Goal: Transaction & Acquisition: Purchase product/service

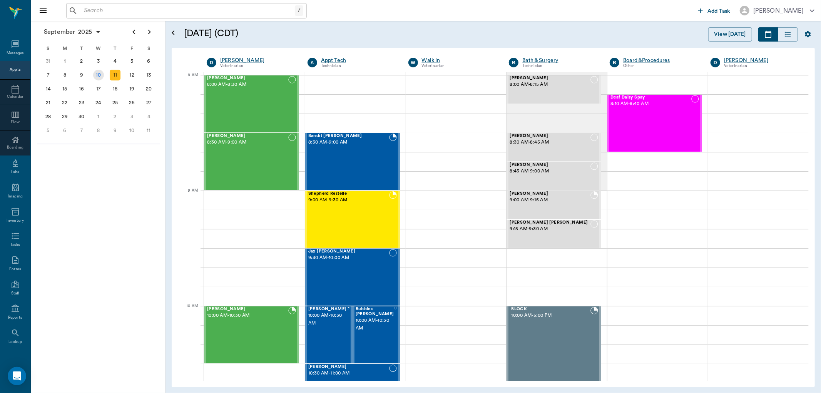
click at [99, 72] on div "10" at bounding box center [98, 75] width 11 height 11
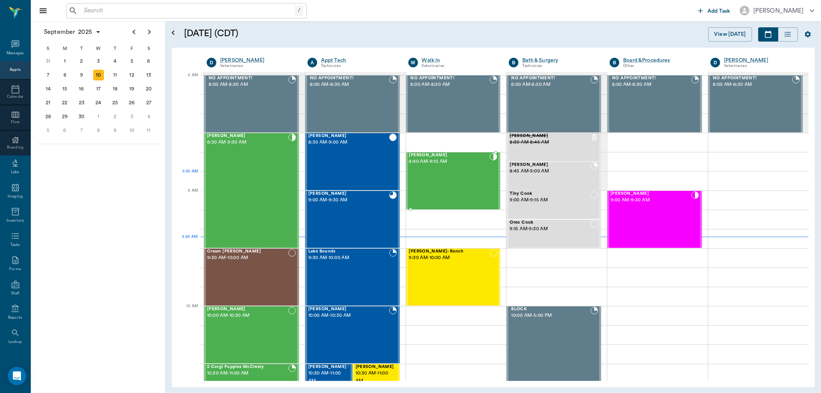
click at [444, 185] on div "[PERSON_NAME] 8:40 AM - 9:10 AM" at bounding box center [449, 181] width 81 height 56
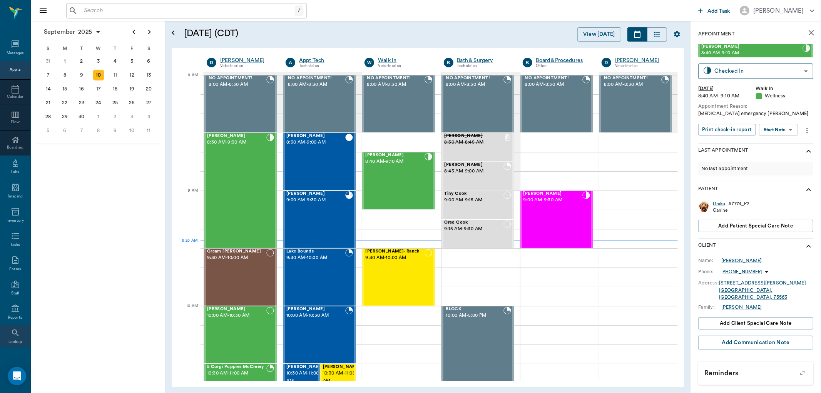
click at [14, 337] on icon at bounding box center [15, 332] width 9 height 9
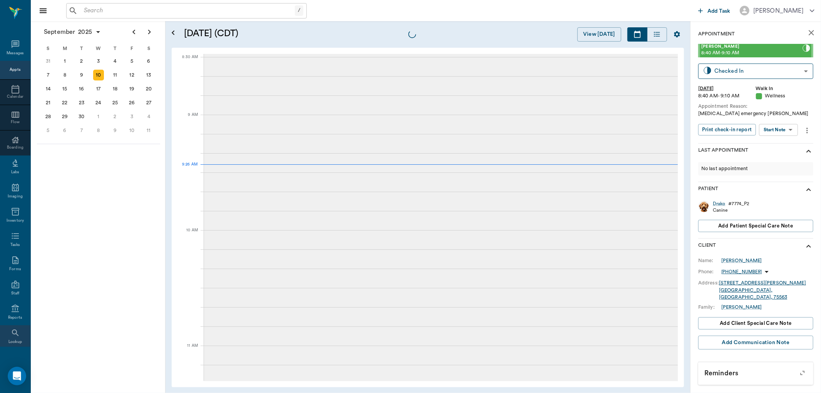
scroll to position [29, 0]
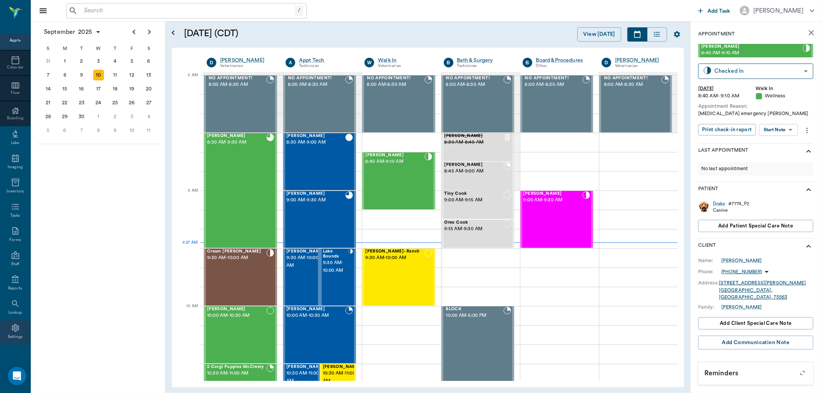
click at [13, 328] on icon at bounding box center [15, 327] width 9 height 9
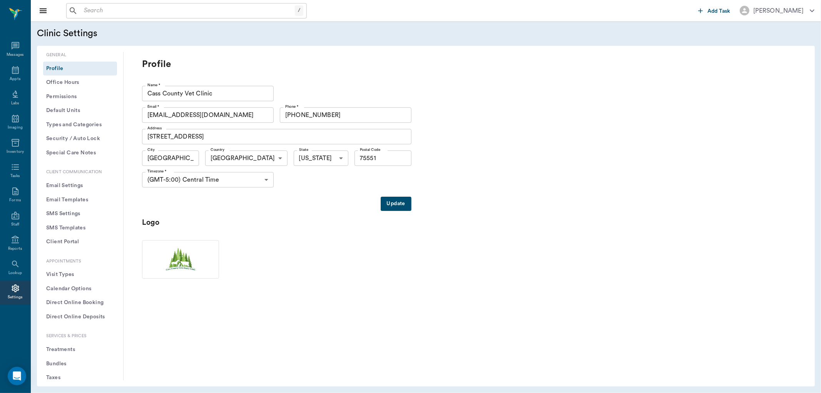
click at [58, 350] on button "Treatments" at bounding box center [80, 350] width 74 height 14
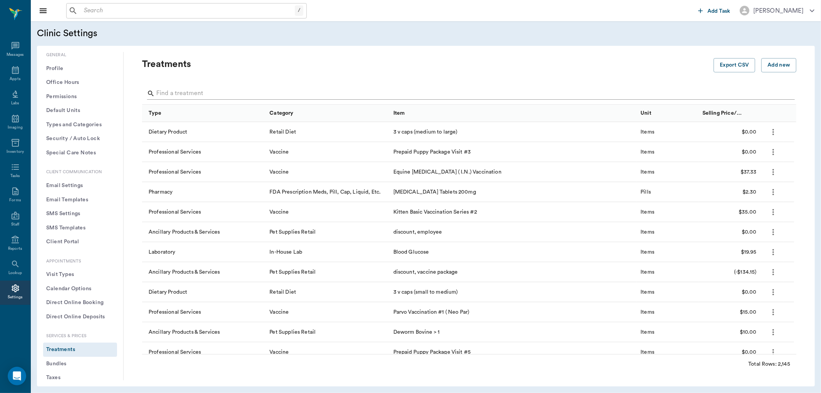
click at [165, 95] on input "Search" at bounding box center [469, 93] width 627 height 12
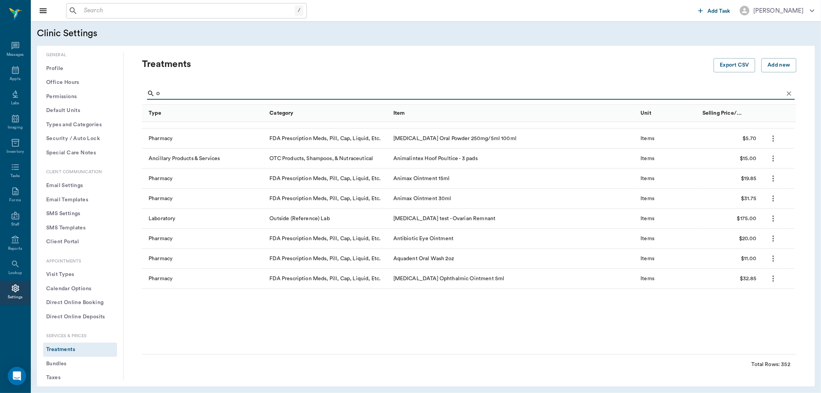
scroll to position [128, 0]
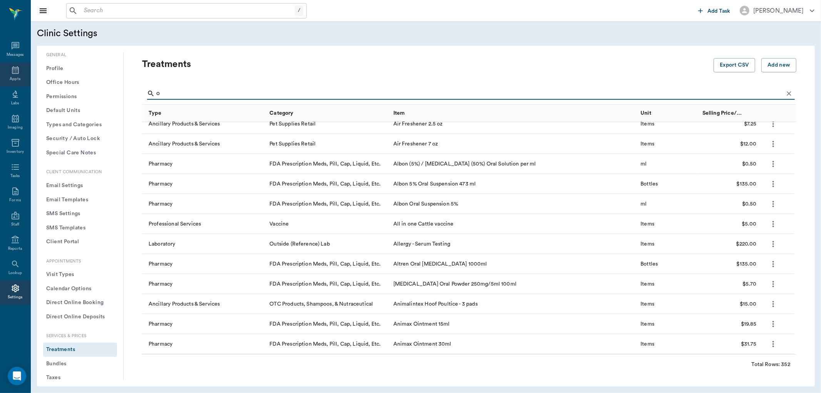
type input "o"
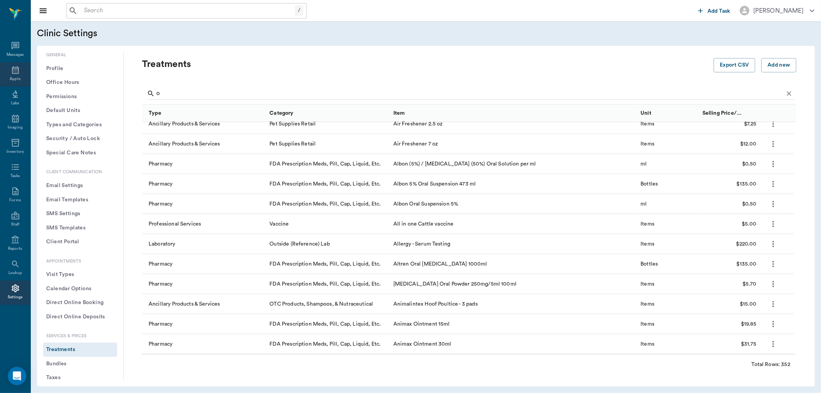
click at [15, 70] on icon at bounding box center [15, 69] width 9 height 9
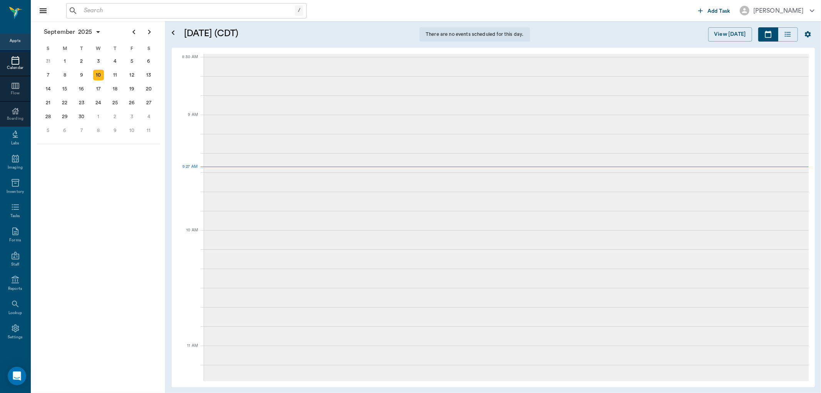
scroll to position [116, 0]
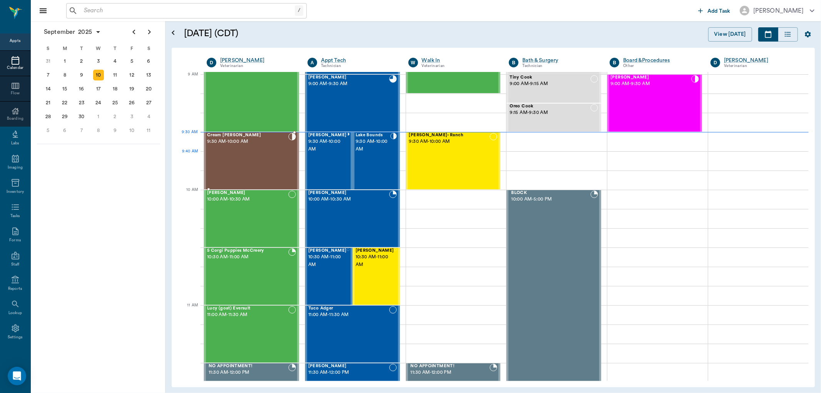
click at [284, 154] on div "Cream [PERSON_NAME] 9:30 AM - 10:00 AM" at bounding box center [247, 161] width 81 height 56
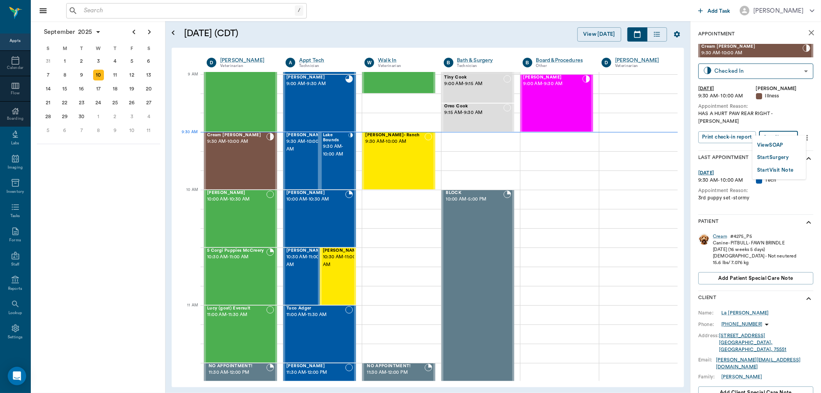
click at [780, 131] on body "/ ​ Add Task [PERSON_NAME] Nectar Messages Appts Calendar Flow Boarding Labs Im…" at bounding box center [410, 196] width 821 height 393
click at [780, 151] on li "Start Surgery" at bounding box center [778, 157] width 53 height 13
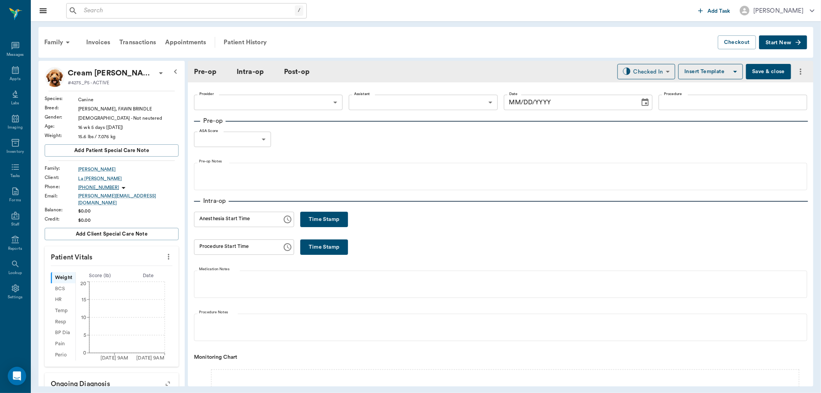
type input "63ec2f075fda476ae8351a4d"
type input "[DATE]"
click at [267, 40] on div "Patient History" at bounding box center [245, 42] width 52 height 18
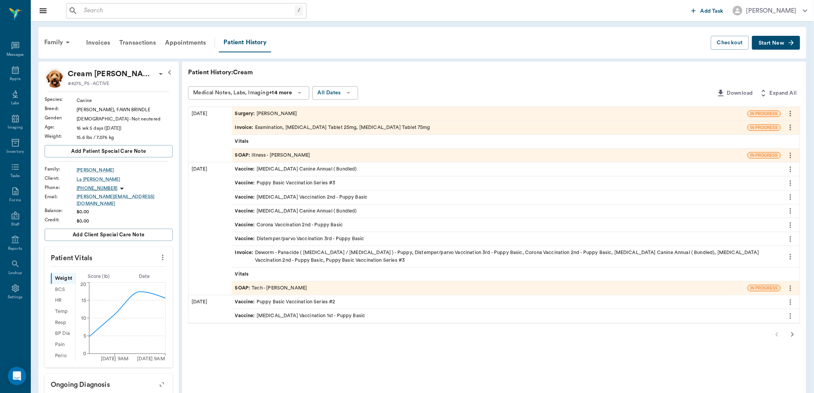
click at [789, 116] on icon "more" at bounding box center [791, 113] width 8 height 9
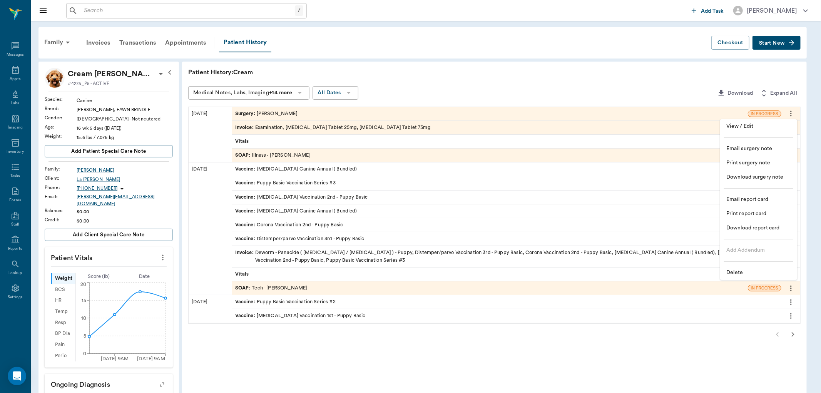
click at [749, 272] on span "Delete" at bounding box center [758, 273] width 65 height 8
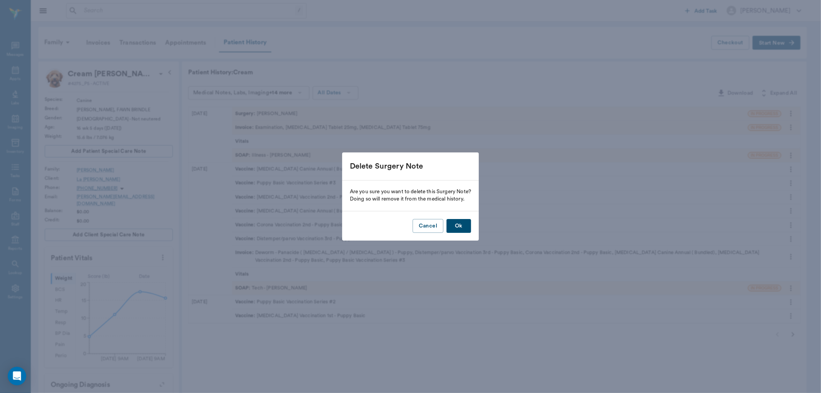
click at [457, 227] on button "Ok" at bounding box center [458, 226] width 25 height 14
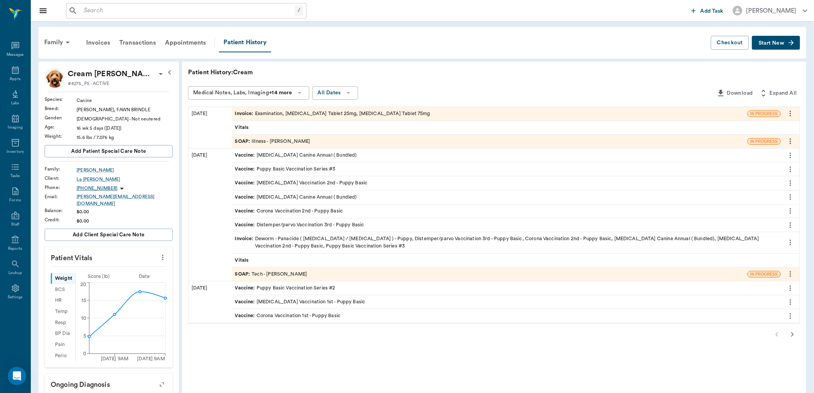
click at [292, 141] on div "SOAP : Illness - [PERSON_NAME]" at bounding box center [272, 141] width 75 height 7
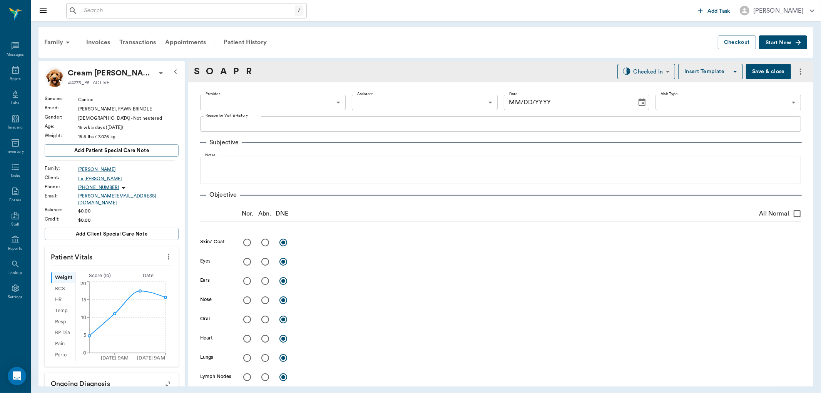
type input "63ec2f075fda476ae8351a4d"
type input "682b670d8bdc6f7f8feef3db"
type input "65d2be4f46e3a538d89b8c15"
type textarea "HAS A HURT PAW REAR RIGHT -[PERSON_NAME]"
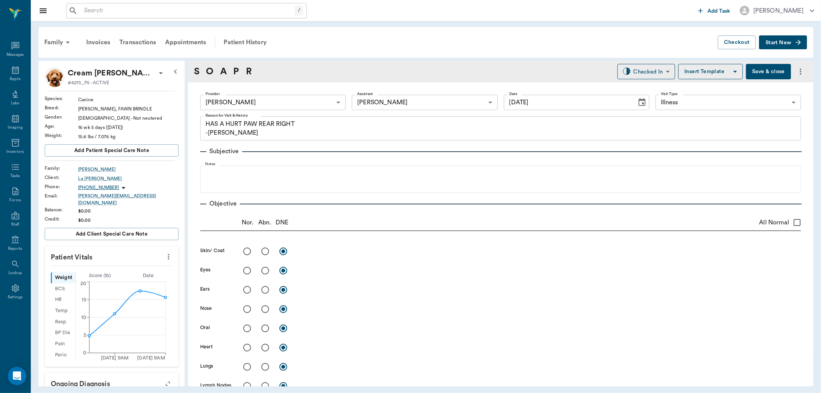
type input "[DATE]"
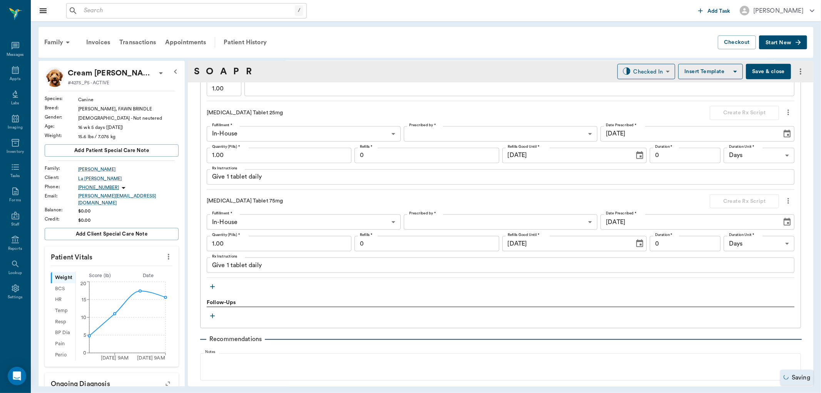
scroll to position [556, 0]
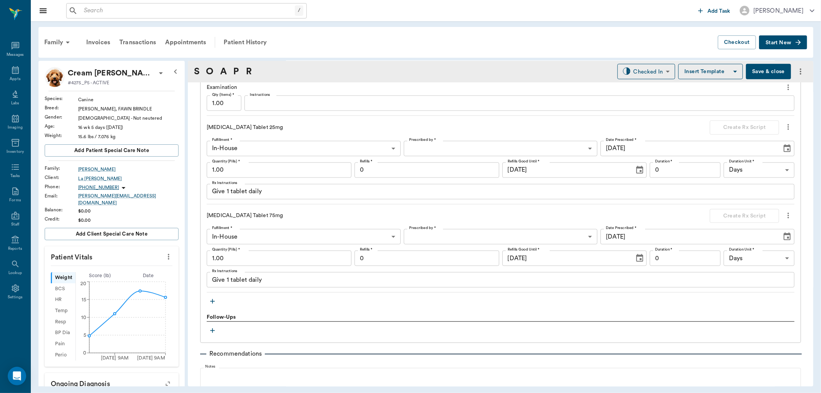
click at [216, 301] on button "button" at bounding box center [213, 302] width 12 height 12
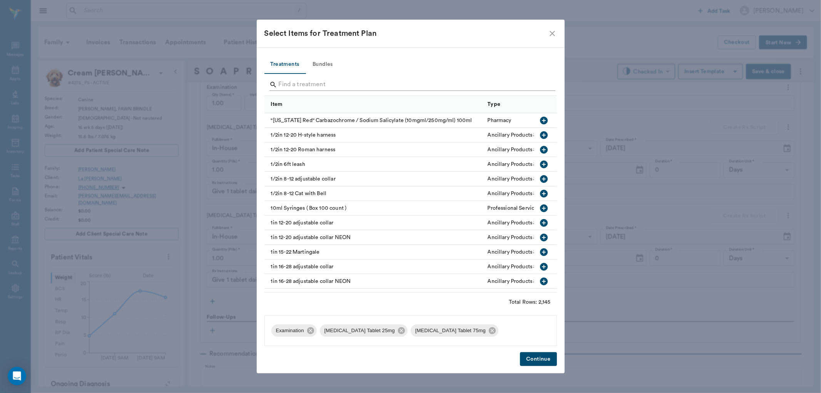
click at [299, 86] on input "Search" at bounding box center [411, 85] width 265 height 12
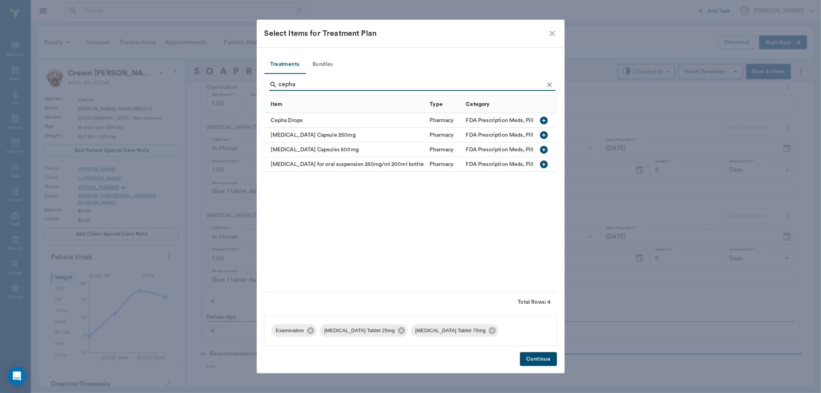
type input "cepha"
click at [545, 132] on icon "button" at bounding box center [544, 135] width 8 height 8
click at [546, 85] on icon "Clear" at bounding box center [550, 85] width 8 height 8
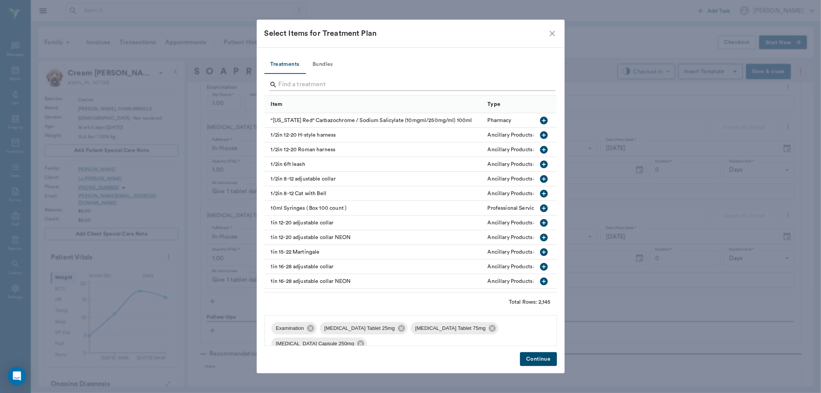
click at [536, 86] on input "Search" at bounding box center [411, 85] width 265 height 12
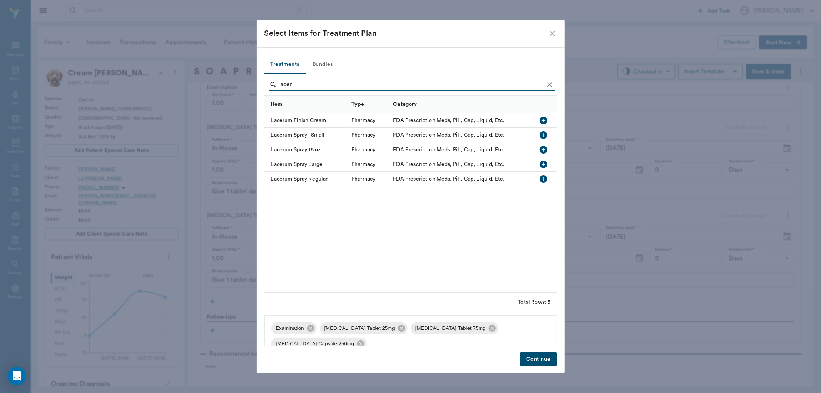
type input "lacer"
click at [545, 179] on icon "button" at bounding box center [544, 179] width 8 height 8
click at [548, 82] on icon "Clear" at bounding box center [550, 85] width 8 height 8
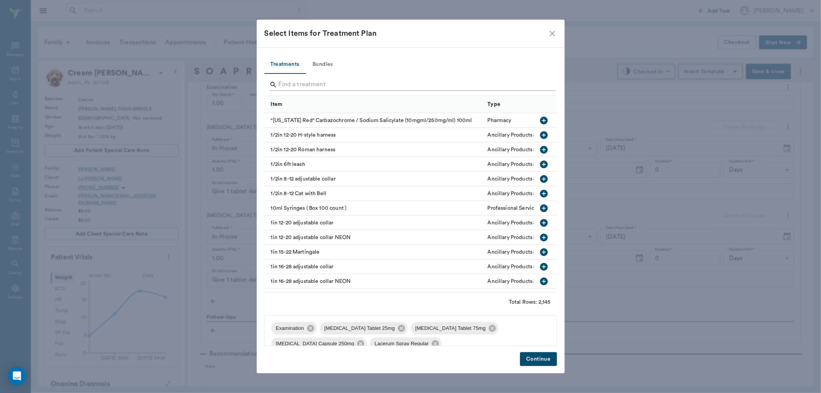
click at [529, 84] on input "Search" at bounding box center [411, 85] width 265 height 12
click at [397, 329] on icon at bounding box center [401, 328] width 8 height 8
click at [384, 329] on span "Cephalexin Capsule 250mg" at bounding box center [364, 331] width 88 height 8
click at [405, 332] on icon at bounding box center [409, 330] width 8 height 8
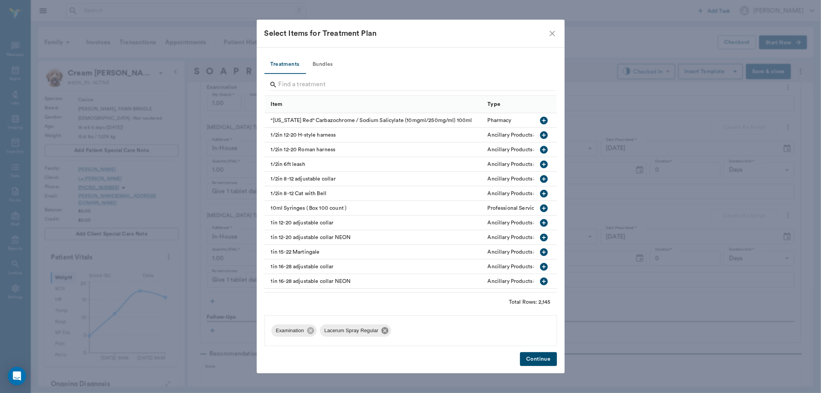
click at [386, 331] on icon at bounding box center [384, 330] width 7 height 7
click at [540, 359] on button "Continue" at bounding box center [538, 359] width 37 height 14
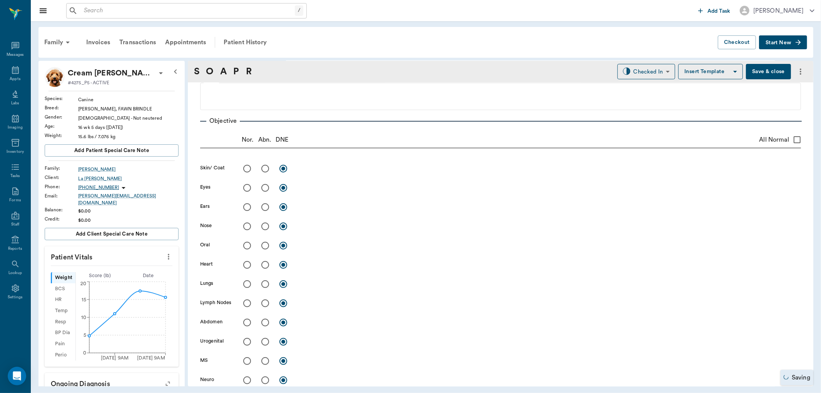
scroll to position [0, 0]
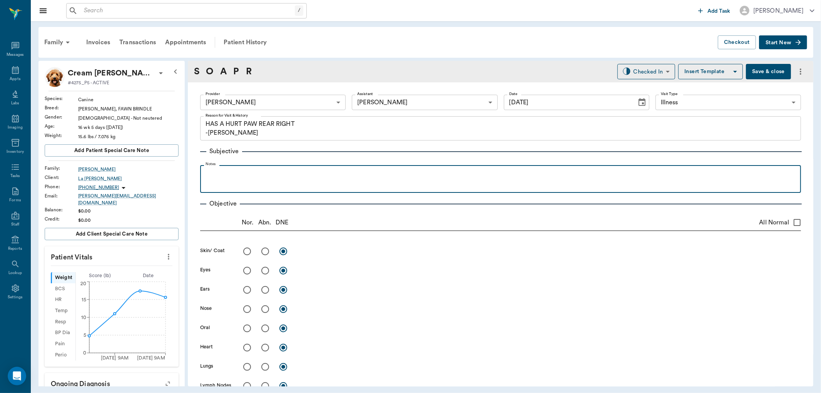
click at [339, 175] on p at bounding box center [500, 173] width 593 height 9
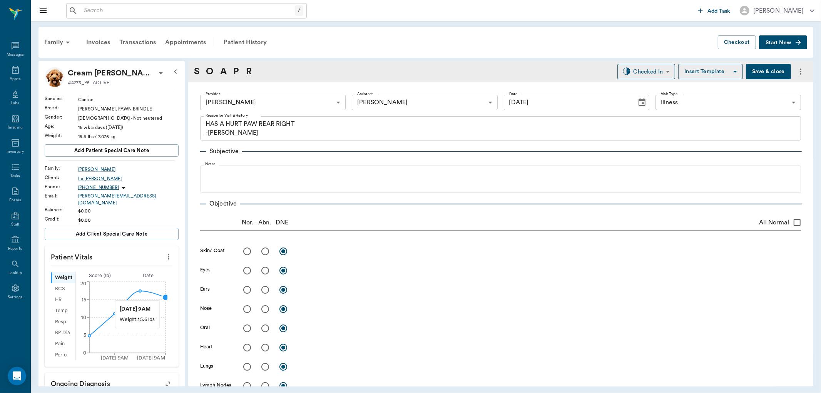
click at [163, 294] on circle at bounding box center [165, 297] width 6 height 6
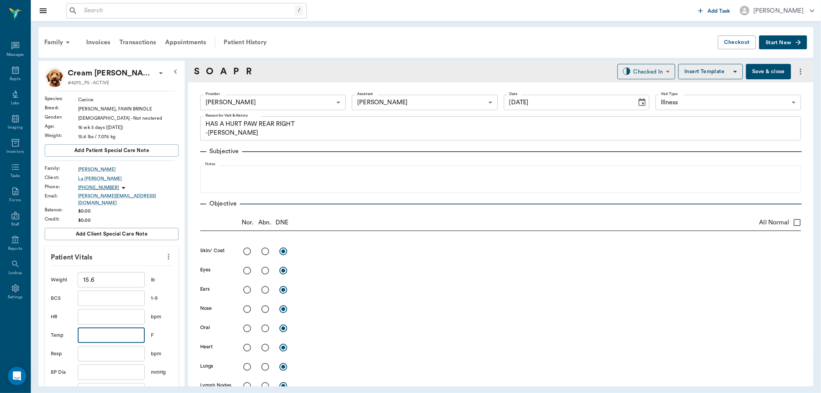
click at [114, 327] on input "text" at bounding box center [111, 334] width 67 height 15
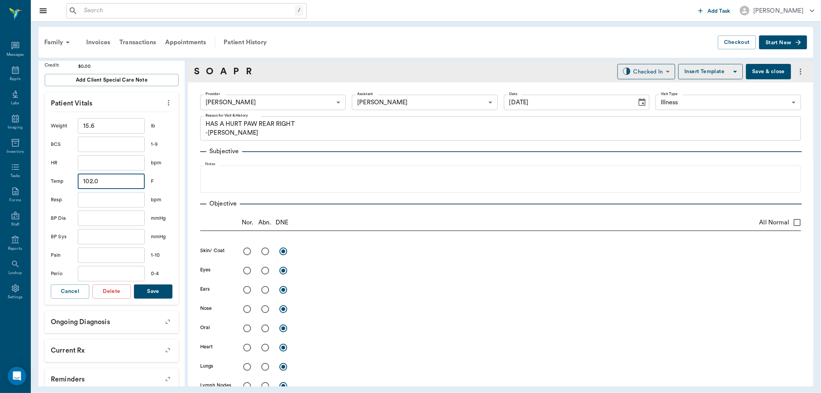
scroll to position [171, 0]
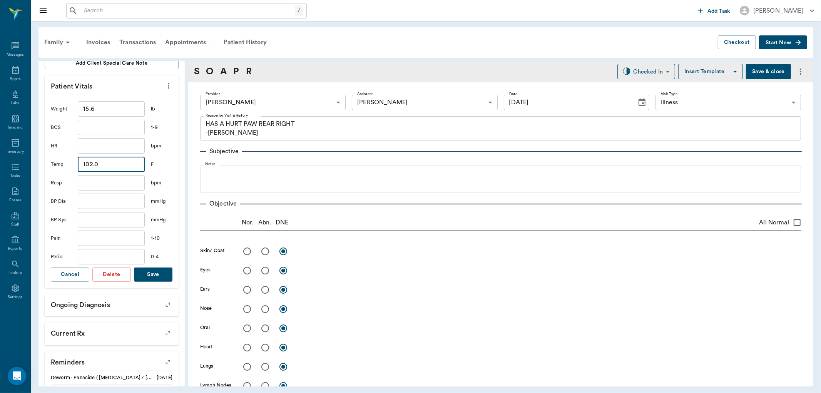
type input "102"
click at [146, 267] on button "Save" at bounding box center [153, 274] width 38 height 14
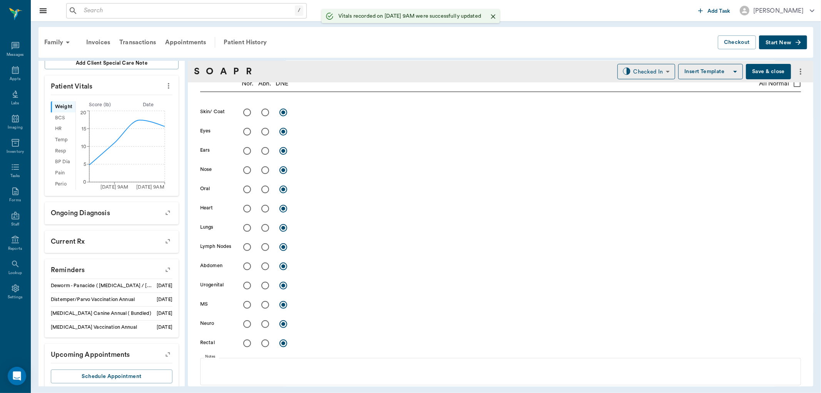
scroll to position [0, 0]
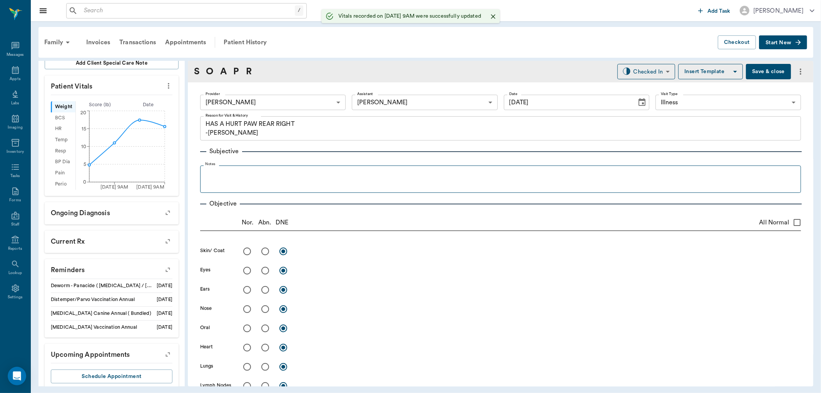
drag, startPoint x: 260, startPoint y: 151, endPoint x: 260, endPoint y: 171, distance: 19.6
click at [260, 159] on div "Subjective Notes" at bounding box center [500, 166] width 601 height 52
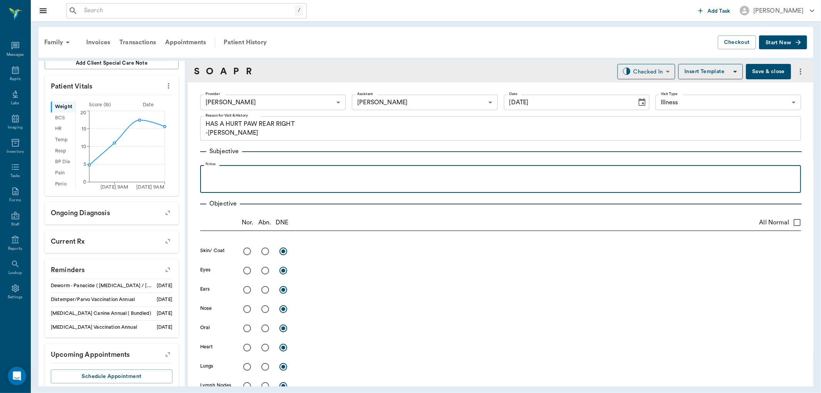
click at [260, 177] on p at bounding box center [500, 173] width 593 height 9
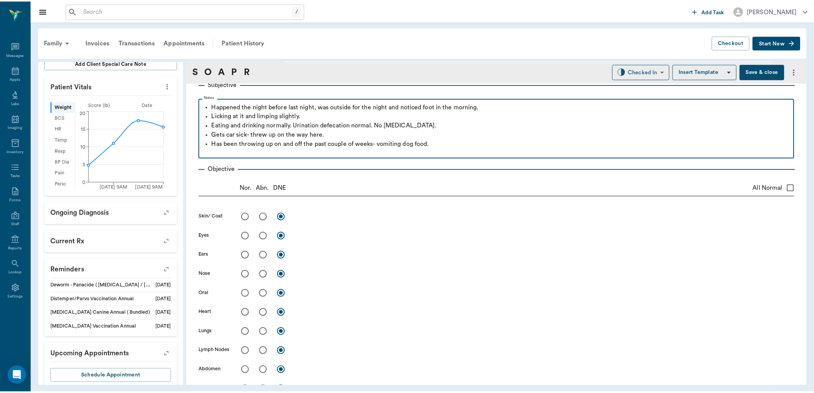
scroll to position [214, 0]
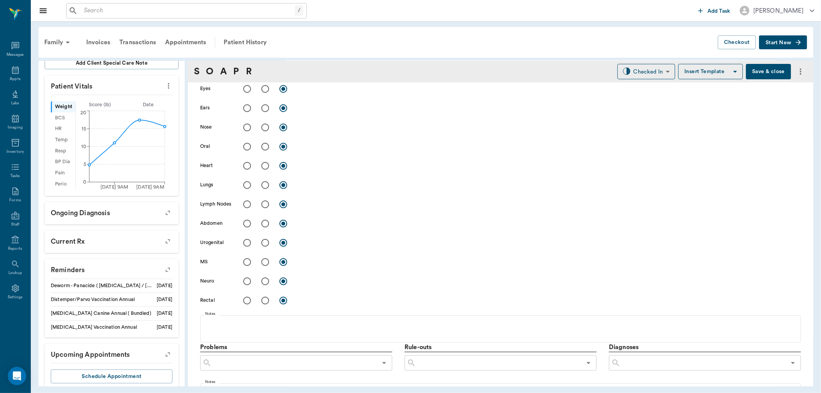
click at [763, 71] on button "Save & close" at bounding box center [768, 71] width 45 height 15
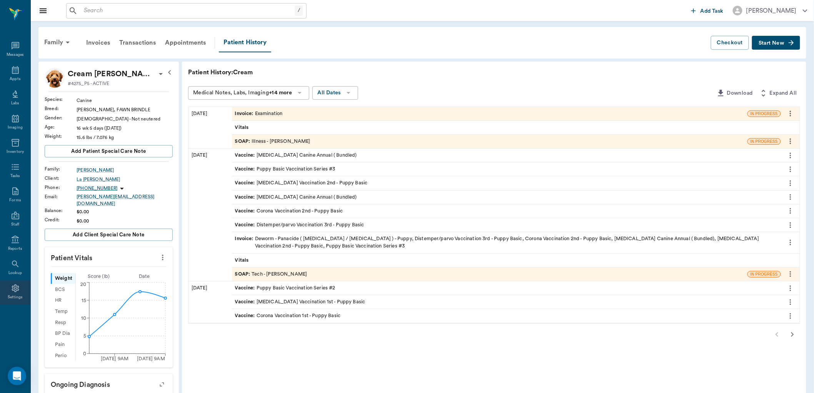
click at [15, 289] on icon at bounding box center [15, 288] width 9 height 9
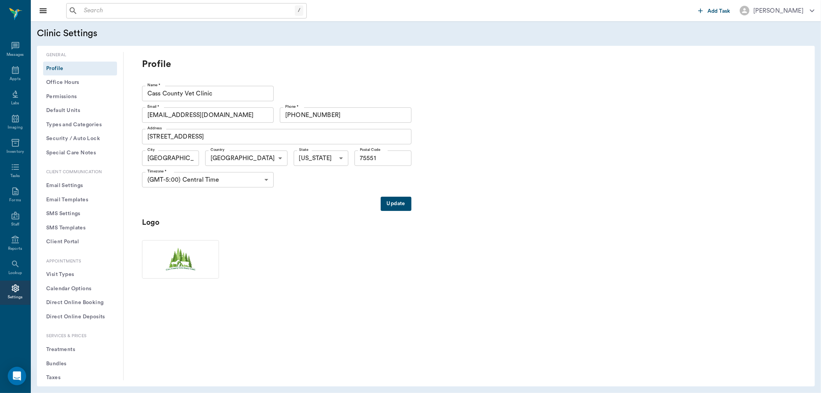
click at [69, 351] on button "Treatments" at bounding box center [80, 350] width 74 height 14
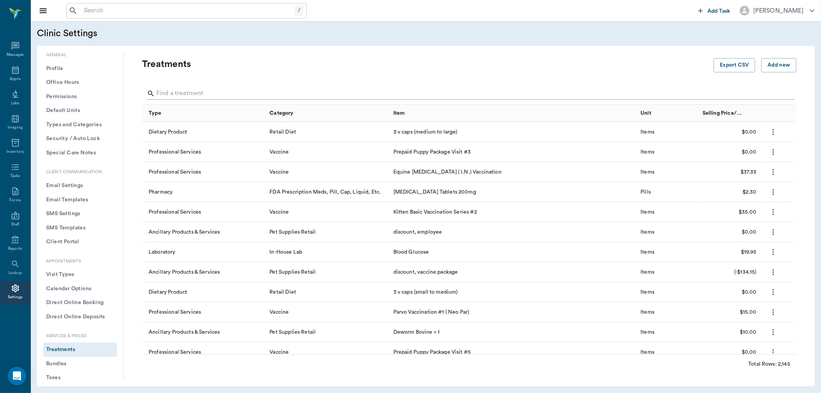
click at [174, 99] on input "Search" at bounding box center [469, 93] width 627 height 12
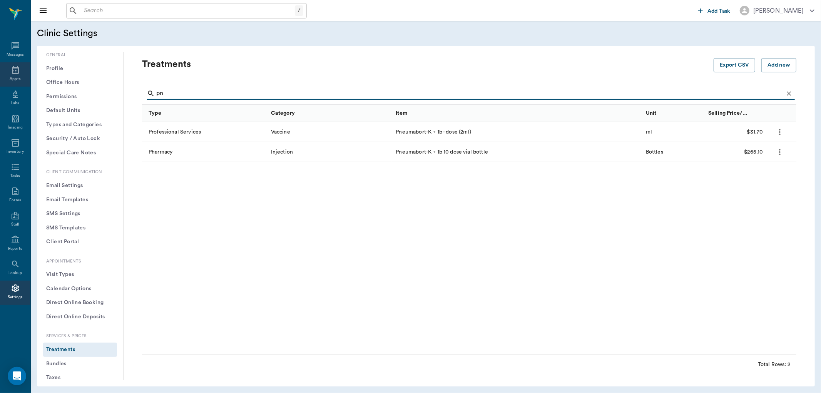
type input "pn"
click at [13, 70] on icon at bounding box center [15, 69] width 9 height 9
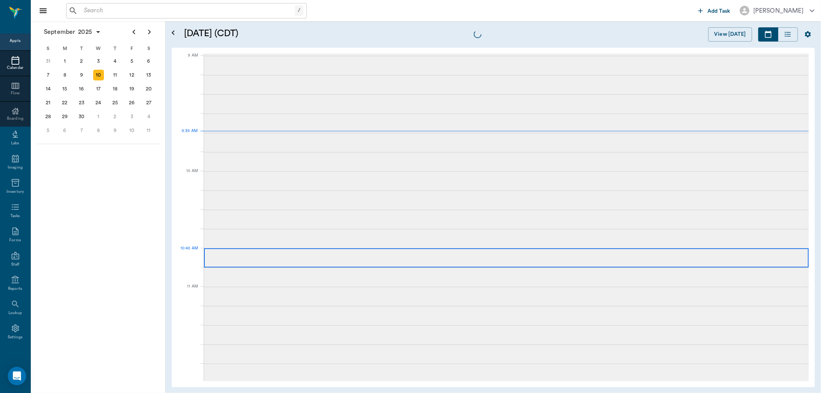
scroll to position [116, 0]
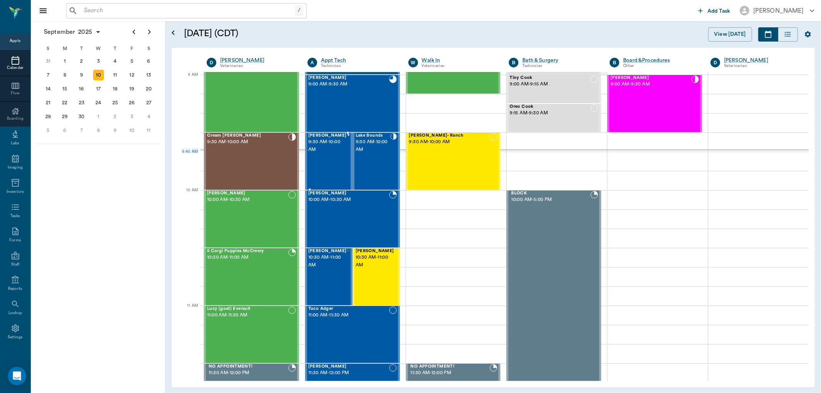
drag, startPoint x: 336, startPoint y: 147, endPoint x: 466, endPoint y: 152, distance: 130.6
click at [335, 147] on span "9:30 AM - 10:00 AM" at bounding box center [327, 145] width 38 height 15
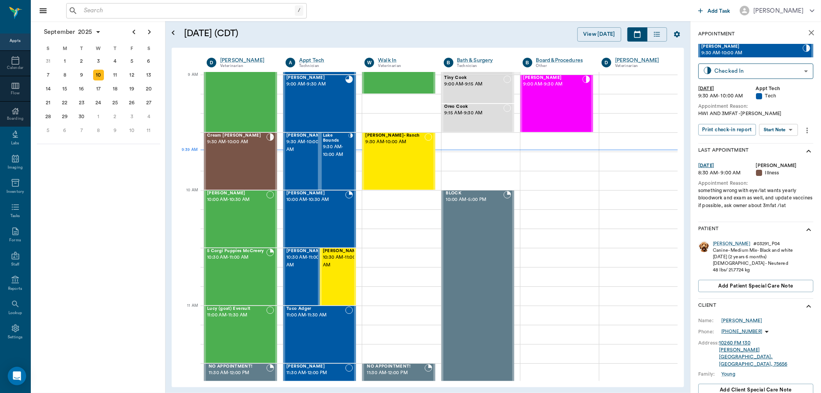
click at [784, 134] on body "/ ​ Add Task Dr. Bert Ellsworth Nectar Messages Appts Calendar Flow Boarding La…" at bounding box center [410, 196] width 821 height 393
click at [778, 149] on li "Start SOAP" at bounding box center [778, 145] width 53 height 13
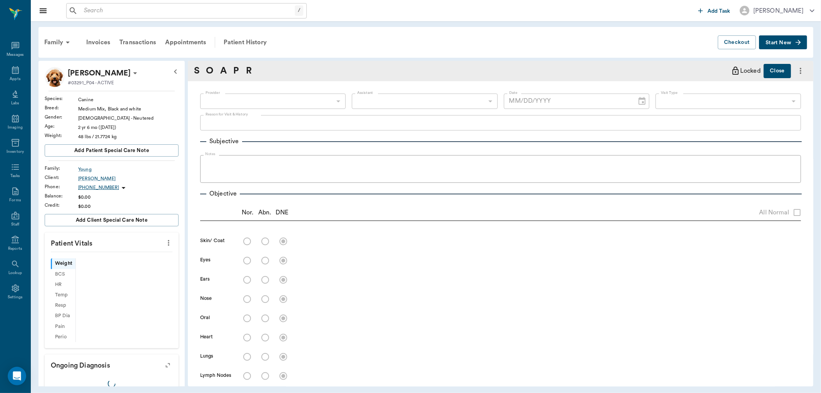
click at [164, 244] on icon "more" at bounding box center [168, 242] width 8 height 9
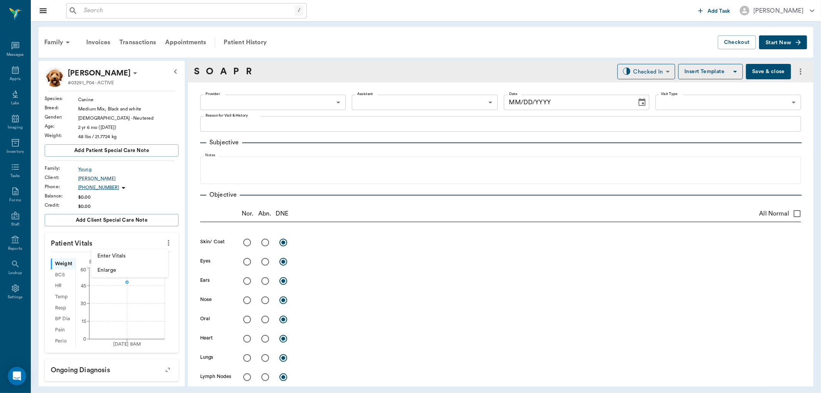
type input "63ec2f075fda476ae8351a4c"
type input "65d2be4f46e3a538d89b8c1a"
type textarea "HWI AND 3MFAT -LORY"
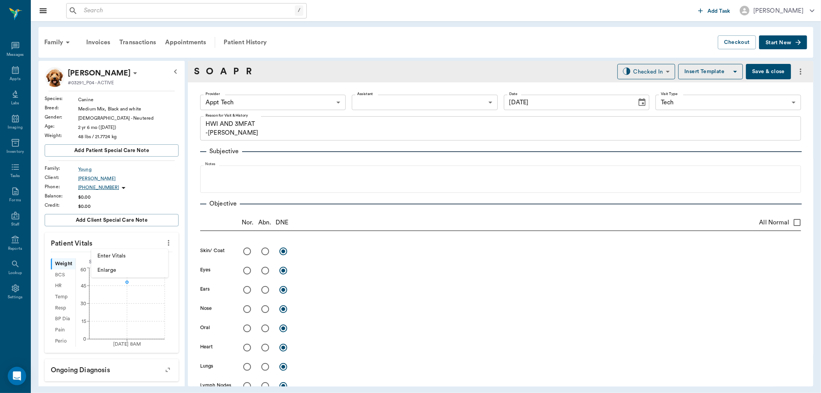
type input "[DATE]"
click at [150, 255] on span "Enter Vitals" at bounding box center [129, 256] width 65 height 8
click at [120, 266] on input "text" at bounding box center [111, 265] width 67 height 15
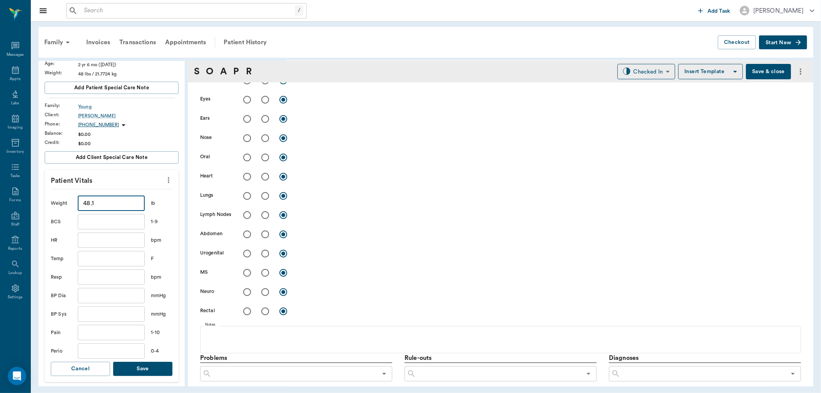
scroll to position [128, 0]
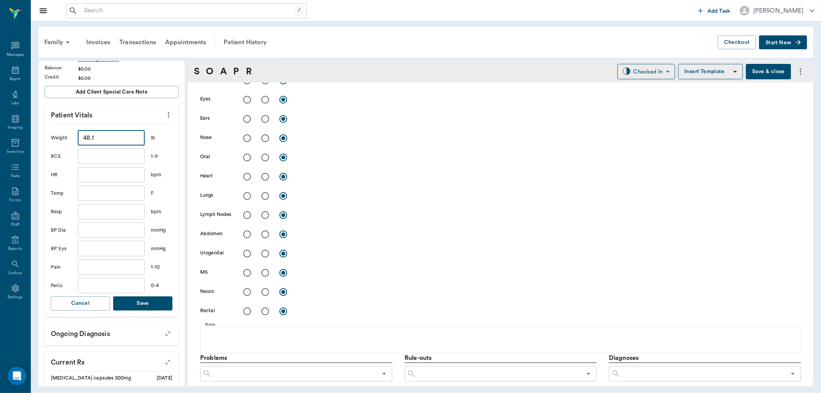
type input "48.1"
click at [135, 308] on button "Save" at bounding box center [142, 303] width 59 height 14
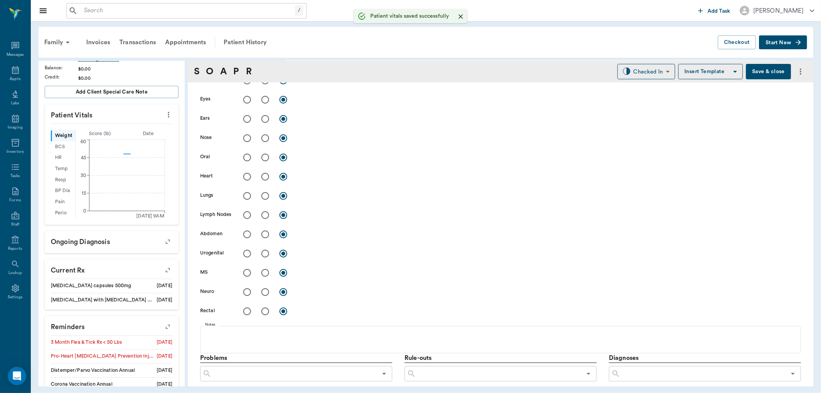
scroll to position [0, 0]
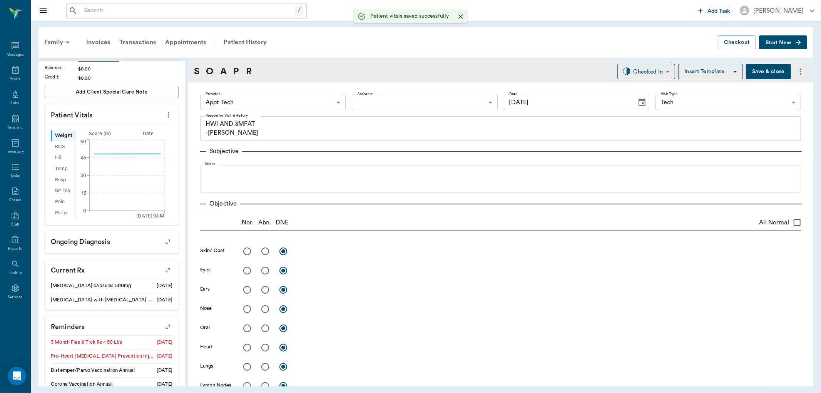
click at [301, 106] on body "/ ​ Add Task Dr. Bert Ellsworth Nectar Messages Appts Labs Imaging Inventory Ta…" at bounding box center [410, 196] width 821 height 393
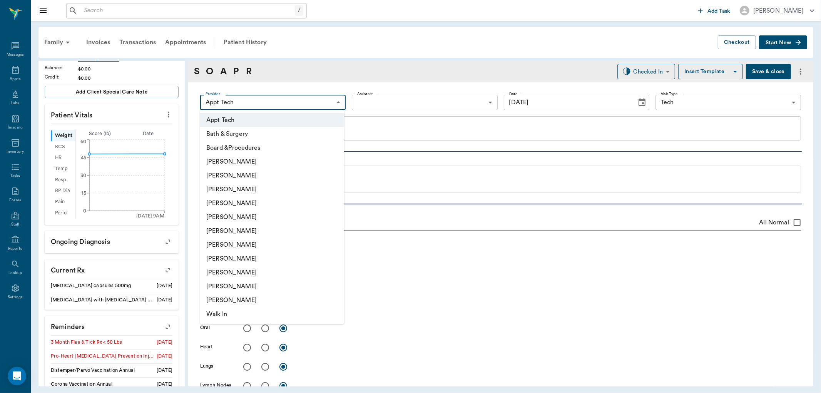
click at [268, 241] on li "[PERSON_NAME]" at bounding box center [272, 245] width 144 height 14
type input "682b670d8bdc6f7f8feef3db"
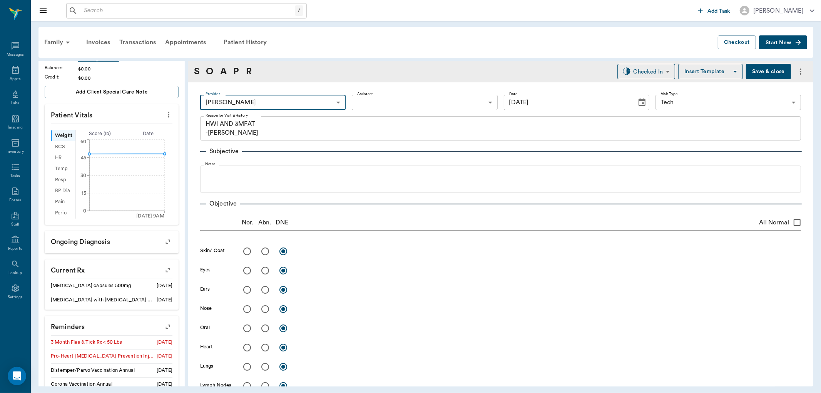
click at [380, 102] on body "/ ​ Add Task Dr. Bert Ellsworth Nectar Messages Appts Labs Imaging Inventory Ta…" at bounding box center [410, 196] width 821 height 393
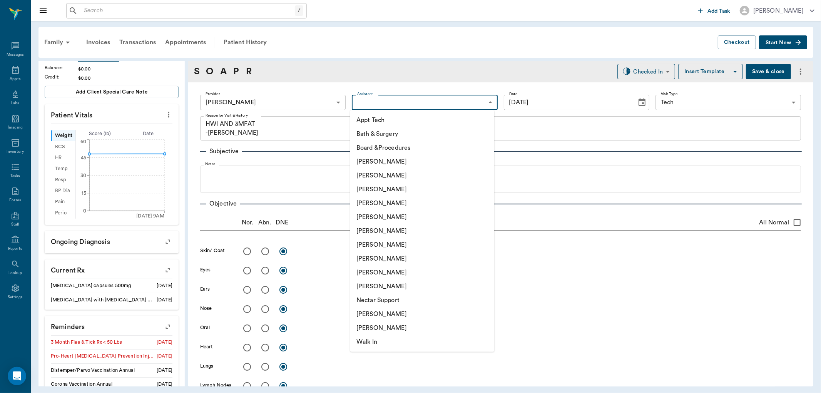
click at [381, 116] on li "Appt Tech" at bounding box center [422, 120] width 144 height 14
type input "63ec2f075fda476ae8351a4c"
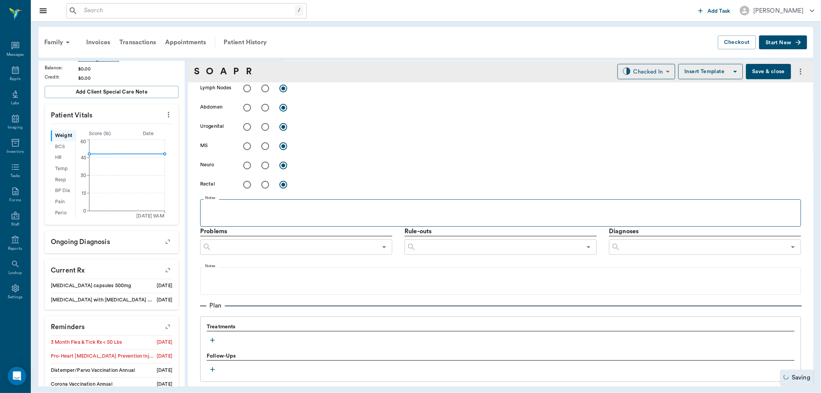
scroll to position [299, 0]
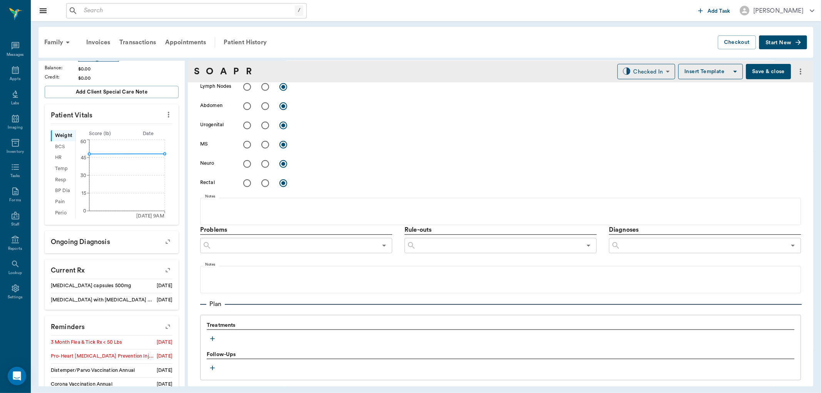
click at [216, 334] on button "button" at bounding box center [213, 339] width 12 height 12
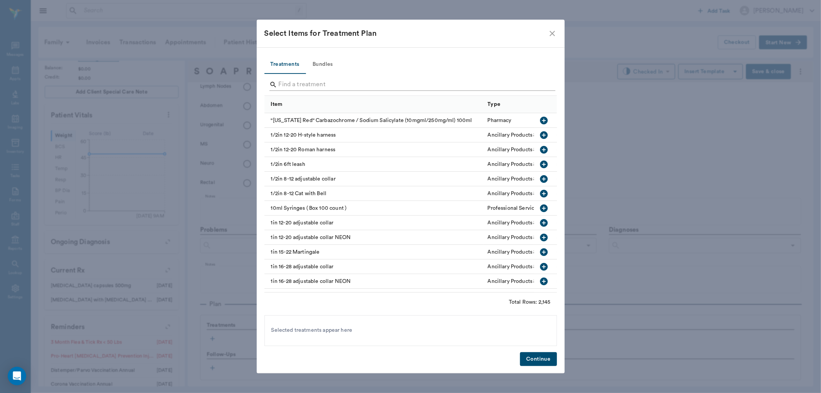
click at [347, 85] on input "Search" at bounding box center [411, 85] width 265 height 12
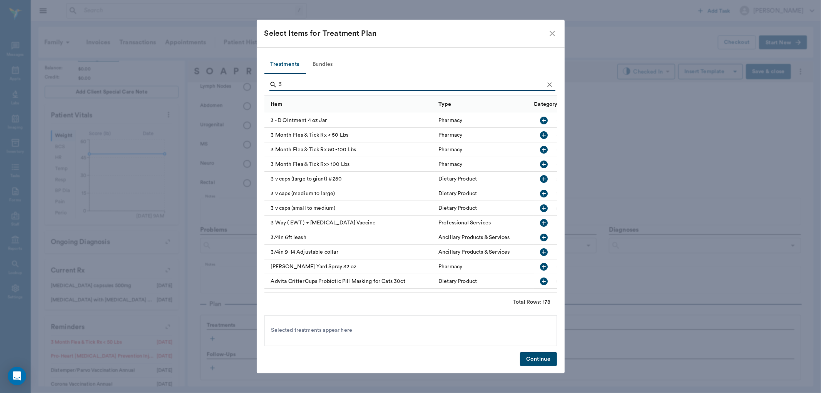
type input "3"
click at [539, 135] on icon "button" at bounding box center [543, 134] width 9 height 9
click at [549, 87] on icon "Clear" at bounding box center [550, 85] width 8 height 8
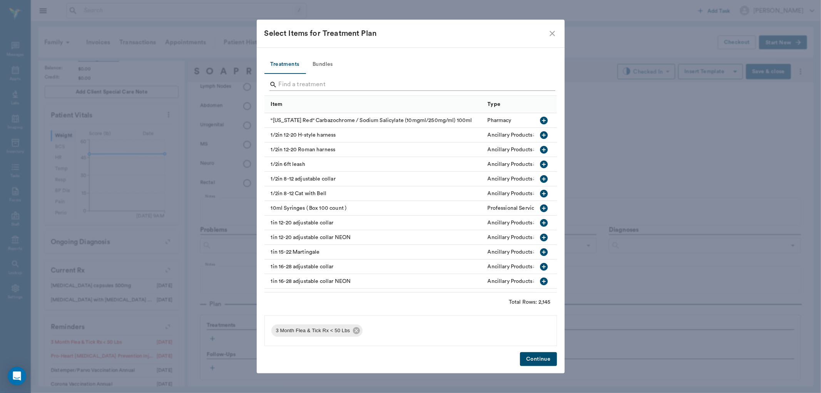
click at [540, 85] on input "Search" at bounding box center [411, 85] width 265 height 12
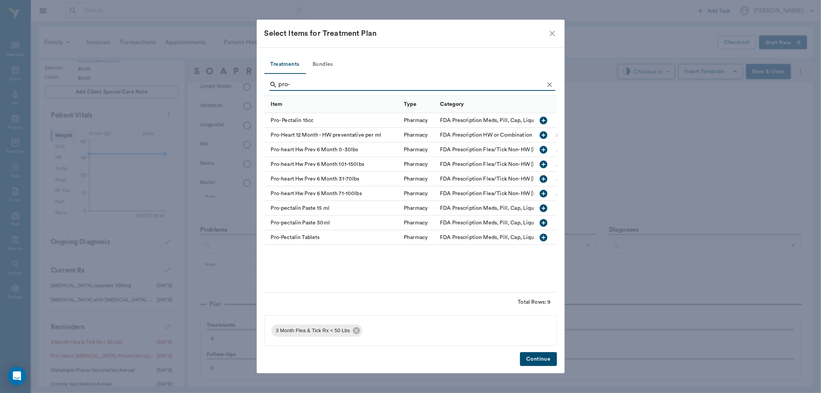
type input "pro-"
drag, startPoint x: 544, startPoint y: 177, endPoint x: 536, endPoint y: 243, distance: 66.7
click at [544, 177] on icon "button" at bounding box center [543, 178] width 9 height 9
drag, startPoint x: 541, startPoint y: 353, endPoint x: 668, endPoint y: 235, distance: 173.2
click at [541, 353] on button "Continue" at bounding box center [538, 359] width 37 height 14
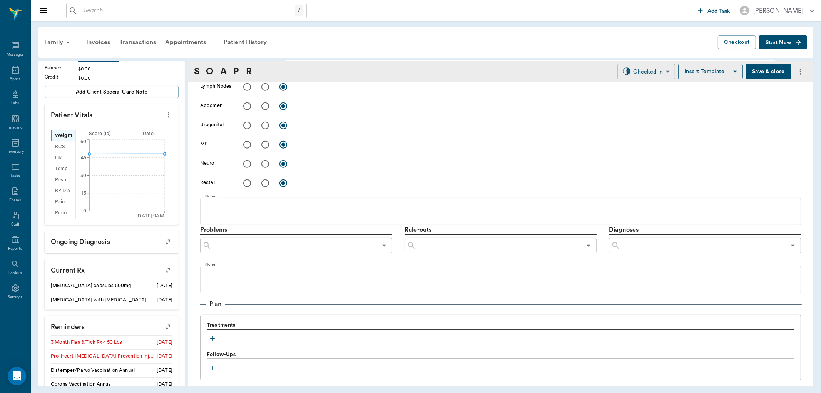
click at [636, 81] on div "S O A P R Checked In CHECKED_IN ​ Insert Template Save & close" at bounding box center [500, 72] width 625 height 22
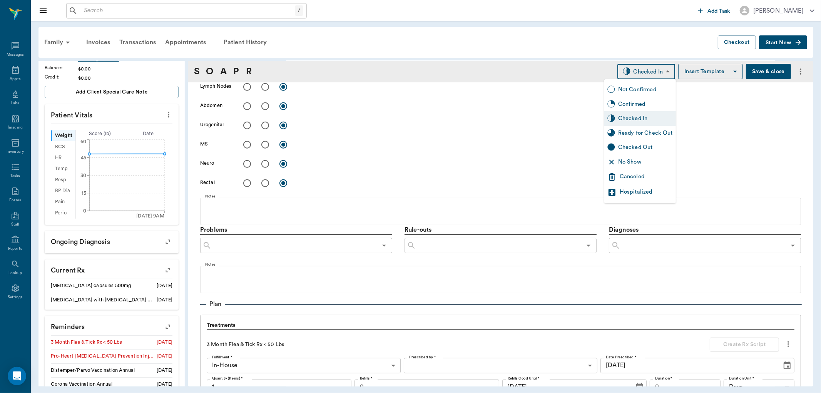
click at [636, 76] on body "/ ​ Add Task Dr. Bert Ellsworth Nectar Messages Appts Labs Imaging Inventory Ta…" at bounding box center [410, 196] width 821 height 393
click at [640, 128] on div "Ready for Check Out" at bounding box center [640, 133] width 72 height 15
type input "READY_TO_CHECKOUT"
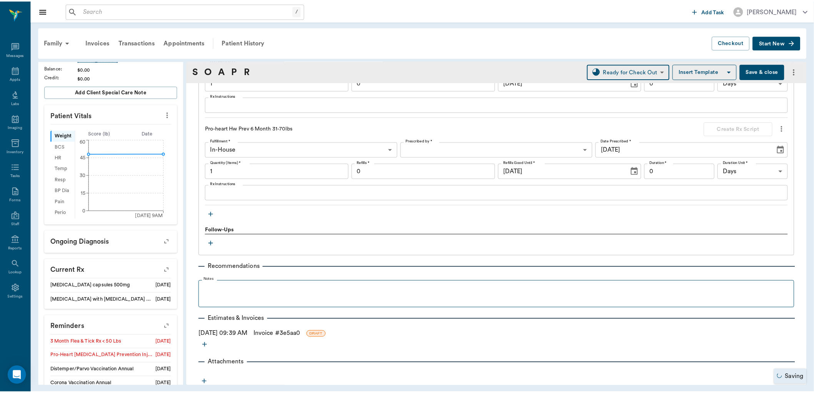
scroll to position [605, 0]
click at [273, 331] on link "Invoice # 3e5aa0" at bounding box center [279, 332] width 47 height 9
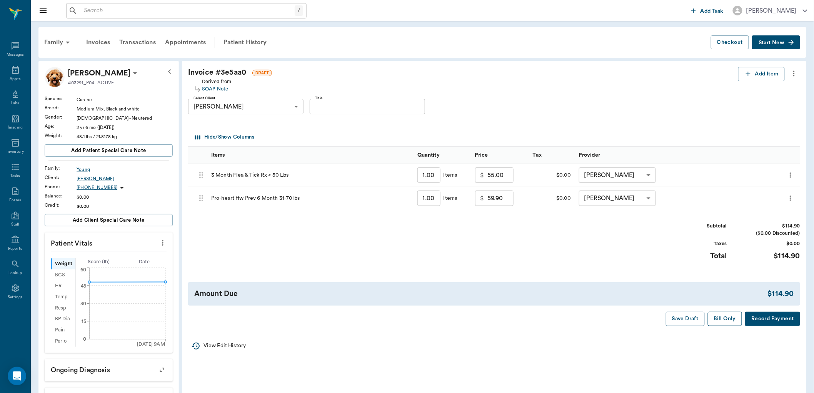
click at [730, 317] on button "Bill Only" at bounding box center [725, 319] width 35 height 14
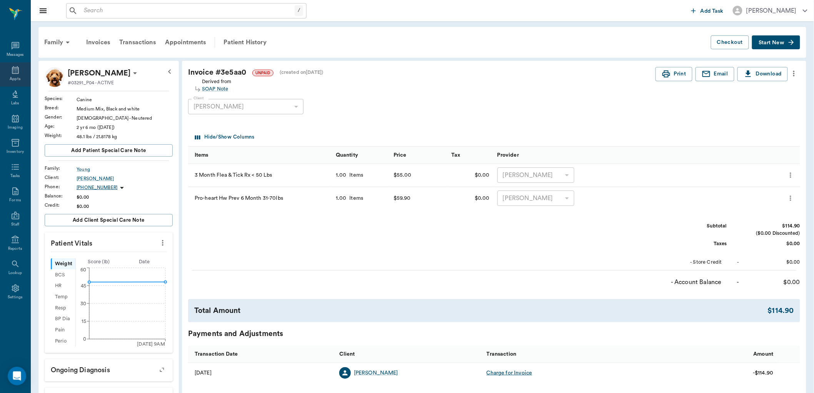
click at [15, 72] on icon at bounding box center [15, 69] width 9 height 9
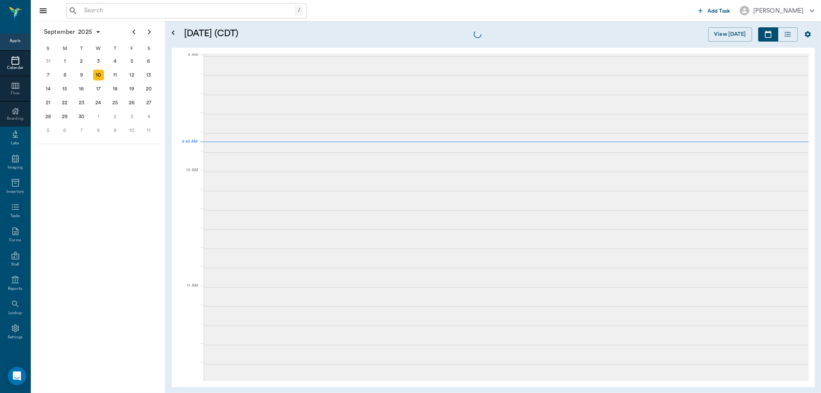
scroll to position [117, 0]
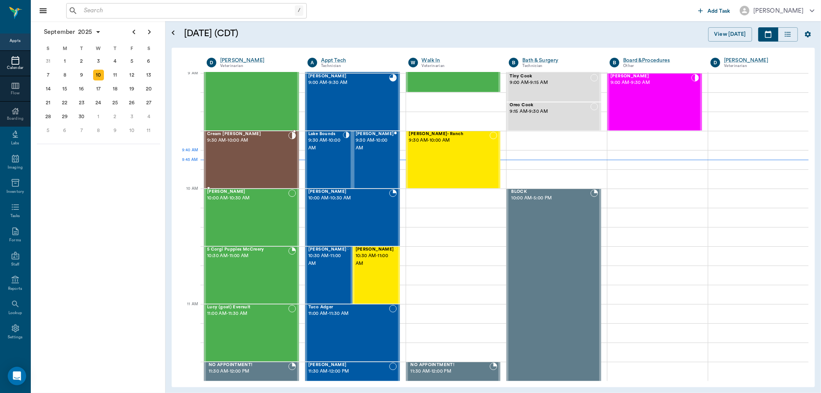
click at [249, 151] on div "Cream Sherfield 9:30 AM - 10:00 AM" at bounding box center [247, 160] width 81 height 56
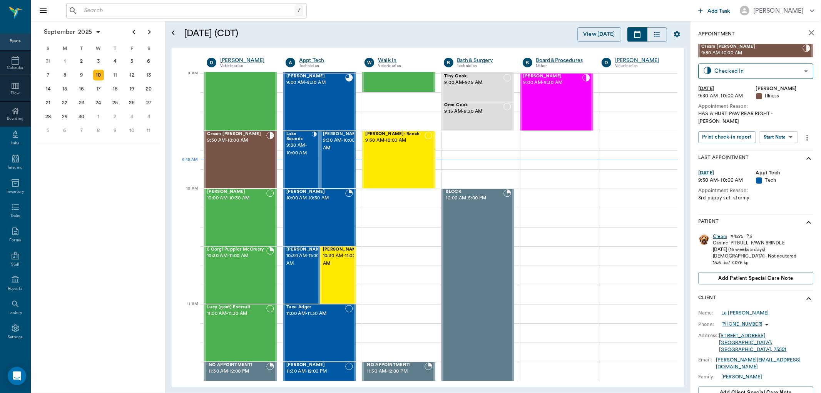
click at [719, 233] on div "Cream" at bounding box center [720, 236] width 14 height 7
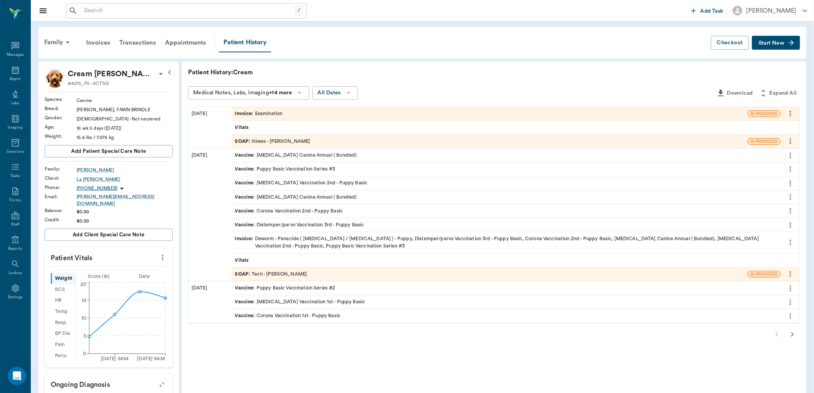
click at [282, 140] on div "SOAP : Illness - Dr. Bert Ellsworth" at bounding box center [272, 141] width 75 height 7
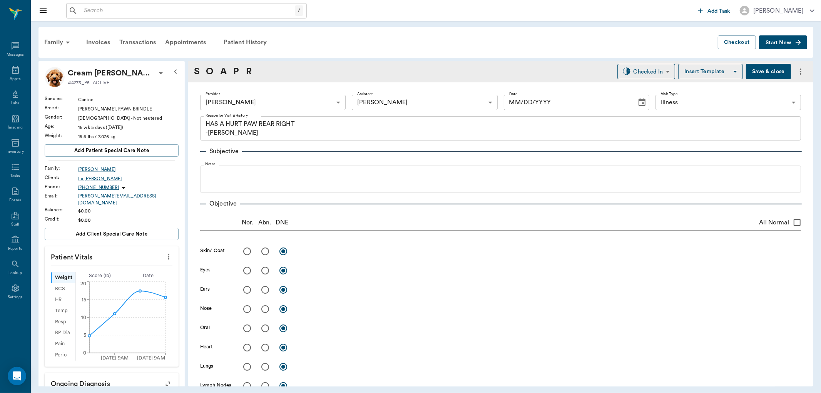
type input "63ec2f075fda476ae8351a4d"
type input "682b670d8bdc6f7f8feef3db"
type input "65d2be4f46e3a538d89b8c15"
type textarea "HAS A HURT PAW REAR RIGHT -LORY"
type input "[DATE]"
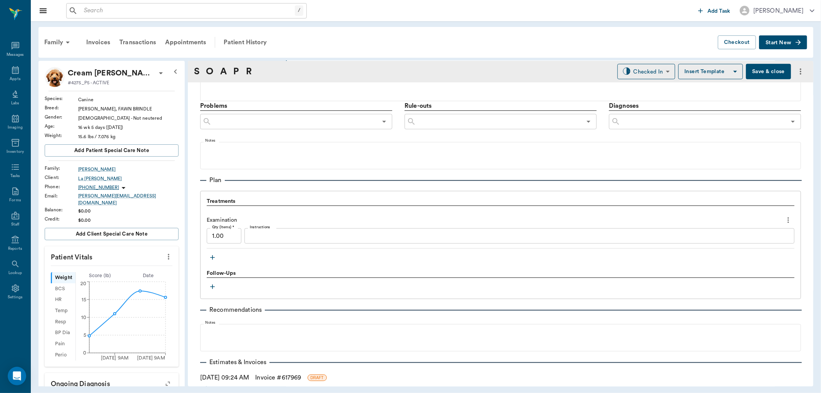
scroll to position [470, 0]
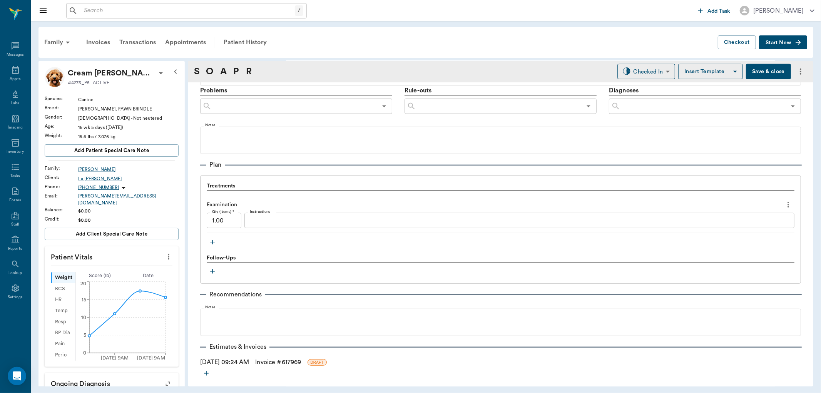
click at [211, 241] on icon "button" at bounding box center [213, 242] width 8 height 8
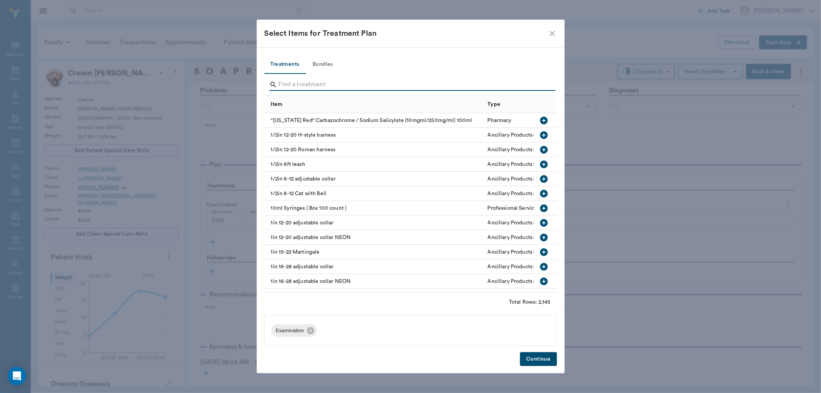
click at [329, 84] on input "Search" at bounding box center [411, 85] width 265 height 12
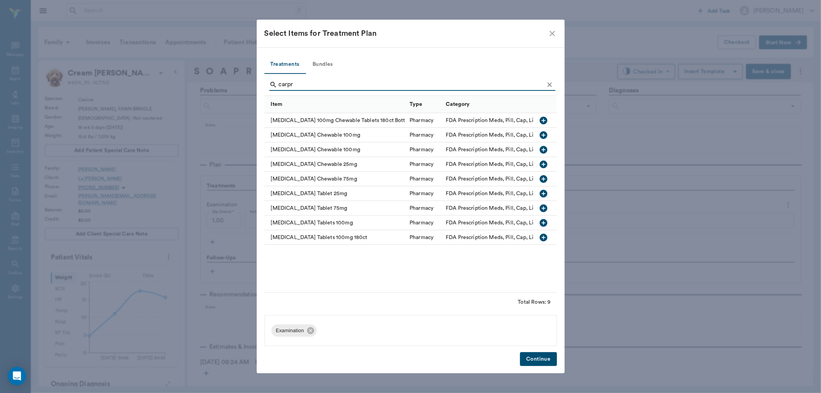
type input "carpr"
click at [544, 177] on icon "button" at bounding box center [544, 179] width 8 height 8
click at [541, 363] on button "Continue" at bounding box center [538, 359] width 37 height 14
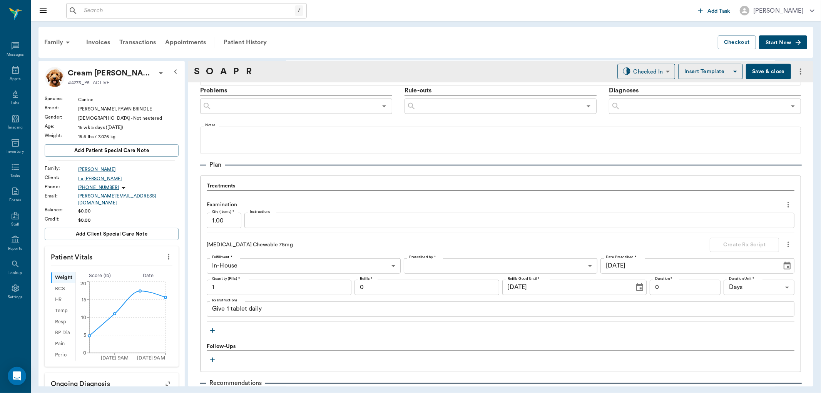
click at [209, 333] on icon "button" at bounding box center [213, 331] width 8 height 8
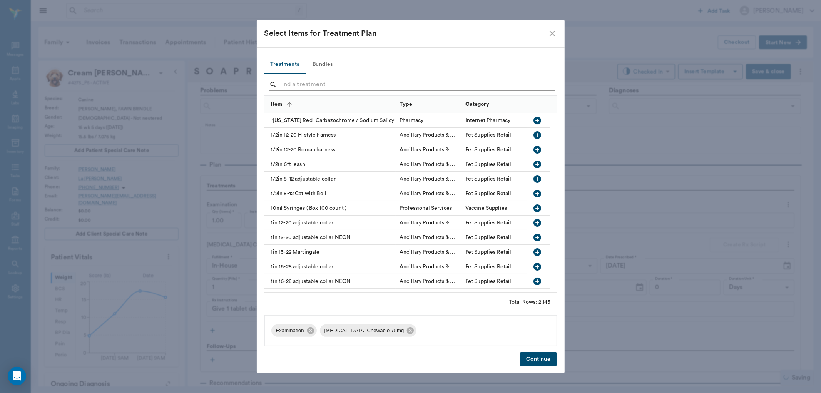
click at [316, 80] on input "Search" at bounding box center [411, 85] width 265 height 12
click at [311, 82] on input "Search" at bounding box center [411, 85] width 265 height 12
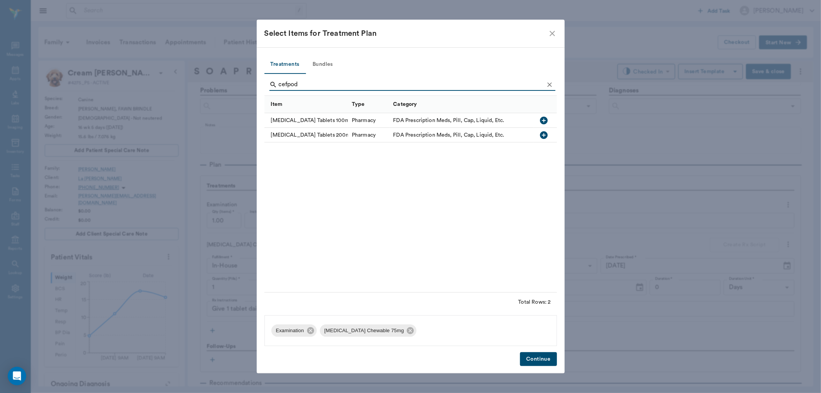
type input "cefpod"
click at [544, 119] on icon "button" at bounding box center [543, 120] width 9 height 9
click at [541, 360] on button "Continue" at bounding box center [538, 359] width 37 height 14
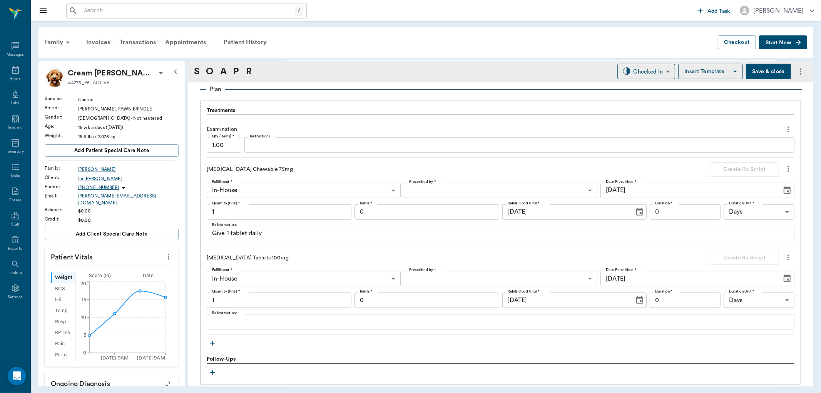
scroll to position [598, 0]
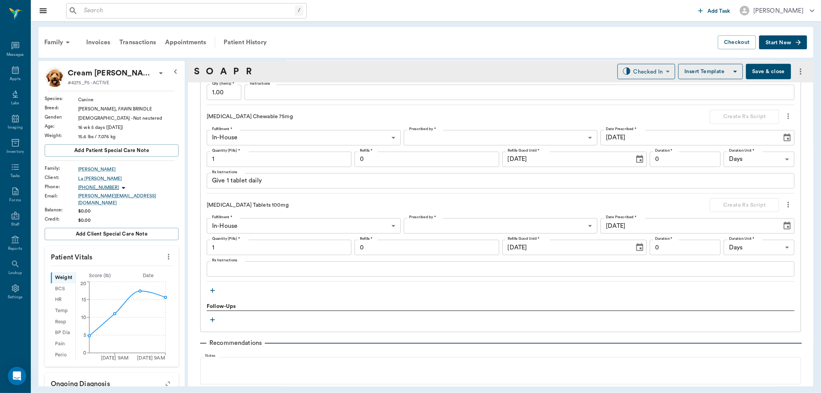
click at [241, 247] on input "1" at bounding box center [279, 247] width 145 height 15
type input "10"
click at [252, 156] on input "1" at bounding box center [279, 159] width 145 height 15
type input "5"
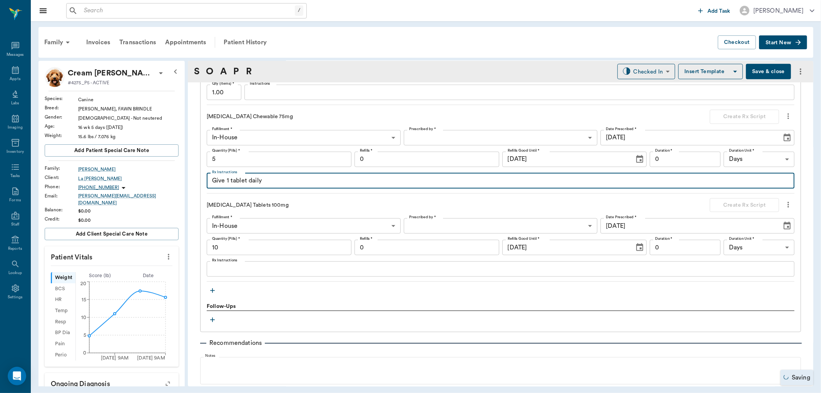
click at [229, 180] on textarea "Give 1 tablet daily" at bounding box center [500, 180] width 577 height 9
type textarea "Give 1/2 tablet daily"
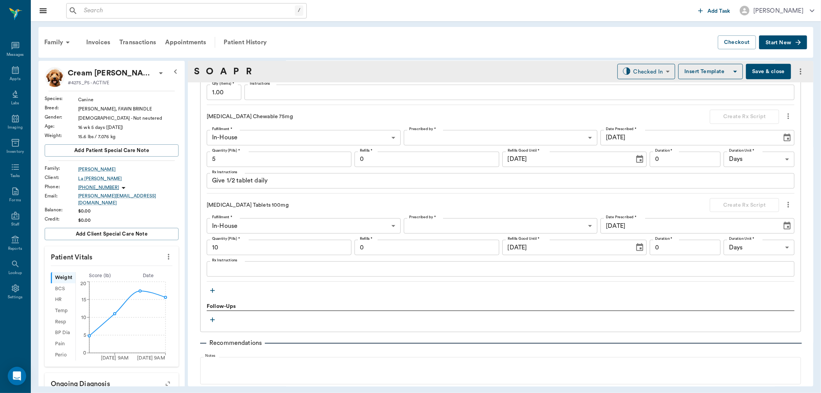
click at [426, 131] on label "Prescribed by *" at bounding box center [422, 129] width 27 height 5
click at [425, 135] on body "/ ​ Add Task Dr. Bert Ellsworth Nectar Messages Appts Labs Imaging Inventory Ta…" at bounding box center [410, 196] width 821 height 393
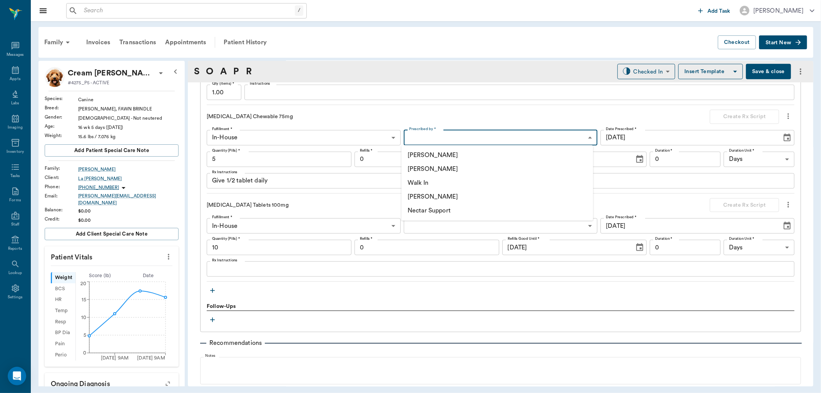
click at [429, 169] on li "[PERSON_NAME]" at bounding box center [497, 169] width 192 height 14
type input "63ec2f075fda476ae8351a4d"
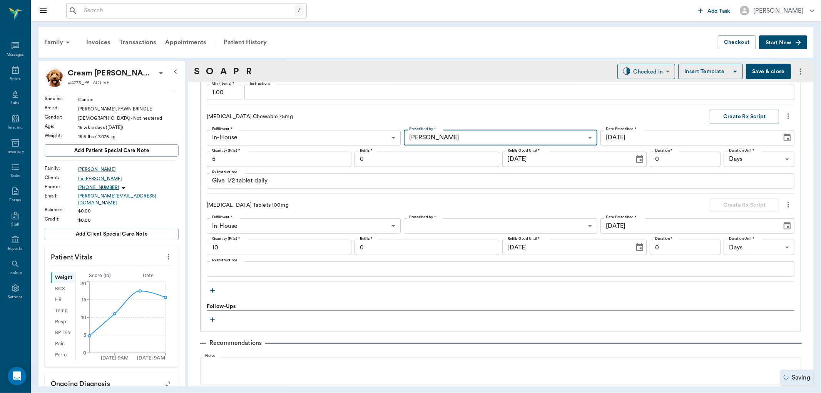
click at [691, 160] on input "0" at bounding box center [685, 159] width 71 height 15
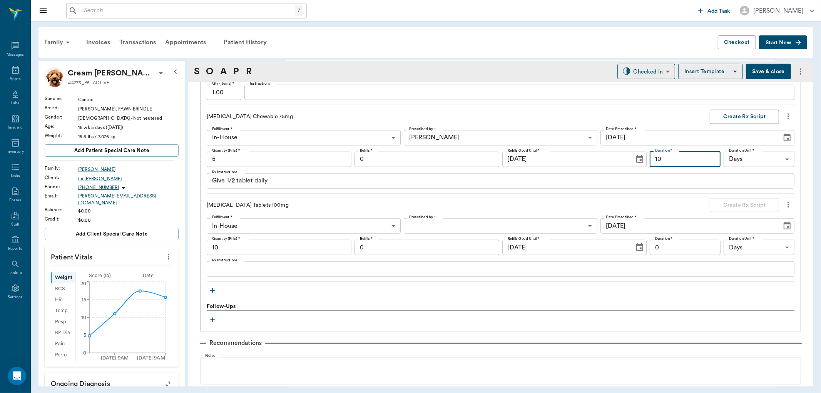
type input "10"
click at [442, 158] on input "0" at bounding box center [426, 159] width 145 height 15
type input "1"
click at [748, 116] on button "Create Rx Script" at bounding box center [744, 117] width 69 height 14
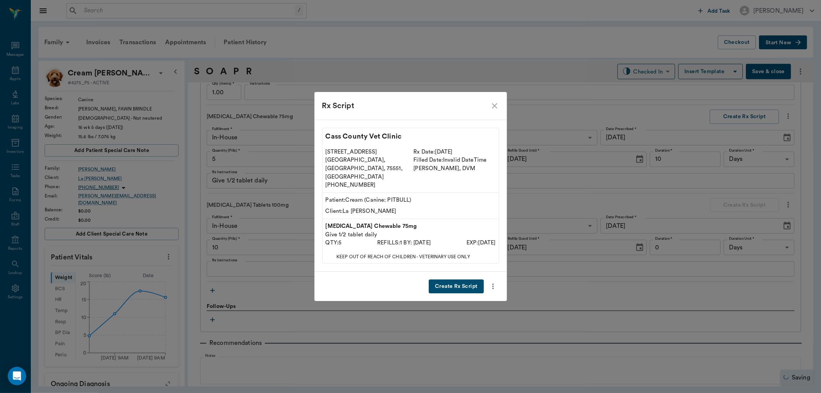
click at [439, 279] on button "Create Rx Script" at bounding box center [456, 286] width 55 height 14
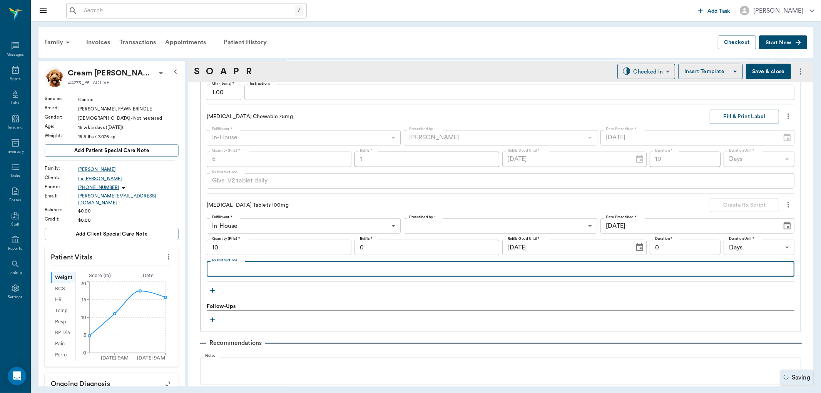
click at [241, 271] on textarea "Rx Instructions" at bounding box center [500, 269] width 577 height 9
type textarea "Give 1 tablet daily"
click at [448, 225] on body "/ ​ Add Task Dr. Bert Ellsworth Nectar Messages Appts Labs Imaging Inventory Ta…" at bounding box center [410, 196] width 821 height 393
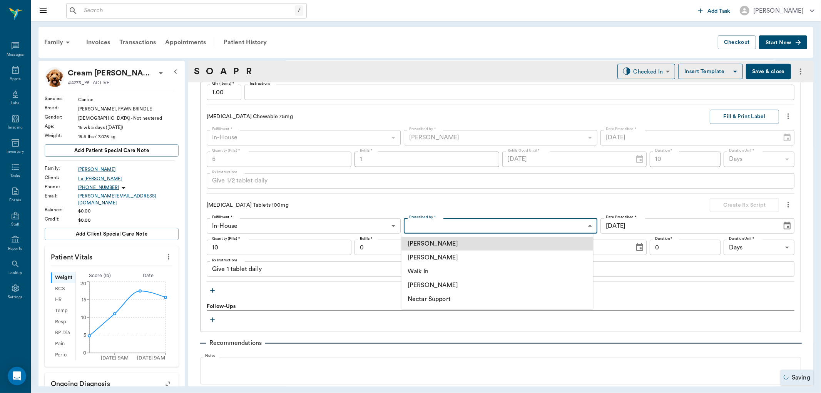
click at [443, 256] on li "[PERSON_NAME]" at bounding box center [497, 258] width 192 height 14
type input "63ec2f075fda476ae8351a4d"
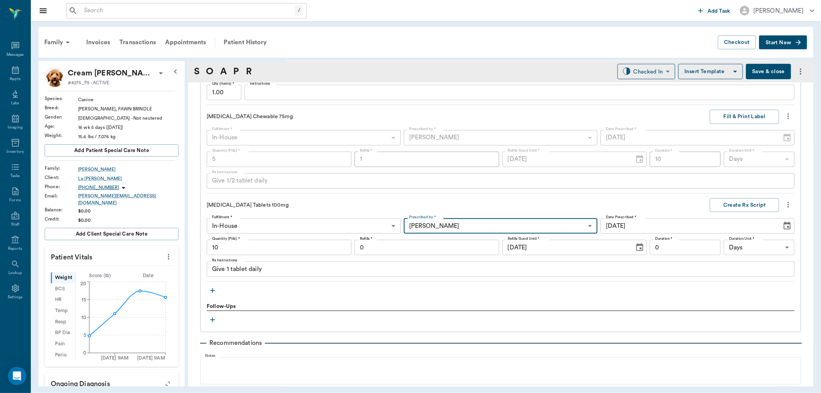
click at [440, 255] on div "Fulfillment * In-House In-House Fulfillment * Prescribed by * Dr. Bert Ellswort…" at bounding box center [501, 247] width 588 height 58
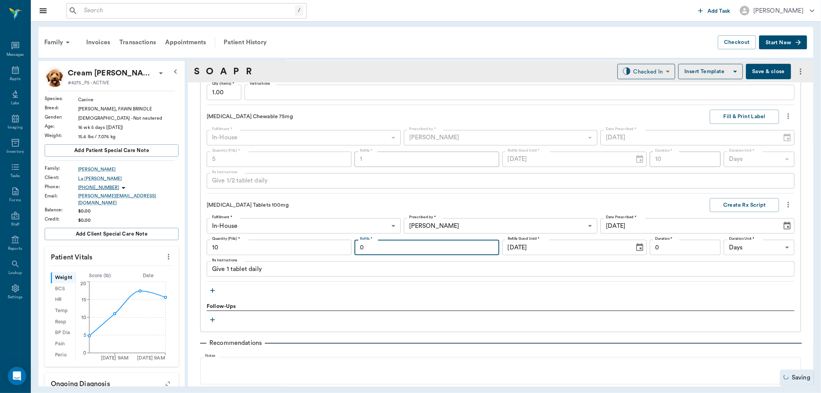
click at [439, 244] on input "0" at bounding box center [426, 247] width 145 height 15
type input "1"
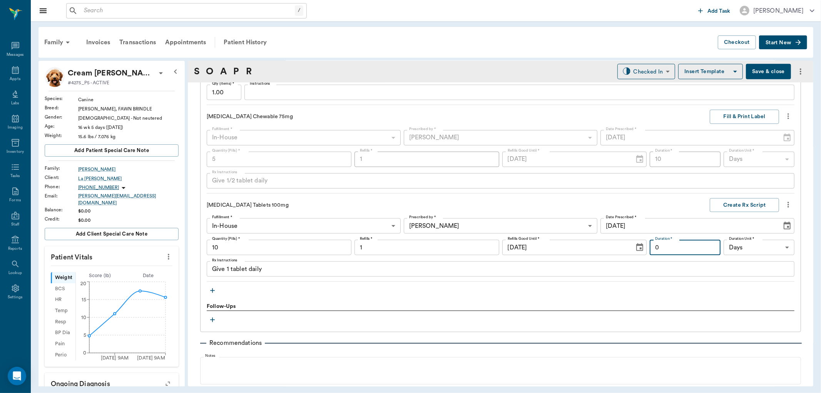
click at [673, 248] on input "0" at bounding box center [685, 247] width 71 height 15
type input "10"
click at [733, 206] on button "Create Rx Script" at bounding box center [744, 205] width 69 height 14
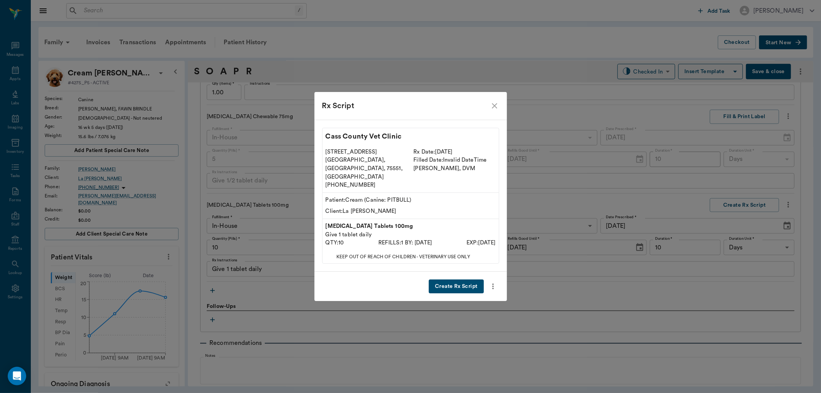
click at [464, 279] on button "Create Rx Script" at bounding box center [456, 286] width 55 height 14
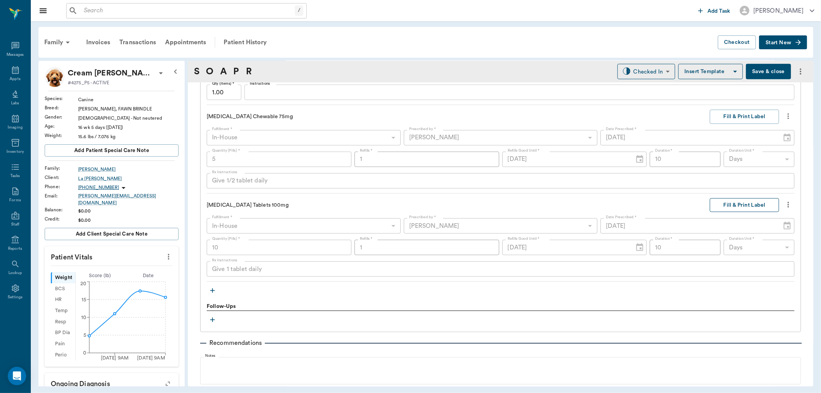
click at [731, 204] on button "Fill & Print Label" at bounding box center [744, 205] width 69 height 14
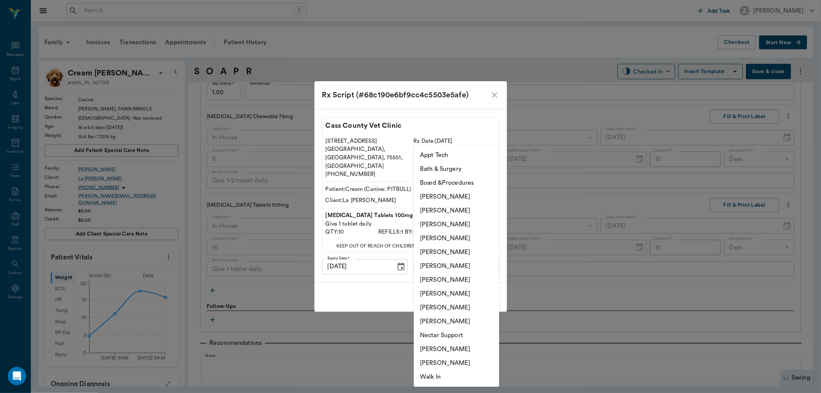
click at [476, 257] on body "/ ​ Add Task Dr. Bert Ellsworth Nectar Messages Appts Labs Imaging Inventory Ta…" at bounding box center [410, 196] width 821 height 393
click at [459, 294] on li "[PERSON_NAME]" at bounding box center [456, 294] width 85 height 14
type input "63ec2e7e52e12b0ba117b124"
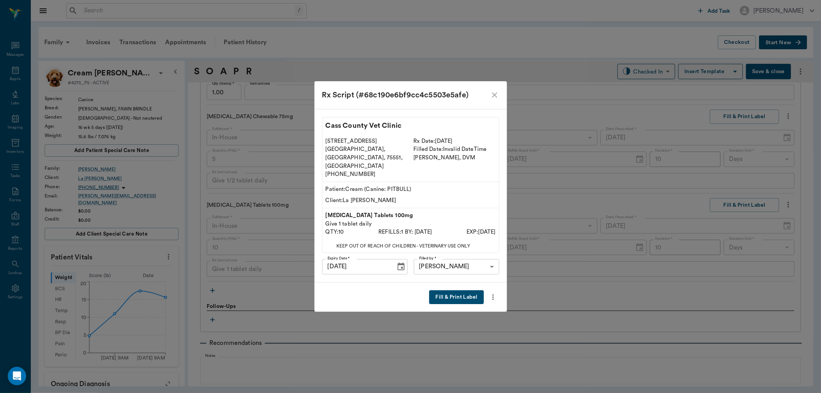
click at [459, 292] on button "Fill & Print Label" at bounding box center [456, 297] width 54 height 14
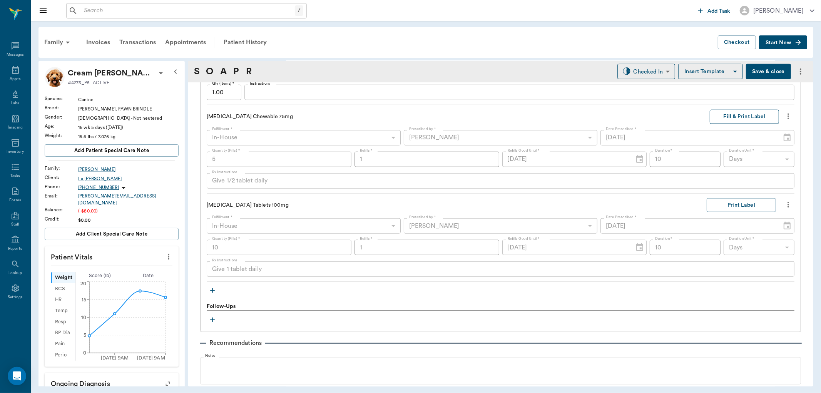
click at [749, 117] on button "Fill & Print Label" at bounding box center [744, 117] width 69 height 14
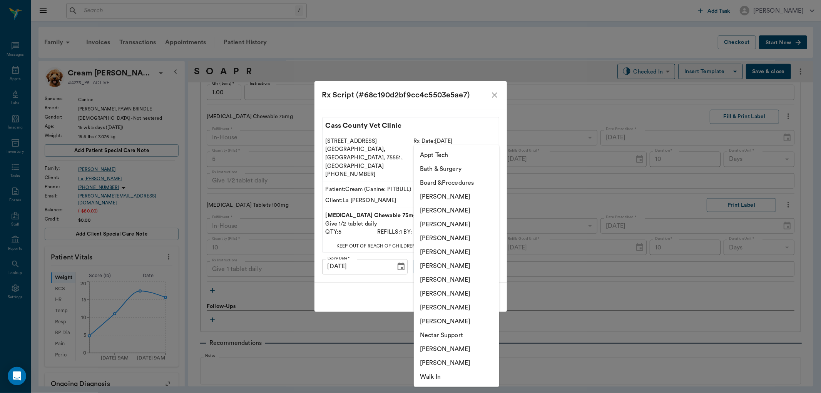
click at [447, 262] on body "/ ​ Add Task Dr. Bert Ellsworth Nectar Messages Appts Labs Imaging Inventory Ta…" at bounding box center [410, 196] width 821 height 393
click at [451, 290] on li "[PERSON_NAME]" at bounding box center [456, 294] width 85 height 14
type input "63ec2e7e52e12b0ba117b124"
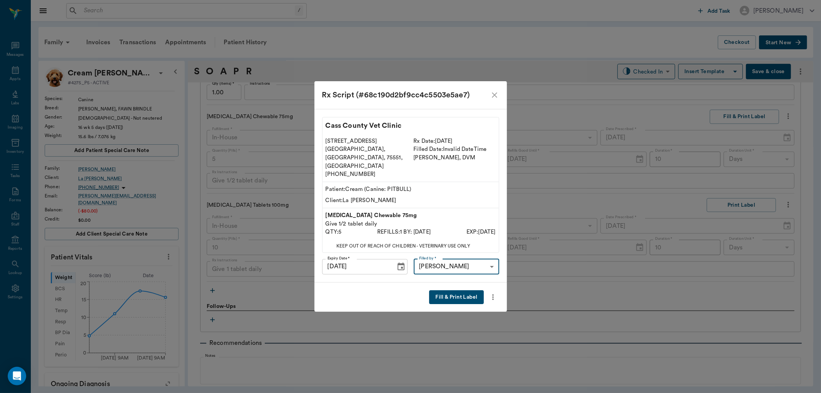
click at [456, 290] on button "Fill & Print Label" at bounding box center [456, 297] width 54 height 14
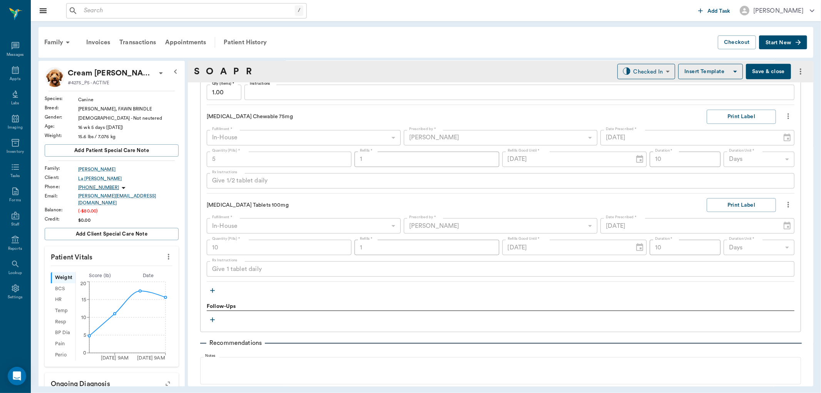
drag, startPoint x: 760, startPoint y: 29, endPoint x: 336, endPoint y: 35, distance: 424.1
click at [336, 35] on div "Family Invoices Transactions Appointments Patient History" at bounding box center [379, 42] width 678 height 18
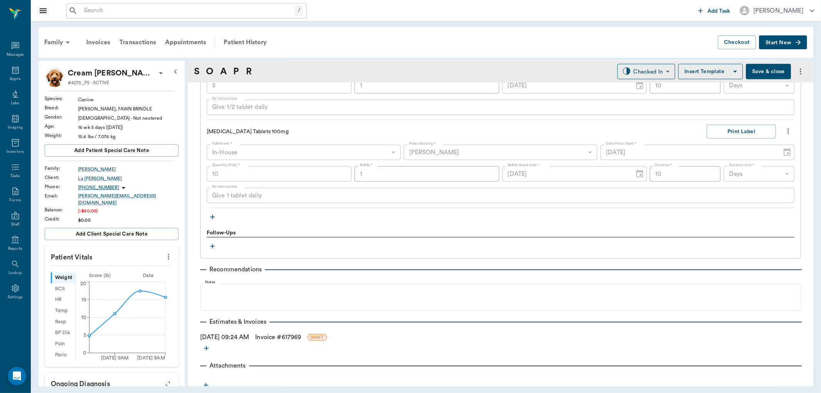
scroll to position [676, 0]
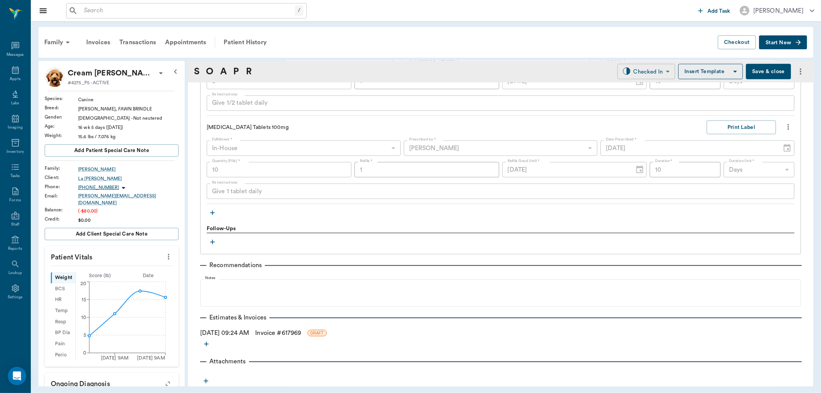
click at [659, 73] on body "/ ​ Add Task Dr. Bert Ellsworth Nectar Messages Appts Labs Imaging Inventory Ta…" at bounding box center [410, 196] width 821 height 393
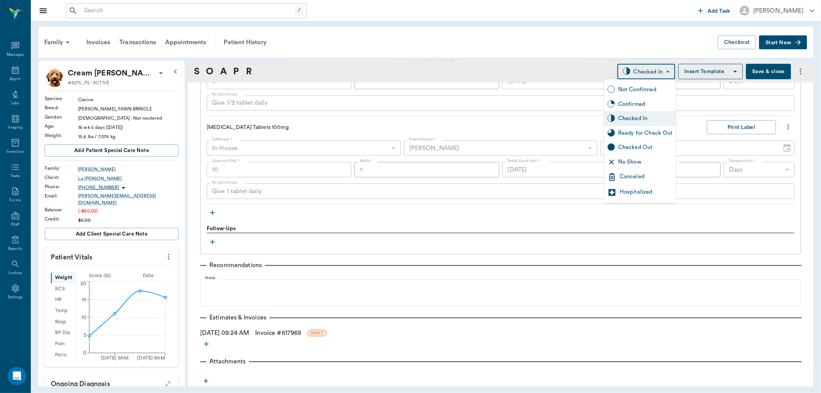
click at [640, 133] on div "Ready for Check Out" at bounding box center [645, 133] width 55 height 8
type input "READY_TO_CHECKOUT"
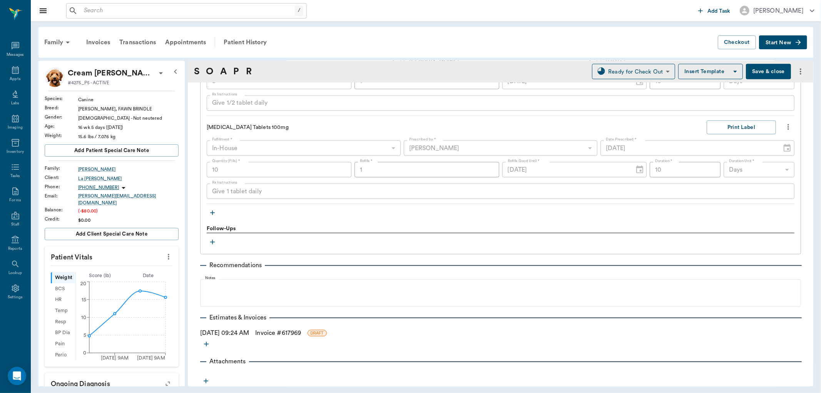
click at [279, 332] on link "Invoice # 617969" at bounding box center [278, 332] width 46 height 9
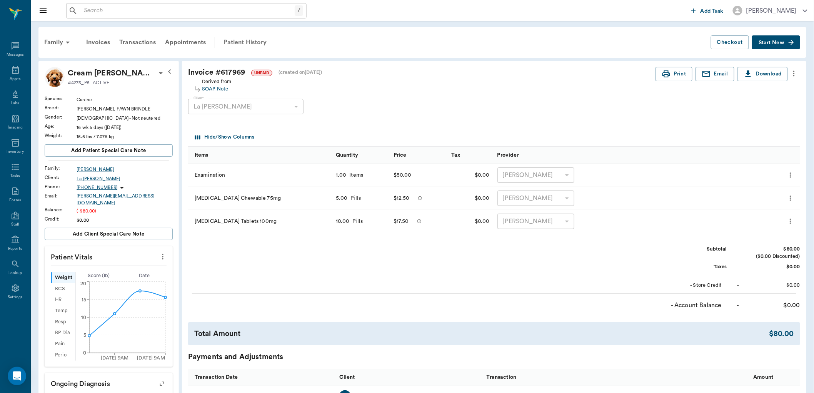
click at [248, 43] on div "Patient History" at bounding box center [245, 42] width 52 height 18
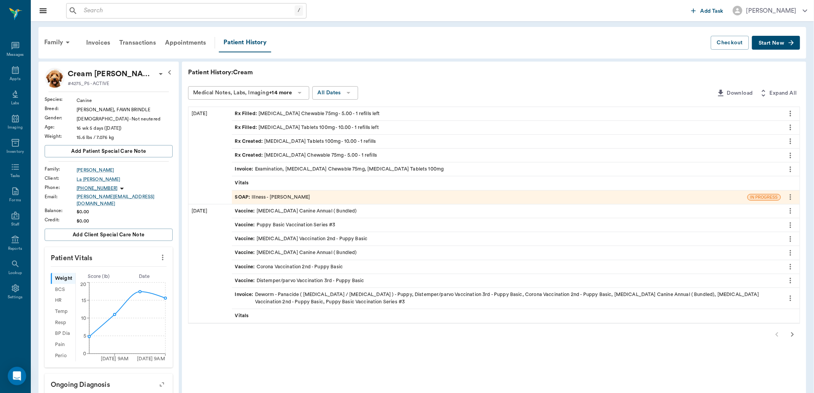
click at [283, 199] on div "SOAP : Illness - Dr. Bert Ellsworth" at bounding box center [272, 197] width 75 height 7
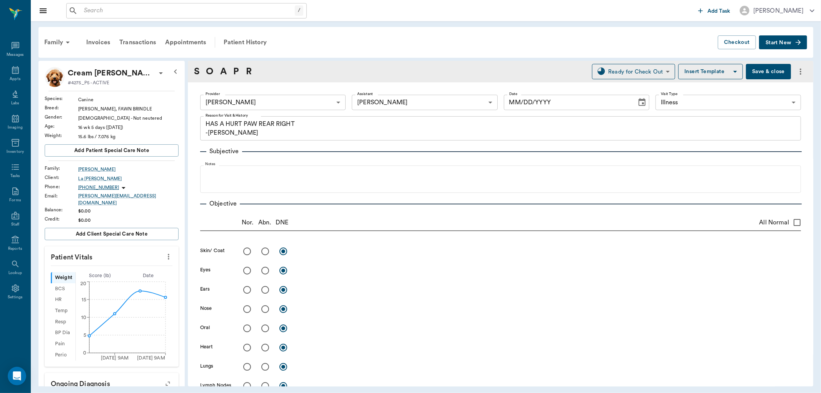
type input "63ec2f075fda476ae8351a4d"
type input "682b670d8bdc6f7f8feef3db"
type input "65d2be4f46e3a538d89b8c15"
type textarea "HAS A HURT PAW REAR RIGHT -LORY"
type input "[DATE]"
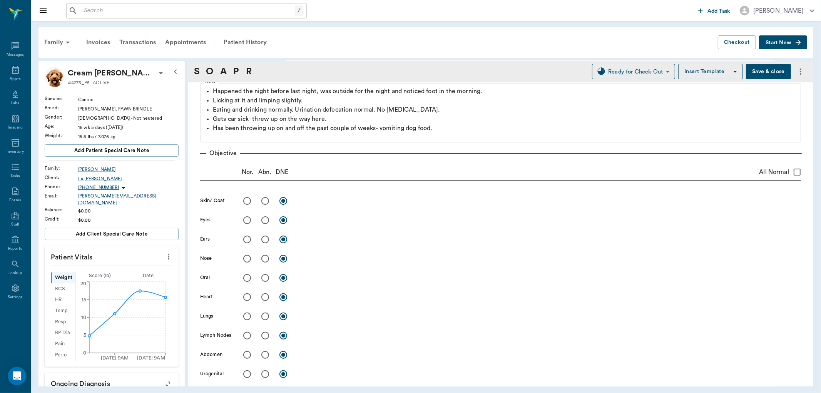
scroll to position [85, 0]
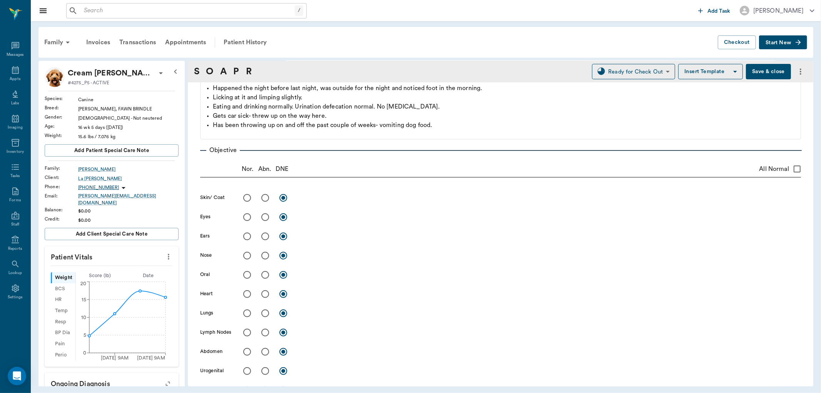
click at [262, 195] on input "radio" at bounding box center [265, 198] width 16 height 16
radio input "true"
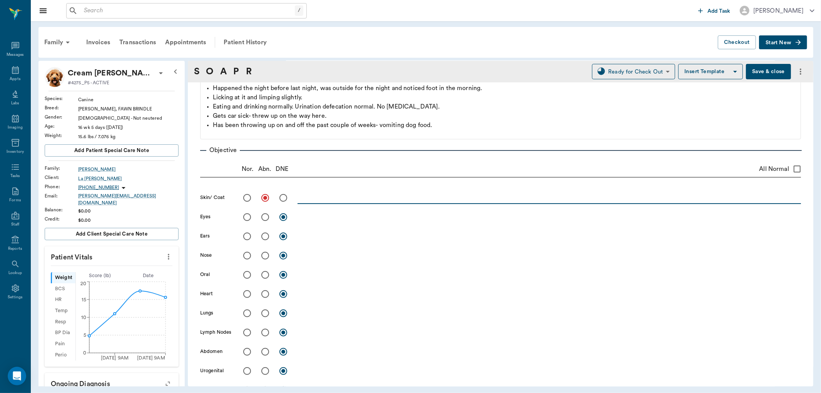
click at [318, 194] on textarea at bounding box center [548, 197] width 503 height 9
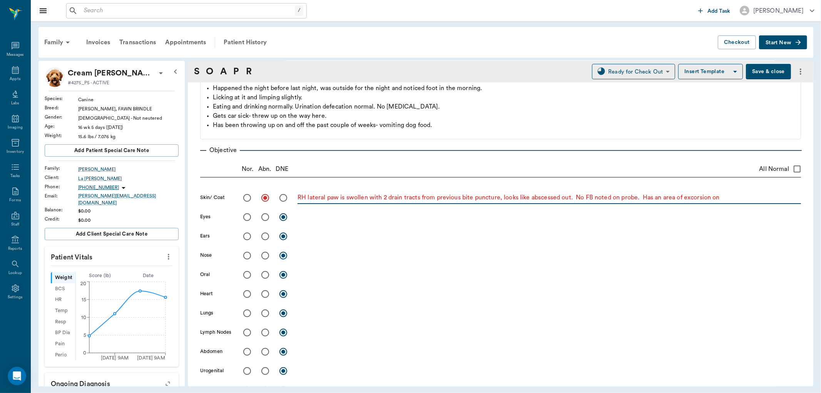
drag, startPoint x: 692, startPoint y: 198, endPoint x: 673, endPoint y: 169, distance: 34.4
click at [673, 169] on div "Nor. Abn. DNE All Normal" at bounding box center [500, 169] width 601 height 17
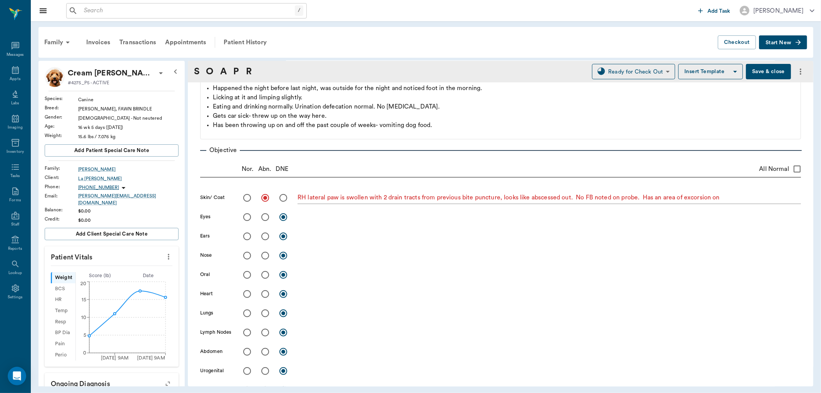
click at [711, 199] on textarea "RH lateral paw is swollen with 2 drain tracts from previous bite puncture, look…" at bounding box center [548, 197] width 503 height 9
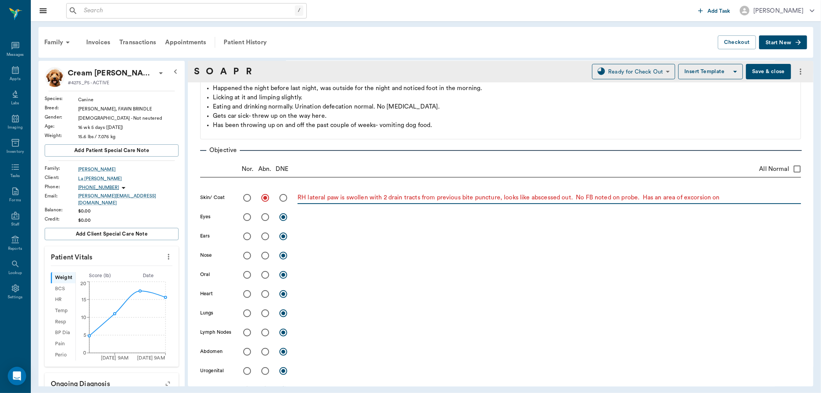
click at [713, 200] on textarea "RH lateral paw is swollen with 2 drain tracts from previous bite puncture, look…" at bounding box center [548, 197] width 503 height 9
click at [780, 202] on textarea "RH lateral paw is swollen with 2 drain tracts from previous bite puncture, look…" at bounding box center [548, 197] width 503 height 9
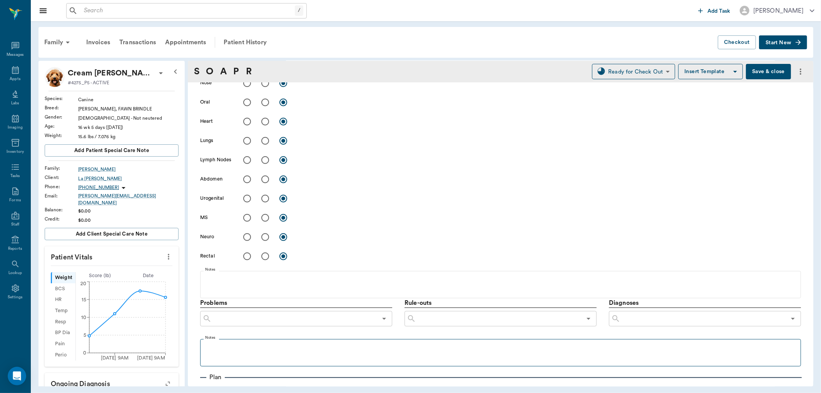
scroll to position [342, 0]
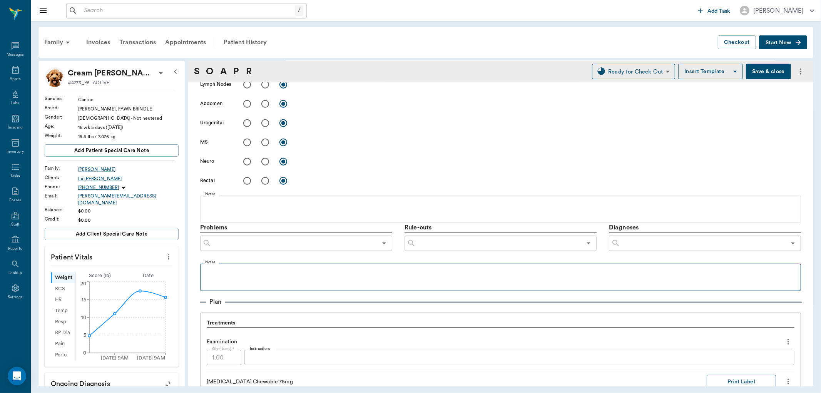
type textarea "RH lateral paw is swollen with 2 drain tracts from previous bite puncture, look…"
click at [226, 273] on p at bounding box center [500, 271] width 593 height 9
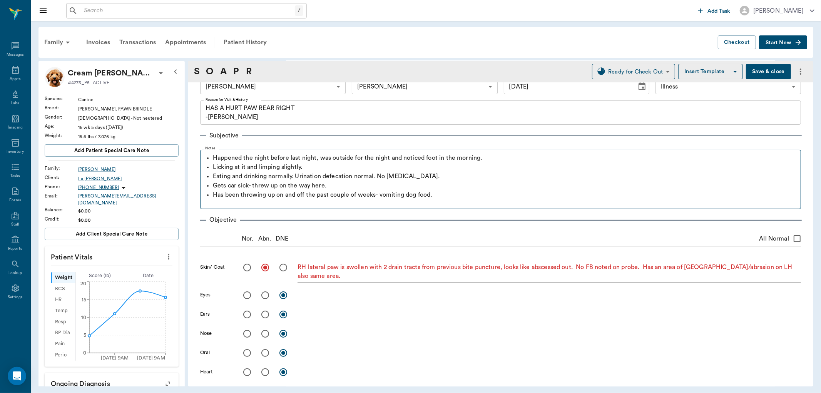
scroll to position [1, 0]
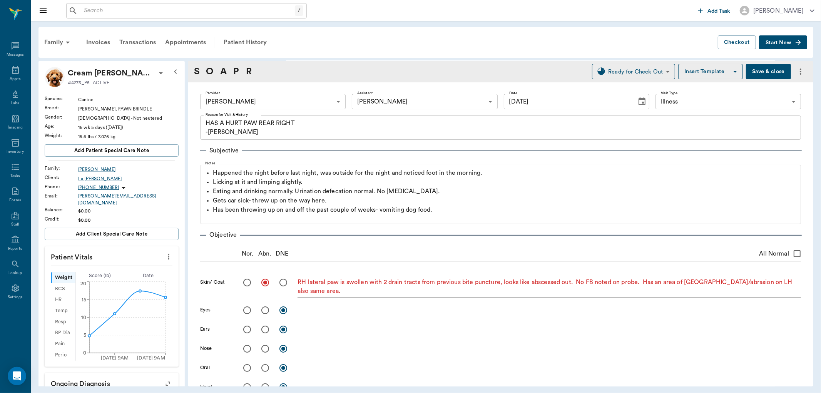
click at [761, 74] on button "Save & close" at bounding box center [768, 71] width 45 height 15
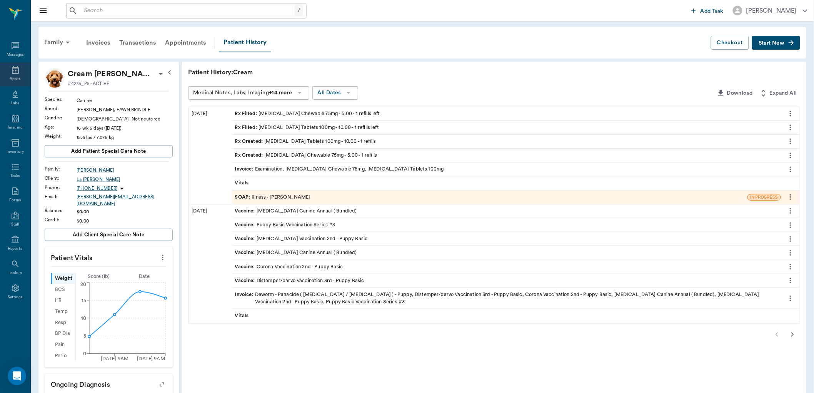
click at [17, 68] on icon at bounding box center [15, 69] width 9 height 9
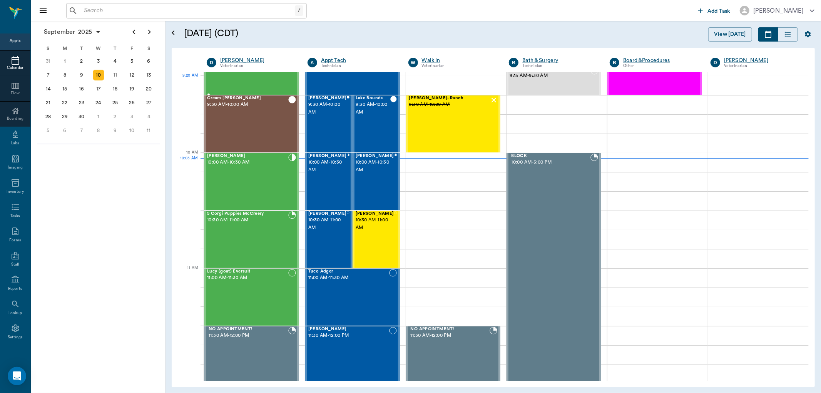
scroll to position [152, 0]
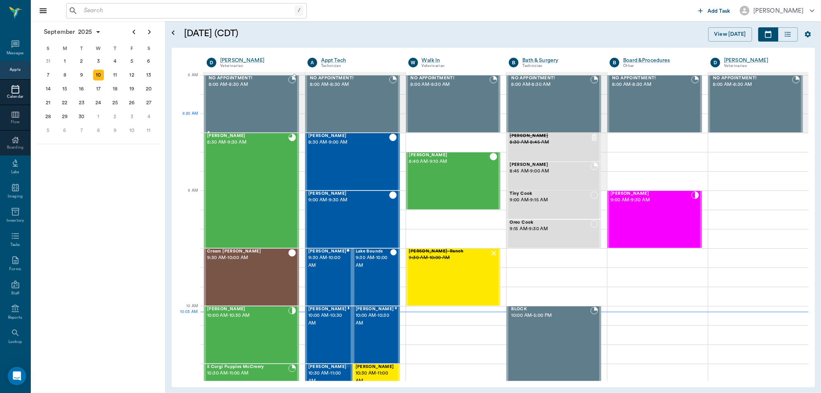
scroll to position [29, 0]
click at [449, 176] on div "[PERSON_NAME] 8:40 AM - 9:10 AM" at bounding box center [449, 181] width 81 height 56
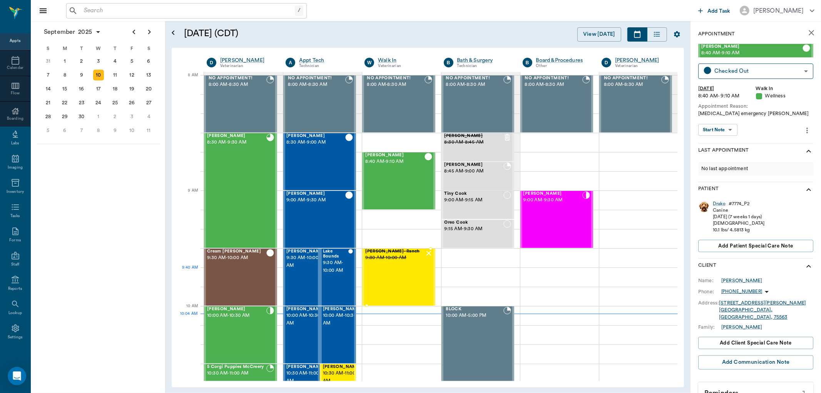
click at [399, 274] on div "Gabby Reynolds- Ranch 9:30 AM - 10:00 AM" at bounding box center [394, 277] width 59 height 56
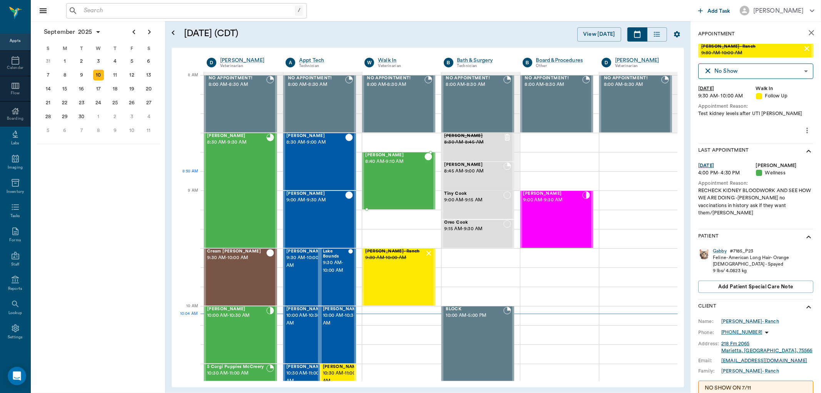
click at [394, 179] on div "[PERSON_NAME] 8:40 AM - 9:10 AM" at bounding box center [394, 181] width 59 height 56
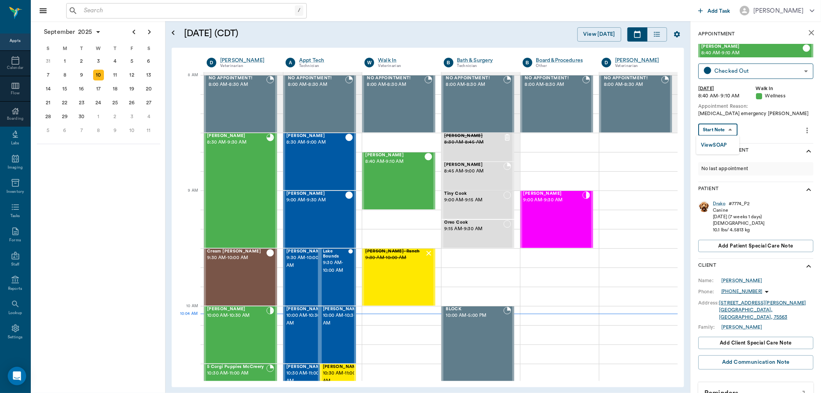
click at [716, 131] on body "/ ​ Add Task Dr. Bert Ellsworth Nectar Messages Appts Calendar Flow Boarding La…" at bounding box center [410, 196] width 821 height 393
click at [719, 143] on button "View SOAP" at bounding box center [714, 145] width 26 height 9
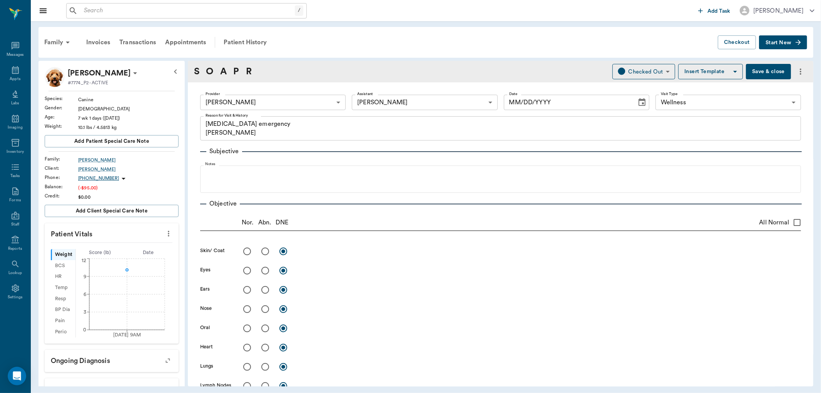
type input "63ec2f075fda476ae8351a4d"
type input "63ec2e7e52e12b0ba117b124"
type input "65d2be4f46e3a538d89b8c14"
type textarea "[MEDICAL_DATA] emergency [PERSON_NAME]"
type input "[DATE]"
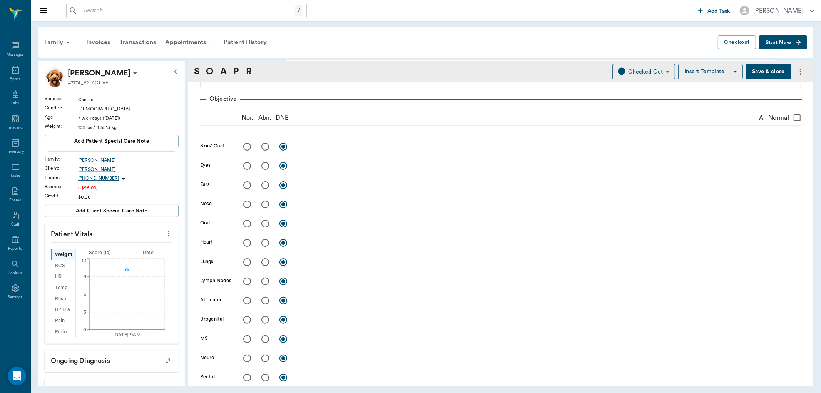
scroll to position [128, 0]
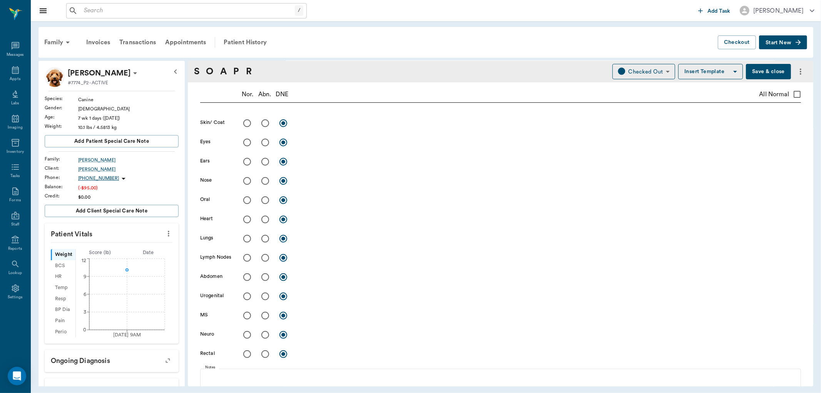
click at [264, 355] on input "radio" at bounding box center [265, 354] width 16 height 16
radio input "true"
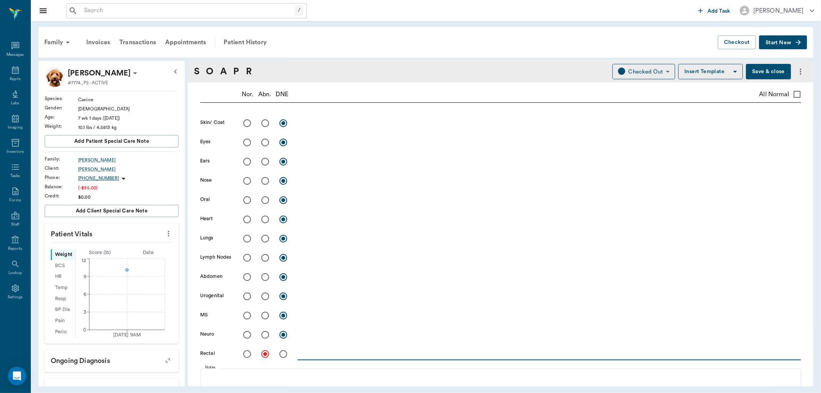
click at [325, 354] on textarea at bounding box center [548, 353] width 503 height 9
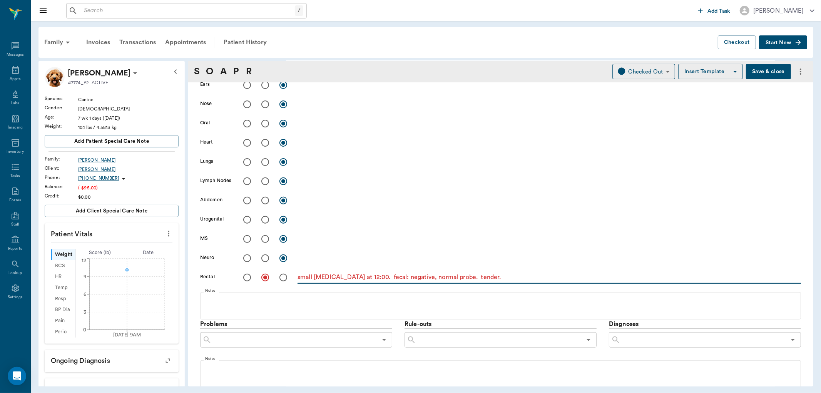
scroll to position [385, 0]
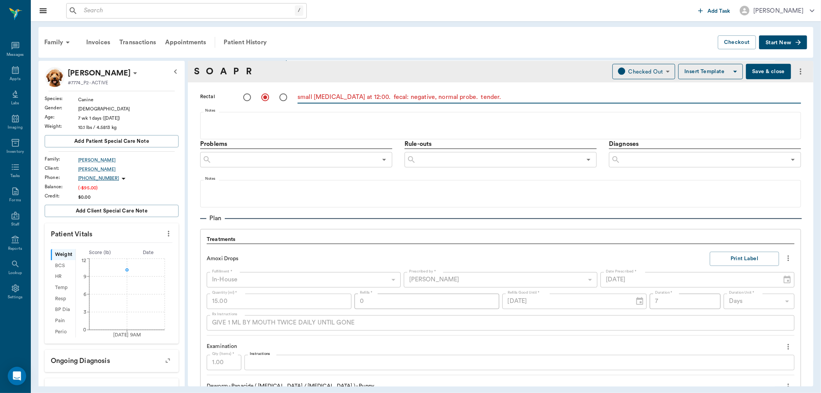
type textarea "small hemorrhoid at 12:00. fecal: negative, normal probe. tender."
click at [644, 155] on input "text" at bounding box center [702, 159] width 165 height 11
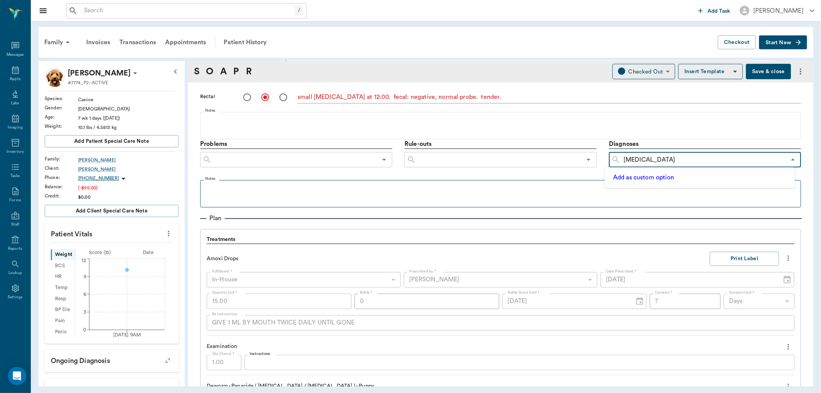
type input "hemorrhoid"
click at [563, 181] on fieldset "Notes" at bounding box center [500, 192] width 601 height 31
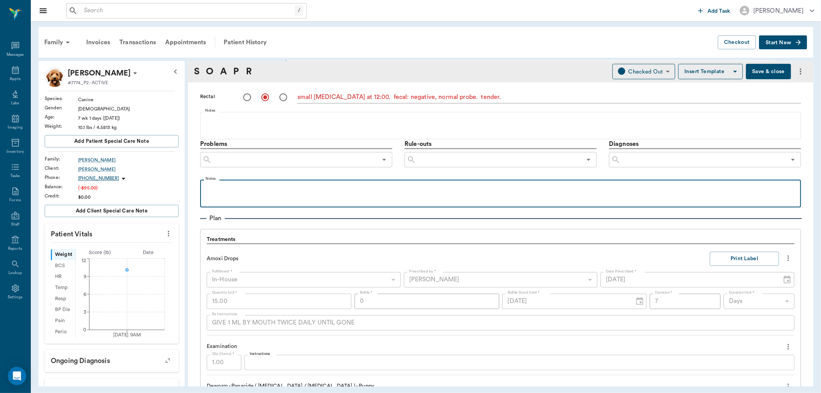
click at [313, 187] on p at bounding box center [500, 188] width 593 height 9
click at [227, 188] on p "Rec: preeration H" at bounding box center [500, 188] width 593 height 9
click at [327, 184] on p "Rec: preperation H" at bounding box center [500, 188] width 593 height 9
click at [322, 195] on div "Rec: preparation H" at bounding box center [500, 193] width 593 height 19
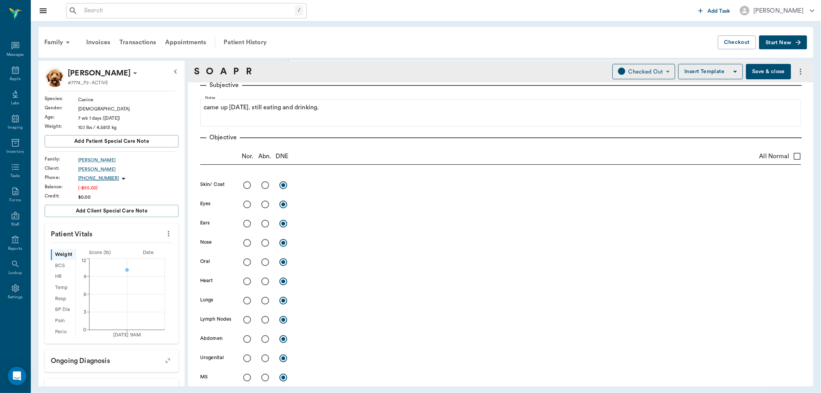
scroll to position [0, 0]
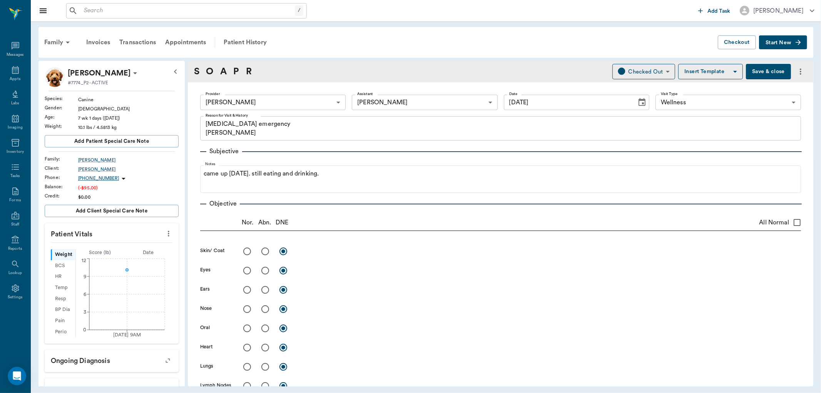
click at [765, 67] on button "Save & close" at bounding box center [768, 71] width 45 height 15
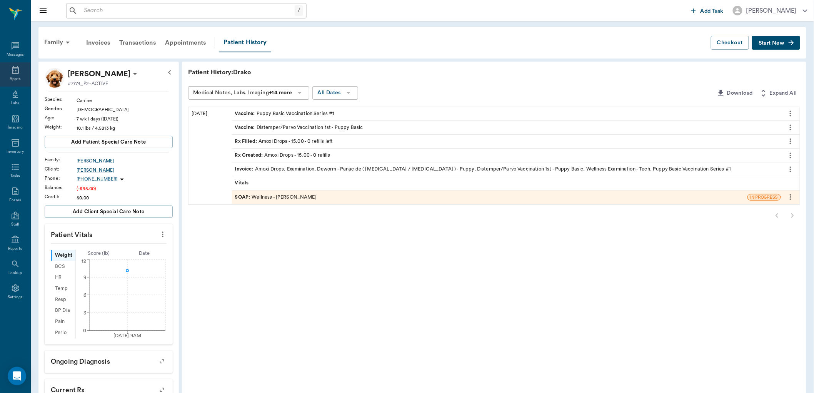
click at [15, 69] on icon at bounding box center [15, 70] width 7 height 8
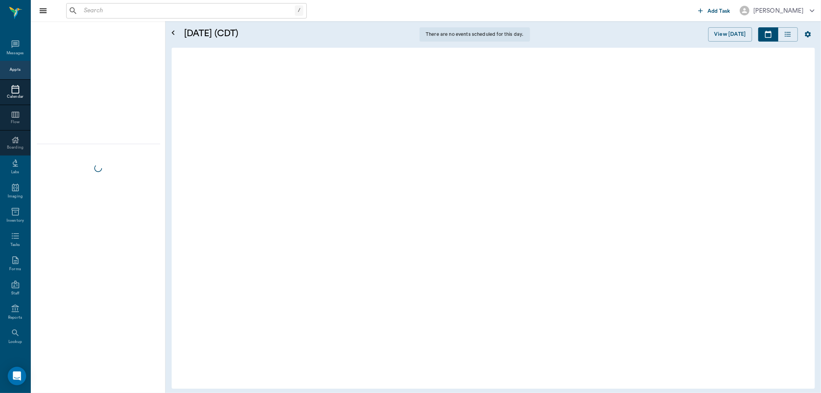
scroll to position [175, 0]
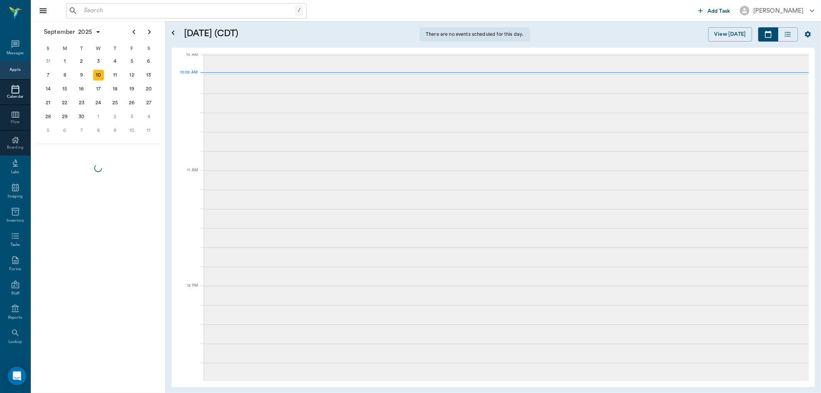
click at [105, 9] on input "text" at bounding box center [188, 10] width 214 height 11
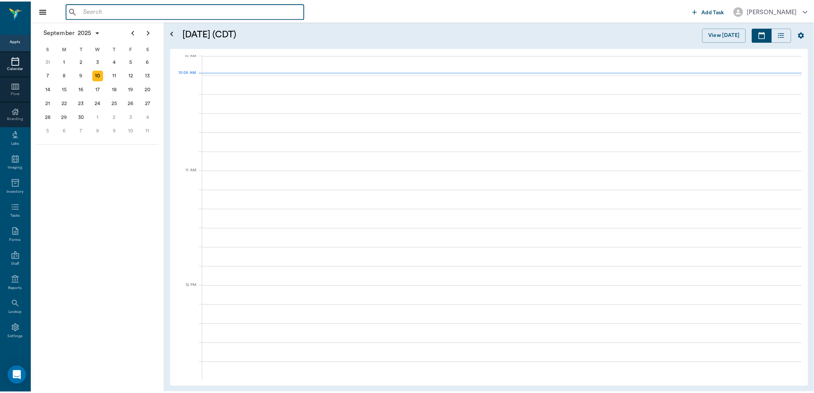
scroll to position [233, 0]
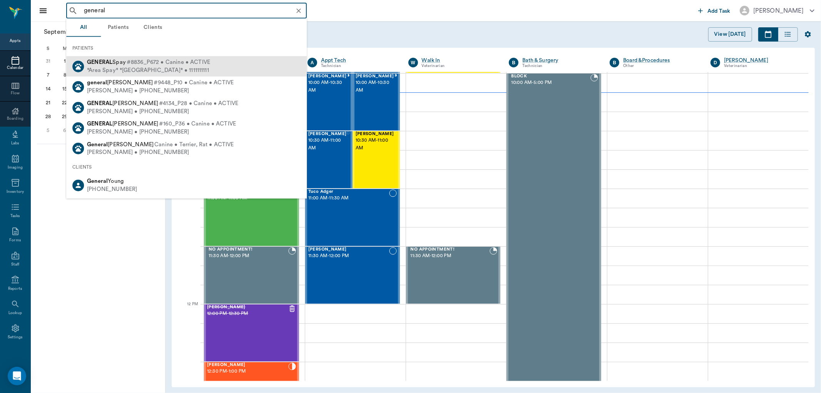
click at [162, 60] on span "#8836_P672 • Canine • ACTIVE" at bounding box center [169, 62] width 84 height 8
type input "general"
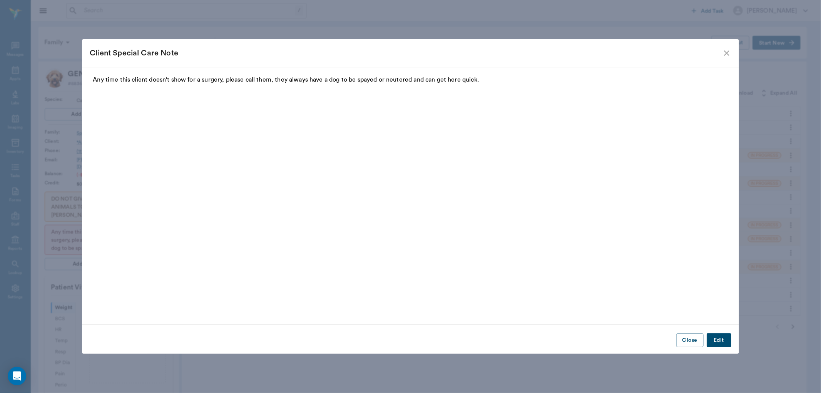
click at [730, 52] on icon "close" at bounding box center [726, 52] width 9 height 9
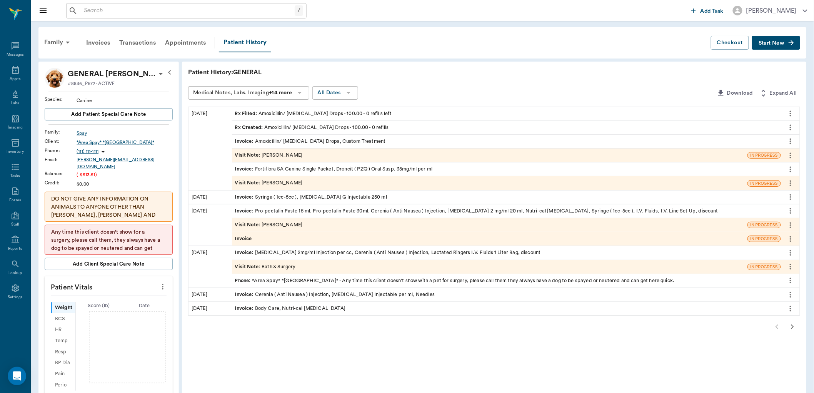
click at [772, 43] on span "Start New" at bounding box center [772, 43] width 26 height 0
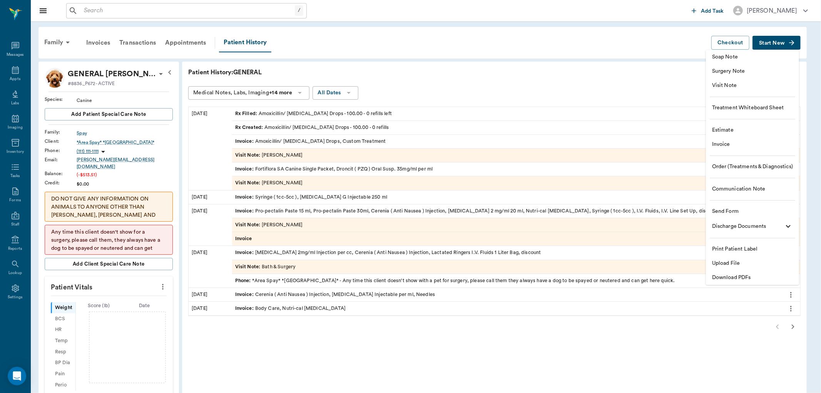
click at [732, 144] on span "Invoice" at bounding box center [752, 144] width 81 height 8
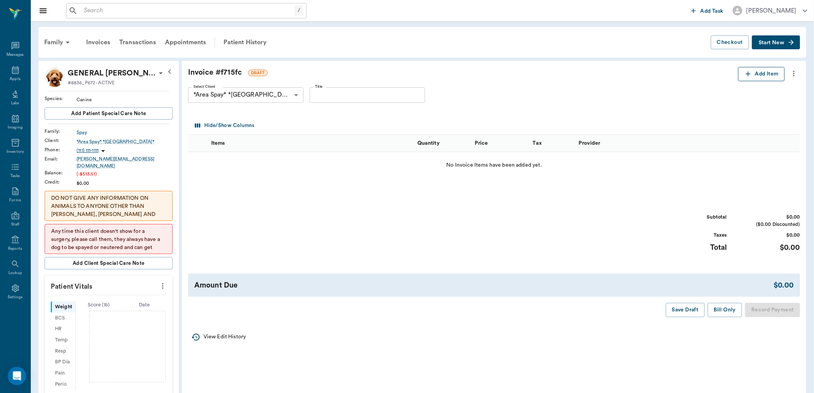
click at [748, 75] on icon "button" at bounding box center [749, 74] width 8 height 8
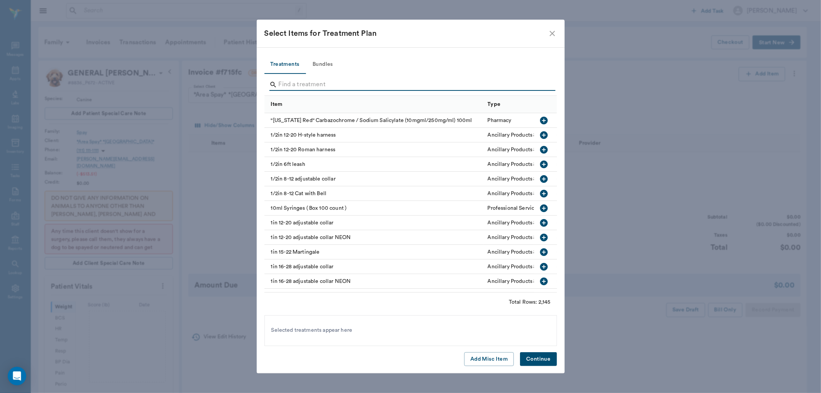
click at [306, 83] on input "Search" at bounding box center [411, 85] width 265 height 12
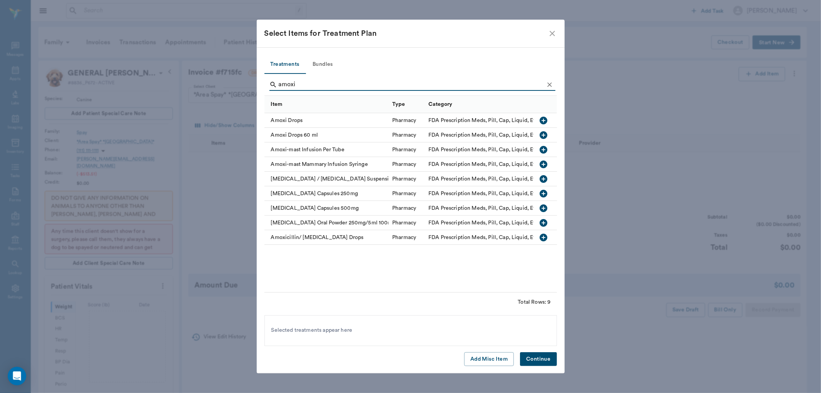
type input "amoxi"
click at [542, 237] on icon "button" at bounding box center [543, 237] width 9 height 9
click at [543, 356] on button "Continue" at bounding box center [538, 359] width 37 height 14
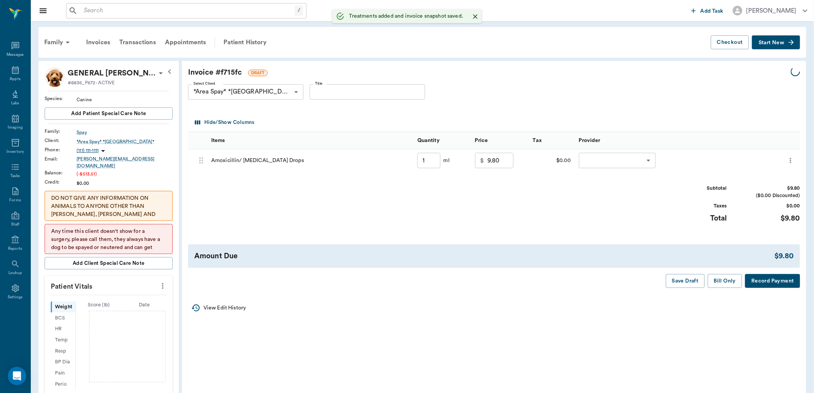
click at [430, 159] on input "1" at bounding box center [429, 160] width 23 height 15
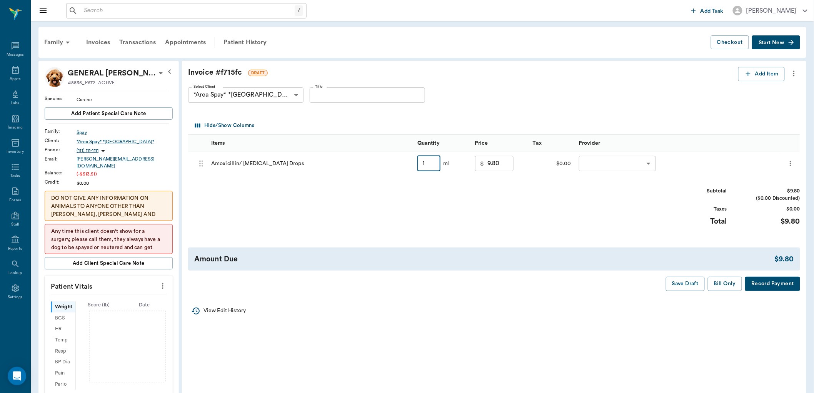
type input "1"
type input "0.00"
type input "7"
type input "14.60"
type input "70"
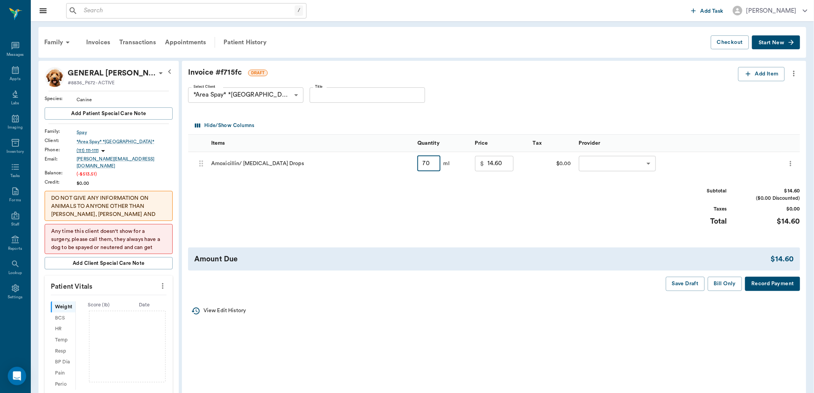
type input "51.00"
type input "70"
click at [611, 167] on body "/ ​ Add Task Dr. Bert Ellsworth Nectar Messages Appts Labs Imaging Inventory Ta…" at bounding box center [410, 359] width 821 height 719
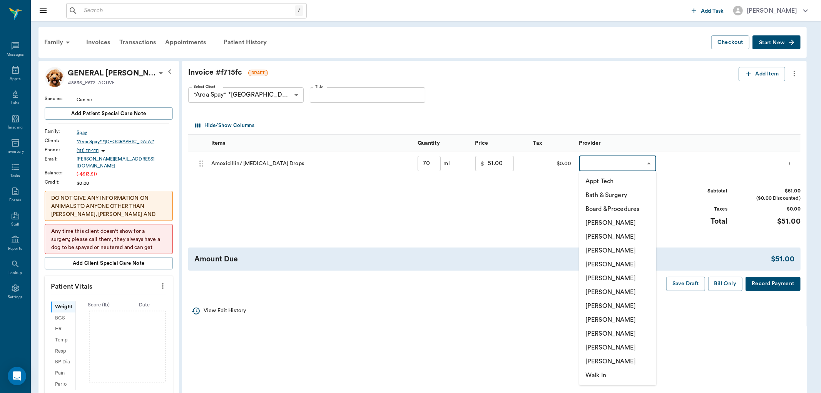
click at [605, 263] on li "[PERSON_NAME]" at bounding box center [617, 264] width 77 height 14
type input "none-63ec2f075fda476ae8351a4d"
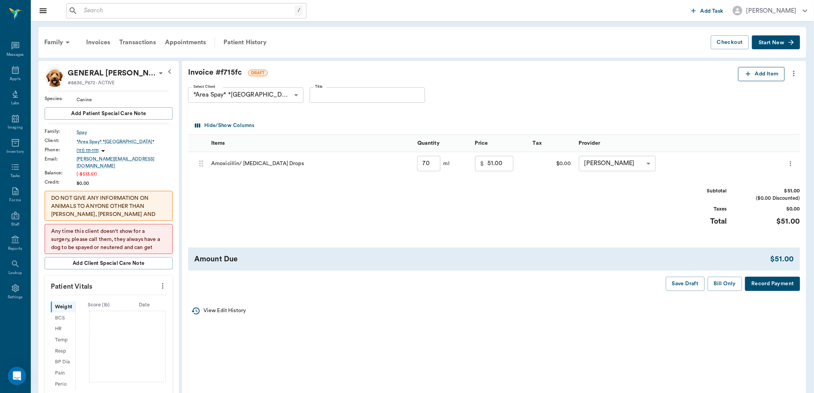
click at [763, 72] on button "Add Item" at bounding box center [761, 74] width 47 height 14
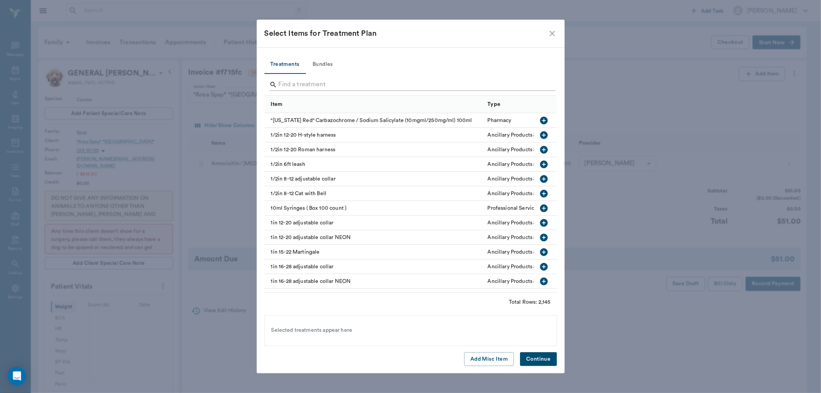
click at [304, 82] on input "Search" at bounding box center [411, 85] width 265 height 12
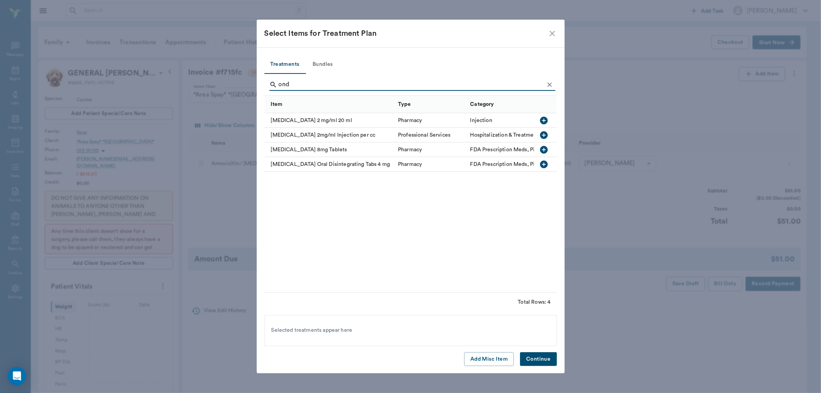
type input "ond"
click at [545, 121] on icon "button" at bounding box center [544, 121] width 8 height 8
click at [535, 354] on button "Continue" at bounding box center [538, 359] width 37 height 14
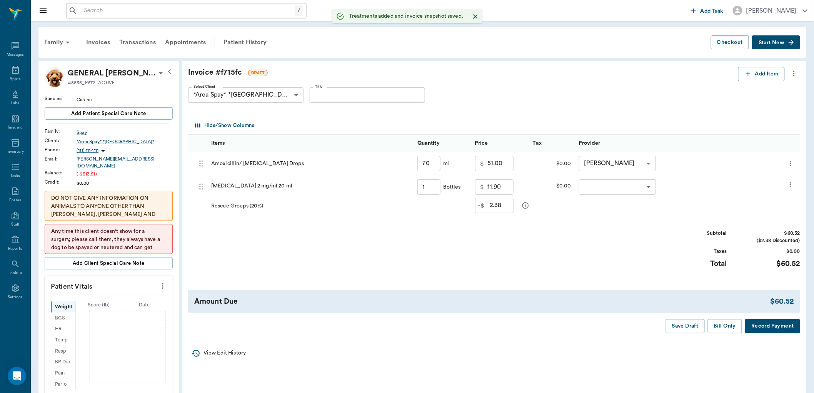
type input "70.00"
type input "1.00"
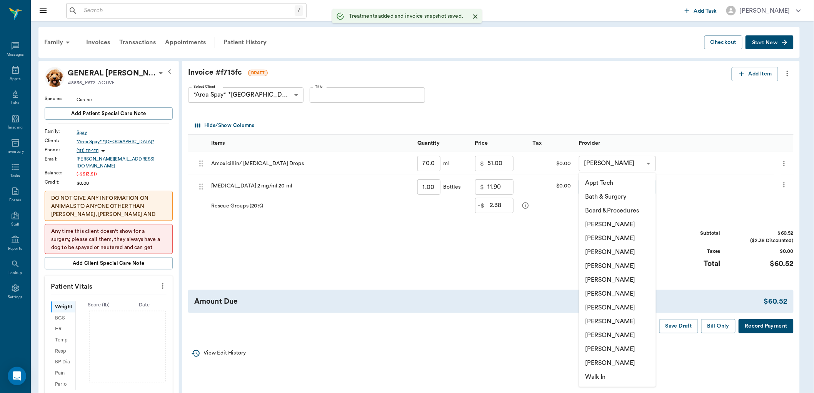
click at [594, 187] on body "/ ​ Add Task Dr. Bert Ellsworth Nectar Messages Appts Labs Imaging Inventory Ta…" at bounding box center [407, 359] width 814 height 719
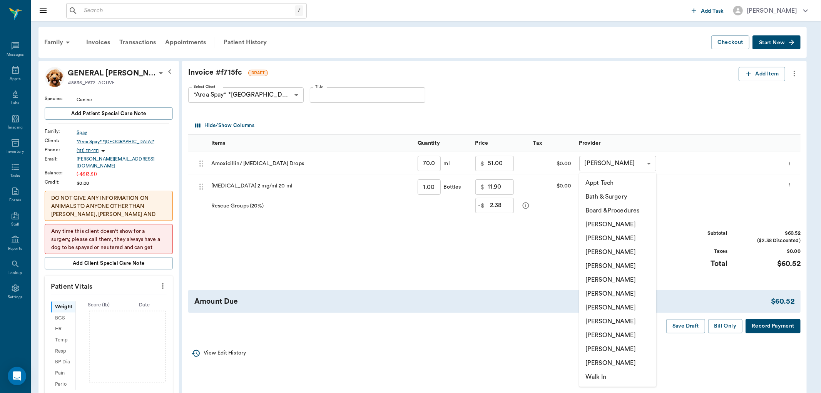
click at [606, 266] on li "[PERSON_NAME]" at bounding box center [617, 266] width 77 height 14
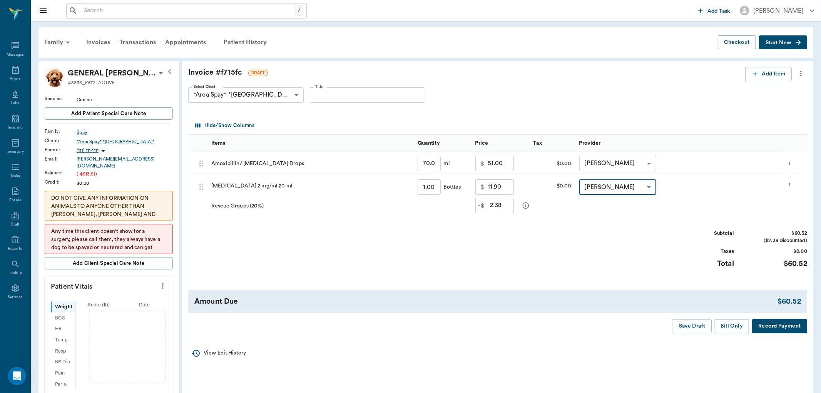
type input "none-63ec2f075fda476ae8351a4d"
click at [754, 75] on button "Add Item" at bounding box center [761, 74] width 47 height 14
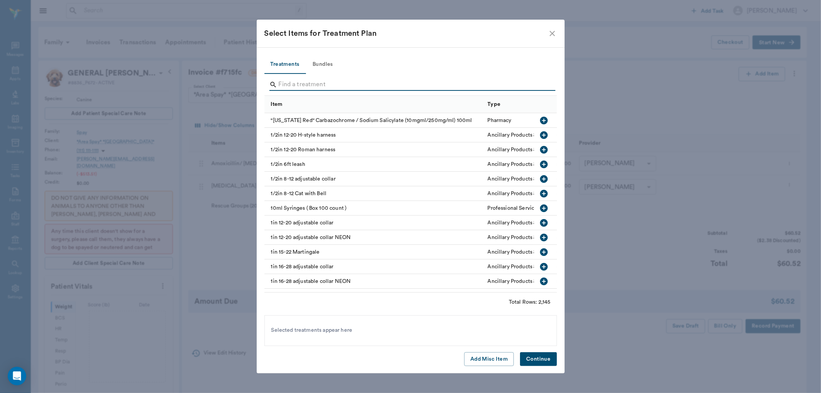
click at [290, 81] on input "Search" at bounding box center [411, 85] width 265 height 12
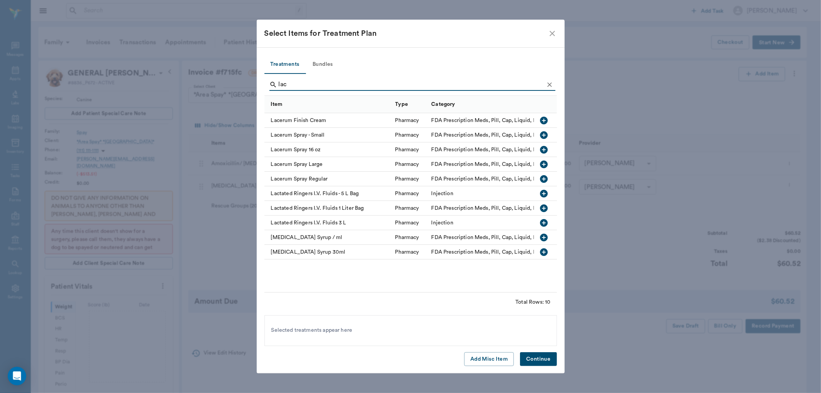
type input "lac"
click at [544, 206] on icon "button" at bounding box center [544, 208] width 8 height 8
click at [538, 356] on button "Continue" at bounding box center [538, 359] width 37 height 14
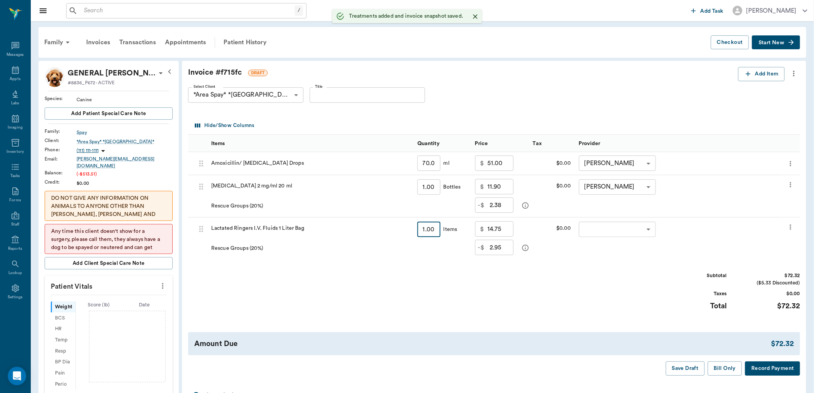
click at [432, 231] on input "1.00" at bounding box center [429, 229] width 23 height 15
type input "1"
type input "0.00"
type input "5"
type input "14.75"
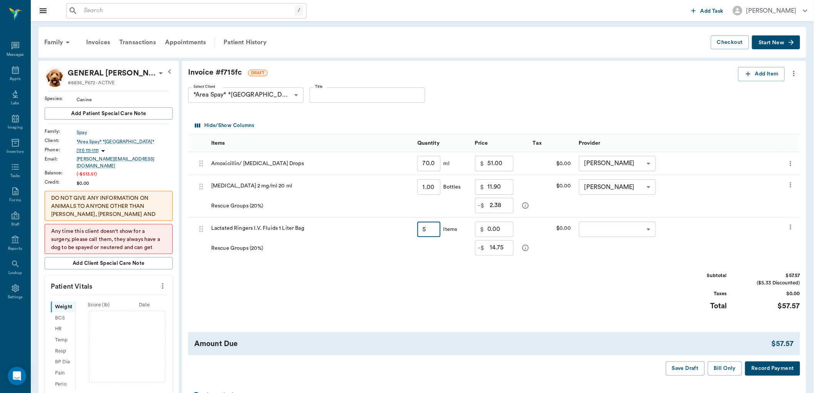
type input "73.75"
type input "5"
click at [630, 232] on body "/ ​ Add Task Dr. Bert Ellsworth Nectar Messages Appts Labs Imaging Inventory Ta…" at bounding box center [407, 359] width 814 height 719
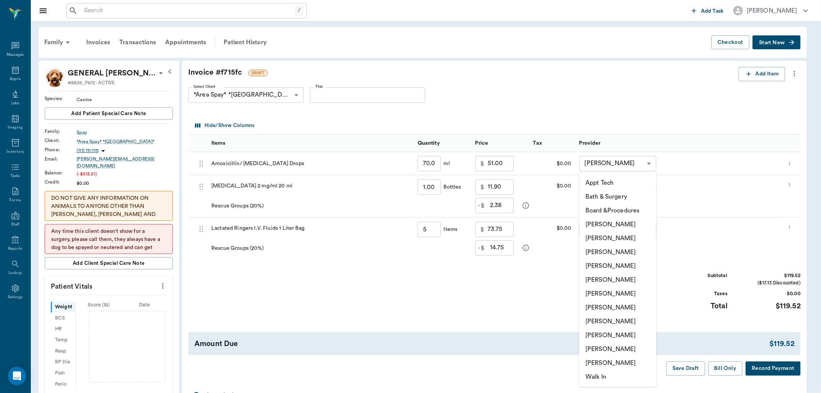
click at [623, 266] on li "[PERSON_NAME]" at bounding box center [617, 266] width 77 height 14
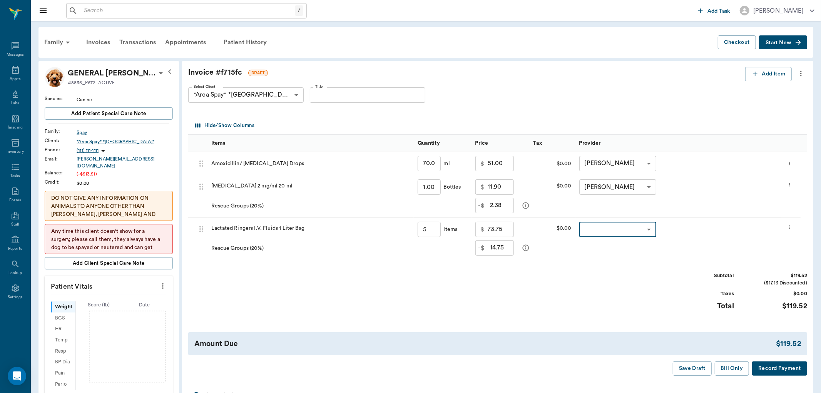
type input "none-63ec2f075fda476ae8351a4d"
click at [760, 74] on button "Add Item" at bounding box center [761, 74] width 47 height 14
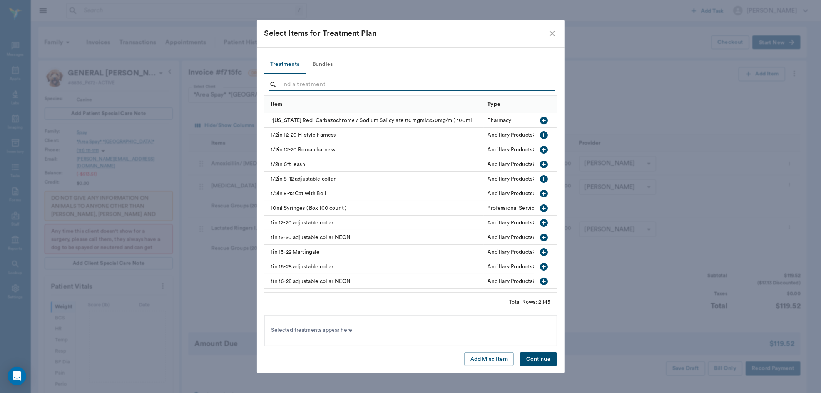
click at [316, 85] on input "Search" at bounding box center [411, 85] width 265 height 12
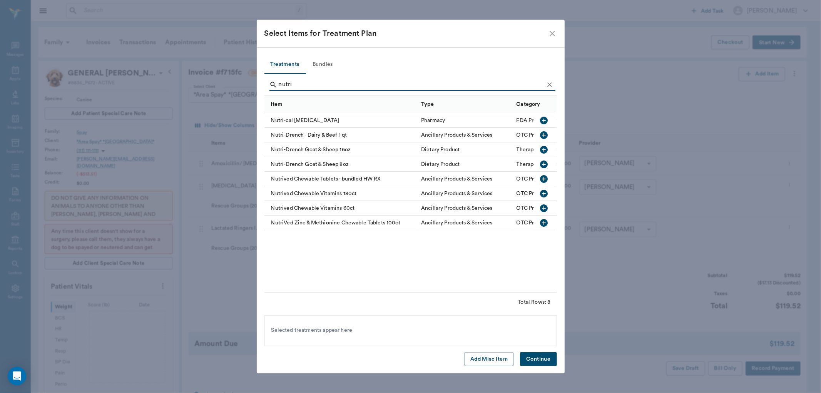
type input "nutri"
click at [546, 119] on icon "button" at bounding box center [544, 121] width 8 height 8
click at [536, 362] on button "Continue" at bounding box center [538, 359] width 37 height 14
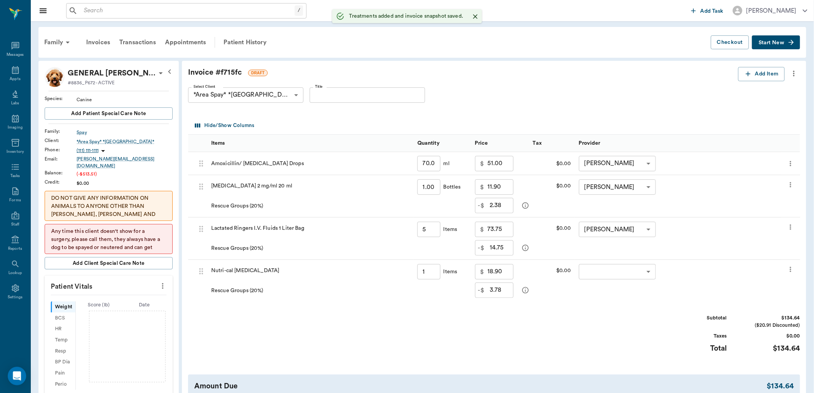
type input "5.00"
type input "1.00"
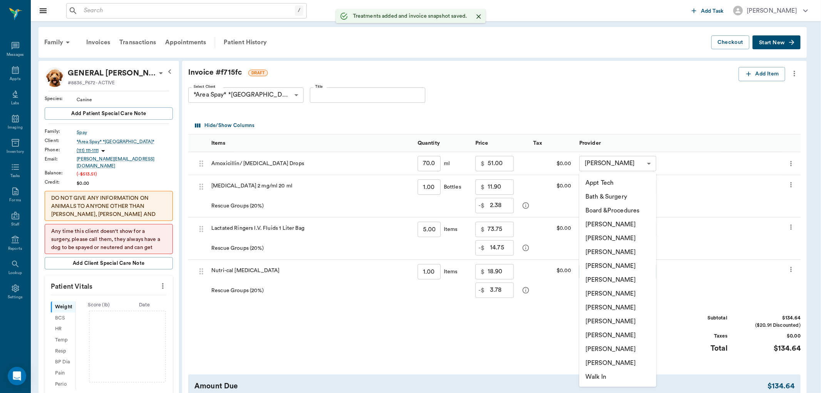
click at [638, 274] on body "/ ​ Add Task Dr. Bert Ellsworth Nectar Messages Appts Labs Imaging Inventory Ta…" at bounding box center [410, 359] width 821 height 719
click at [610, 267] on li "[PERSON_NAME]" at bounding box center [617, 266] width 77 height 14
type input "none-63ec2f075fda476ae8351a4d"
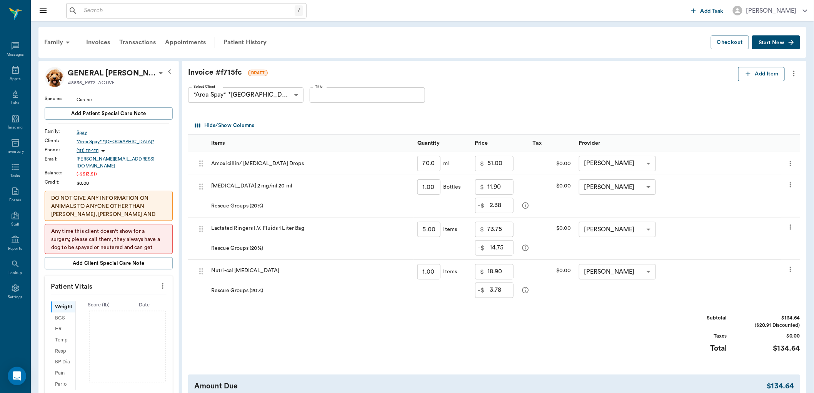
click at [757, 77] on button "Add Item" at bounding box center [761, 74] width 47 height 14
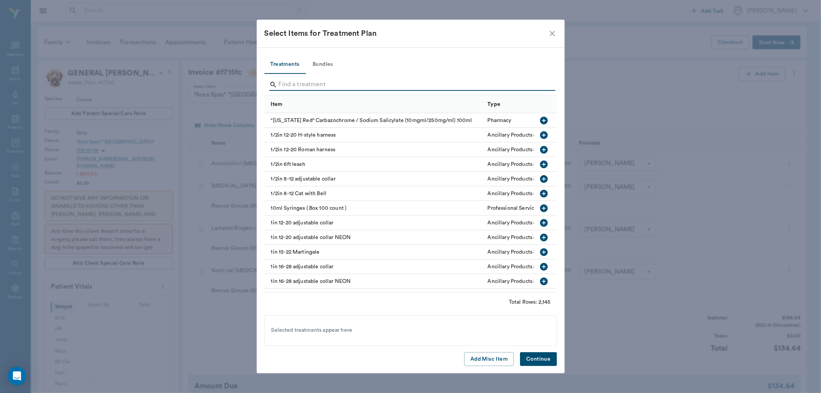
click at [329, 79] on input "Search" at bounding box center [411, 85] width 265 height 12
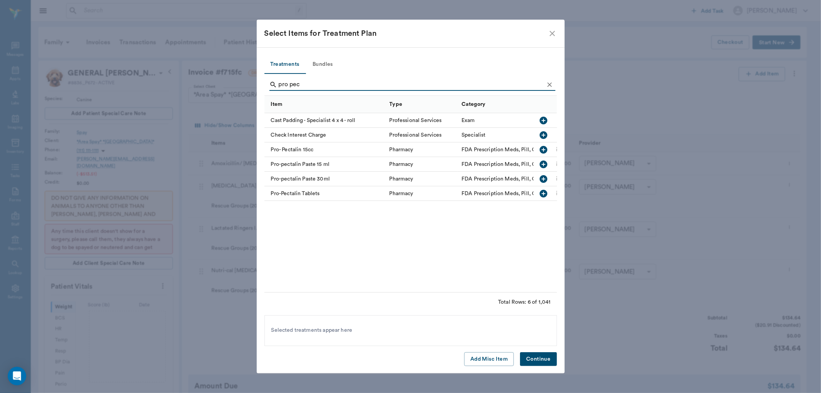
type input "pro pec"
click at [540, 178] on icon "button" at bounding box center [544, 179] width 8 height 8
click at [546, 358] on button "Continue" at bounding box center [538, 359] width 37 height 14
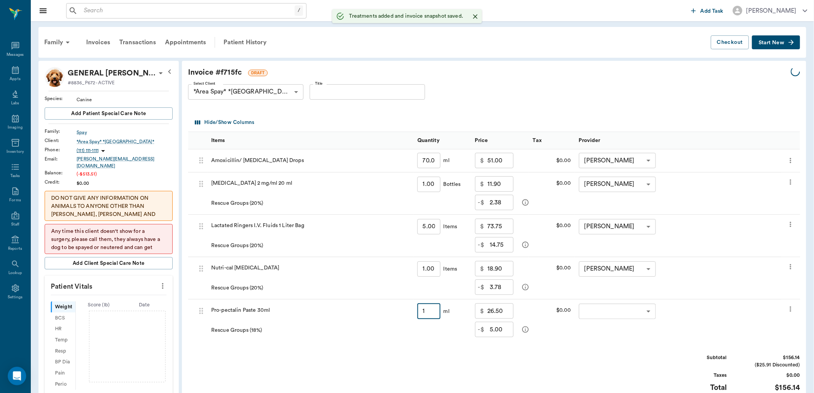
click at [429, 314] on input "1" at bounding box center [429, 311] width 23 height 15
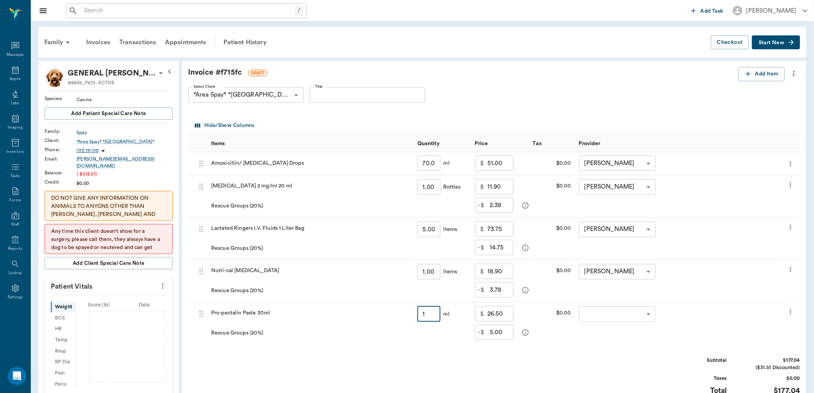
type input "2"
type input "10.60"
type input "53.00"
type input "2"
click at [755, 70] on button "Add Item" at bounding box center [761, 74] width 47 height 14
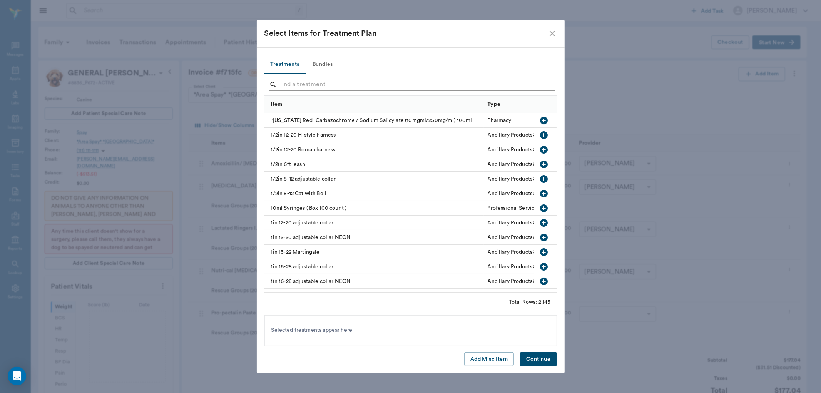
click at [350, 87] on input "Search" at bounding box center [411, 85] width 265 height 12
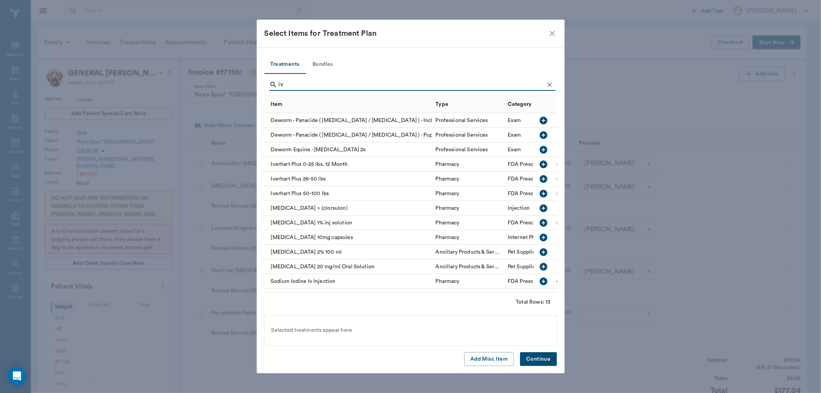
type input "i"
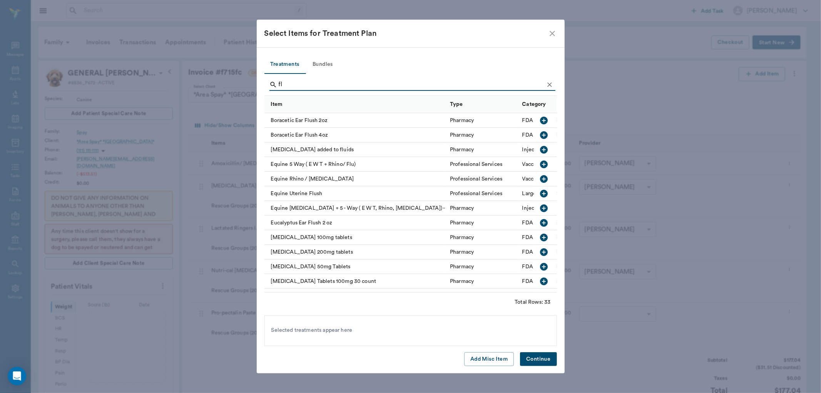
type input "f"
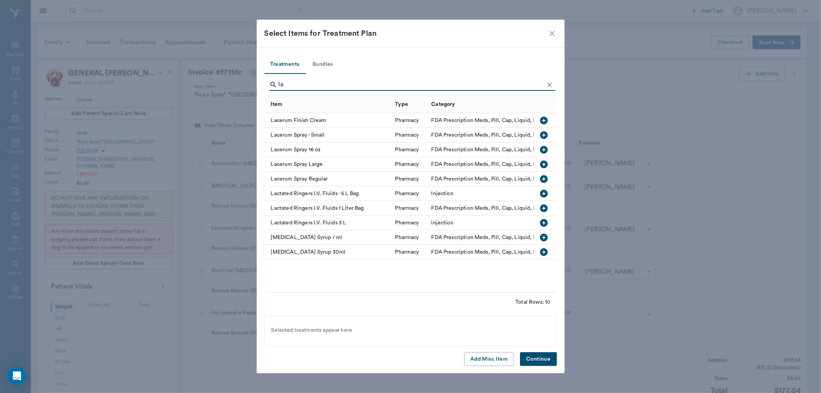
type input "l"
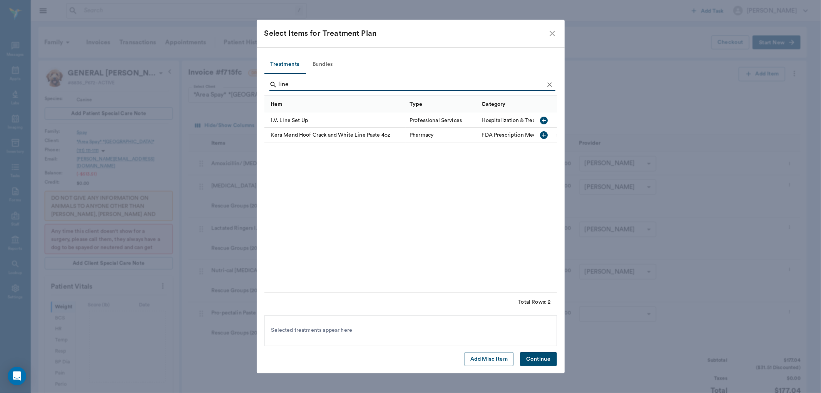
type input "line"
click at [544, 118] on icon "button" at bounding box center [544, 121] width 8 height 8
drag, startPoint x: 537, startPoint y: 357, endPoint x: 475, endPoint y: 270, distance: 106.7
click at [537, 357] on button "Continue" at bounding box center [538, 359] width 37 height 14
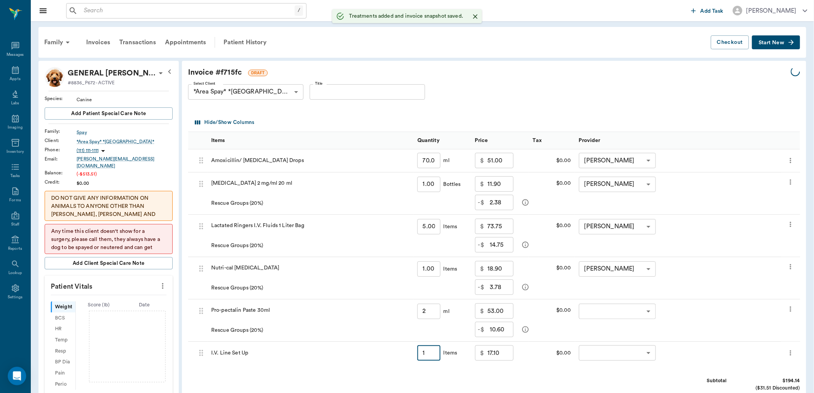
click at [430, 353] on input "1" at bounding box center [429, 352] width 23 height 15
type input "2"
type input "34.20"
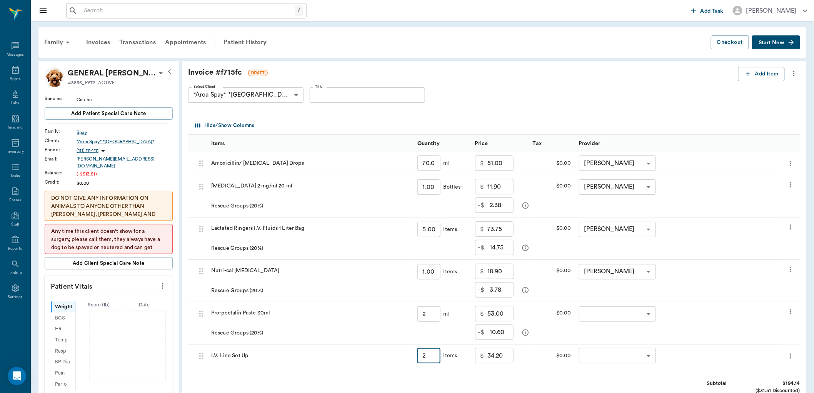
type input "2.00"
type input "1.00"
type input "17.10"
type input "1.00"
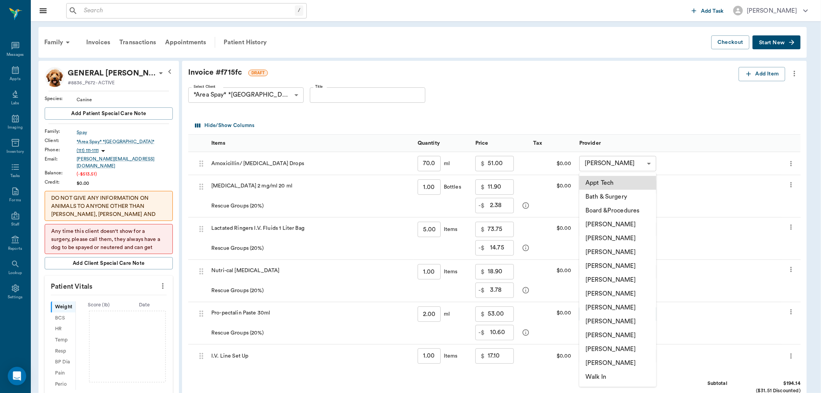
click at [623, 312] on body "/ ​ Add Task Dr. Bert Ellsworth Nectar Messages Appts Labs Imaging Inventory Ta…" at bounding box center [410, 359] width 821 height 719
click at [610, 266] on li "[PERSON_NAME]" at bounding box center [617, 266] width 77 height 14
type input "none-63ec2f075fda476ae8351a4d"
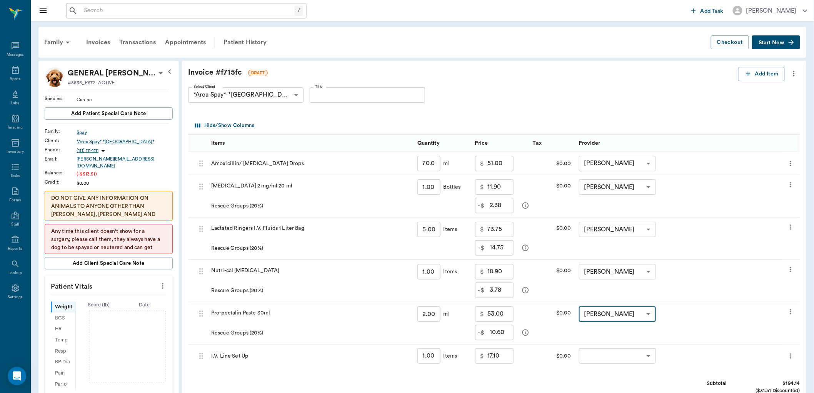
click at [605, 353] on body "/ ​ Add Task Dr. Bert Ellsworth Nectar Messages Appts Labs Imaging Inventory Ta…" at bounding box center [407, 359] width 814 height 719
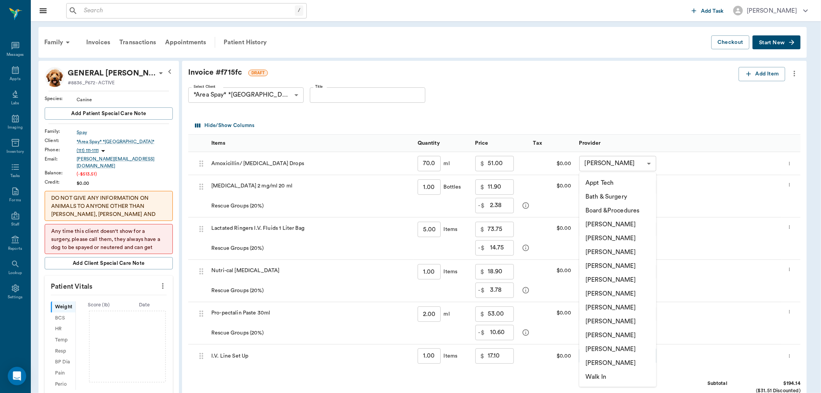
click at [604, 266] on li "[PERSON_NAME]" at bounding box center [617, 266] width 77 height 14
type input "none-63ec2f075fda476ae8351a4d"
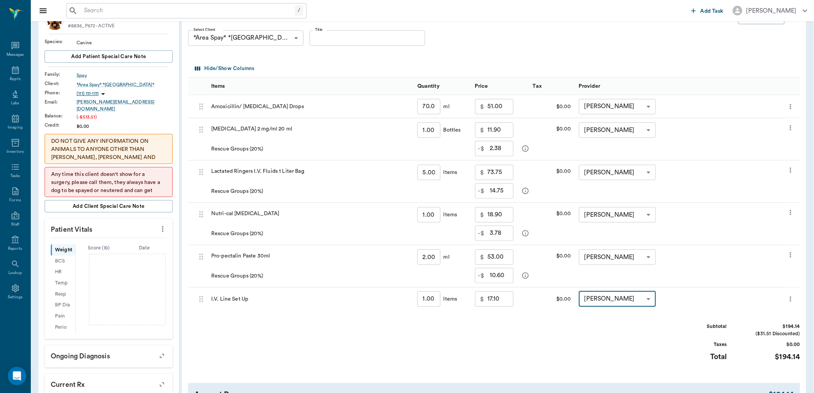
scroll to position [43, 0]
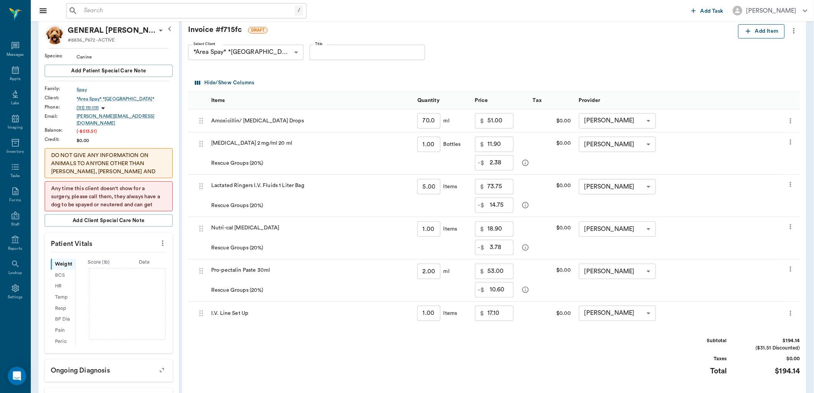
click at [764, 30] on button "Add Item" at bounding box center [761, 31] width 47 height 14
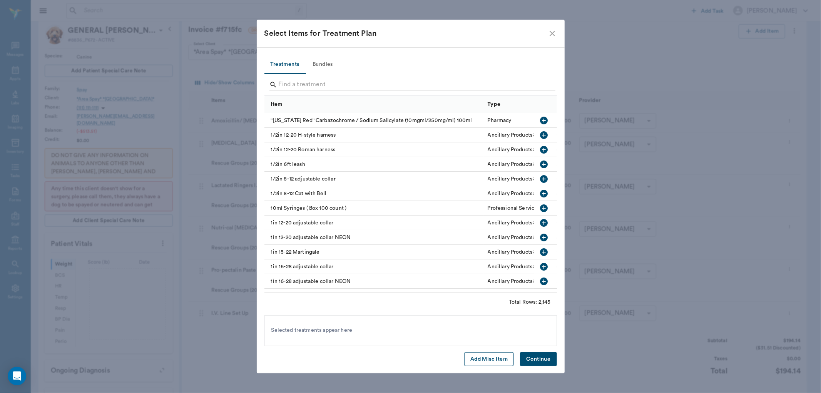
click at [491, 356] on button "Add Misc Item" at bounding box center [489, 359] width 50 height 14
click at [540, 355] on button "Continue" at bounding box center [538, 359] width 37 height 14
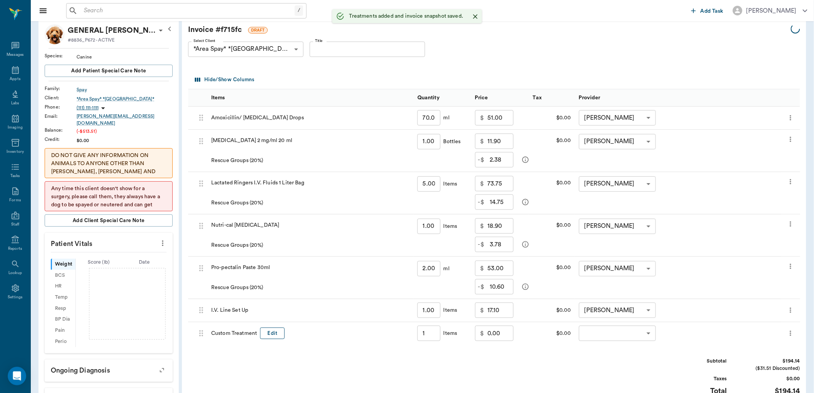
click at [264, 335] on button "Edit" at bounding box center [272, 333] width 25 height 12
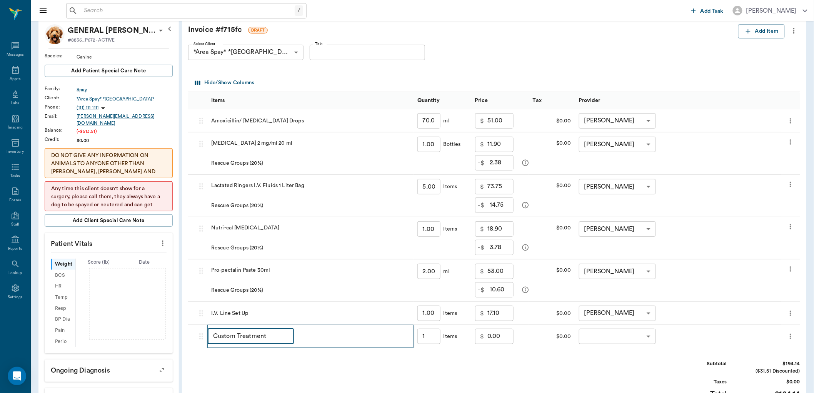
type input "1.00"
type input "C"
type input "discount"
click at [493, 339] on input "0.00" at bounding box center [501, 336] width 26 height 15
type input "-51.43"
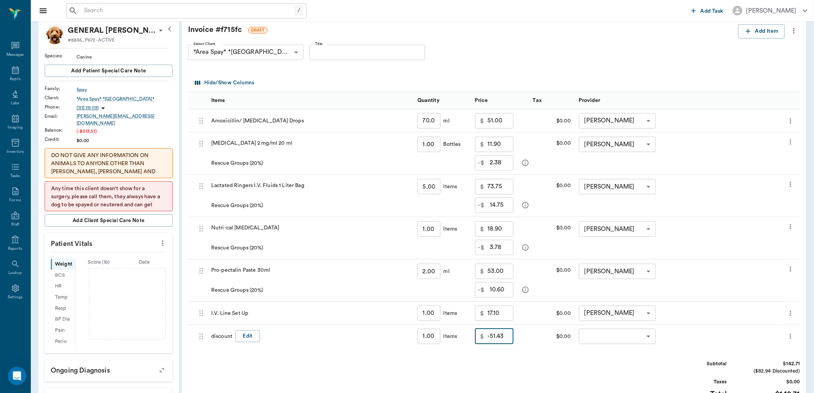
click at [617, 339] on body "/ ​ Add Task Dr. Bert Ellsworth Nectar Messages Appts Labs Imaging Inventory Ta…" at bounding box center [407, 316] width 814 height 719
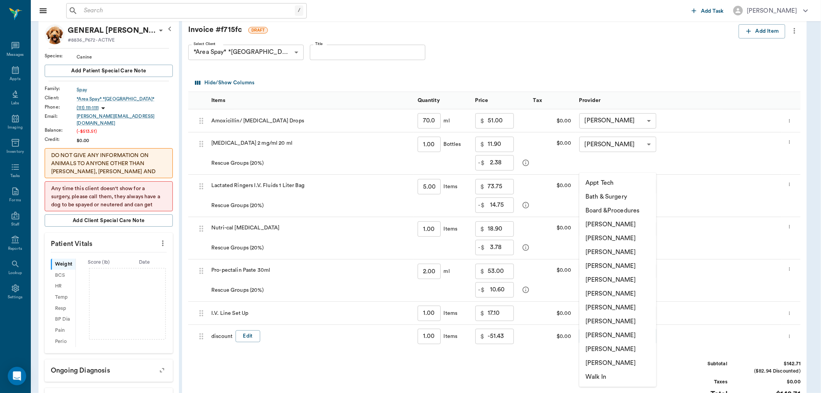
click at [613, 267] on li "[PERSON_NAME]" at bounding box center [617, 266] width 77 height 14
type input "none-63ec2f075fda476ae8351a4d"
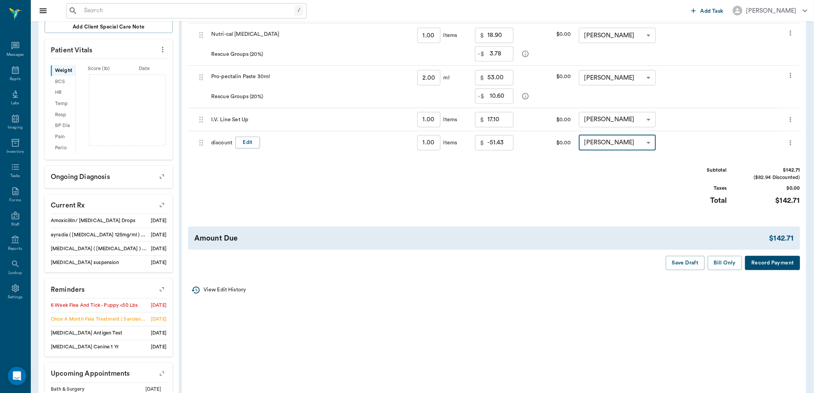
scroll to position [256, 0]
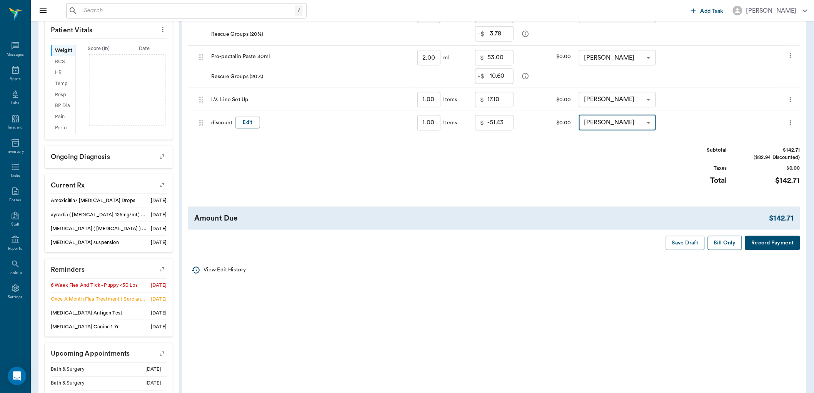
click at [728, 247] on button "Bill Only" at bounding box center [725, 243] width 35 height 14
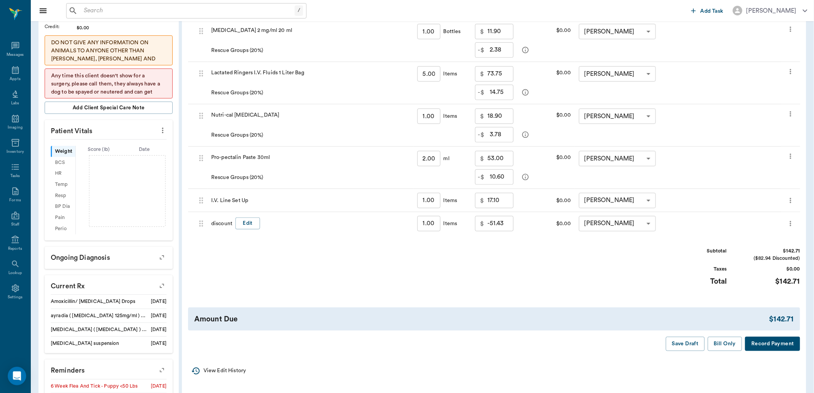
scroll to position [171, 0]
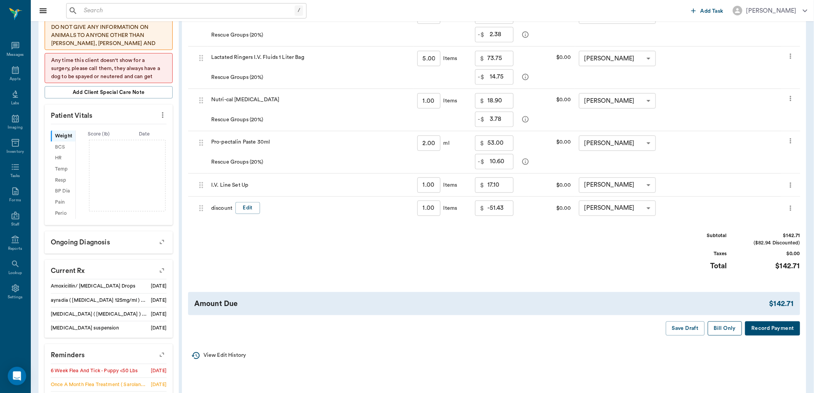
click at [732, 324] on button "Bill Only" at bounding box center [725, 328] width 35 height 14
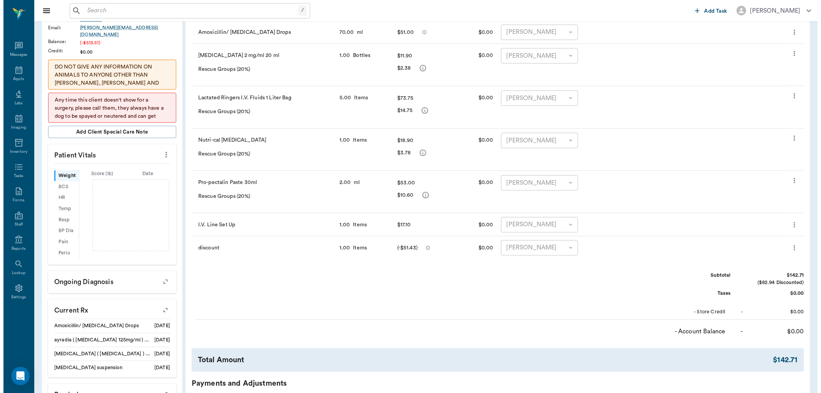
scroll to position [0, 0]
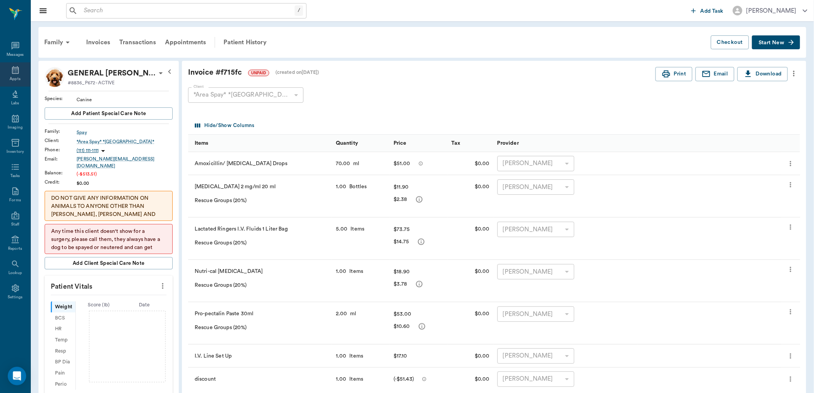
click at [15, 73] on icon at bounding box center [15, 69] width 9 height 9
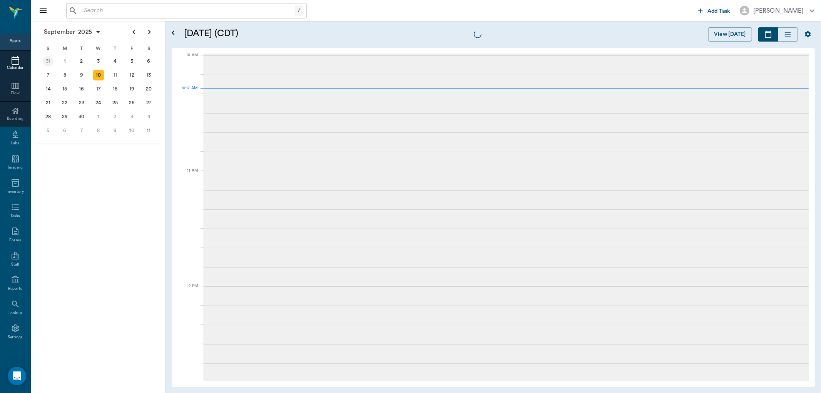
scroll to position [232, 0]
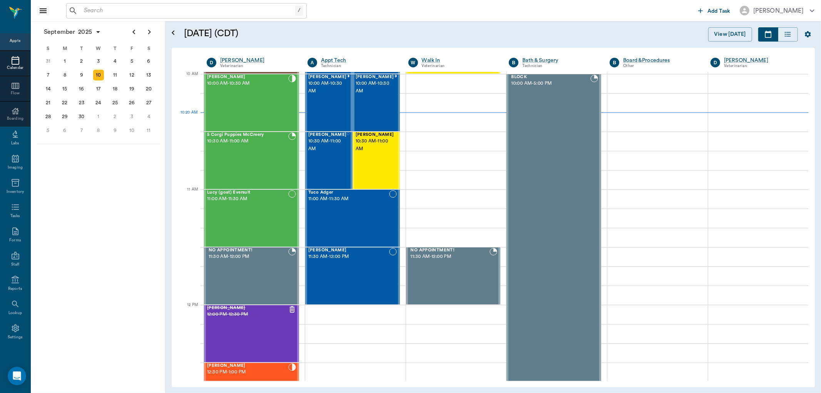
click at [97, 8] on input "text" at bounding box center [188, 10] width 214 height 11
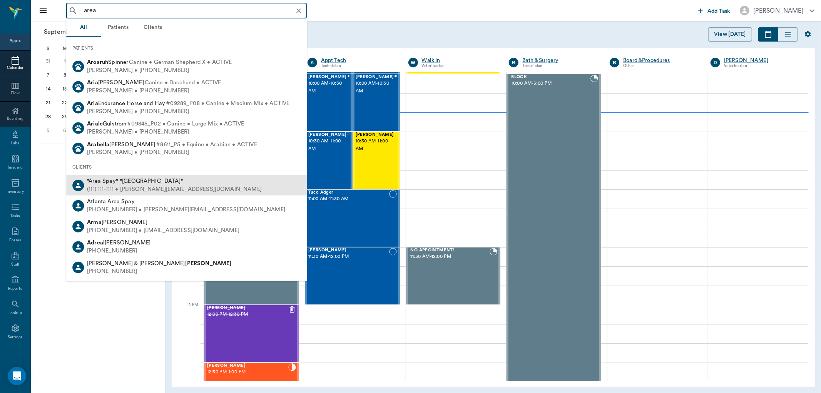
click at [129, 183] on span "*Area Spay* *[GEOGRAPHIC_DATA]*" at bounding box center [135, 181] width 96 height 6
type input "area"
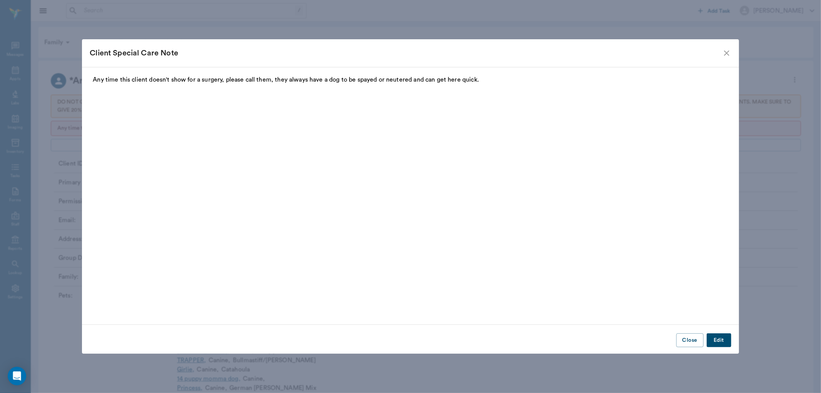
click at [724, 52] on icon "close" at bounding box center [726, 52] width 9 height 9
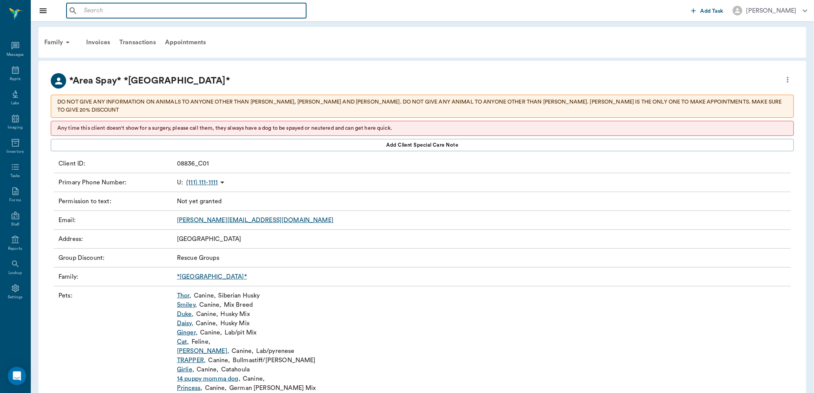
click at [117, 9] on input "text" at bounding box center [192, 10] width 222 height 11
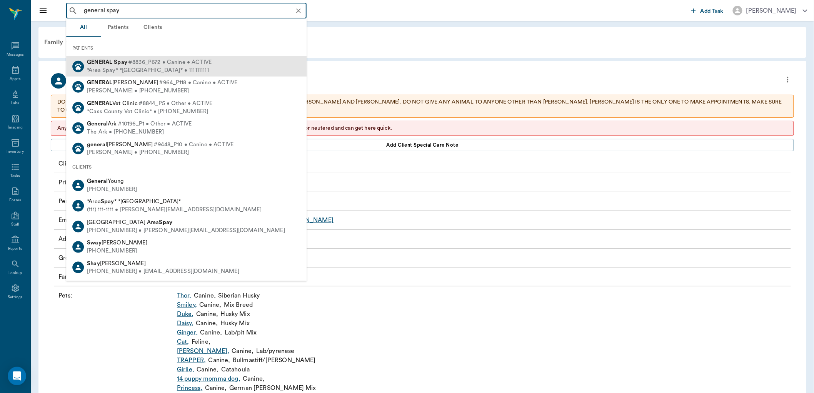
click at [133, 67] on div "*Area Spay* *[GEOGRAPHIC_DATA]* • 1111111111" at bounding box center [149, 70] width 125 height 8
type input "general spay"
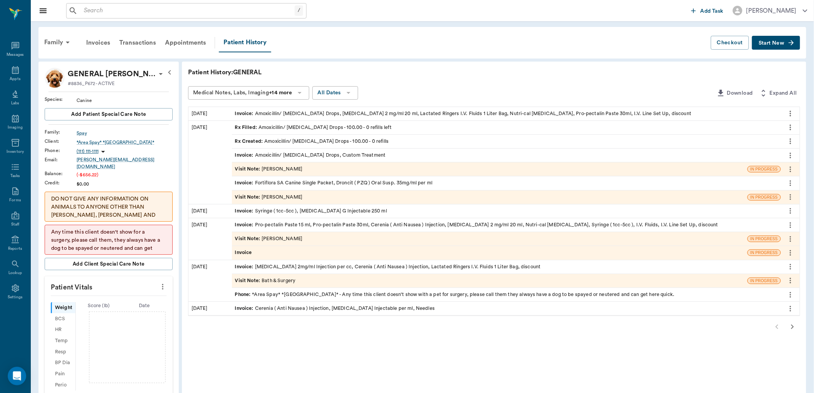
click at [768, 43] on span "Start New" at bounding box center [772, 43] width 26 height 0
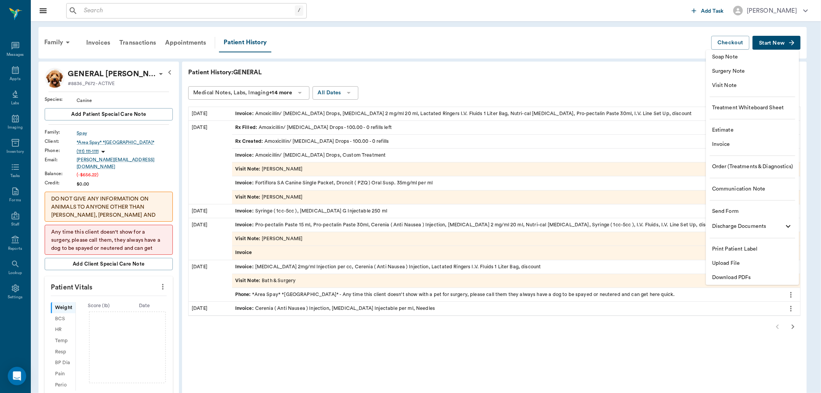
click at [724, 143] on span "Invoice" at bounding box center [752, 144] width 81 height 8
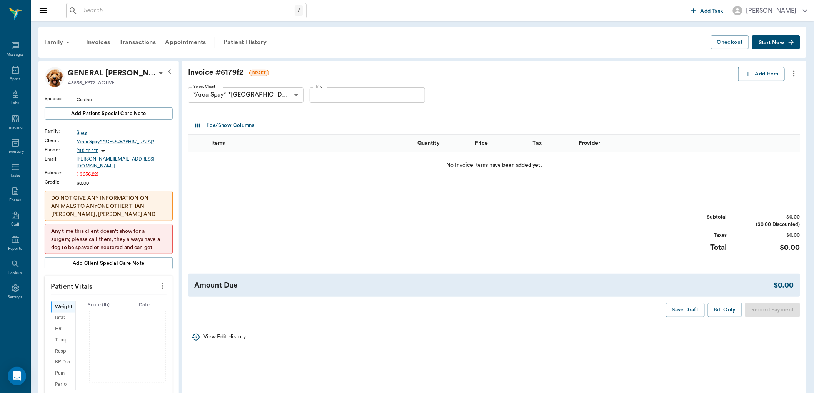
click at [750, 78] on icon "button" at bounding box center [749, 74] width 8 height 8
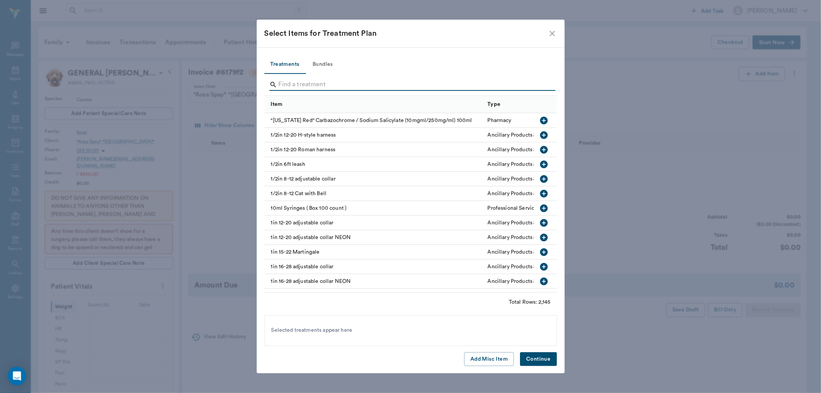
click at [298, 86] on input "Search" at bounding box center [411, 85] width 265 height 12
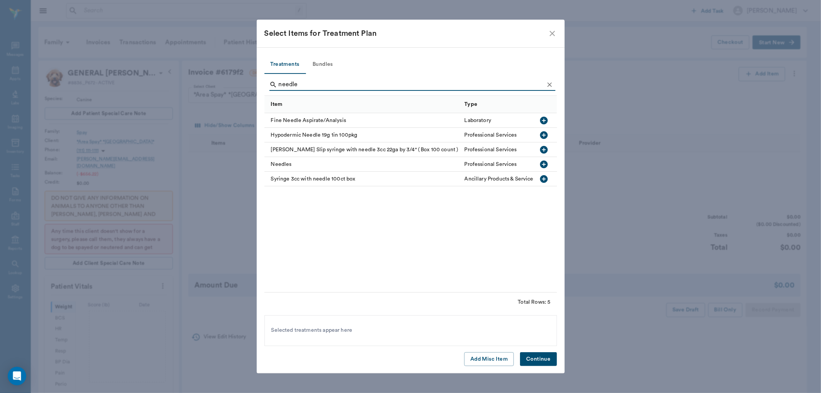
type input "needles"
type input "n"
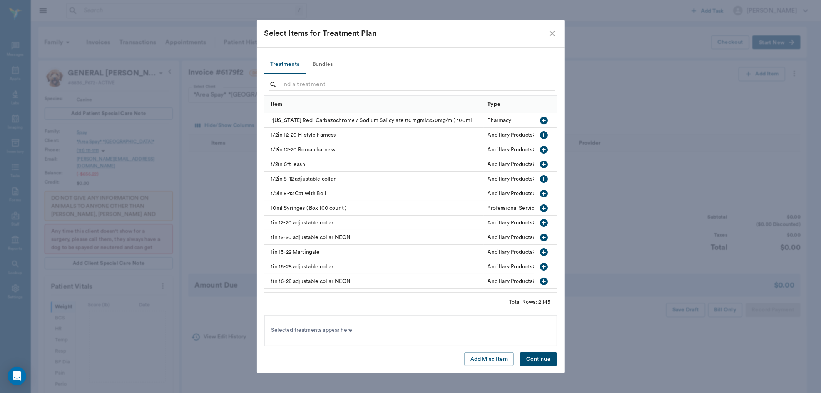
click at [548, 31] on icon "close" at bounding box center [552, 33] width 9 height 9
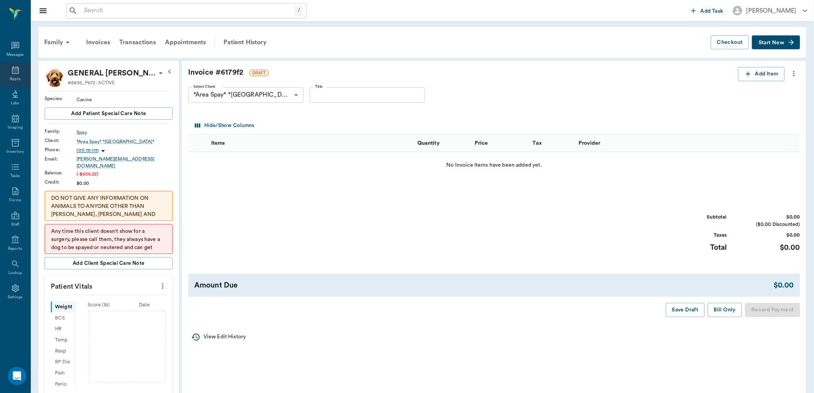
click at [18, 75] on div "Appts" at bounding box center [15, 74] width 30 height 24
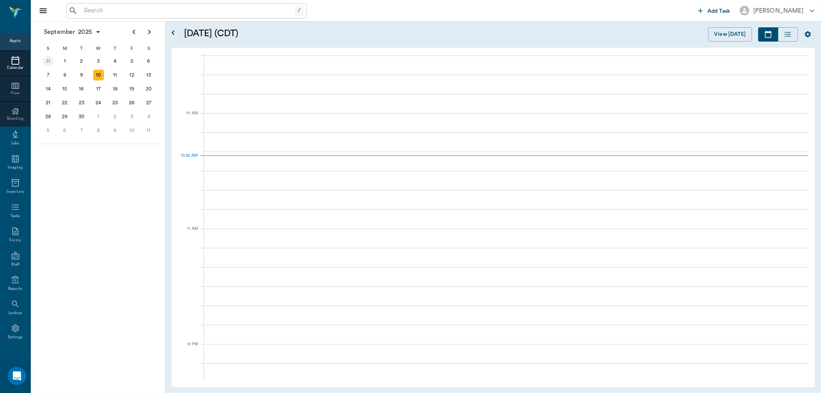
scroll to position [232, 0]
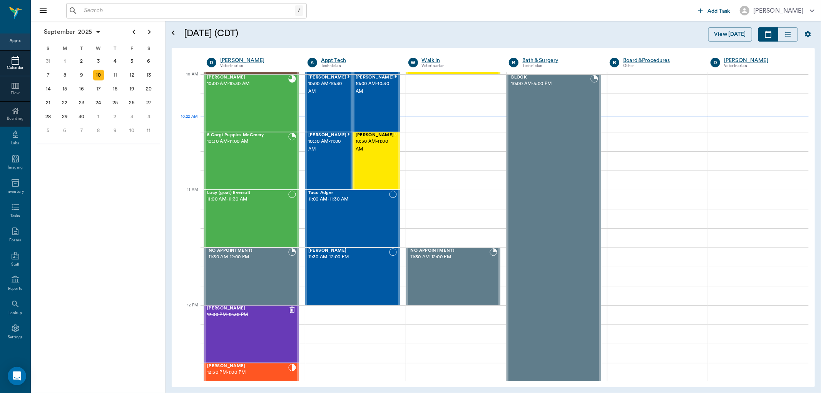
click at [103, 17] on div "/ ​" at bounding box center [186, 10] width 241 height 15
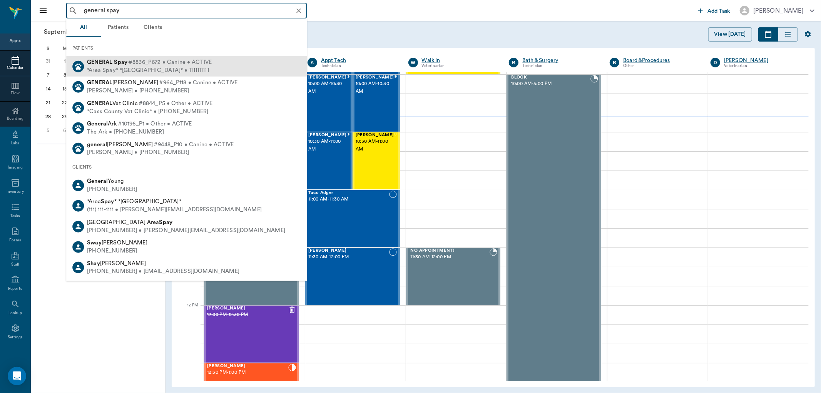
click at [163, 61] on span "#8836_P672 • Canine • ACTIVE" at bounding box center [170, 62] width 84 height 8
type input "general spay"
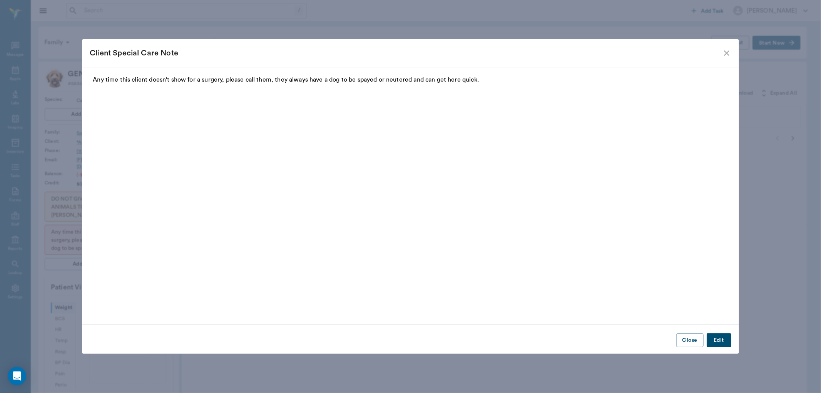
click at [728, 50] on icon "close" at bounding box center [726, 52] width 9 height 9
click at [723, 54] on div "Family Invoices Transactions Appointments Patient History Checkout Start New" at bounding box center [422, 43] width 768 height 32
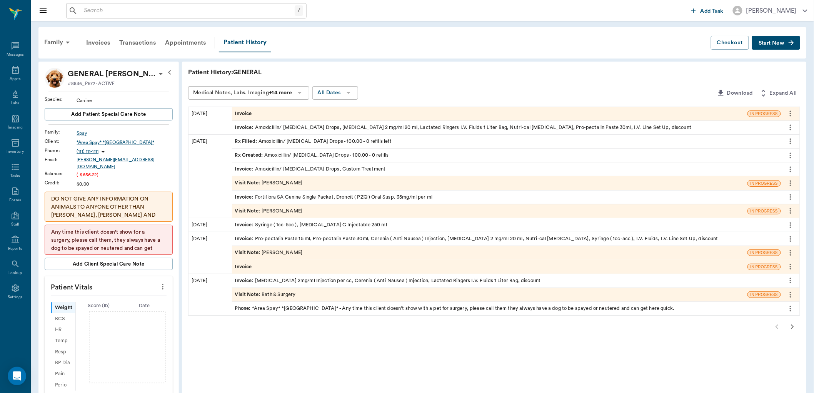
click at [256, 112] on div "Invoice" at bounding box center [490, 113] width 516 height 13
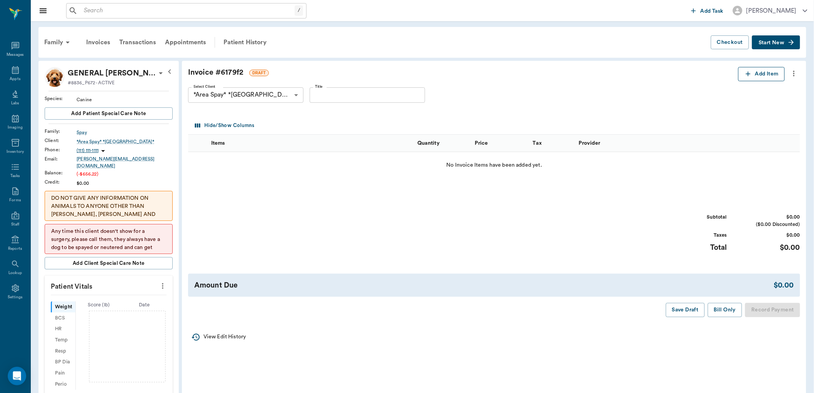
click at [752, 79] on button "Add Item" at bounding box center [761, 74] width 47 height 14
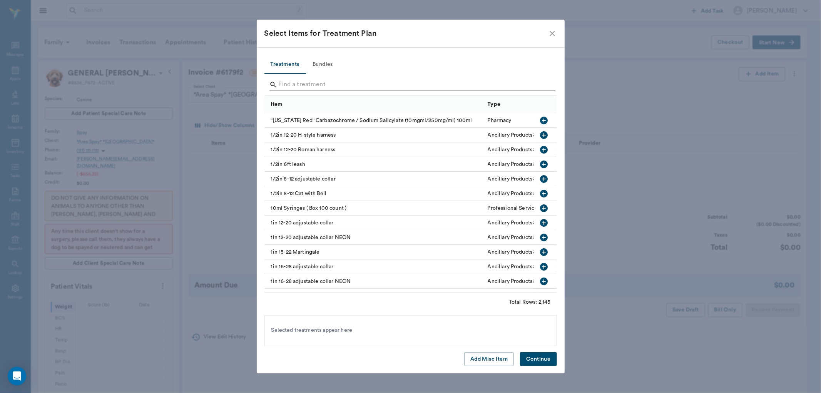
click at [286, 85] on input "Search" at bounding box center [411, 85] width 265 height 12
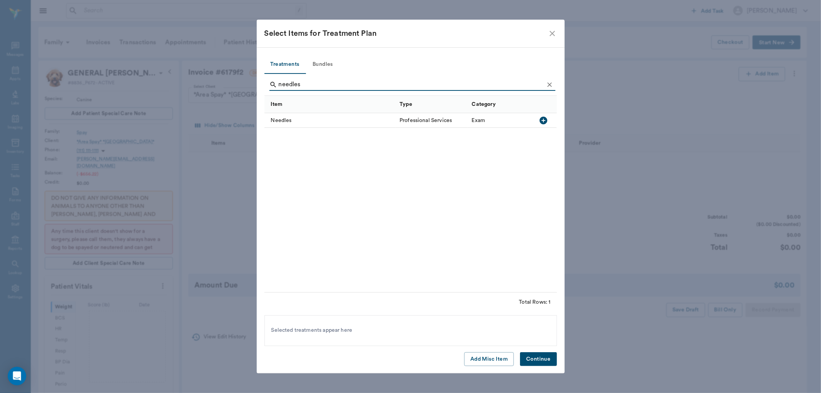
type input "needles"
click at [542, 121] on icon "button" at bounding box center [544, 121] width 8 height 8
click at [544, 359] on button "Continue" at bounding box center [538, 359] width 37 height 14
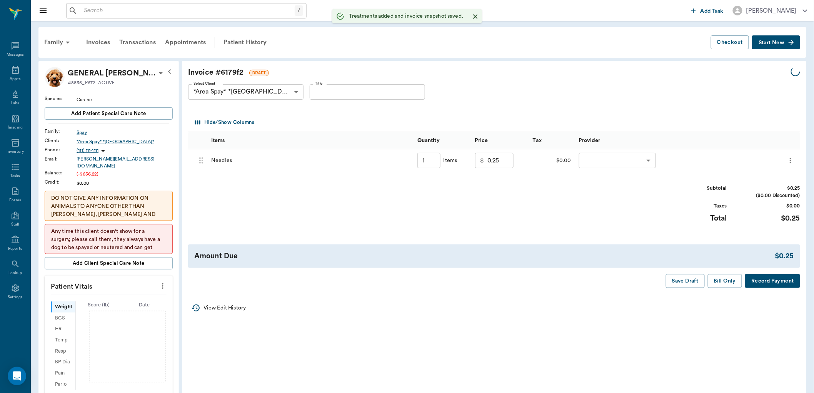
click at [426, 165] on input "1" at bounding box center [429, 160] width 23 height 15
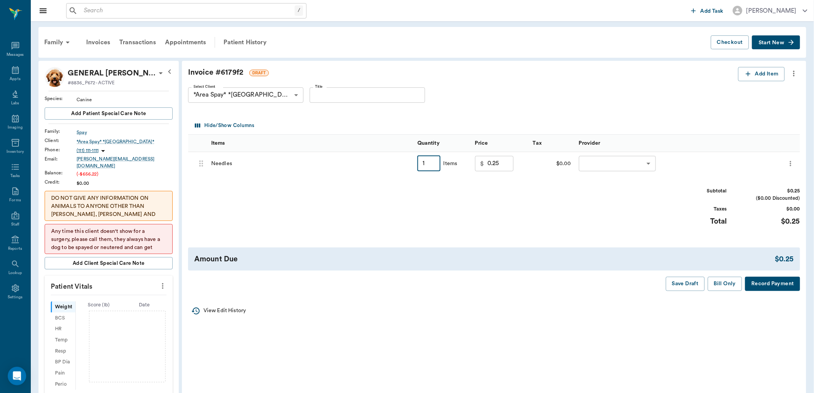
type input "10"
type input "2.50"
type input "100"
type input "20.00"
type input "100"
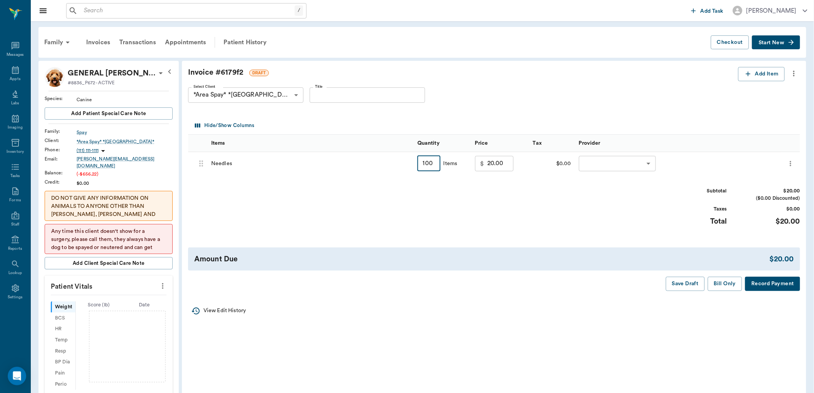
click at [618, 156] on body "/ ​ Add Task Dr. Bert Ellsworth Nectar Messages Appts Labs Imaging Inventory Ta…" at bounding box center [407, 359] width 814 height 719
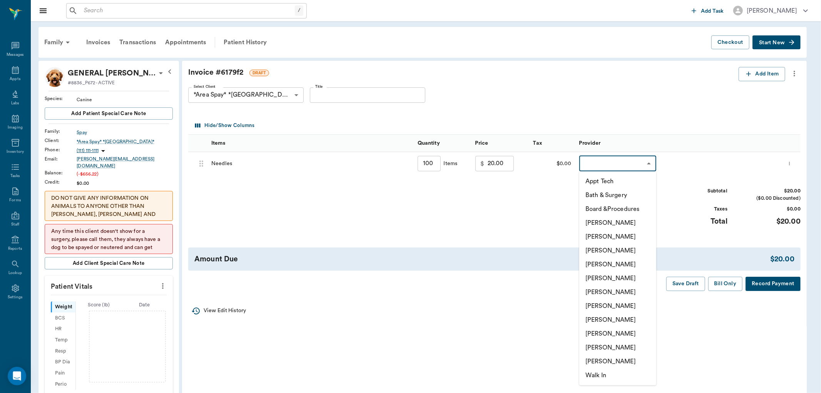
click at [604, 264] on li "[PERSON_NAME]" at bounding box center [617, 264] width 77 height 14
type input "none-63ec2f075fda476ae8351a4d"
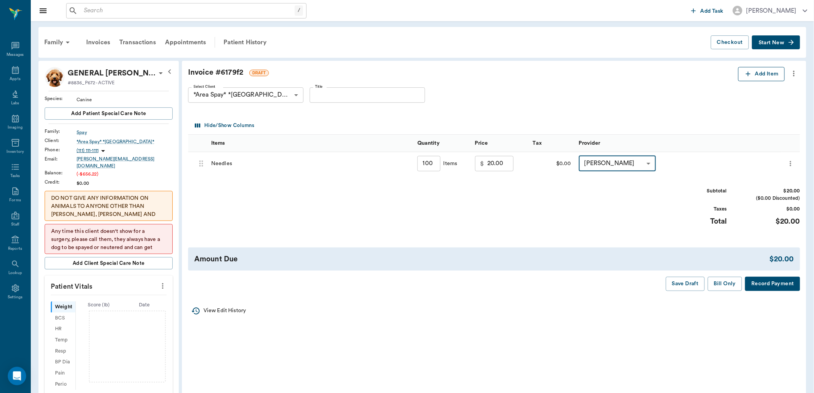
click at [755, 70] on button "Add Item" at bounding box center [761, 74] width 47 height 14
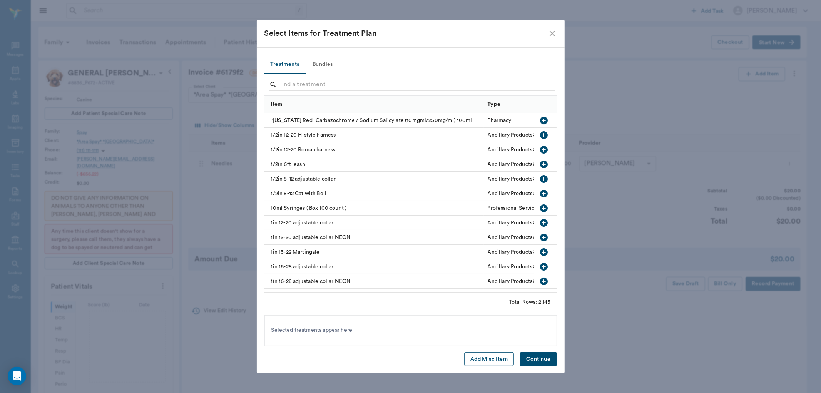
click at [475, 361] on button "Add Misc Item" at bounding box center [489, 359] width 50 height 14
click at [546, 357] on button "Continue" at bounding box center [538, 359] width 37 height 14
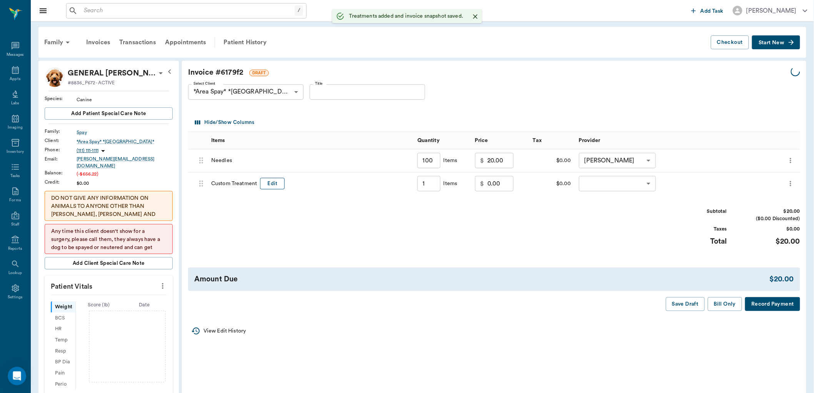
click at [278, 184] on button "Edit" at bounding box center [272, 184] width 25 height 12
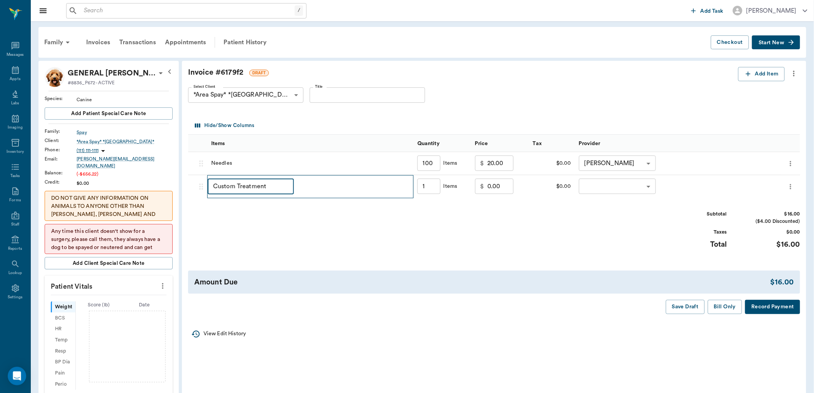
type input "100.00"
type input "1.00"
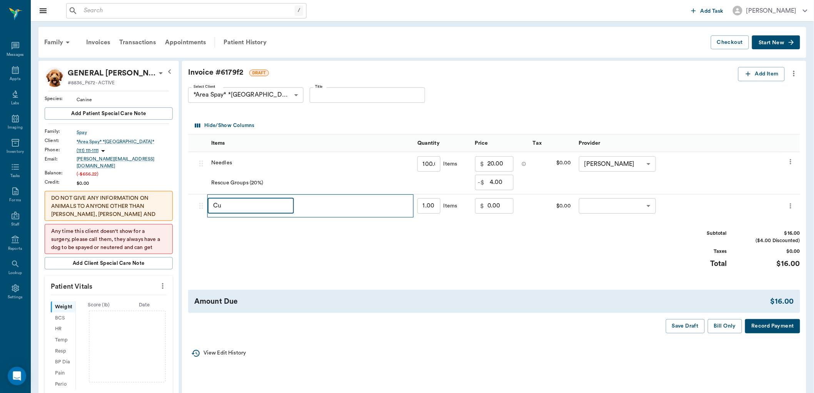
type input "C"
type input "discount"
click at [498, 209] on input "0.00" at bounding box center [501, 205] width 26 height 15
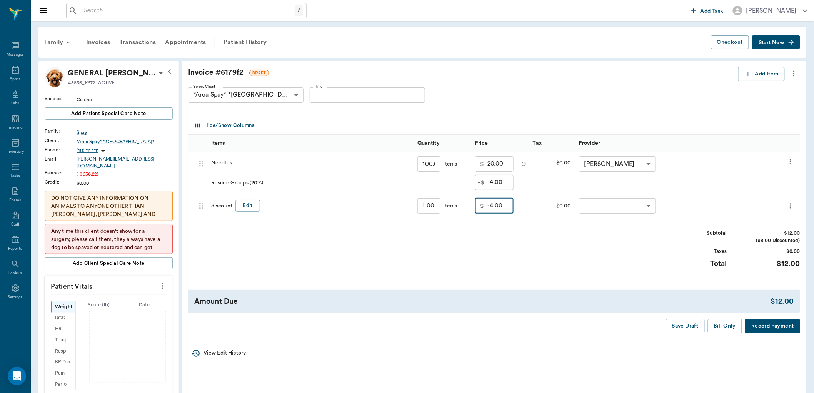
type input "-4.00"
click at [606, 202] on body "/ ​ Add Task Dr. Bert Ellsworth Nectar Messages Appts Labs Imaging Inventory Ta…" at bounding box center [407, 359] width 814 height 719
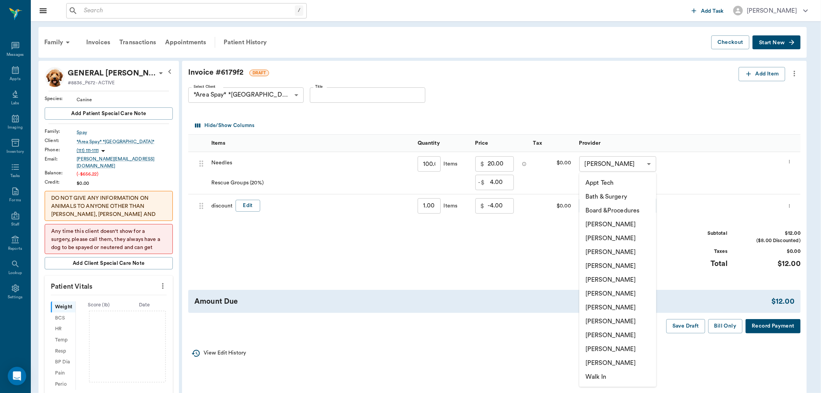
click at [606, 268] on li "[PERSON_NAME]" at bounding box center [617, 266] width 77 height 14
type input "none-63ec2f075fda476ae8351a4d"
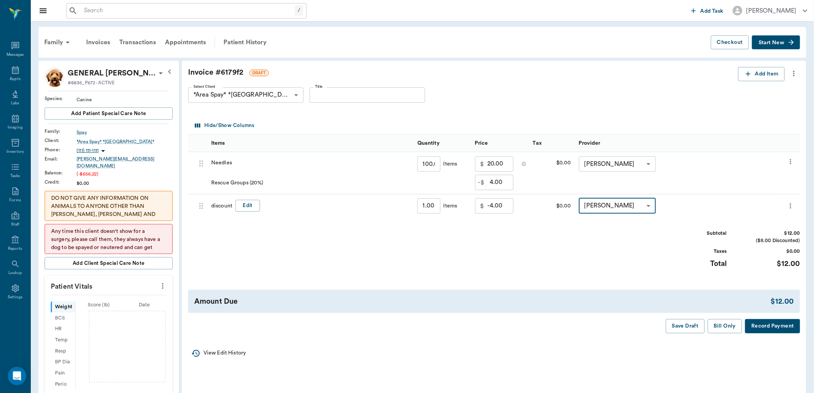
drag, startPoint x: 721, startPoint y: 327, endPoint x: 715, endPoint y: 328, distance: 5.8
click at [721, 326] on button "Bill Only" at bounding box center [725, 326] width 35 height 14
click at [13, 72] on icon at bounding box center [15, 69] width 9 height 9
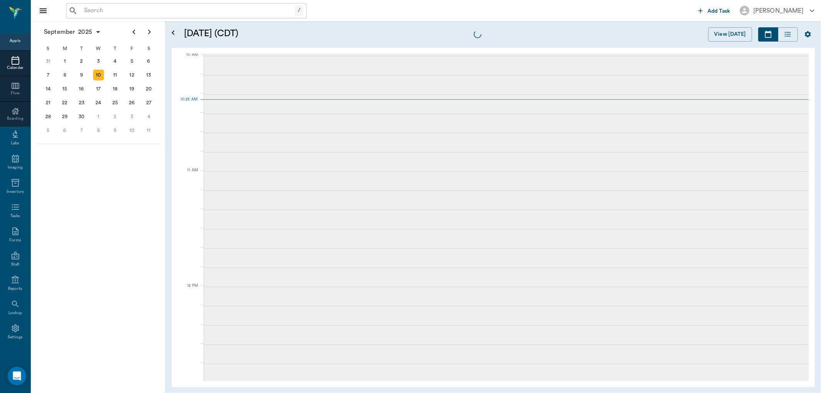
scroll to position [233, 0]
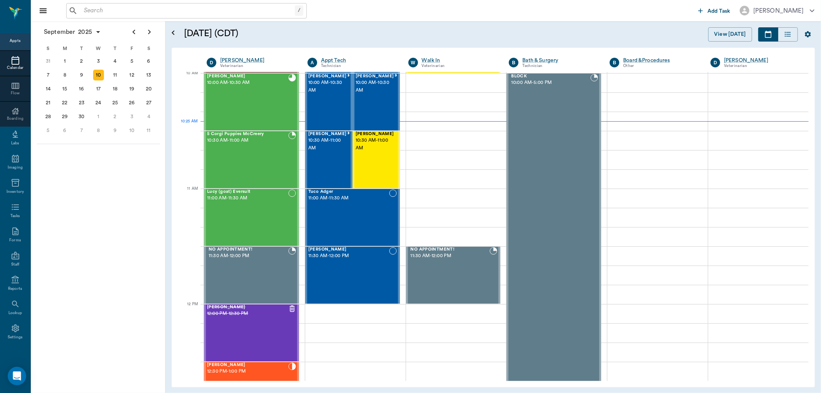
click at [107, 5] on div "/ ​" at bounding box center [186, 10] width 241 height 15
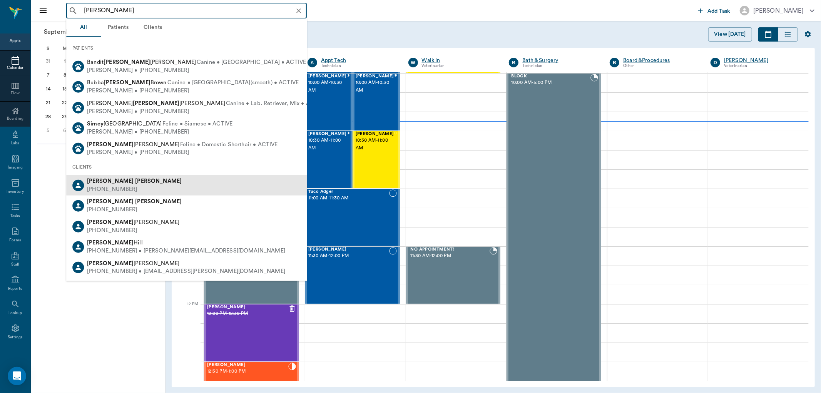
click at [163, 184] on div "Wayne Sims (903) 244-8509" at bounding box center [186, 185] width 241 height 20
type input "wayne sim"
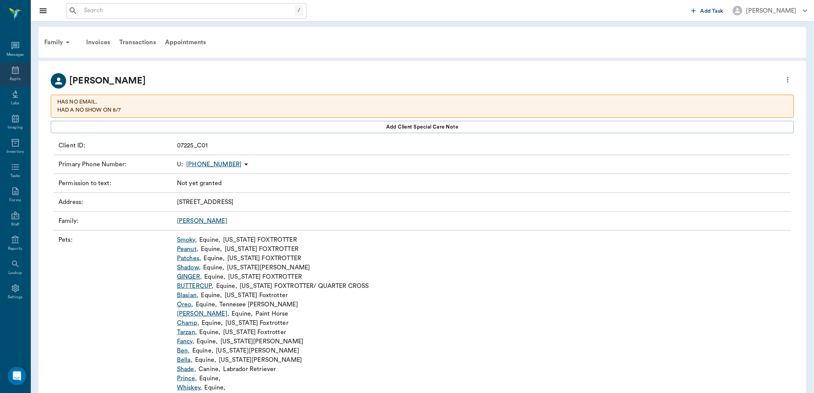
click at [18, 68] on icon at bounding box center [15, 70] width 7 height 8
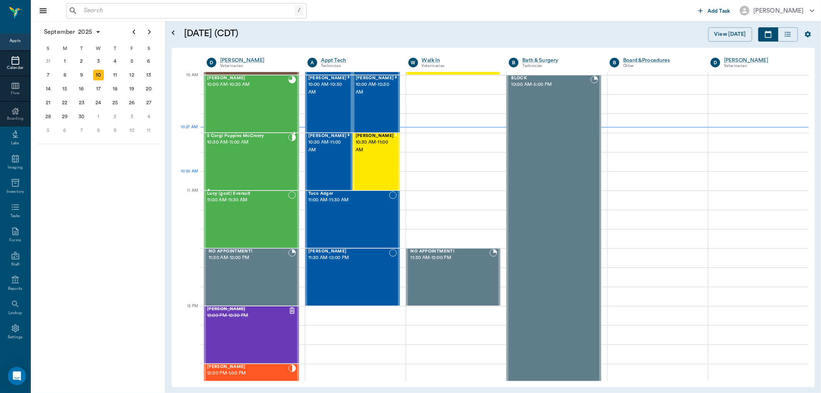
scroll to position [232, 0]
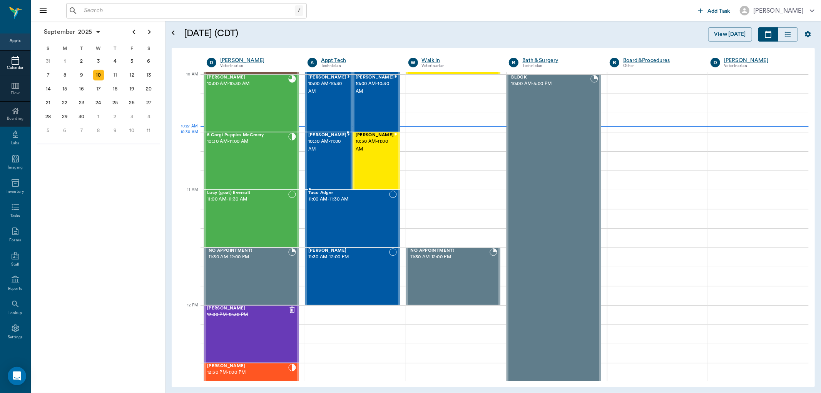
click at [338, 143] on span "10:30 AM - 11:00 AM" at bounding box center [327, 145] width 38 height 15
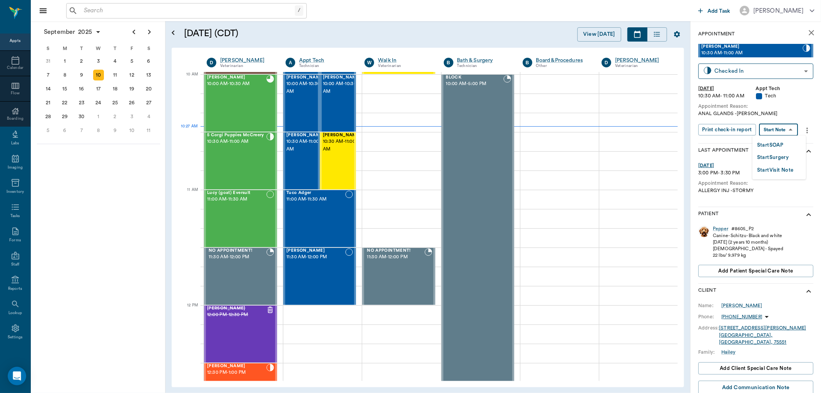
click at [776, 129] on body "/ ​ Add Task Dr. Bert Ellsworth Nectar Messages Appts Calendar Flow Boarding La…" at bounding box center [410, 196] width 821 height 393
click at [774, 140] on div "Start SOAP" at bounding box center [770, 145] width 26 height 10
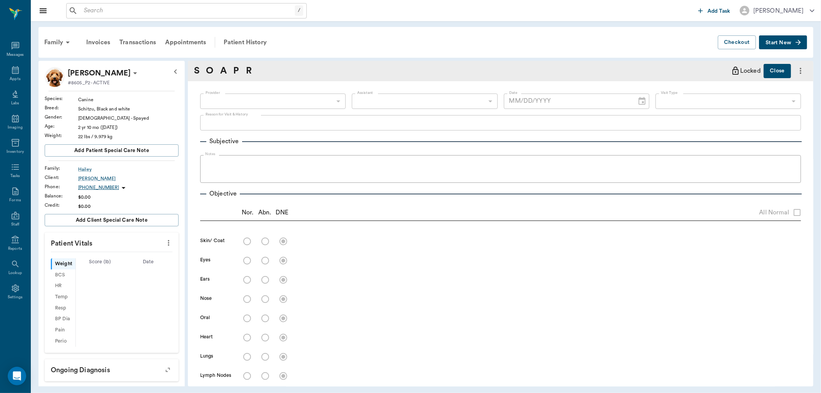
type input "63ec2f075fda476ae8351a4c"
type input "65d2be4f46e3a538d89b8c1a"
type textarea "ANAL GLANDS -LORY"
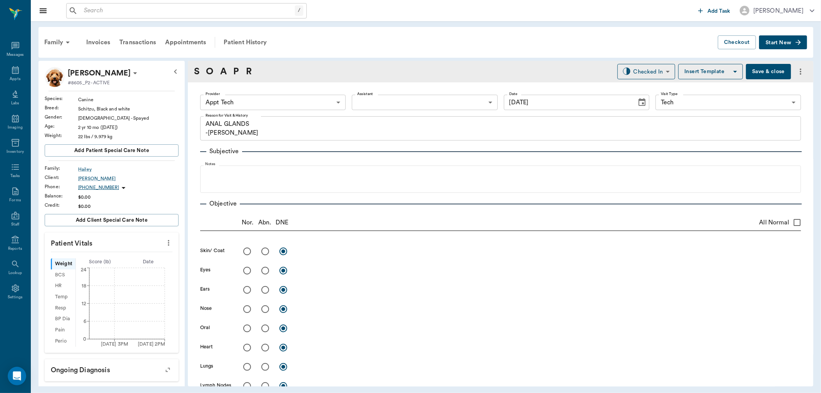
type input "[DATE]"
click at [168, 245] on icon "more" at bounding box center [169, 243] width 2 height 6
click at [148, 251] on li "Enter Vitals" at bounding box center [129, 256] width 77 height 14
click at [127, 263] on input "text" at bounding box center [111, 265] width 67 height 15
click at [265, 101] on body "/ ​ Add Task Dr. Bert Ellsworth Nectar Messages Appts Labs Imaging Inventory Ta…" at bounding box center [410, 196] width 821 height 393
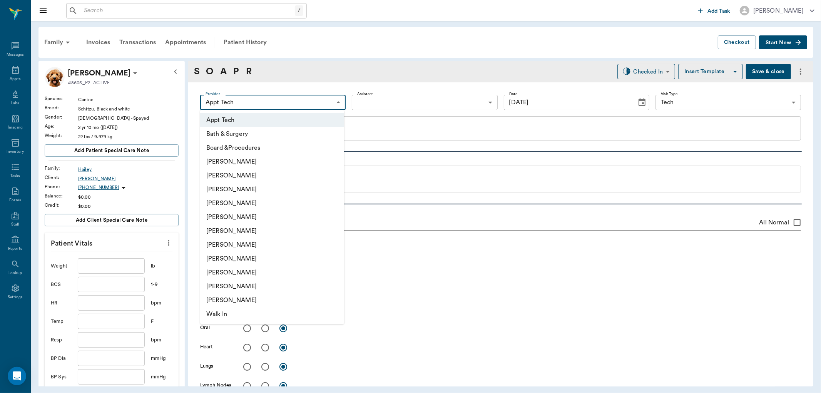
click at [242, 244] on li "[PERSON_NAME]" at bounding box center [272, 245] width 144 height 14
type input "682b670d8bdc6f7f8feef3db"
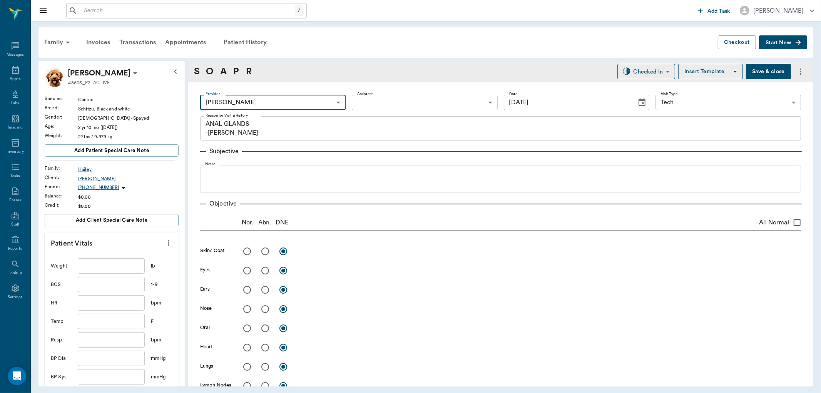
click at [367, 102] on body "/ ​ Add Task Dr. Bert Ellsworth Nectar Messages Appts Labs Imaging Inventory Ta…" at bounding box center [410, 196] width 821 height 393
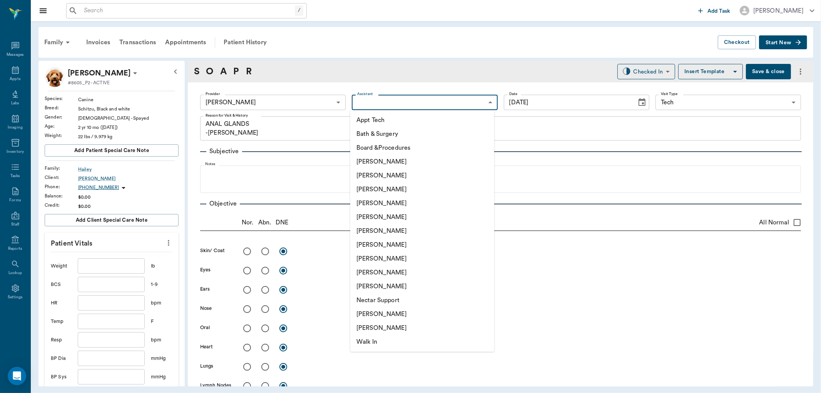
click at [368, 119] on li "Appt Tech" at bounding box center [422, 120] width 144 height 14
type input "63ec2f075fda476ae8351a4c"
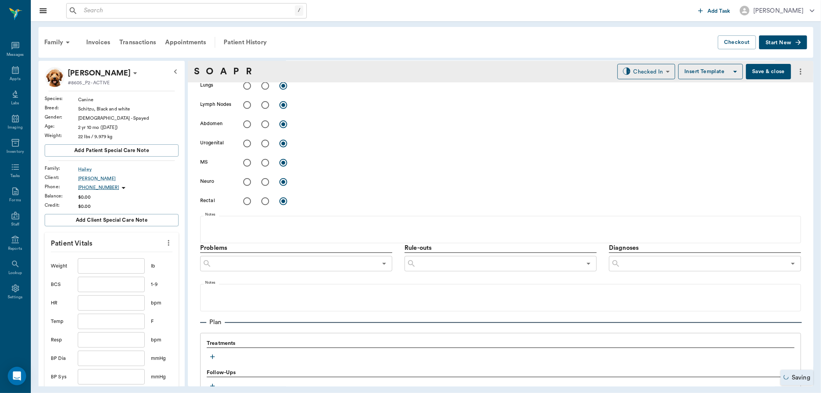
scroll to position [385, 0]
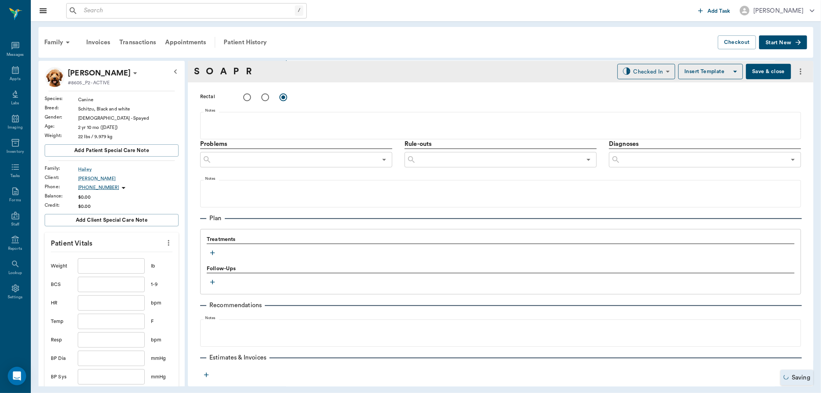
click at [213, 254] on icon "button" at bounding box center [213, 253] width 8 height 8
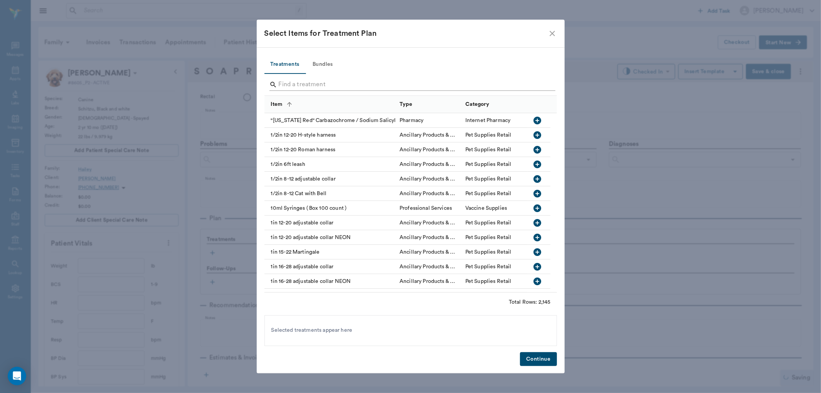
click at [322, 86] on input "Search" at bounding box center [411, 85] width 265 height 12
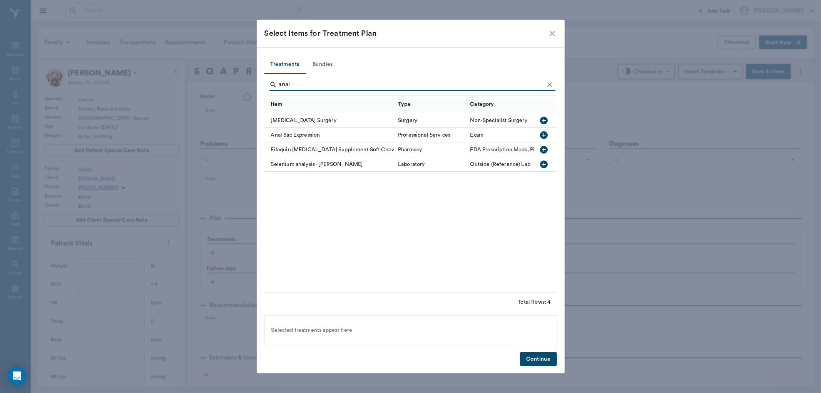
type input "anal"
click at [547, 136] on icon "button" at bounding box center [544, 135] width 8 height 8
click at [529, 362] on button "Continue" at bounding box center [538, 359] width 37 height 14
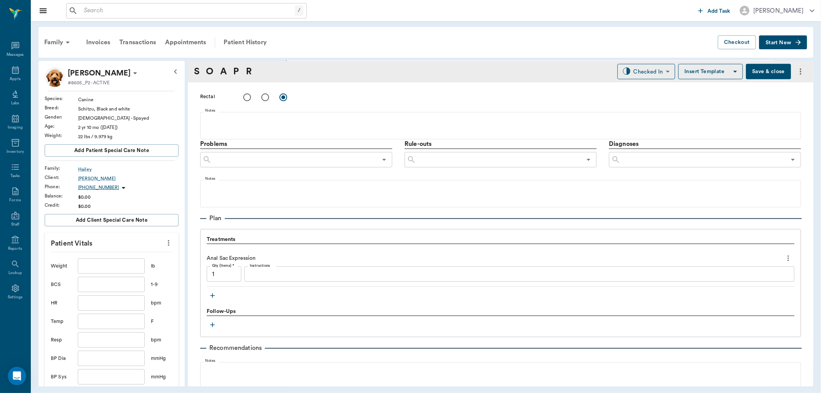
click at [308, 274] on textarea "Instructions" at bounding box center [519, 274] width 539 height 9
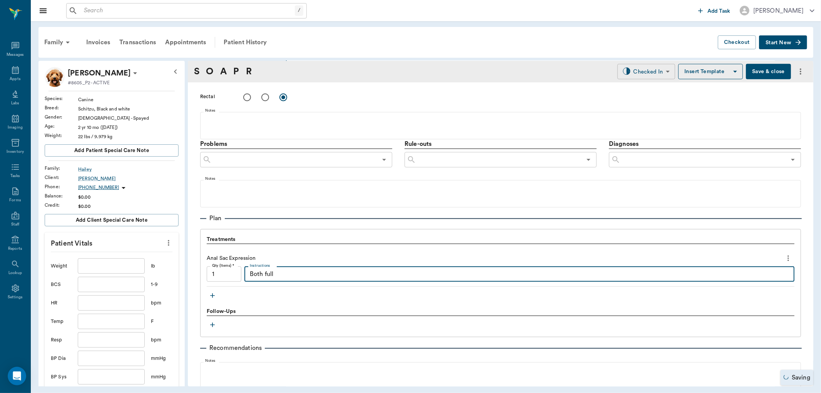
type textarea "Both full"
click at [642, 79] on body "/ ​ Add Task Dr. Bert Ellsworth Nectar Messages Appts Labs Imaging Inventory Ta…" at bounding box center [410, 196] width 821 height 393
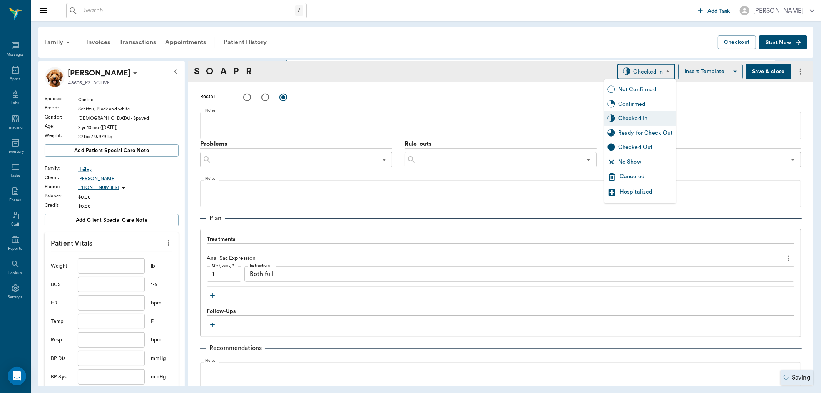
click at [644, 133] on div "Ready for Check Out" at bounding box center [645, 133] width 55 height 8
type input "READY_TO_CHECKOUT"
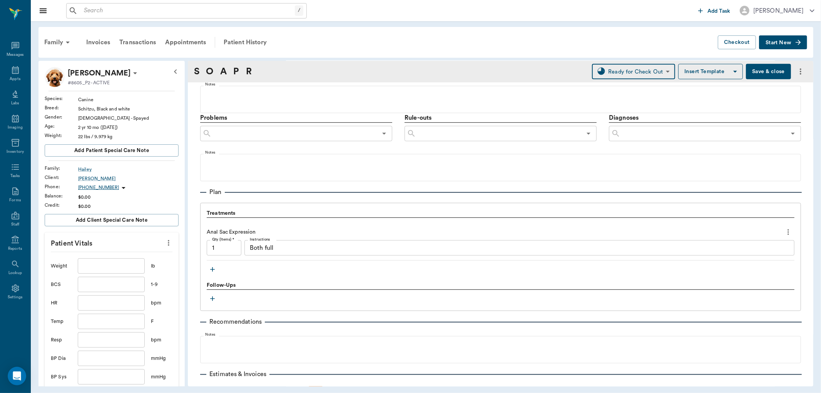
scroll to position [468, 0]
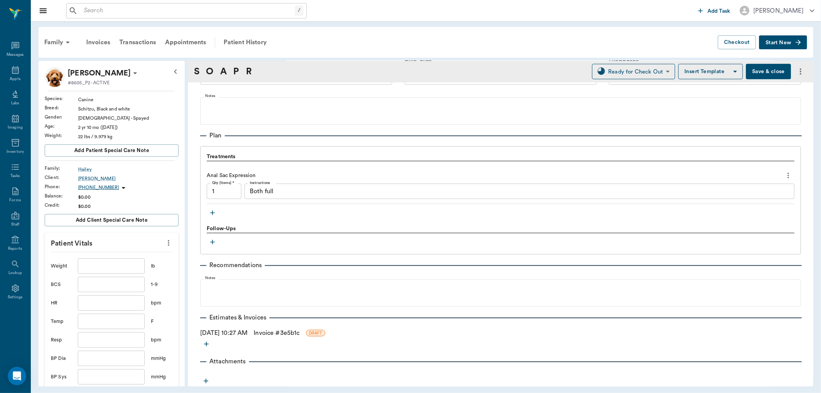
click at [272, 332] on link "Invoice # 3e5b1c" at bounding box center [277, 332] width 46 height 9
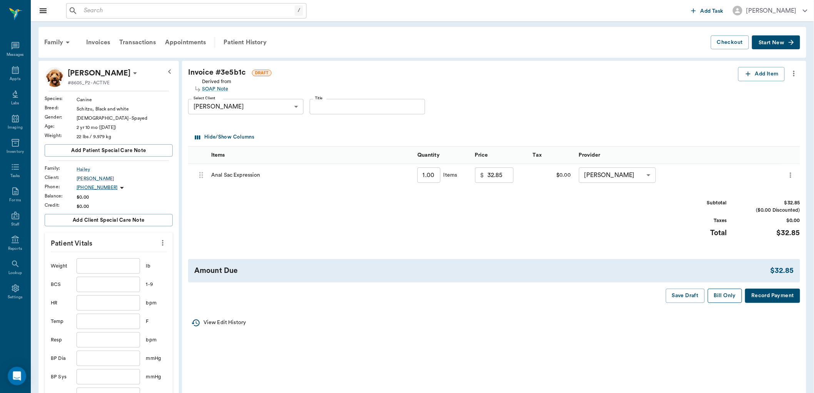
click at [733, 299] on button "Bill Only" at bounding box center [725, 296] width 35 height 14
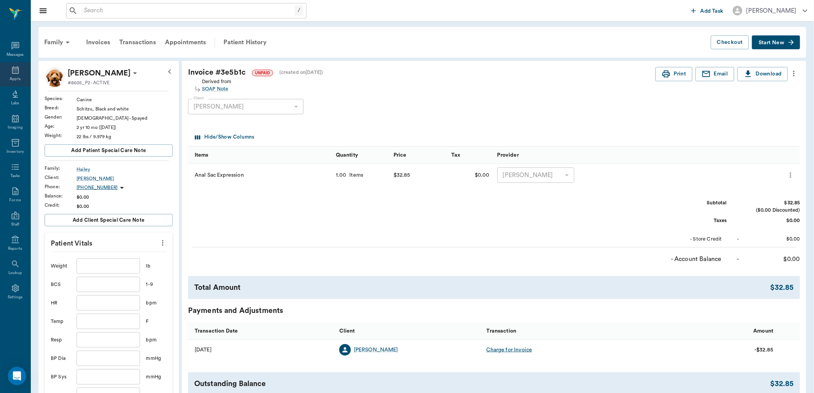
click at [20, 75] on div "Appts" at bounding box center [15, 74] width 30 height 24
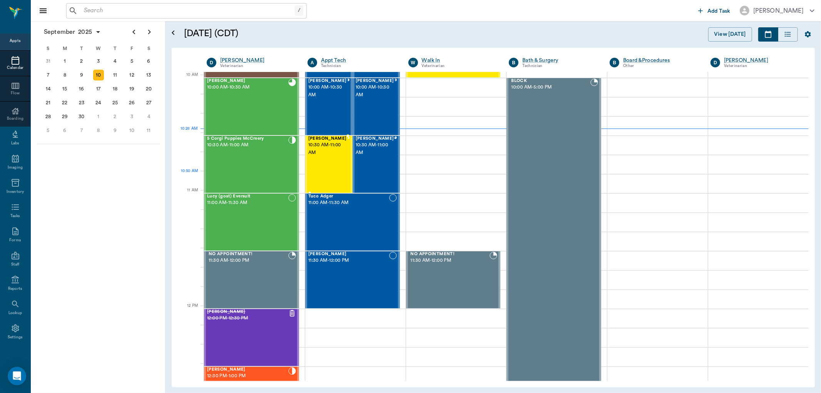
scroll to position [231, 0]
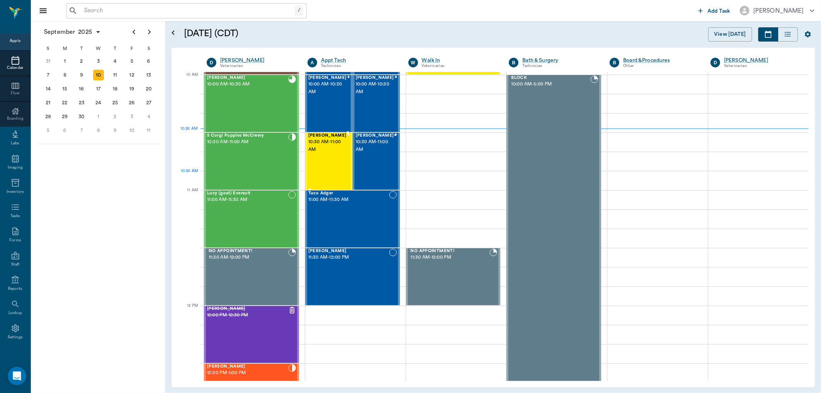
click at [327, 172] on div "Saddie Prior 10:30 AM - 11:00 AM" at bounding box center [327, 161] width 38 height 56
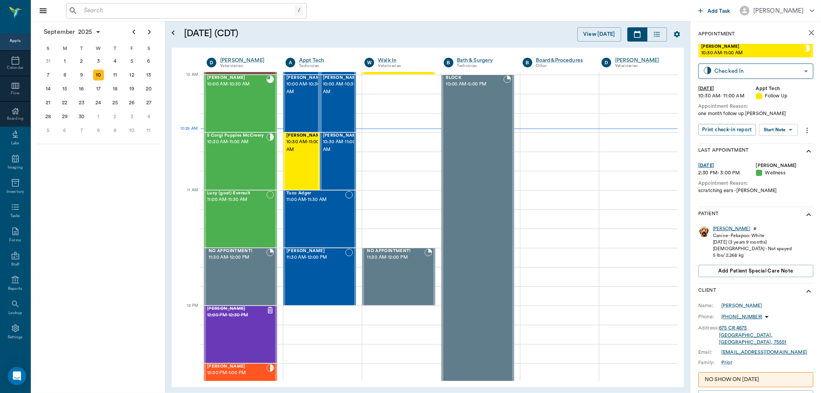
click at [720, 227] on div "Saddie" at bounding box center [731, 229] width 37 height 7
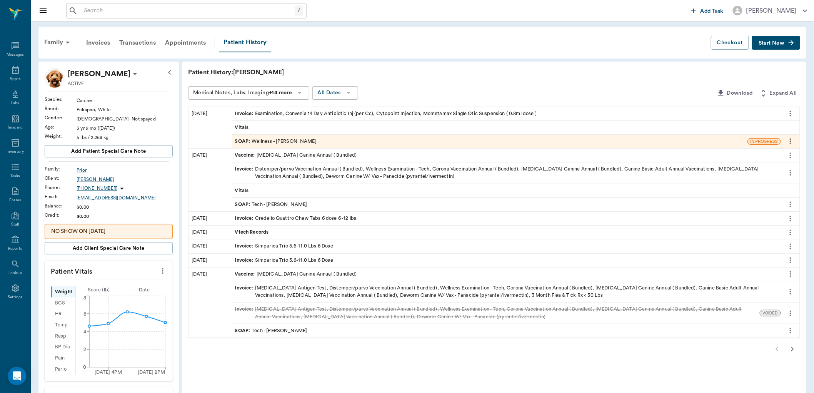
click at [240, 141] on span "SOAP :" at bounding box center [243, 141] width 17 height 7
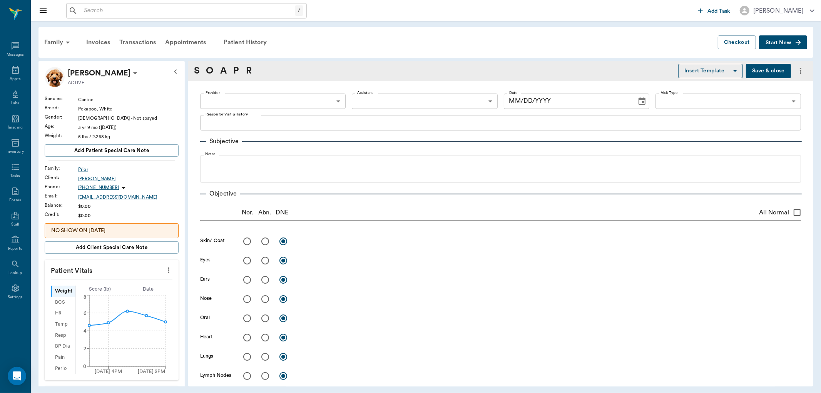
type input "63ec2f075fda476ae8351a4d"
type input "642ef10e332a41444de2bad1"
type input "65d2be4f46e3a538d89b8c14"
type textarea "scratching ears -lory"
radio input "true"
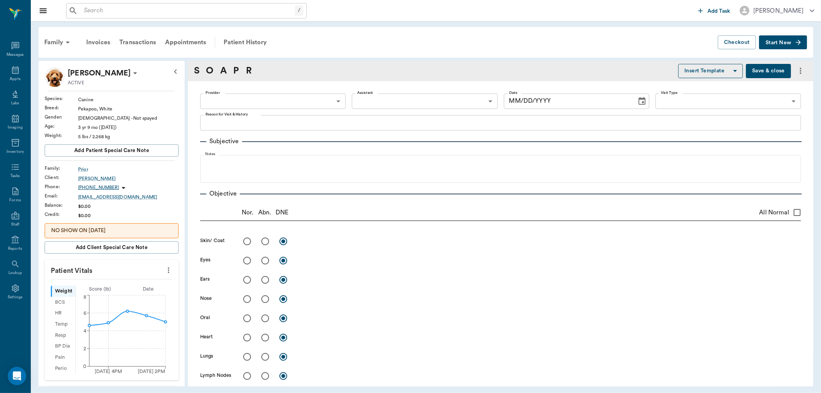
type textarea "Licking and chewing on feet, suspected yeast infection. O shaved feet. No obvio…"
radio input "true"
type textarea "R ear, some dark discharge Cyto: yeast +"
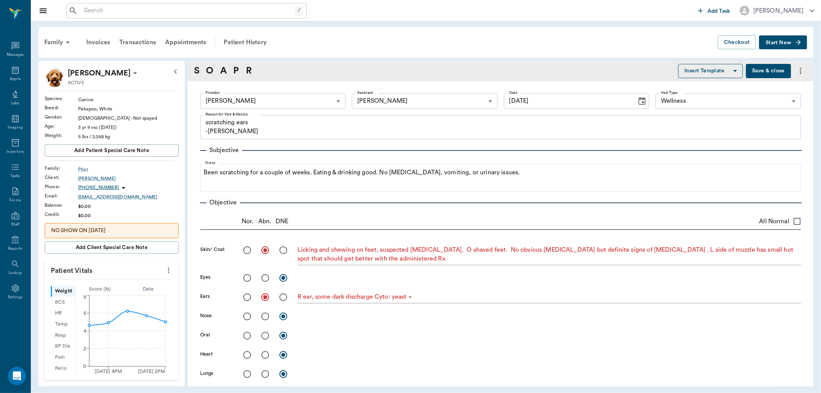
type input "08/13/2025"
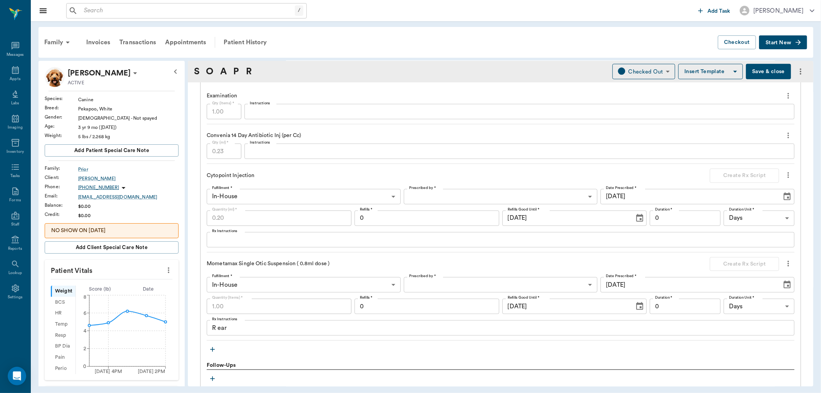
scroll to position [598, 0]
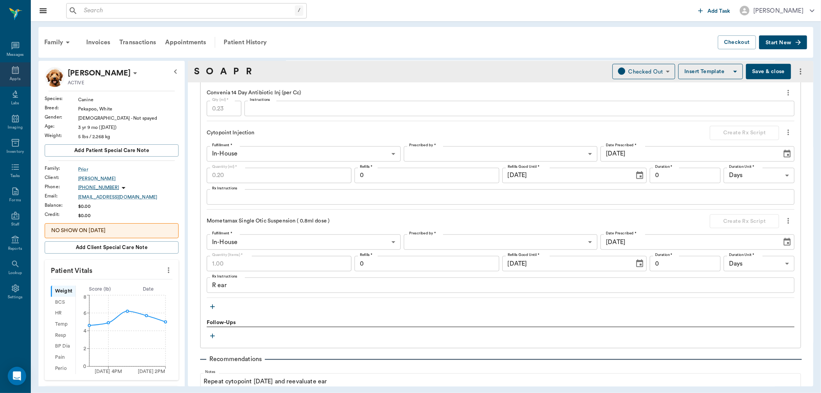
click at [13, 68] on icon at bounding box center [15, 69] width 9 height 9
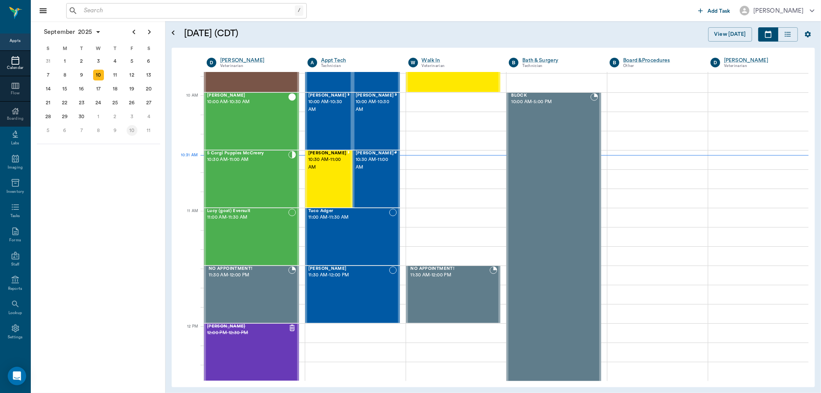
scroll to position [231, 0]
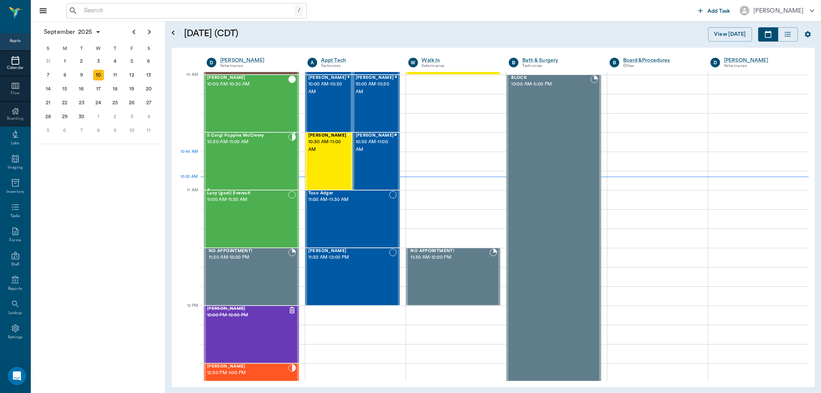
click at [251, 153] on div "5 Corgi Puppies McCreery 10:30 AM - 11:00 AM" at bounding box center [247, 161] width 81 height 56
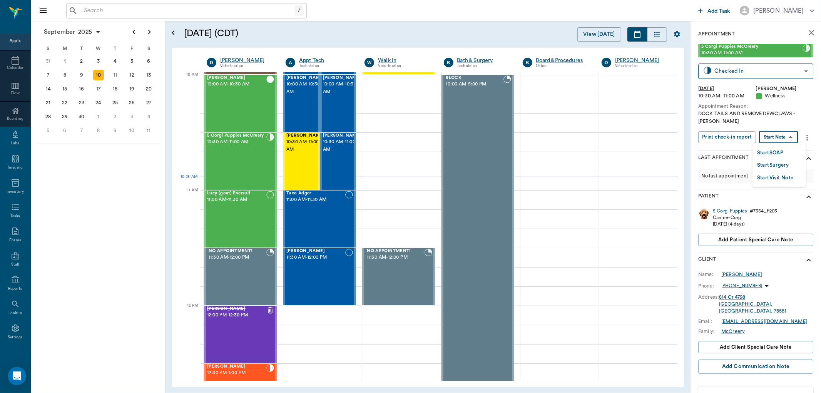
click at [784, 137] on body "/ ​ Add Task Dr. Bert Ellsworth Nectar Messages Appts Calendar Flow Boarding La…" at bounding box center [410, 196] width 821 height 393
click at [773, 149] on button "Start SOAP" at bounding box center [770, 153] width 26 height 9
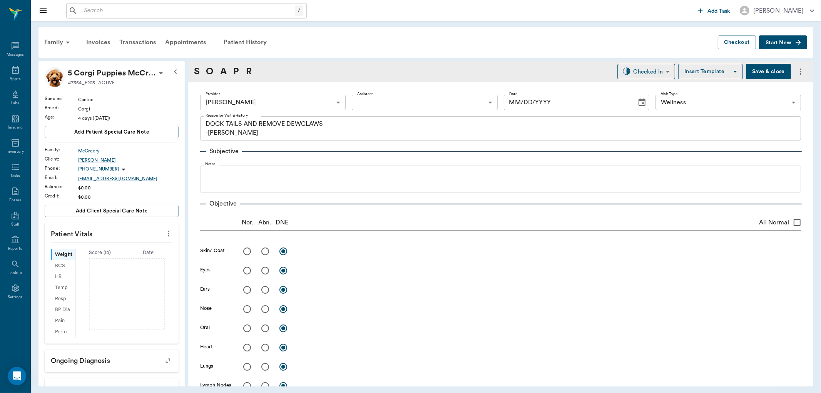
type input "63ec2f075fda476ae8351a4d"
type input "65d2be4f46e3a538d89b8c14"
type textarea "DOCK TAILS AND REMOVE DEWCLAWS -LORY"
type input "[DATE]"
click at [372, 97] on body "/ ​ Add Task Dr. Bert Ellsworth Nectar Messages Appts Labs Imaging Inventory Ta…" at bounding box center [410, 196] width 821 height 393
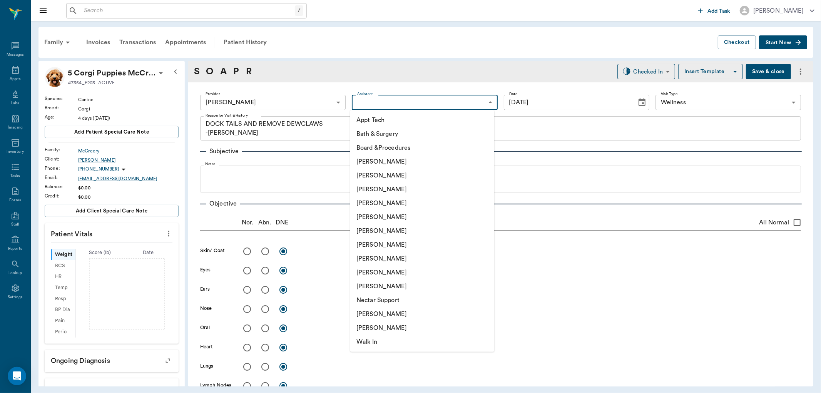
click at [375, 190] on li "[PERSON_NAME]" at bounding box center [422, 189] width 144 height 14
type input "642ef10e332a41444de2bad1"
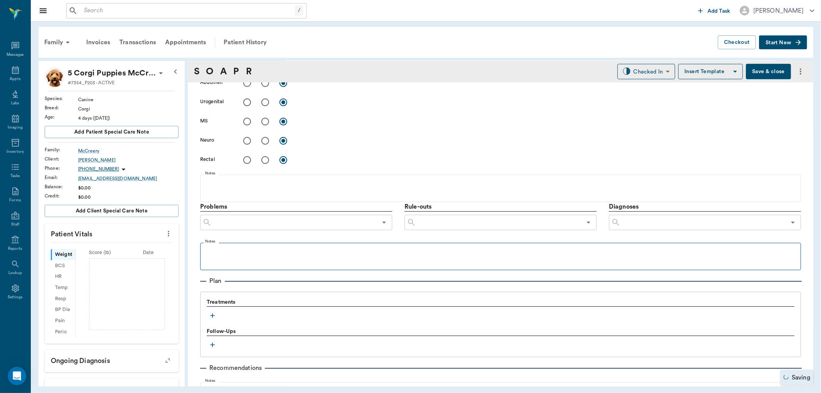
scroll to position [385, 0]
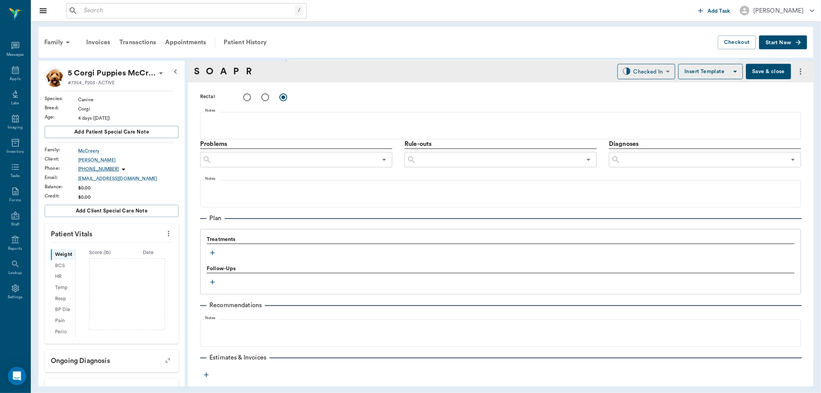
click at [212, 252] on icon "button" at bounding box center [212, 253] width 5 height 5
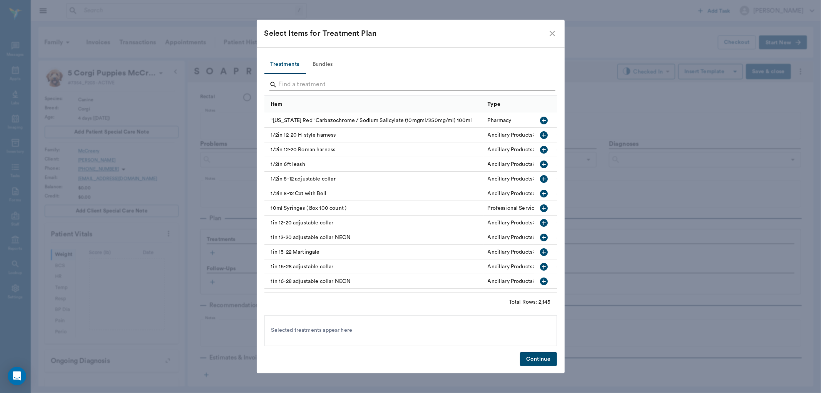
click at [286, 79] on input "Search" at bounding box center [411, 85] width 265 height 12
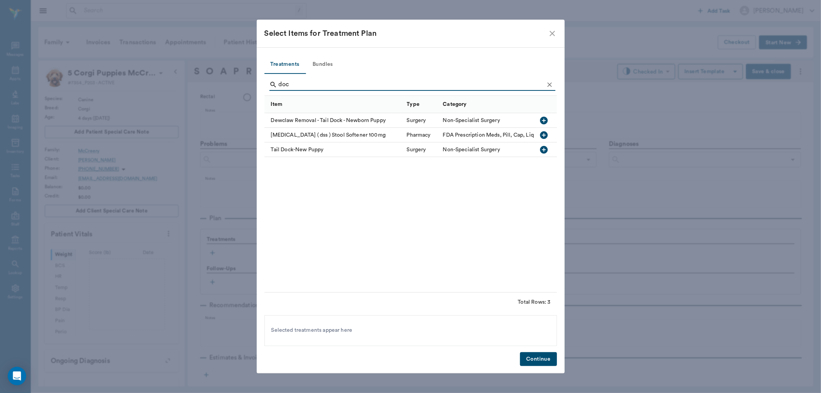
type input "doc"
drag, startPoint x: 542, startPoint y: 118, endPoint x: 543, endPoint y: 141, distance: 23.5
click at [541, 118] on icon "button" at bounding box center [544, 121] width 8 height 8
click at [531, 358] on button "Continue" at bounding box center [538, 359] width 37 height 14
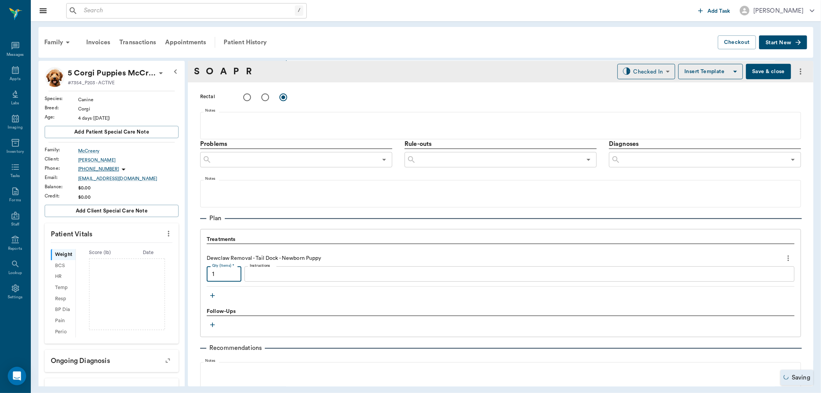
click at [229, 275] on input "1" at bounding box center [224, 273] width 35 height 15
type input "5"
click at [648, 77] on body "/ ​ Add Task Dr. Bert Ellsworth Nectar Messages Appts Labs Imaging Inventory Ta…" at bounding box center [410, 196] width 821 height 393
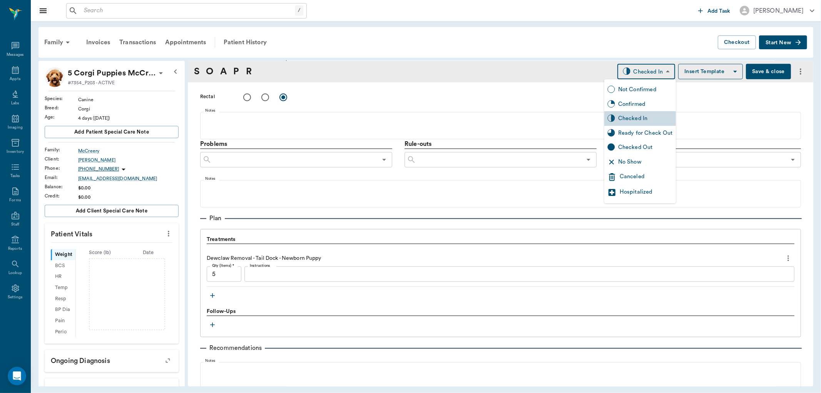
click at [636, 134] on div "Ready for Check Out" at bounding box center [645, 133] width 55 height 8
type input "READY_TO_CHECKOUT"
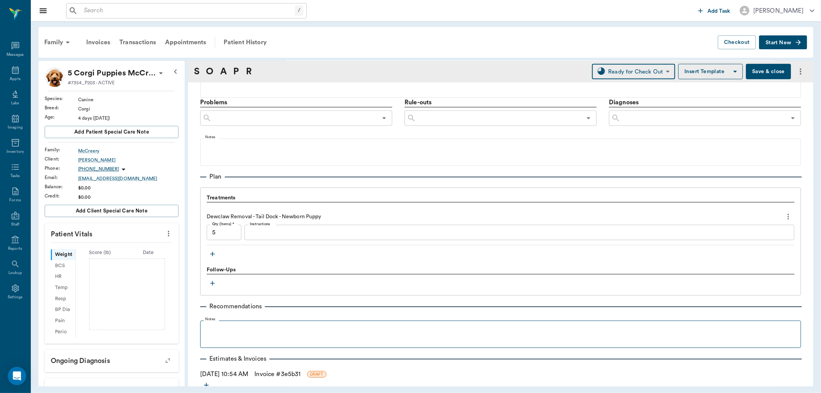
scroll to position [468, 0]
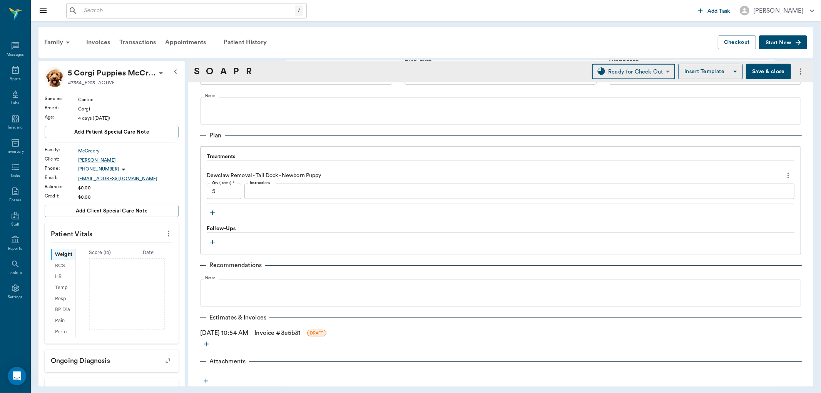
click at [289, 334] on link "Invoice # 3e5b31" at bounding box center [277, 332] width 46 height 9
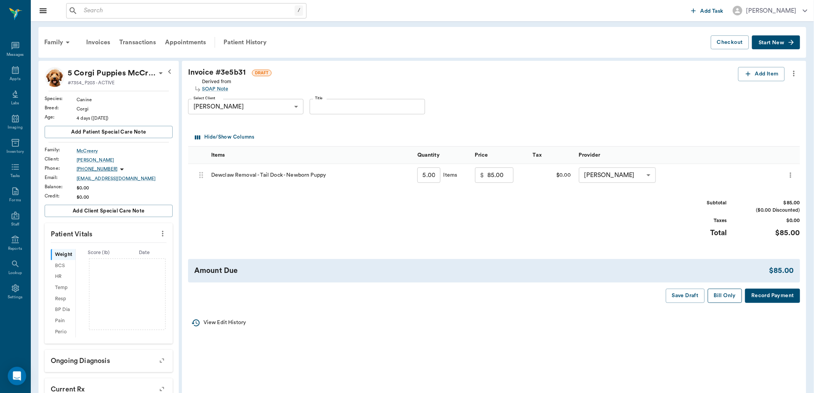
click at [722, 297] on button "Bill Only" at bounding box center [725, 296] width 35 height 14
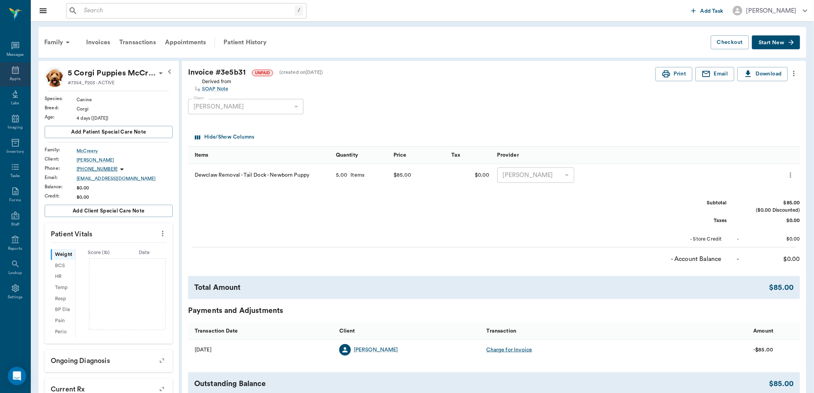
click at [18, 68] on icon at bounding box center [15, 70] width 7 height 8
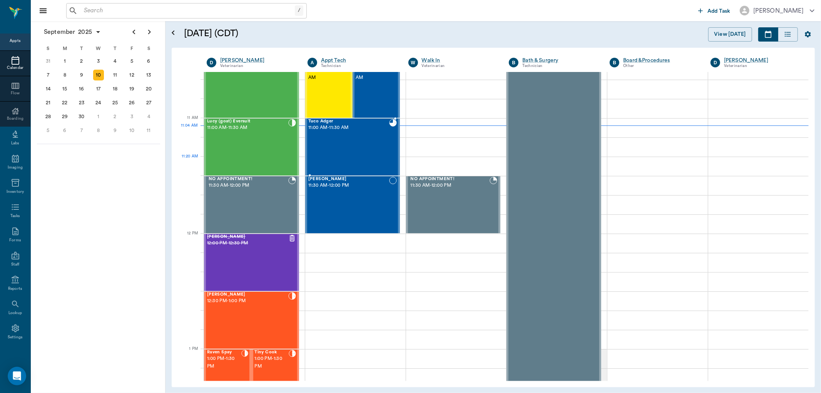
scroll to position [262, 0]
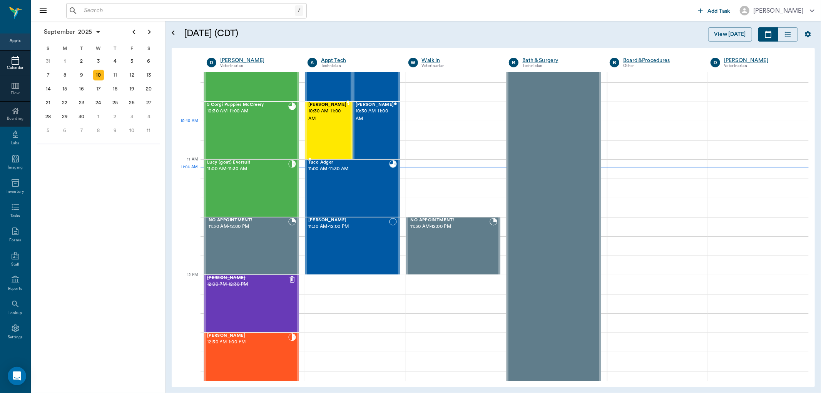
drag, startPoint x: 329, startPoint y: 130, endPoint x: 338, endPoint y: 128, distance: 9.1
click at [328, 130] on div "Saddie Prior 10:30 AM - 11:00 AM" at bounding box center [327, 130] width 38 height 56
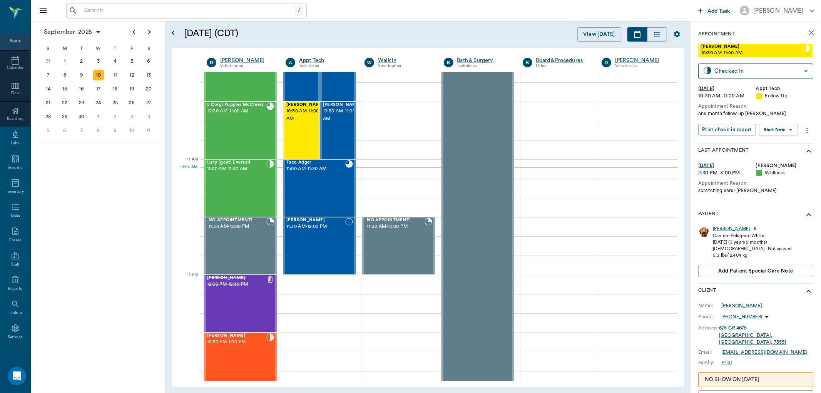
click at [718, 230] on div "Saddie" at bounding box center [731, 229] width 37 height 7
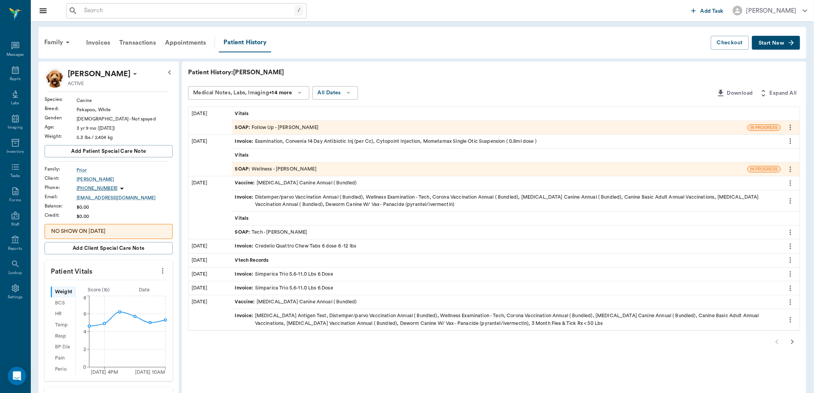
click at [242, 124] on span "SOAP :" at bounding box center [243, 127] width 17 height 7
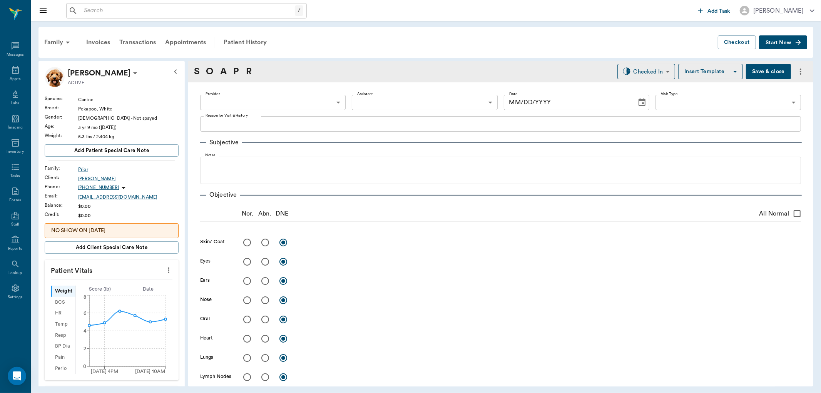
type input "63ec2f075fda476ae8351a4d"
type input "63ec2e7e52e12b0ba117b124"
type input "65d2be4f46e3a538d89b8c16"
type textarea "one month follow up lory"
type input "[DATE]"
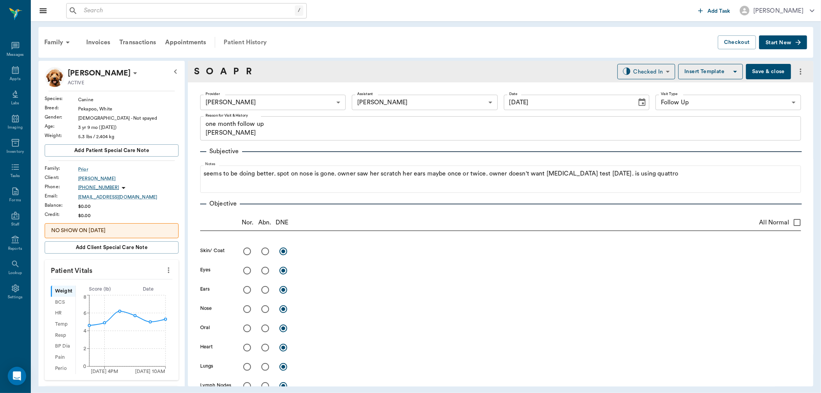
click at [231, 44] on div "Patient History" at bounding box center [245, 42] width 52 height 18
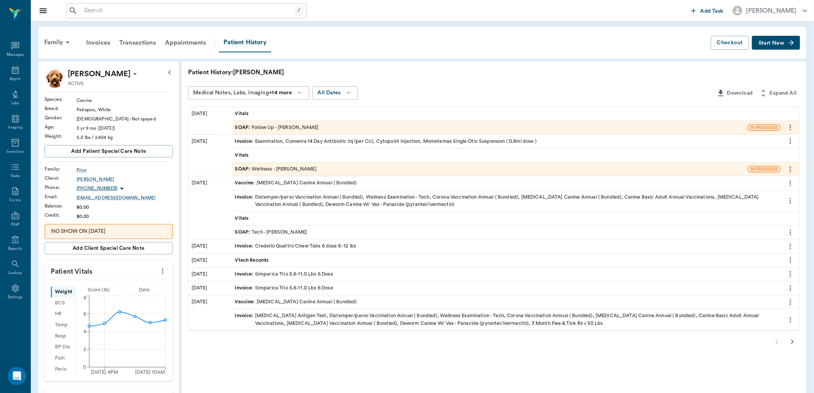
click at [242, 167] on span "SOAP :" at bounding box center [243, 168] width 17 height 7
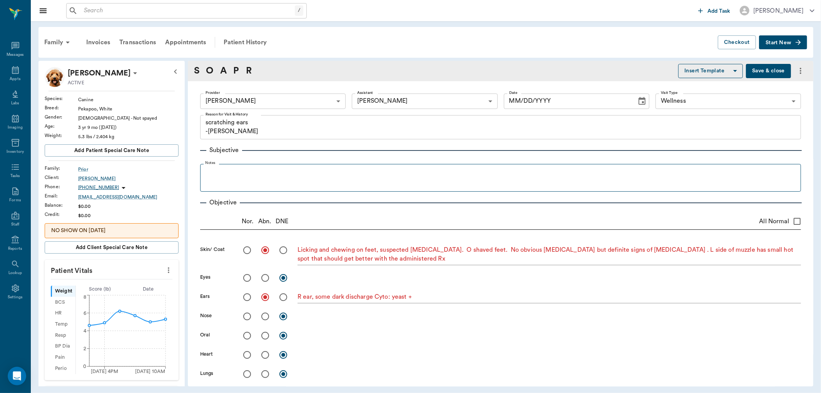
type input "63ec2f075fda476ae8351a4d"
type input "642ef10e332a41444de2bad1"
type input "65d2be4f46e3a538d89b8c14"
type textarea "scratching ears -lory"
radio input "true"
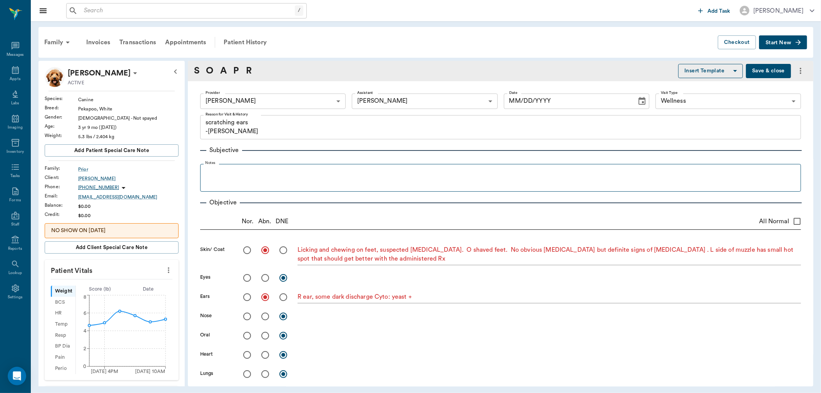
type textarea "Licking and chewing on feet, suspected yeast infection. O shaved feet. No obvio…"
radio input "true"
type textarea "R ear, some dark discharge Cyto: yeast +"
type input "08/13/2025"
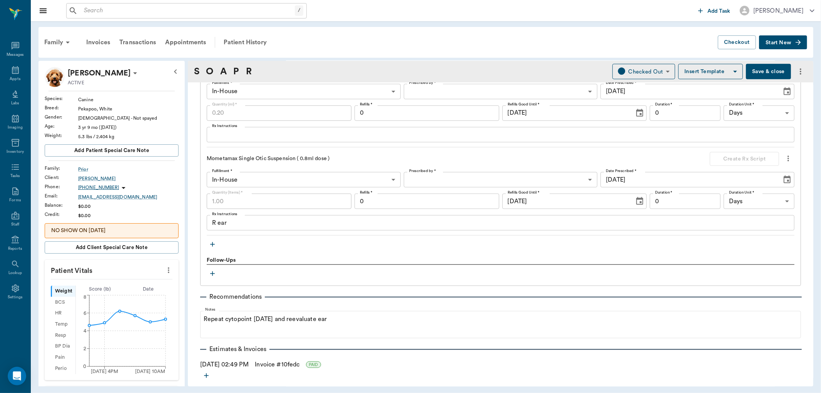
scroll to position [607, 0]
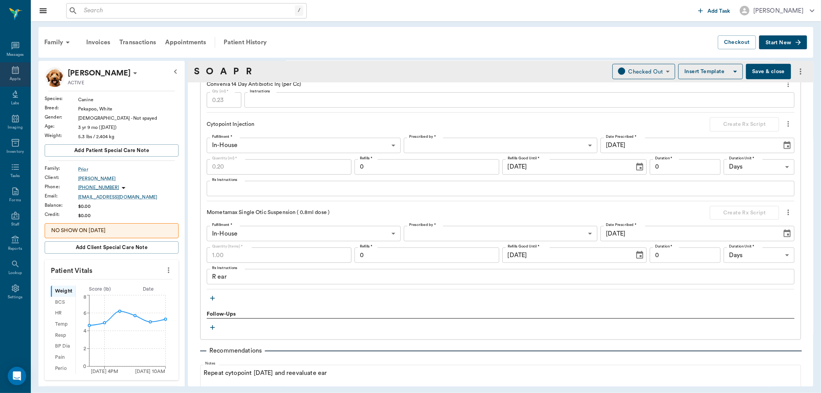
click at [17, 75] on div "Appts" at bounding box center [15, 74] width 30 height 24
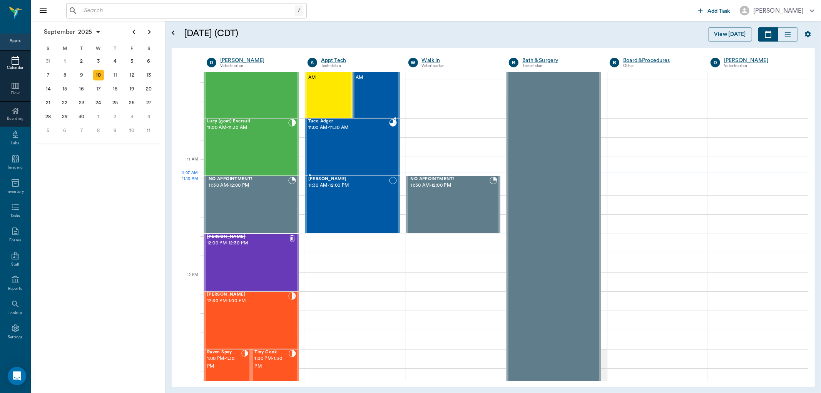
scroll to position [262, 0]
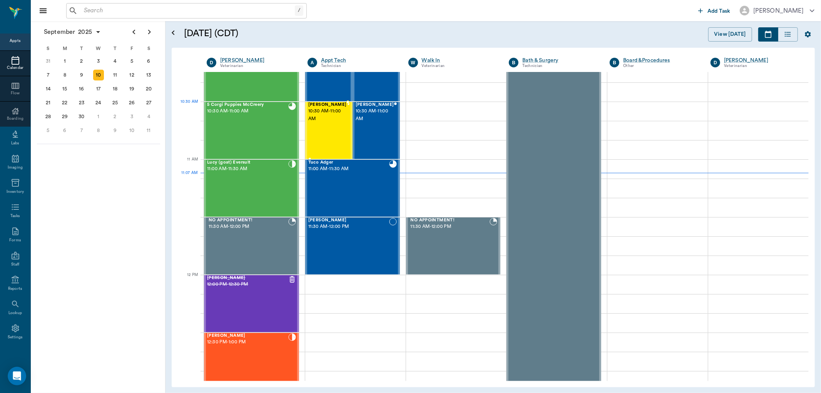
click at [332, 106] on span "[PERSON_NAME]" at bounding box center [327, 104] width 38 height 5
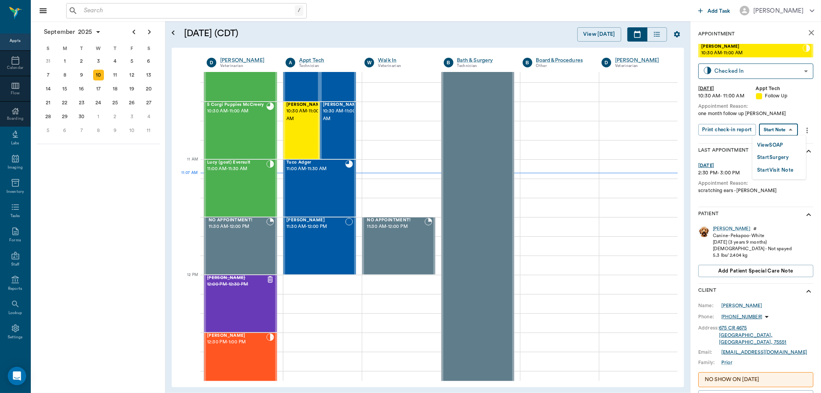
click at [769, 127] on body "/ ​ Add Task Dr. Bert Ellsworth Nectar Messages Appts Calendar Flow Boarding La…" at bounding box center [410, 196] width 821 height 393
click at [770, 142] on button "View SOAP" at bounding box center [770, 145] width 26 height 9
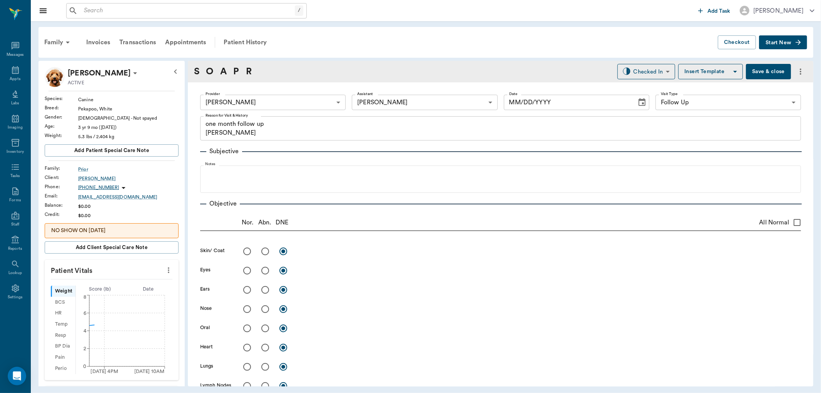
type input "63ec2f075fda476ae8351a4d"
type input "63ec2e7e52e12b0ba117b124"
type input "65d2be4f46e3a538d89b8c16"
type textarea "one month follow up lory"
type input "[DATE]"
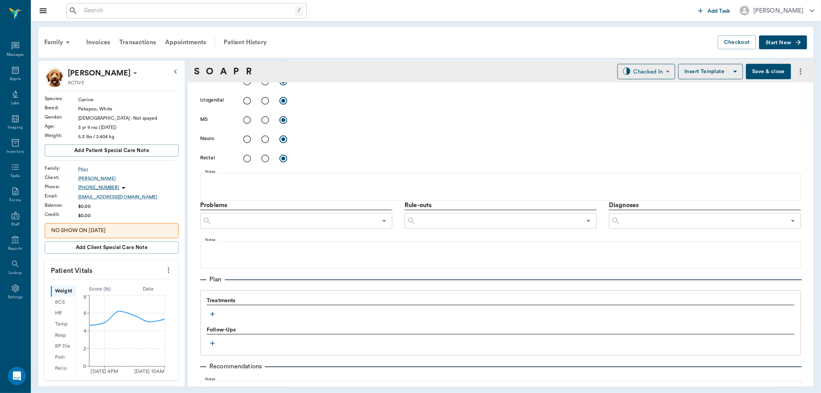
scroll to position [342, 0]
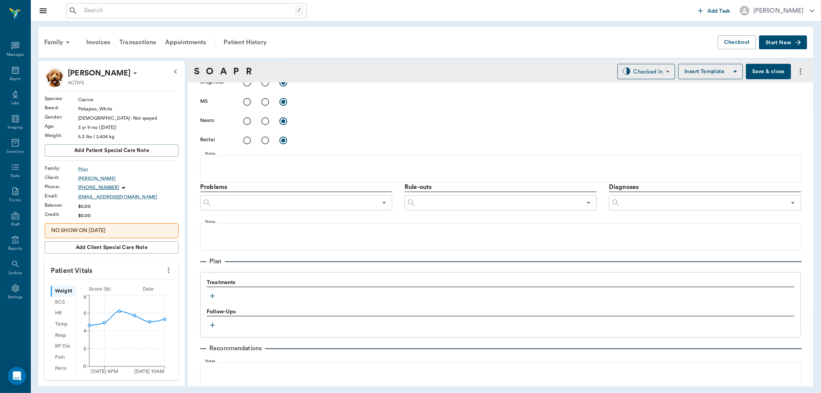
click at [212, 297] on icon "button" at bounding box center [212, 296] width 5 height 5
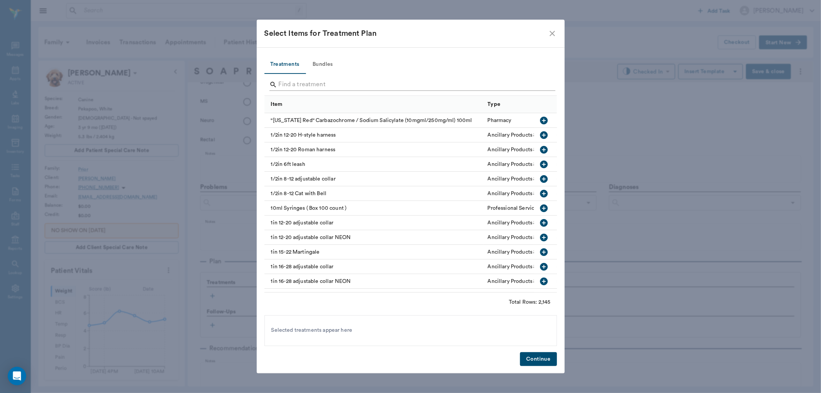
click at [290, 82] on input "Search" at bounding box center [411, 85] width 265 height 12
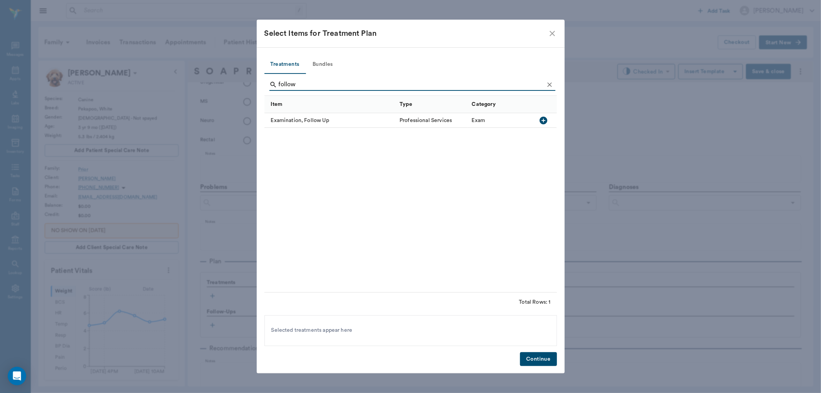
type input "follow"
click at [544, 115] on button "button" at bounding box center [543, 120] width 13 height 13
click at [547, 360] on button "Continue" at bounding box center [538, 359] width 37 height 14
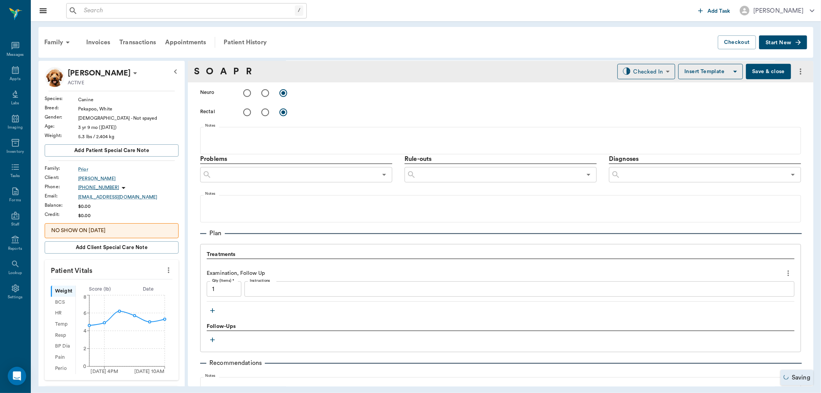
scroll to position [385, 0]
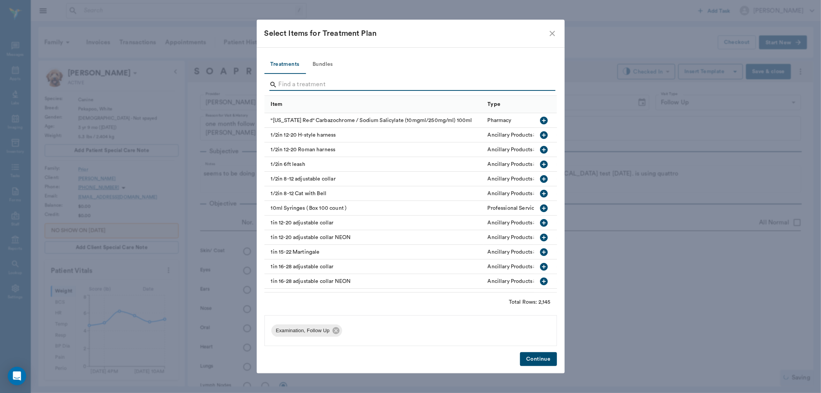
scroll to position [385, 0]
click at [291, 86] on input "Search" at bounding box center [411, 85] width 265 height 12
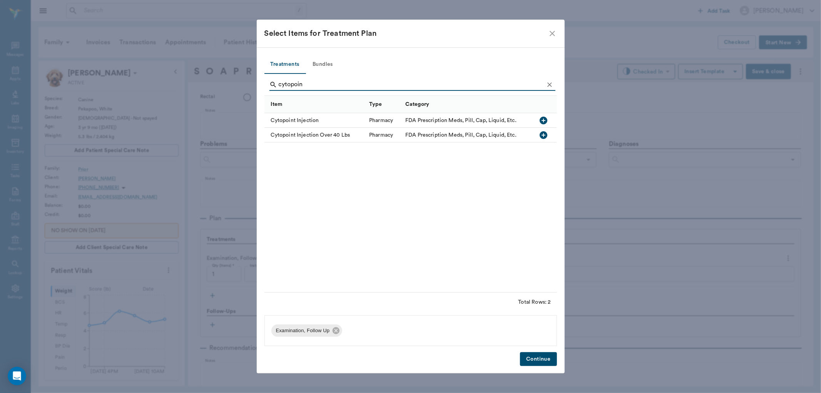
type input "cytopoin"
drag, startPoint x: 548, startPoint y: 117, endPoint x: 547, endPoint y: 148, distance: 30.4
click at [548, 118] on icon "button" at bounding box center [543, 120] width 9 height 9
click at [553, 360] on button "Continue" at bounding box center [538, 359] width 37 height 14
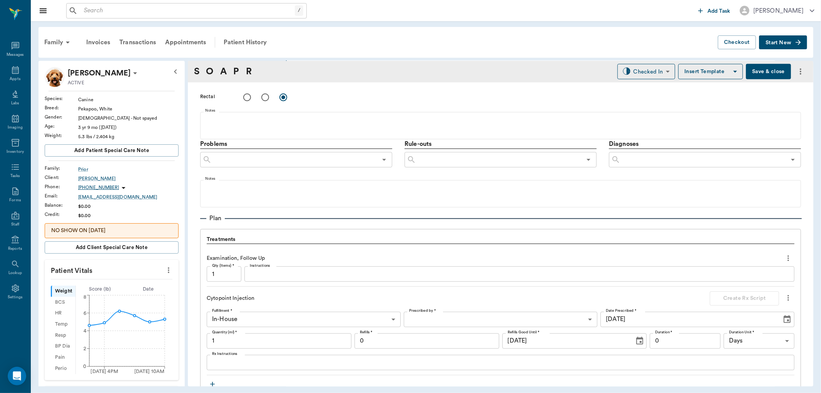
drag, startPoint x: 227, startPoint y: 342, endPoint x: 244, endPoint y: 302, distance: 42.5
click at [227, 341] on input "1" at bounding box center [279, 340] width 145 height 15
type input ".2"
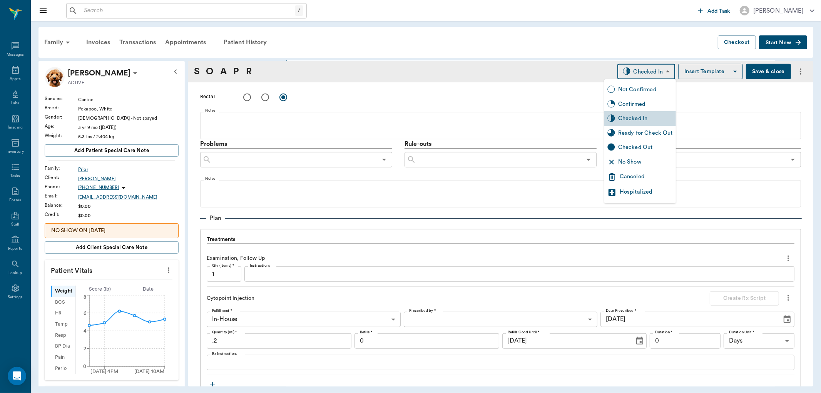
click at [648, 69] on body "/ ​ Add Task Dr. Bert Ellsworth Nectar Messages Appts Labs Imaging Inventory Ta…" at bounding box center [410, 196] width 821 height 393
click at [638, 128] on div "Ready for Check Out" at bounding box center [640, 133] width 72 height 15
type input "READY_TO_CHECKOUT"
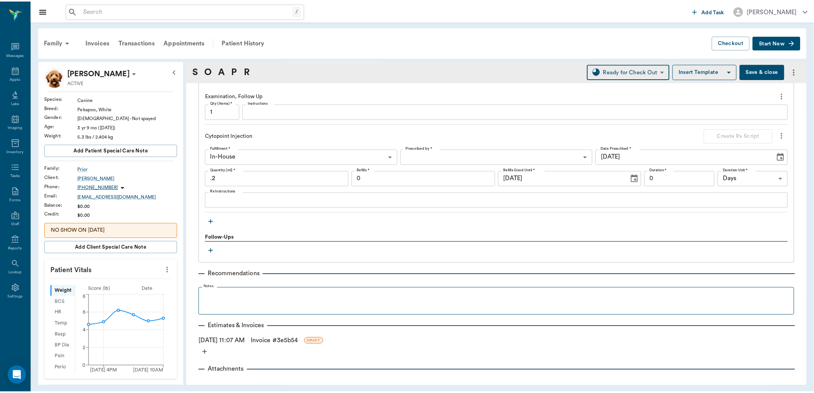
scroll to position [556, 0]
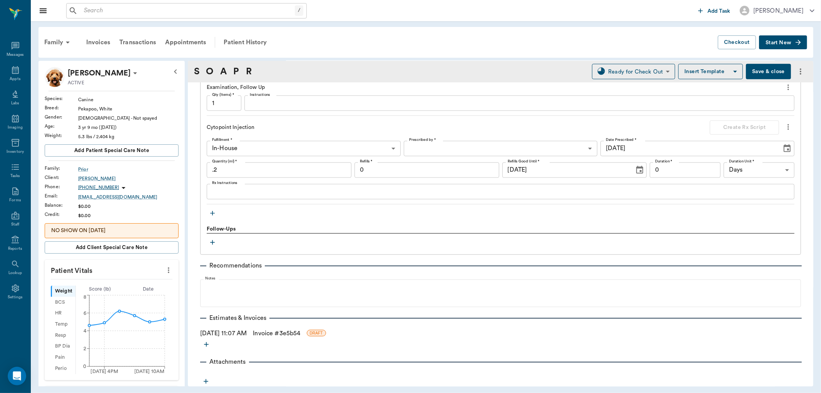
click at [276, 335] on link "Invoice # 3e5b54" at bounding box center [276, 333] width 47 height 9
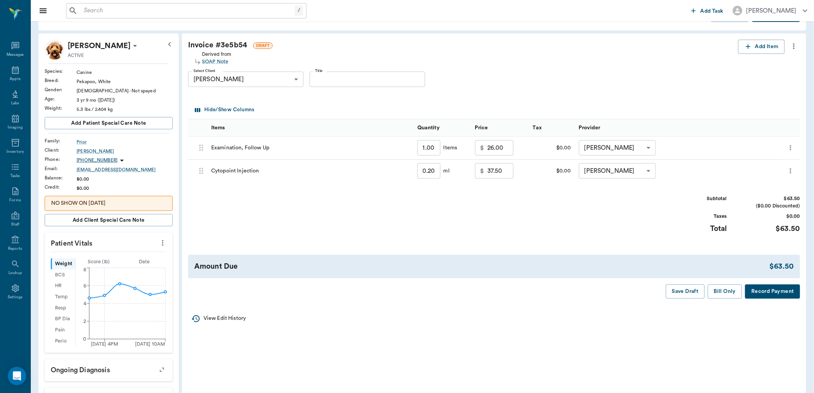
scroll to position [43, 0]
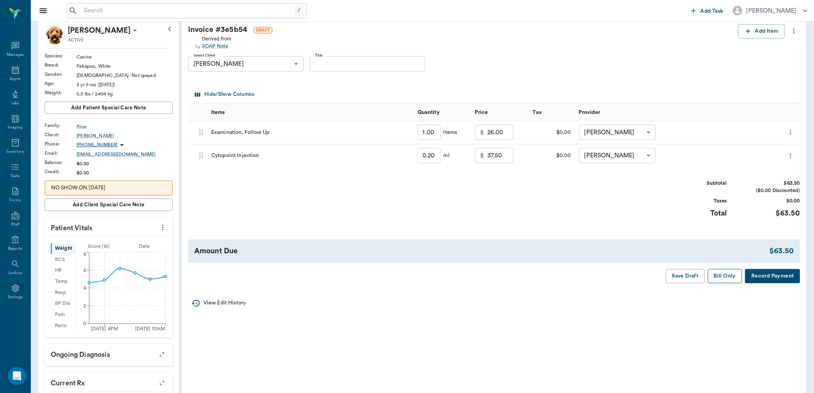
click at [726, 278] on button "Bill Only" at bounding box center [725, 276] width 35 height 14
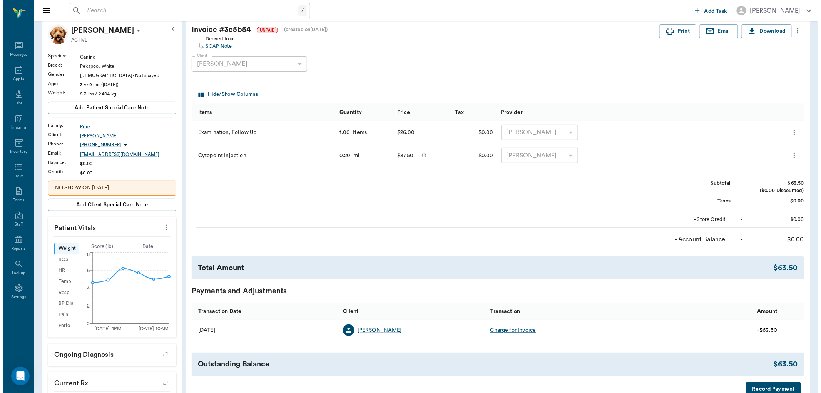
scroll to position [0, 0]
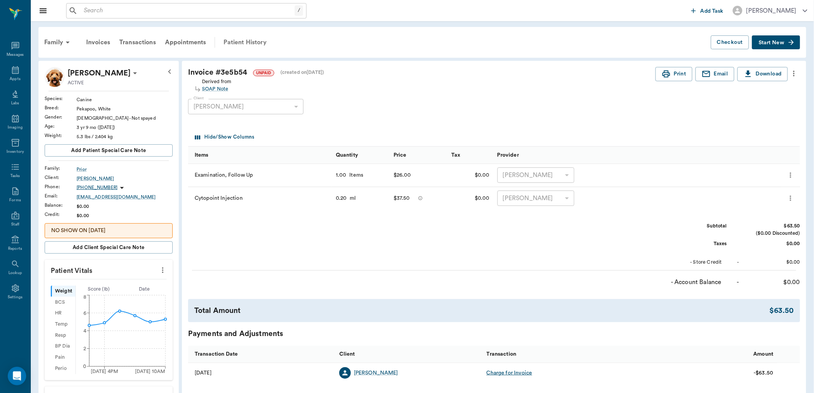
click at [249, 40] on div "Patient History" at bounding box center [245, 42] width 52 height 18
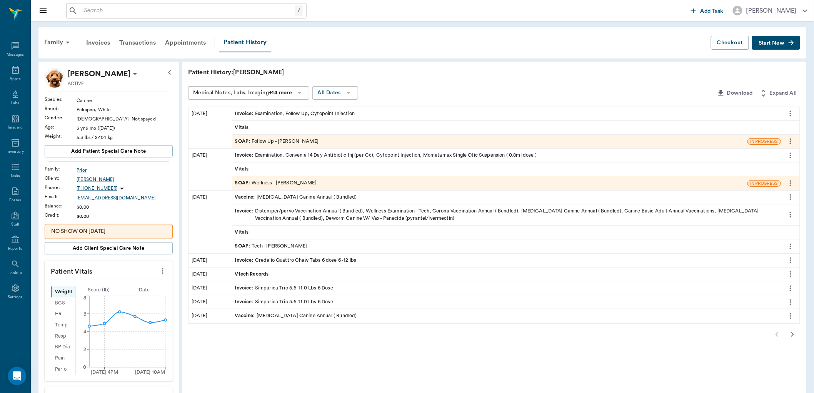
click at [244, 139] on span "SOAP :" at bounding box center [243, 141] width 17 height 7
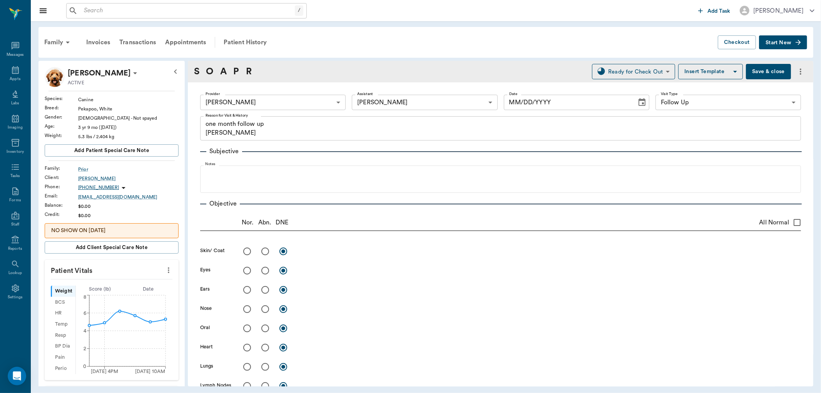
type input "63ec2f075fda476ae8351a4d"
type input "63ec2e7e52e12b0ba117b124"
type input "65d2be4f46e3a538d89b8c16"
type textarea "one month follow up lory"
type input "[DATE]"
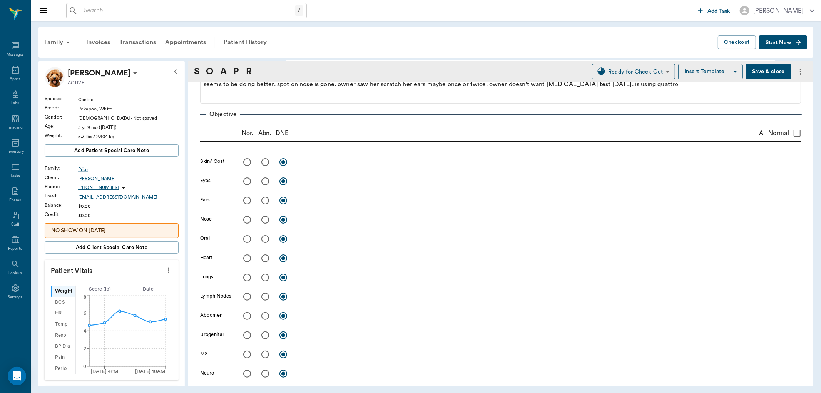
scroll to position [43, 0]
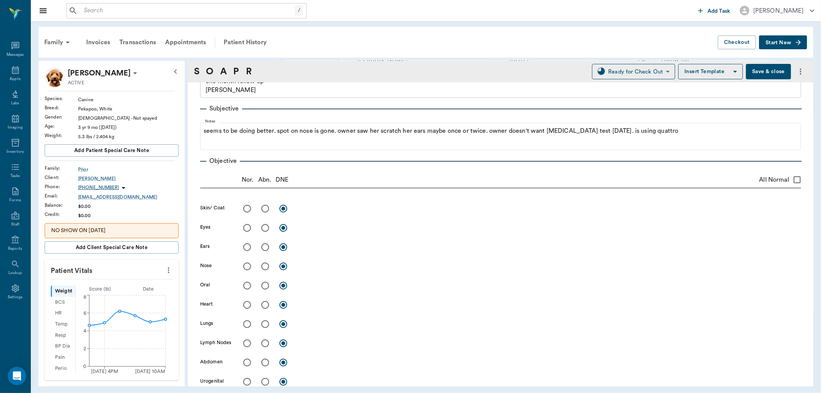
click at [791, 177] on input "All Normal" at bounding box center [797, 180] width 16 height 16
checkbox input "true"
radio input "true"
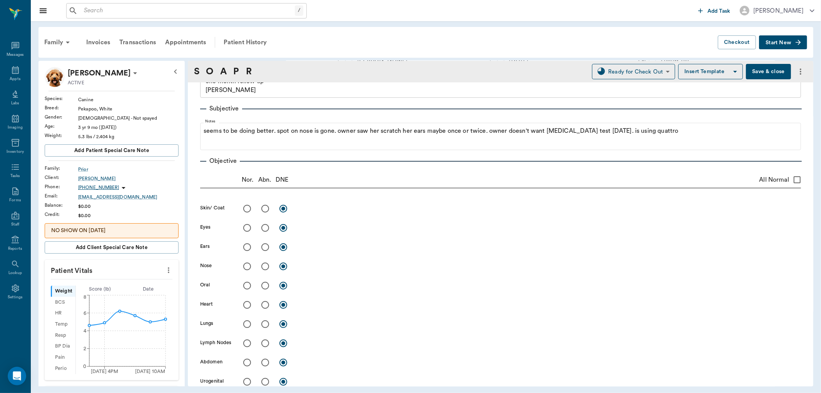
radio input "true"
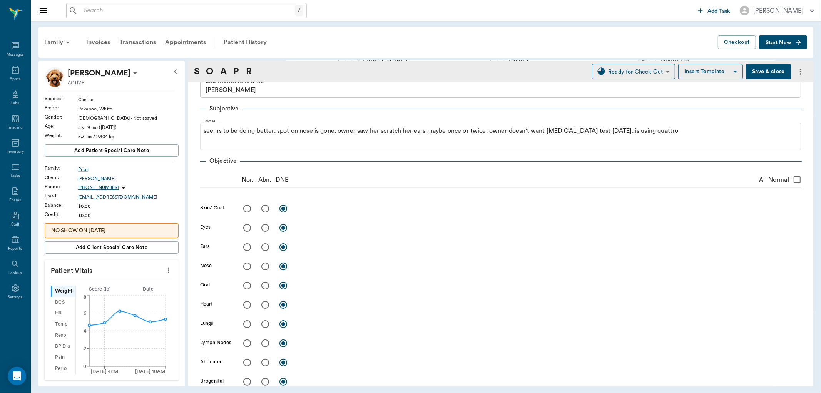
radio input "true"
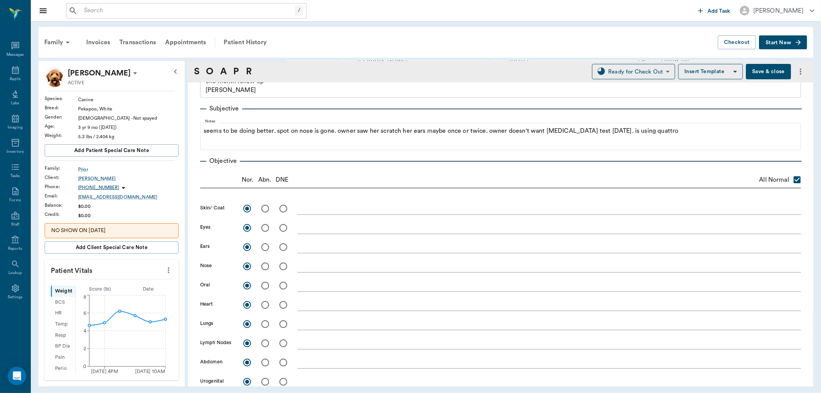
click at [764, 68] on button "Save & close" at bounding box center [768, 71] width 45 height 15
click at [11, 70] on icon at bounding box center [15, 69] width 9 height 9
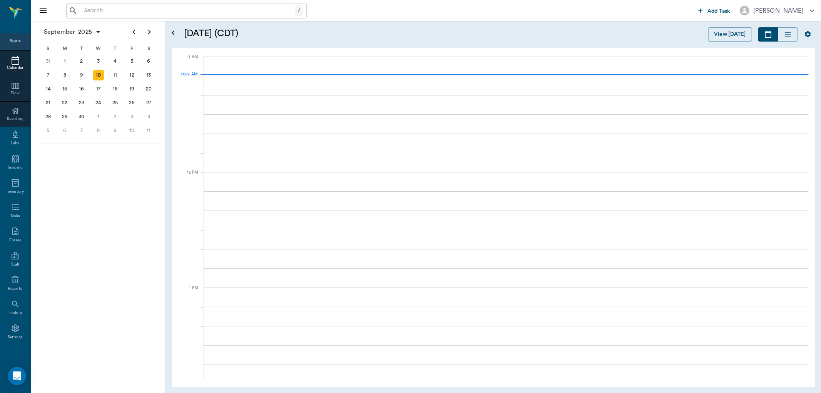
scroll to position [346, 0]
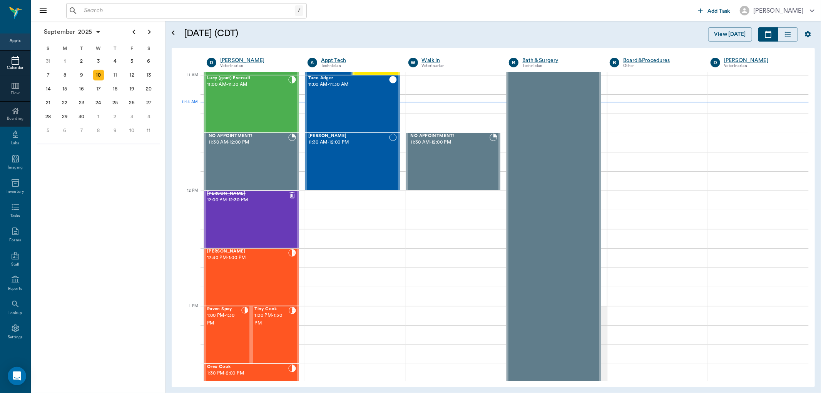
click at [121, 12] on input "text" at bounding box center [188, 10] width 214 height 11
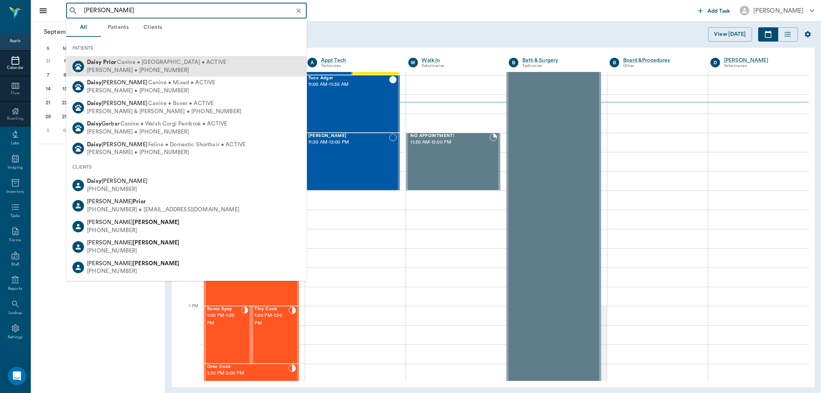
click at [105, 67] on div "Gregg Prior • (214) 923-9591" at bounding box center [156, 70] width 139 height 8
type input "[PERSON_NAME]"
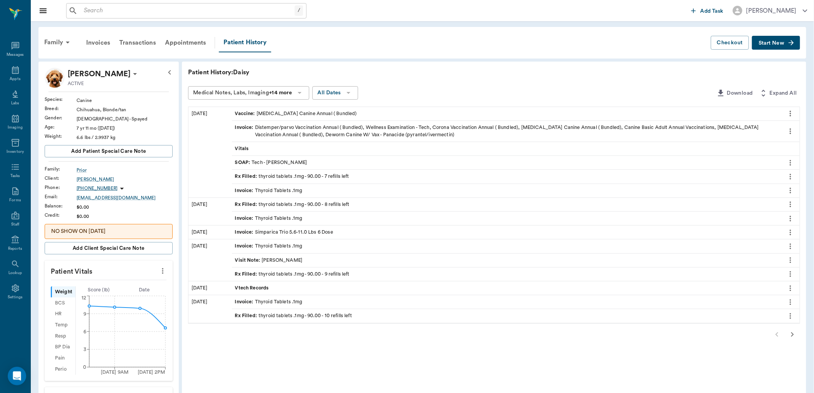
click at [247, 178] on span "Rx Filled :" at bounding box center [247, 176] width 24 height 7
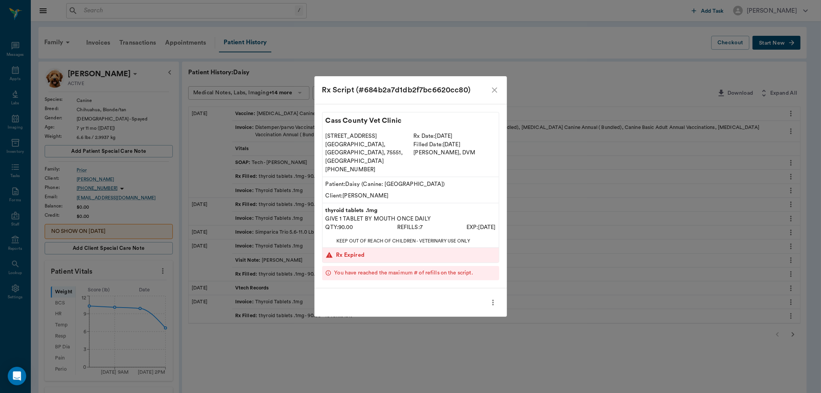
click at [494, 93] on icon "close" at bounding box center [494, 89] width 5 height 5
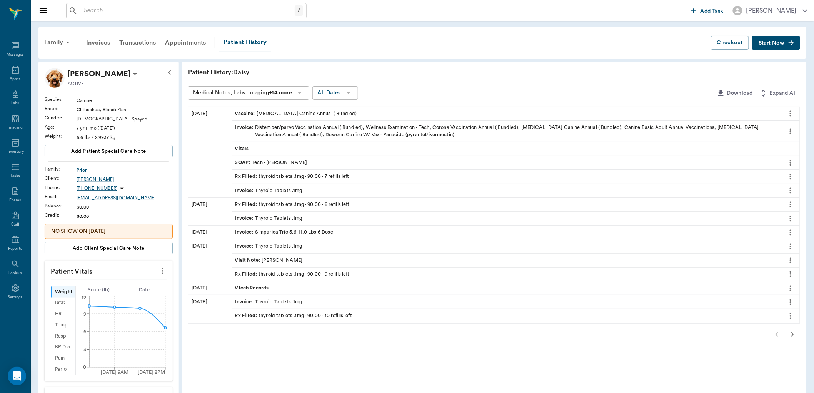
click at [771, 43] on span "Start New" at bounding box center [772, 43] width 26 height 0
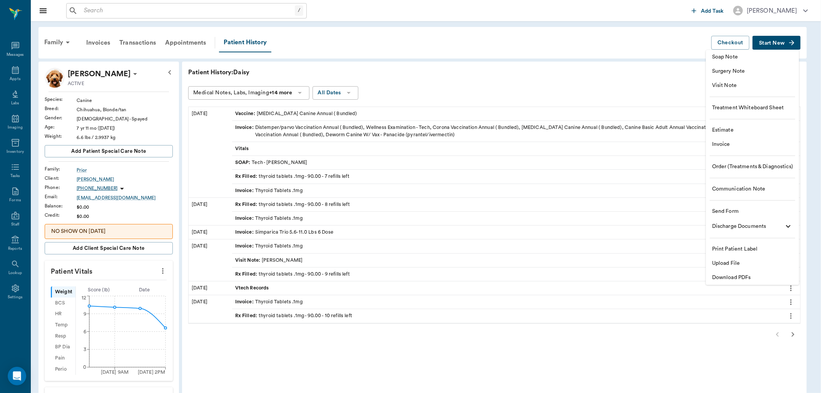
click at [744, 83] on span "Visit Note" at bounding box center [752, 86] width 81 height 8
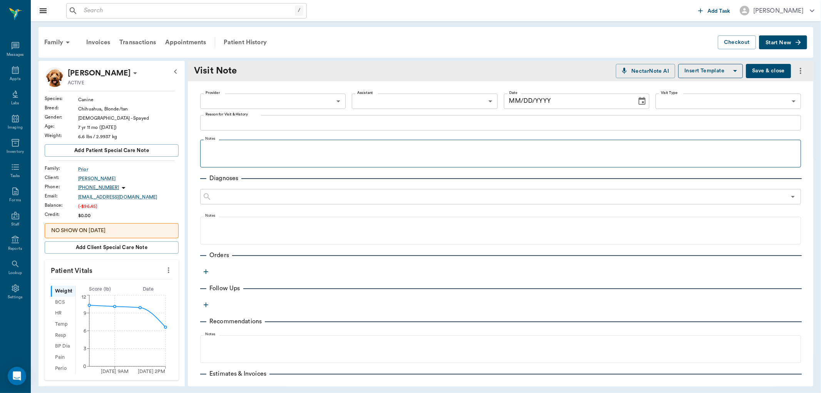
type input "[DATE]"
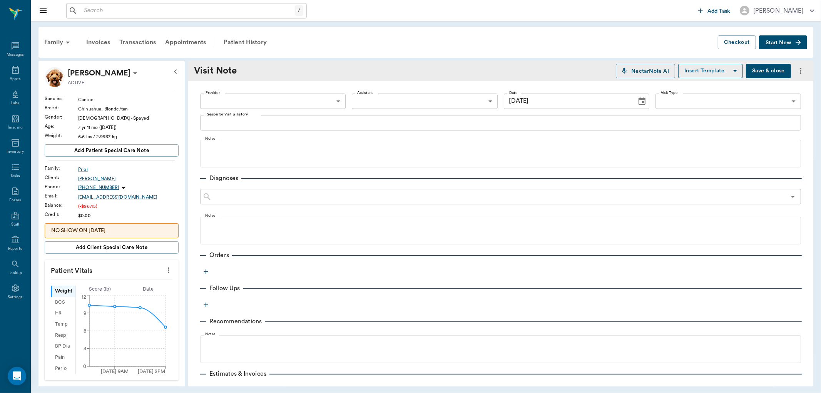
click at [295, 95] on body "/ ​ Add Task Dr. Bert Ellsworth Nectar Messages Appts Labs Imaging Inventory Ta…" at bounding box center [410, 196] width 821 height 393
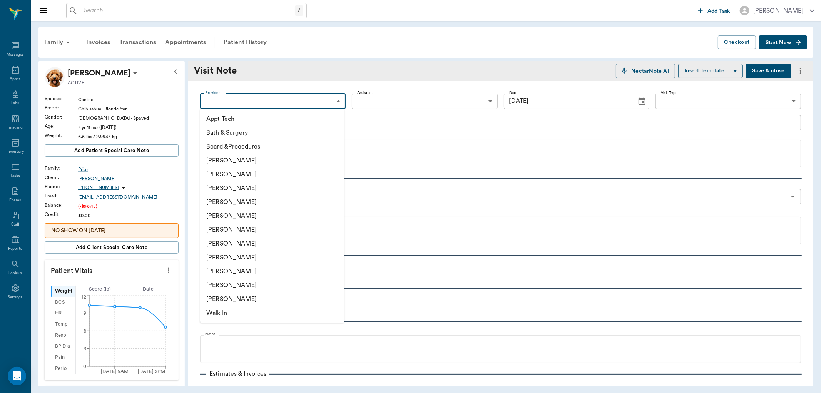
click at [254, 252] on li "[PERSON_NAME]" at bounding box center [272, 258] width 144 height 14
type input "63ec2e7e52e12b0ba117b124"
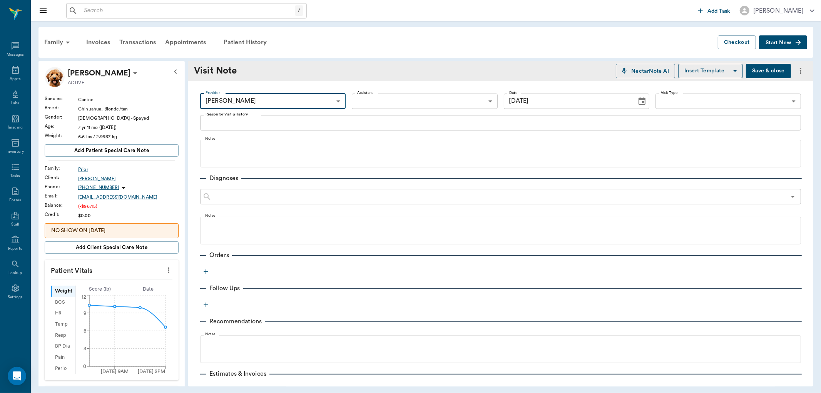
click at [240, 120] on textarea "Reason for Visit & History" at bounding box center [501, 122] width 590 height 9
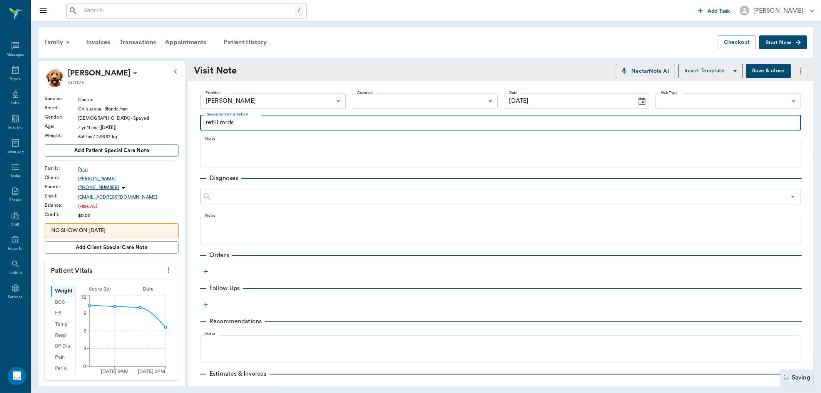
type textarea "refill mrds"
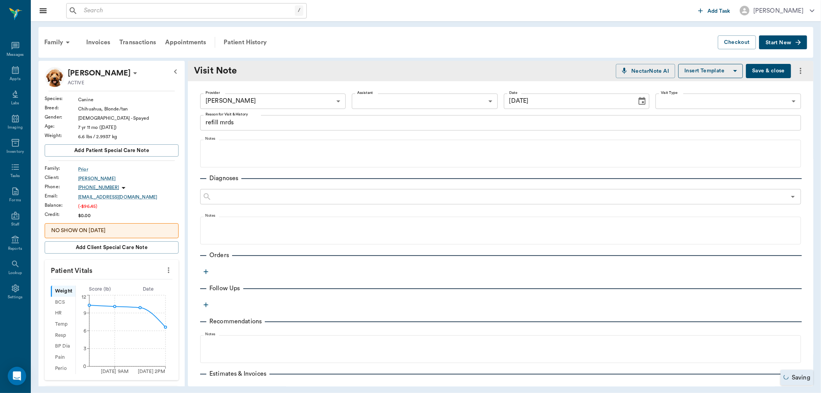
click at [207, 272] on icon "button" at bounding box center [206, 272] width 8 height 8
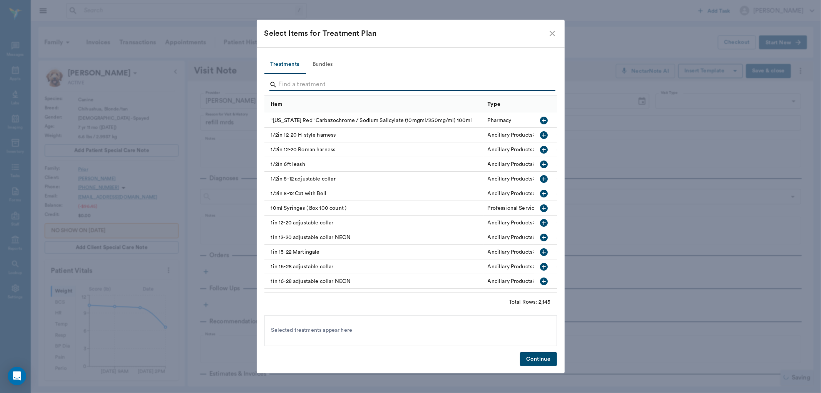
click at [289, 86] on input "Search" at bounding box center [411, 85] width 265 height 12
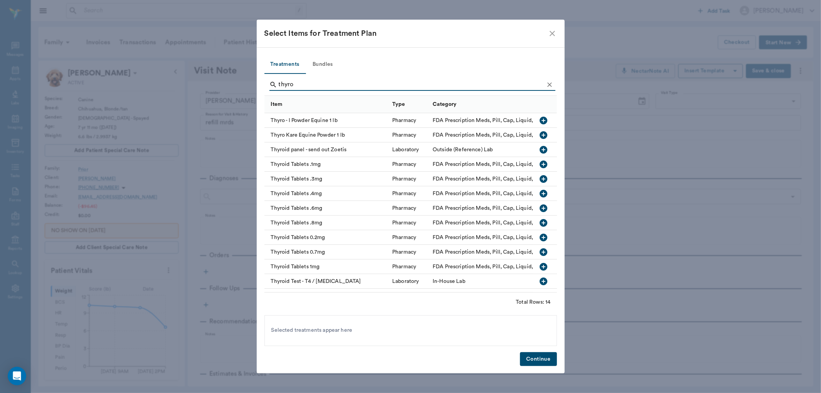
type input "thyro"
click at [540, 164] on icon "button" at bounding box center [544, 164] width 8 height 8
click at [533, 364] on button "Continue" at bounding box center [538, 359] width 37 height 14
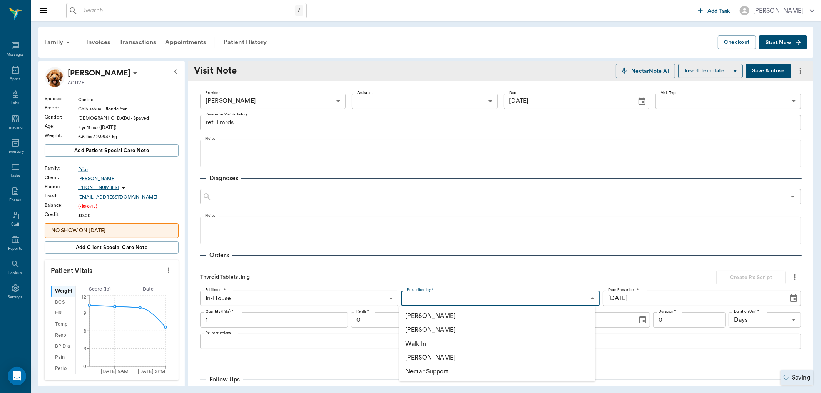
click at [418, 302] on body "/ ​ Add Task Dr. Bert Ellsworth Nectar Messages Appts Labs Imaging Inventory Ta…" at bounding box center [410, 196] width 821 height 393
click at [428, 328] on li "[PERSON_NAME]" at bounding box center [497, 330] width 196 height 14
type input "63ec2f075fda476ae8351a4d"
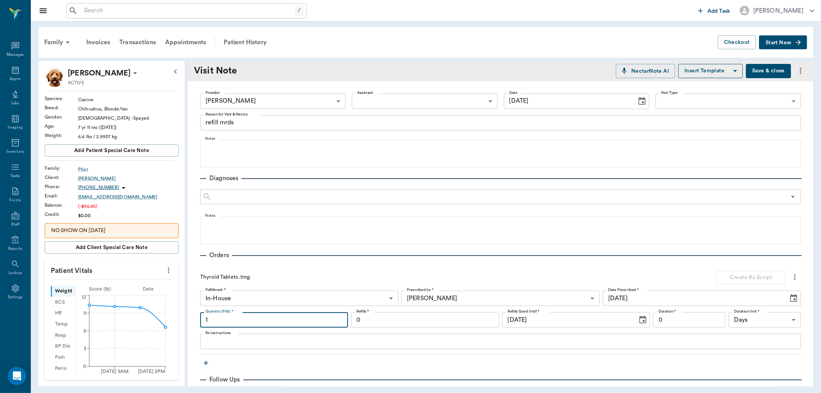
click at [290, 324] on input "1" at bounding box center [274, 319] width 148 height 15
type input "90"
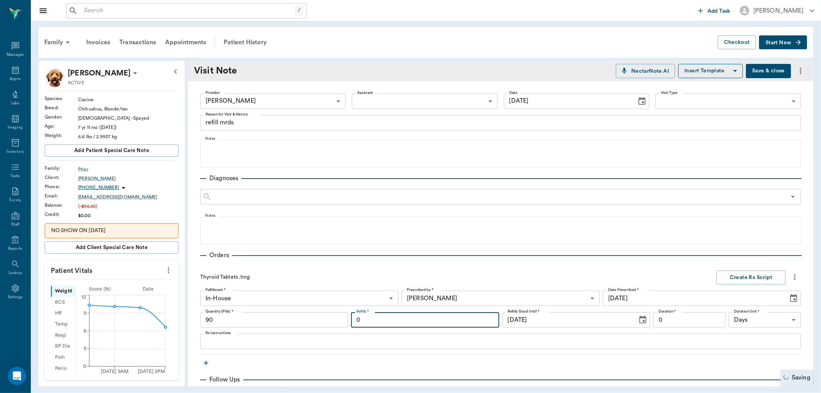
click at [374, 326] on input "0" at bounding box center [425, 319] width 148 height 15
type input "6"
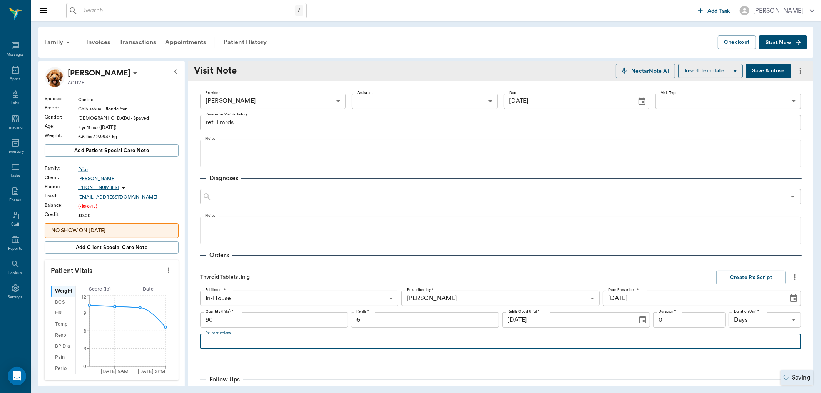
drag, startPoint x: 246, startPoint y: 345, endPoint x: 250, endPoint y: 340, distance: 6.3
click at [247, 343] on textarea "Rx Instructions" at bounding box center [501, 341] width 590 height 9
type textarea "give 1 tablet by mouth once a day"
click at [747, 277] on button "Create Rx Script" at bounding box center [750, 278] width 69 height 14
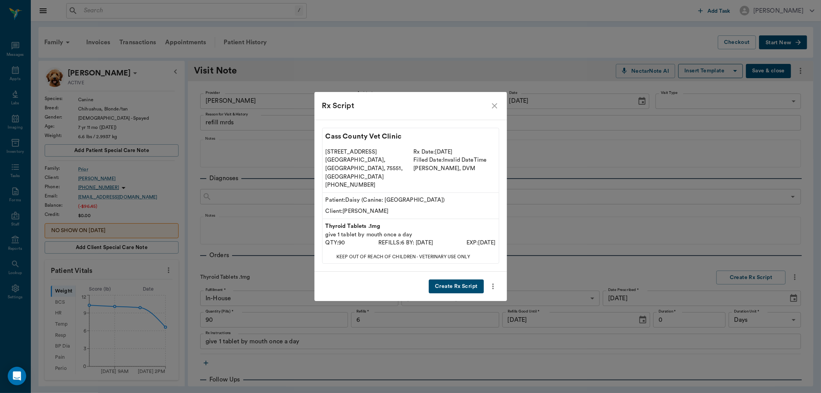
click at [465, 279] on button "Create Rx Script" at bounding box center [456, 286] width 55 height 14
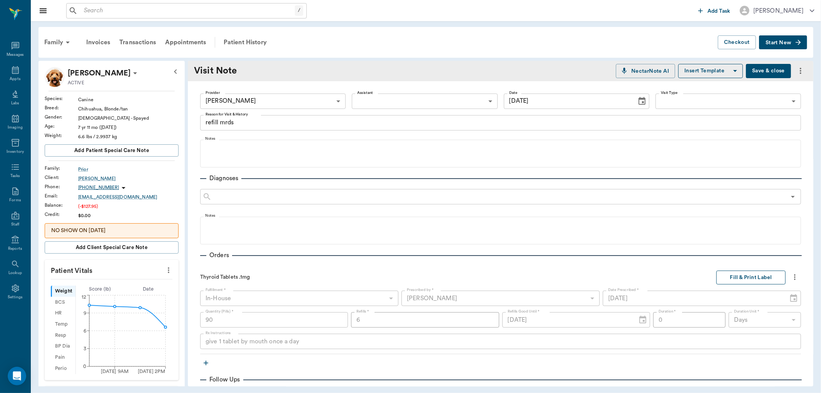
click at [750, 279] on button "Fill & Print Label" at bounding box center [750, 278] width 69 height 14
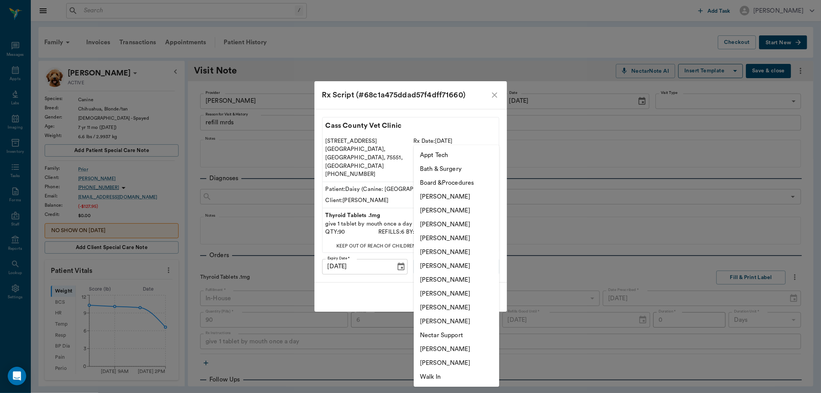
click at [464, 257] on body "/ ​ Add Task Dr. Bert Ellsworth Nectar Messages Appts Labs Imaging Inventory Ta…" at bounding box center [410, 196] width 821 height 393
click at [465, 292] on li "[PERSON_NAME]" at bounding box center [456, 294] width 85 height 14
type input "63ec2e7e52e12b0ba117b124"
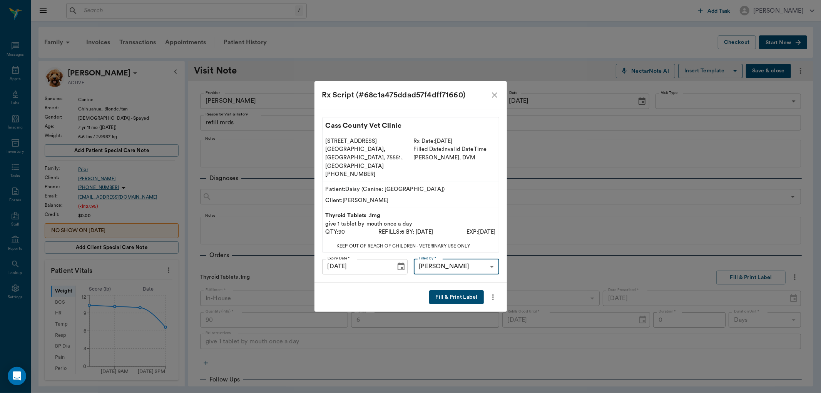
click at [445, 290] on button "Fill & Print Label" at bounding box center [456, 297] width 54 height 14
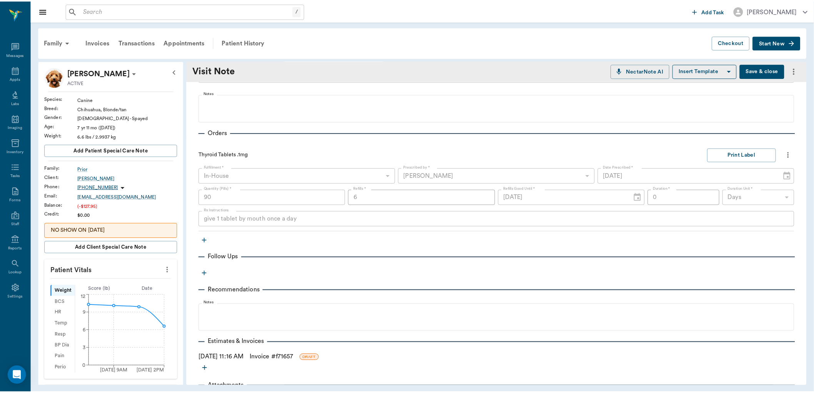
scroll to position [160, 0]
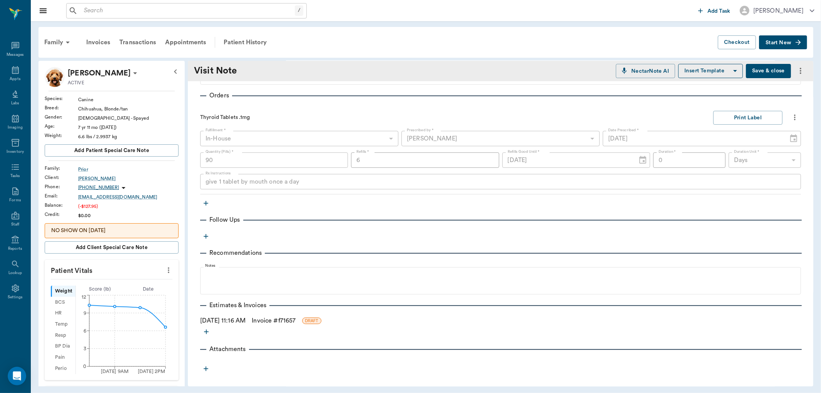
click at [268, 321] on link "Invoice # f71657" at bounding box center [274, 320] width 44 height 9
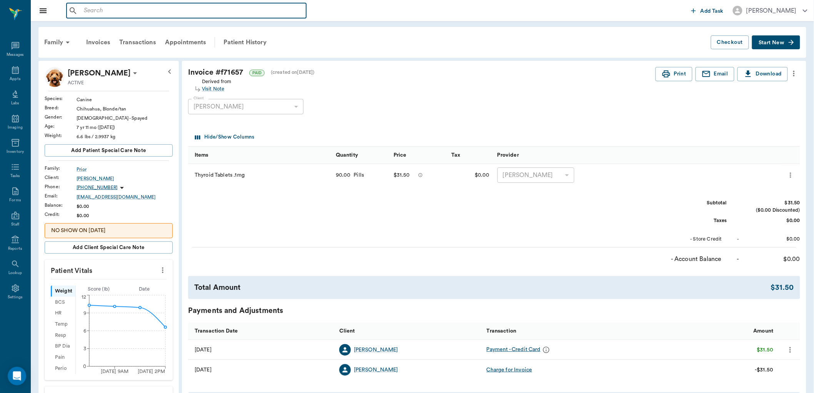
click at [86, 9] on input "text" at bounding box center [192, 10] width 222 height 11
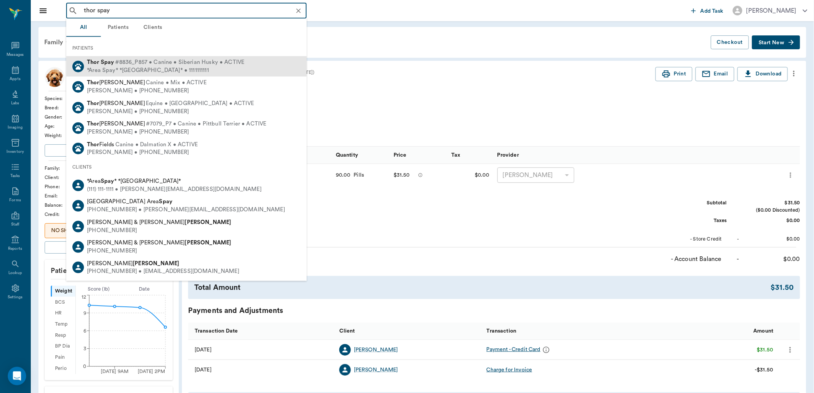
click at [159, 66] on div "*Area Spay* *[GEOGRAPHIC_DATA]* • 1111111111" at bounding box center [165, 70] width 157 height 8
type input "thor spay"
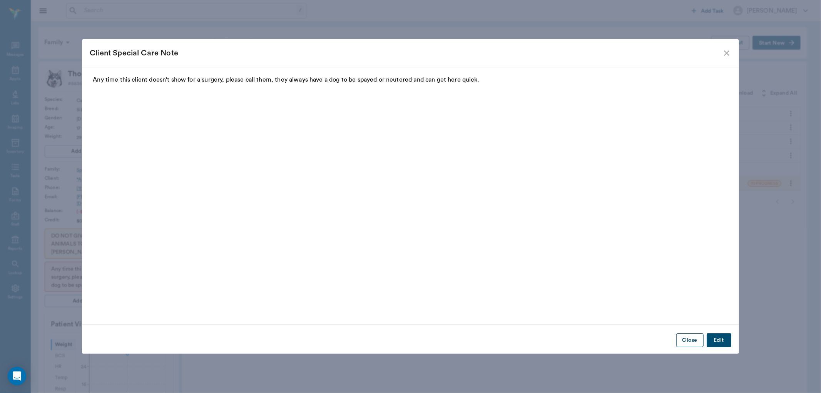
click at [693, 339] on button "Close" at bounding box center [689, 340] width 27 height 14
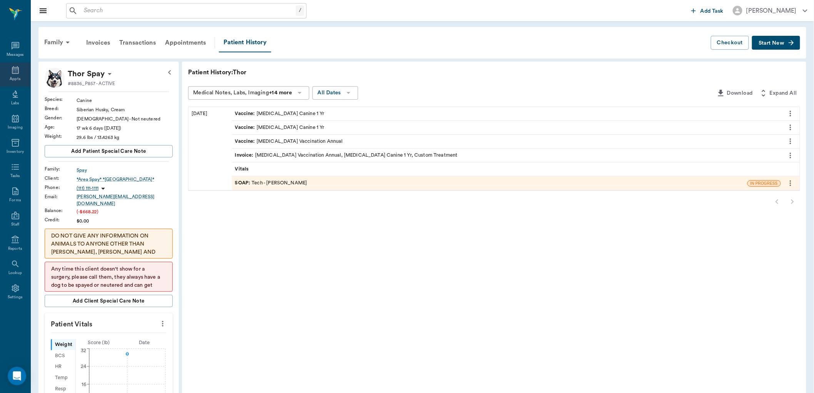
click at [16, 69] on icon at bounding box center [15, 70] width 7 height 8
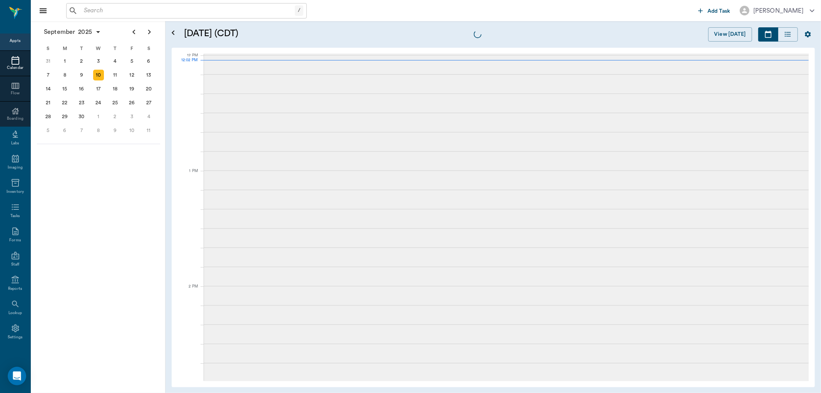
scroll to position [462, 0]
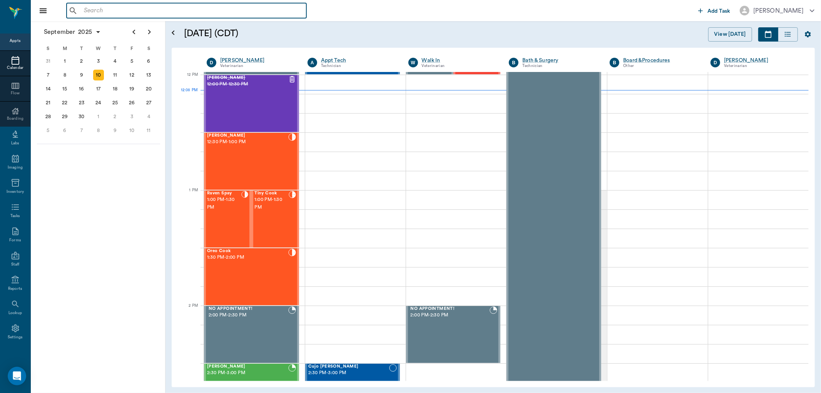
click at [90, 5] on input "text" at bounding box center [192, 10] width 222 height 11
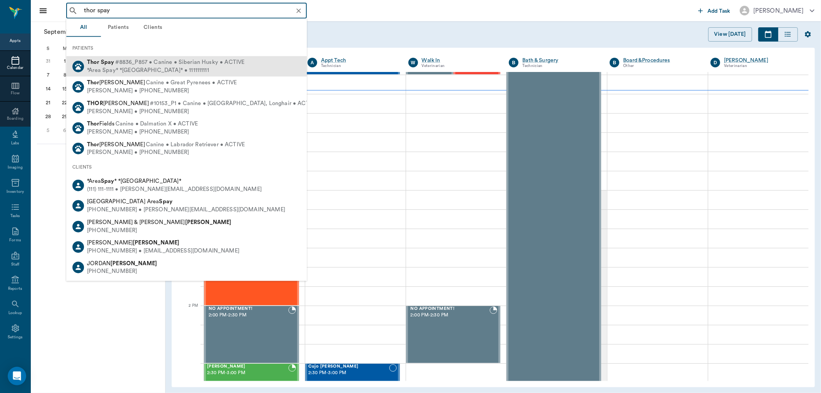
click at [116, 70] on div "*Area Spay* *[GEOGRAPHIC_DATA]* • 1111111111" at bounding box center [165, 70] width 157 height 8
type input "thor spay"
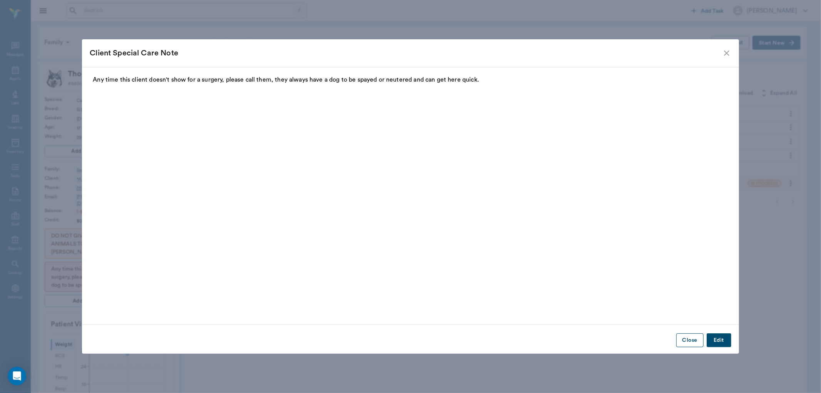
drag, startPoint x: 693, startPoint y: 341, endPoint x: 697, endPoint y: 337, distance: 5.2
click at [694, 340] on button "Close" at bounding box center [689, 340] width 27 height 14
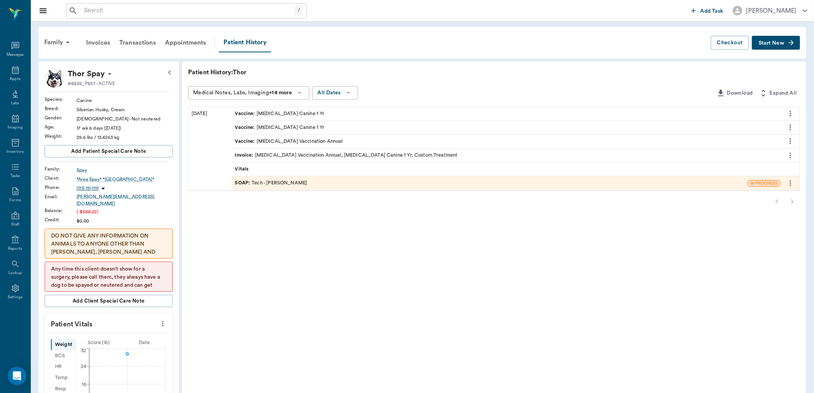
click at [766, 47] on button "Start New" at bounding box center [776, 43] width 48 height 14
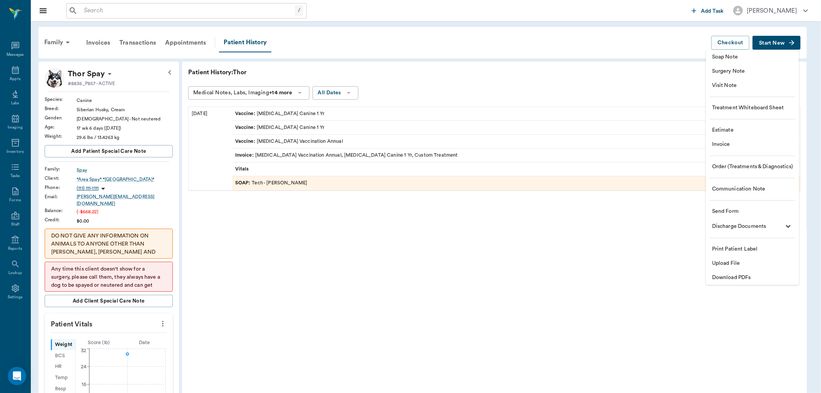
click at [726, 142] on span "Invoice" at bounding box center [752, 144] width 81 height 8
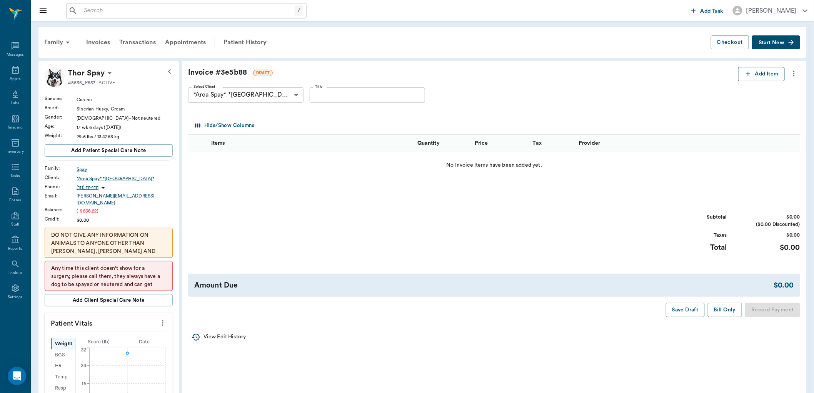
click at [749, 72] on icon "button" at bounding box center [749, 74] width 8 height 8
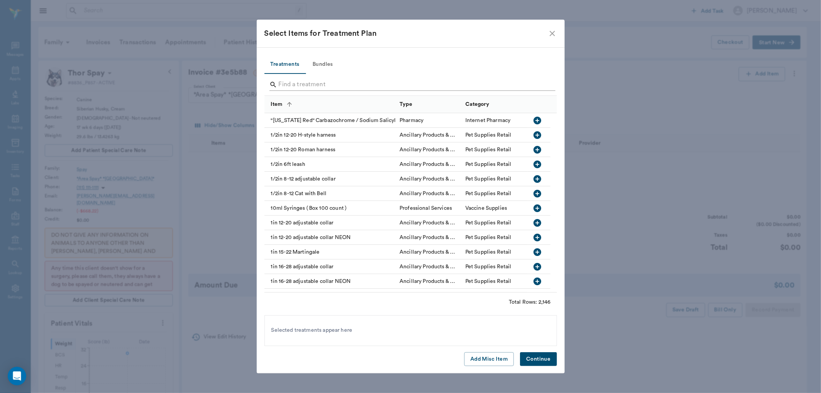
click at [298, 85] on input "Search" at bounding box center [411, 85] width 265 height 12
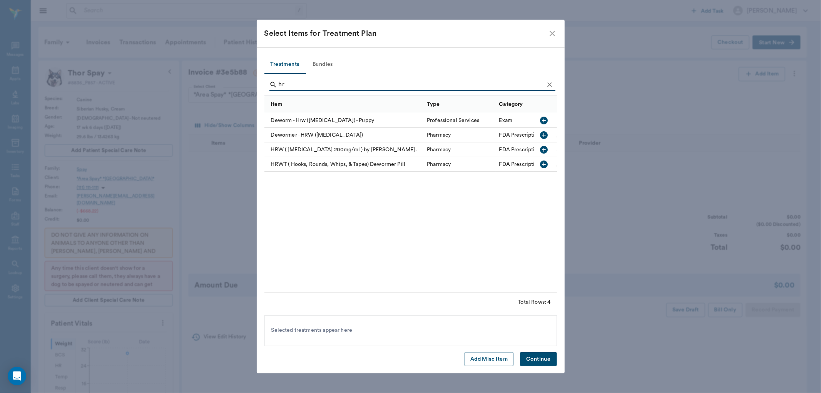
type input "hr"
click at [544, 164] on icon "button" at bounding box center [543, 164] width 9 height 9
click at [549, 357] on button "Continue" at bounding box center [538, 359] width 37 height 14
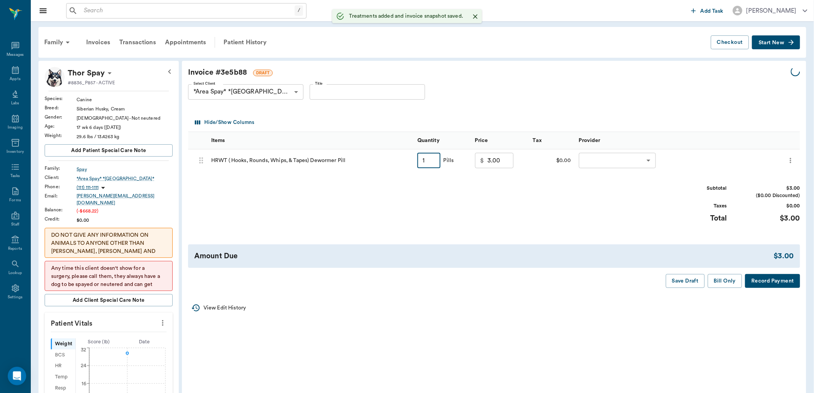
click at [430, 161] on input "1" at bounding box center [429, 160] width 23 height 15
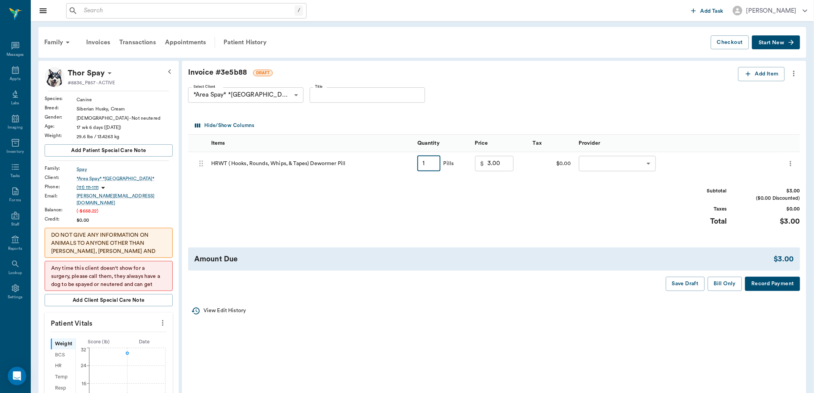
type input "1"
type input "0.00"
type input "2"
type input "6.00"
type input "2"
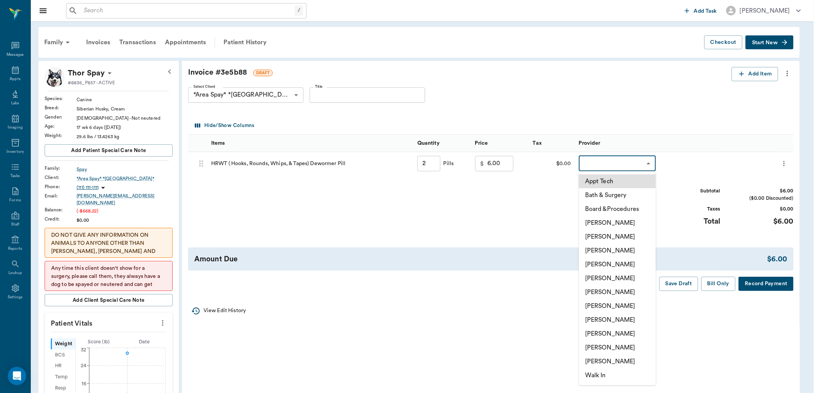
click at [613, 158] on body "/ ​ Add Task [PERSON_NAME] Nectar Messages Appts Labs Imaging Inventory Tasks F…" at bounding box center [407, 308] width 814 height 617
click at [599, 334] on li "[PERSON_NAME]" at bounding box center [617, 334] width 77 height 14
type input "none-63ec2ede52e12b0ba117d0d7"
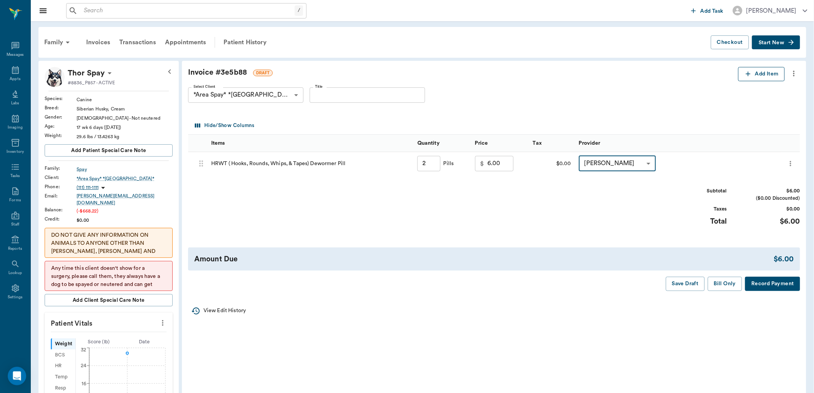
click at [745, 74] on icon "button" at bounding box center [749, 74] width 8 height 8
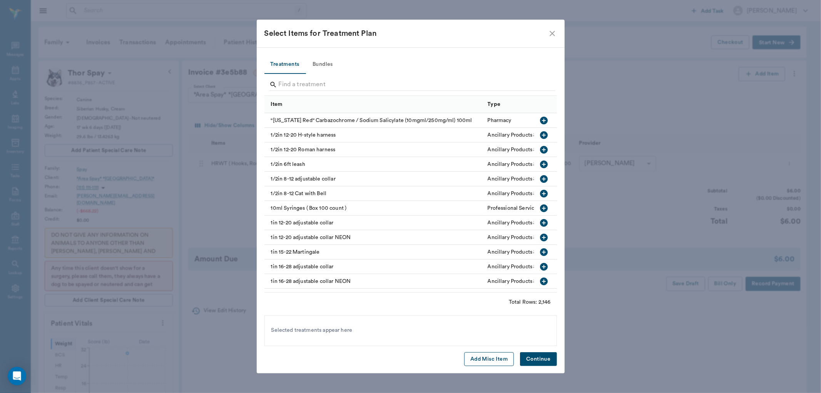
click at [491, 360] on button "Add Misc Item" at bounding box center [489, 359] width 50 height 14
click at [541, 361] on button "Continue" at bounding box center [538, 359] width 37 height 14
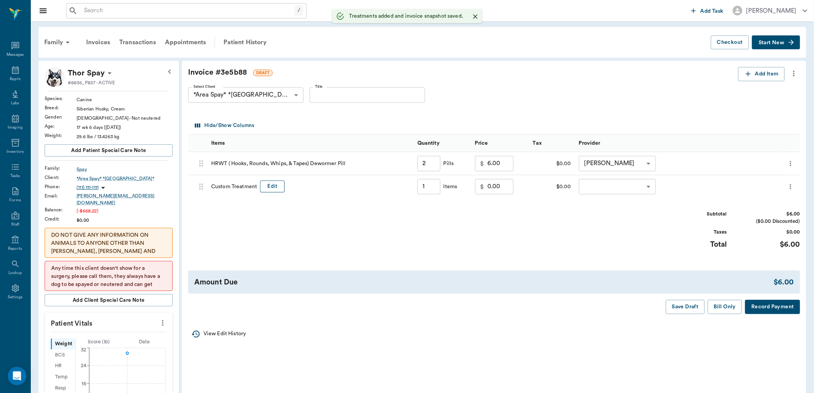
type input "2.00"
type input "1.00"
click at [276, 185] on button "Edit" at bounding box center [272, 186] width 25 height 12
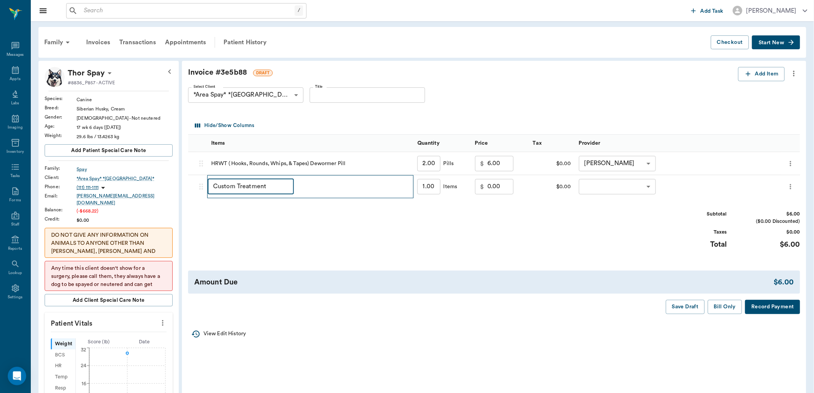
drag, startPoint x: 271, startPoint y: 186, endPoint x: 189, endPoint y: 192, distance: 82.6
click at [189, 189] on div "68c1b0dee5234c1aa5fbbad7 Custom Treatment ​ 1.00 ​ Items $ 0.00 ​ $0.00 ​ ​" at bounding box center [499, 186] width 623 height 23
type input "discount"
click at [490, 189] on input "0.00" at bounding box center [501, 186] width 26 height 15
type input "-1.20"
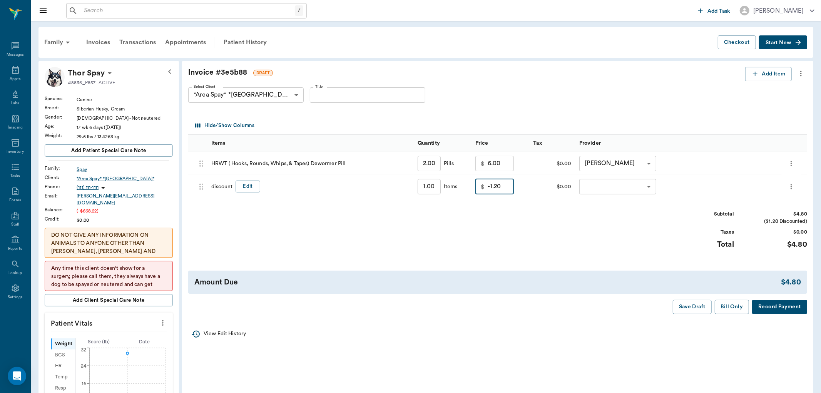
click at [612, 187] on body "/ ​ Add Task [PERSON_NAME] Nectar Messages Appts Labs Imaging Inventory Tasks F…" at bounding box center [410, 308] width 821 height 617
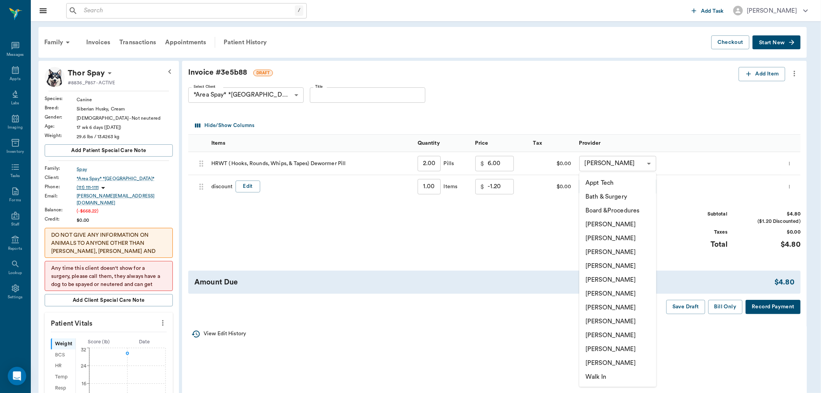
click at [600, 332] on li "[PERSON_NAME]" at bounding box center [617, 335] width 77 height 14
type input "none-63ec2ede52e12b0ba117d0d7"
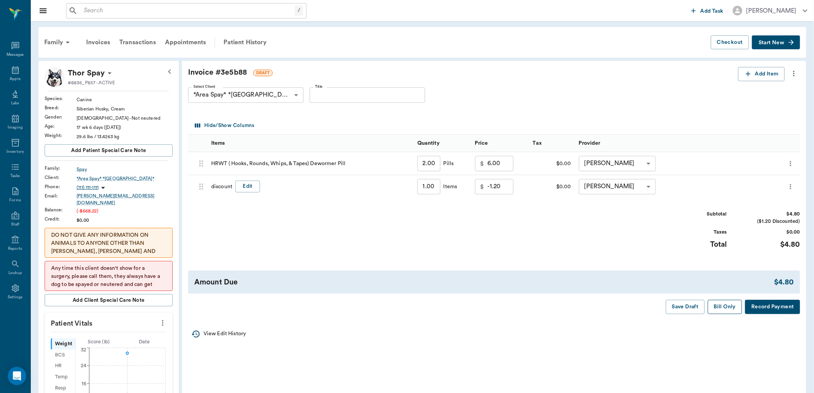
click at [728, 305] on button "Bill Only" at bounding box center [725, 307] width 35 height 14
click at [729, 307] on button "Bill Only" at bounding box center [725, 307] width 35 height 14
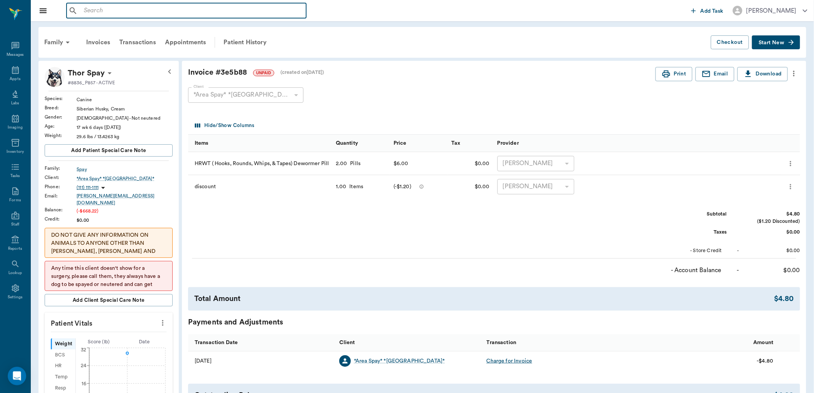
click at [95, 10] on input "text" at bounding box center [192, 10] width 222 height 11
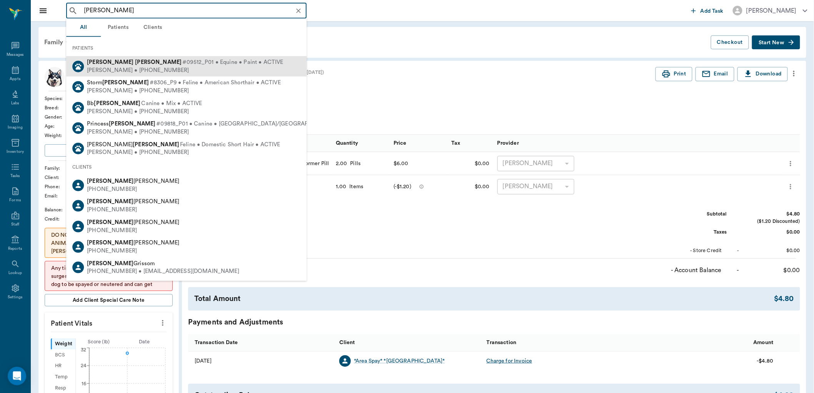
click at [182, 62] on span "#09512_P01 • Equine • Paint • ACTIVE" at bounding box center [232, 62] width 101 height 8
type input "[PERSON_NAME]"
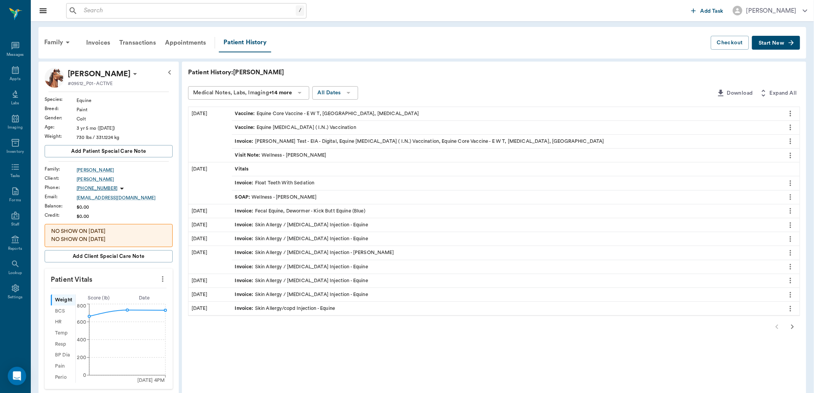
click at [287, 155] on div "Visit Note : Wellness - [PERSON_NAME]" at bounding box center [281, 155] width 92 height 7
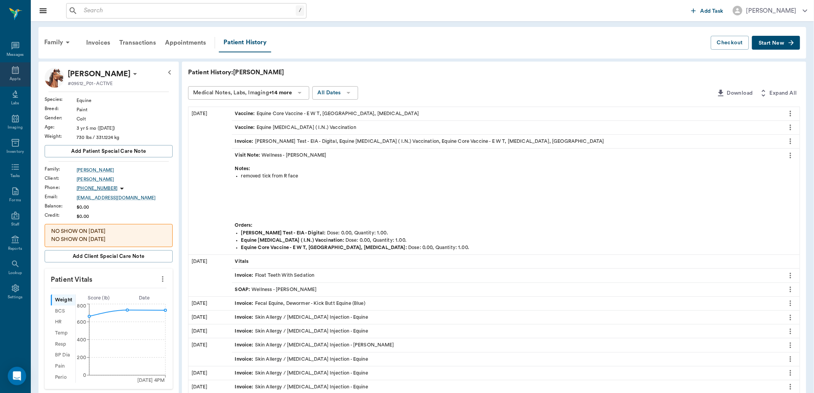
click at [26, 78] on div "Appts" at bounding box center [15, 74] width 30 height 24
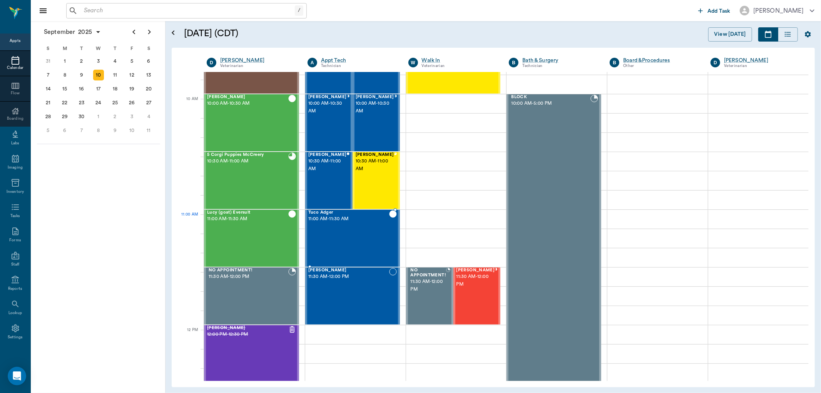
scroll to position [207, 0]
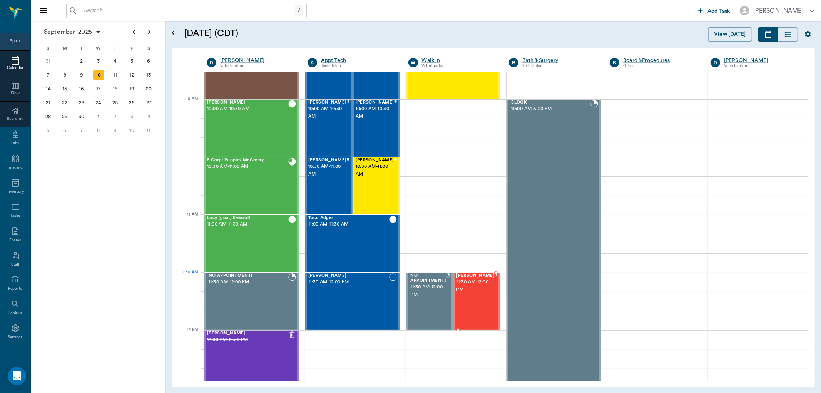
drag, startPoint x: 475, startPoint y: 287, endPoint x: 459, endPoint y: 282, distance: 16.3
click at [471, 286] on span "11:30 AM - 12:00 PM" at bounding box center [475, 285] width 38 height 15
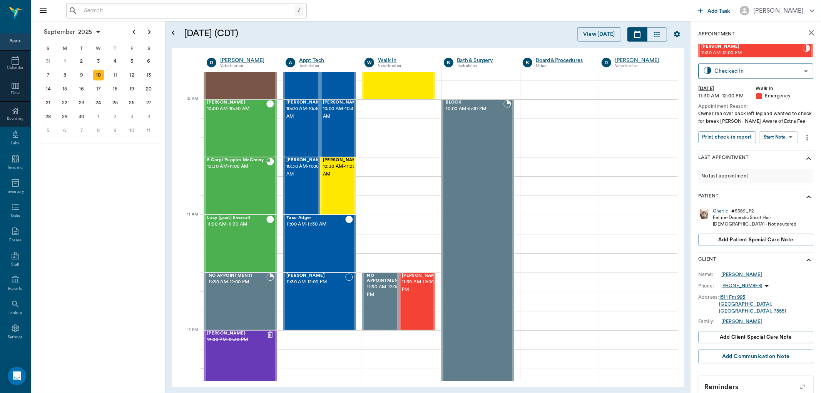
click at [775, 134] on body "/ ​ Add Task [PERSON_NAME] Nectar Messages Appts Calendar Flow Boarding Labs Im…" at bounding box center [410, 196] width 821 height 393
click at [775, 152] on button "Start SOAP" at bounding box center [770, 153] width 26 height 9
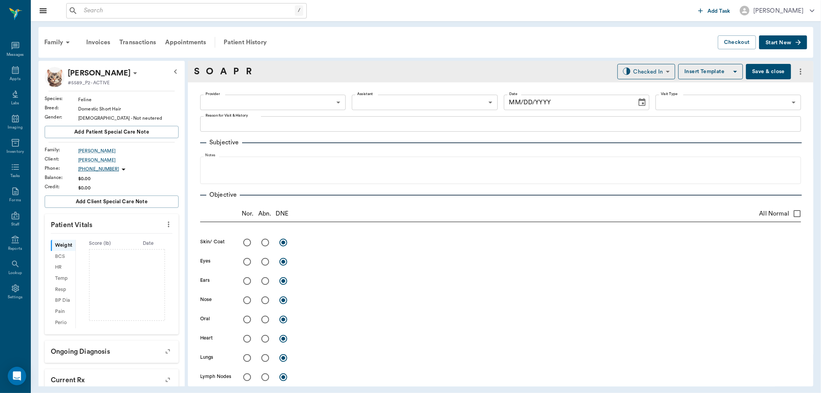
type input "63ee68728bdb516679580557"
type input "65d2be4f46e3a538d89b8c1c"
type textarea "Owner ran over back left leg and wanted to check for break [PERSON_NAME] Aware …"
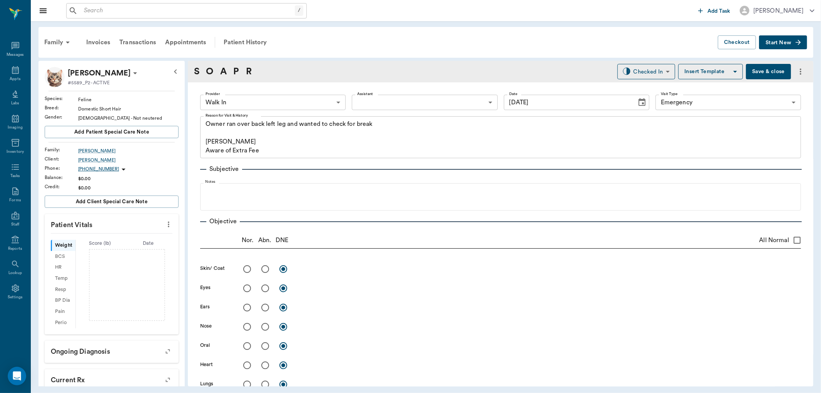
type input "[DATE]"
click at [168, 222] on icon "more" at bounding box center [169, 225] width 2 height 6
click at [129, 236] on span "Enter Vitals" at bounding box center [129, 238] width 65 height 8
click at [96, 249] on input "text" at bounding box center [111, 247] width 67 height 15
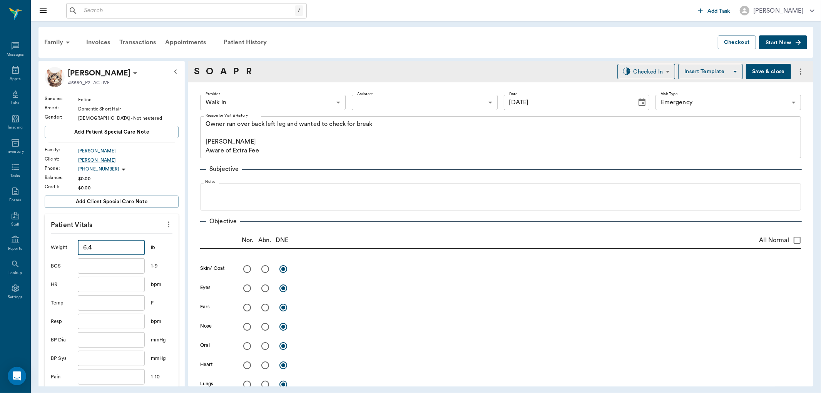
type input "6.4"
click at [99, 300] on input "text" at bounding box center [111, 302] width 67 height 15
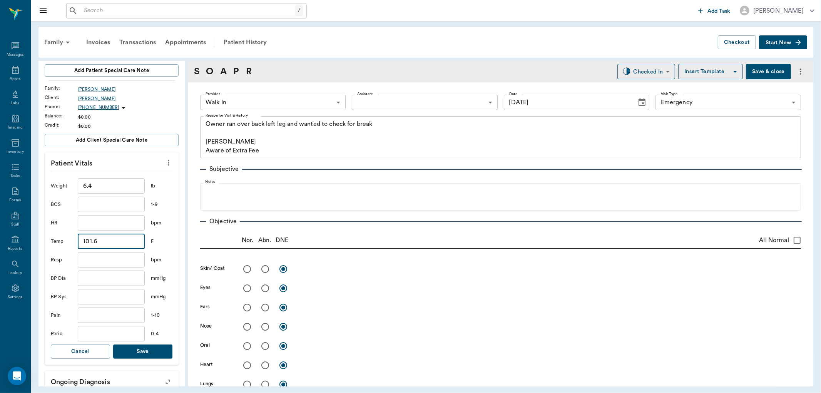
scroll to position [128, 0]
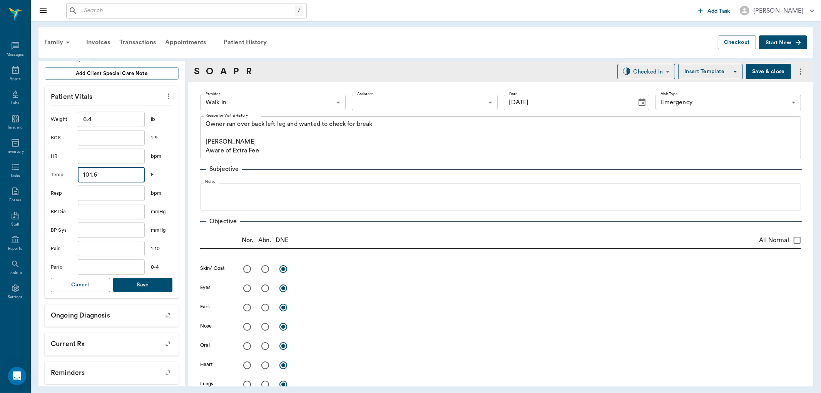
type input "101.6"
click at [132, 284] on button "Save" at bounding box center [142, 285] width 59 height 14
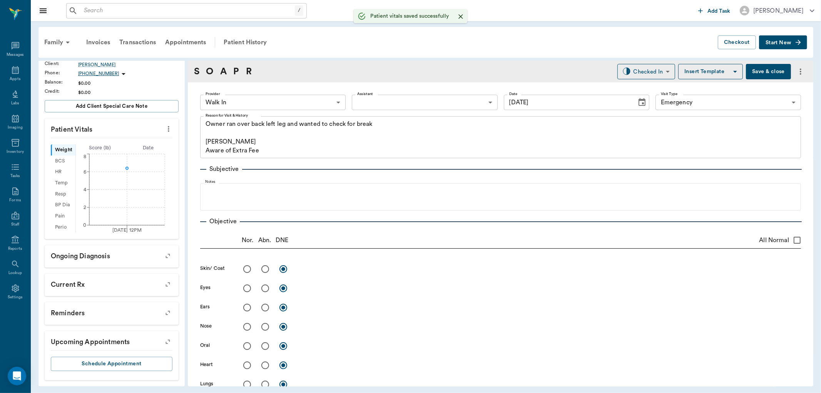
scroll to position [105, 0]
click at [270, 98] on body "/ ​ Add Task [PERSON_NAME] Nectar Messages Appts Labs Imaging Inventory Tasks F…" at bounding box center [410, 196] width 821 height 393
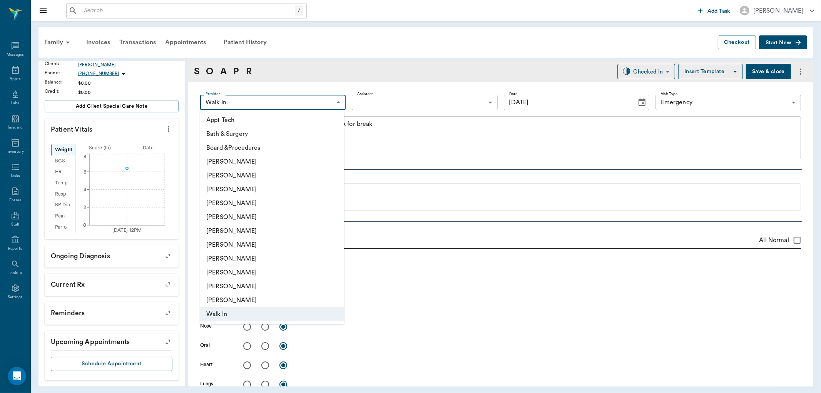
click at [249, 200] on li "[PERSON_NAME]" at bounding box center [272, 203] width 144 height 14
type input "63ec2f075fda476ae8351a4d"
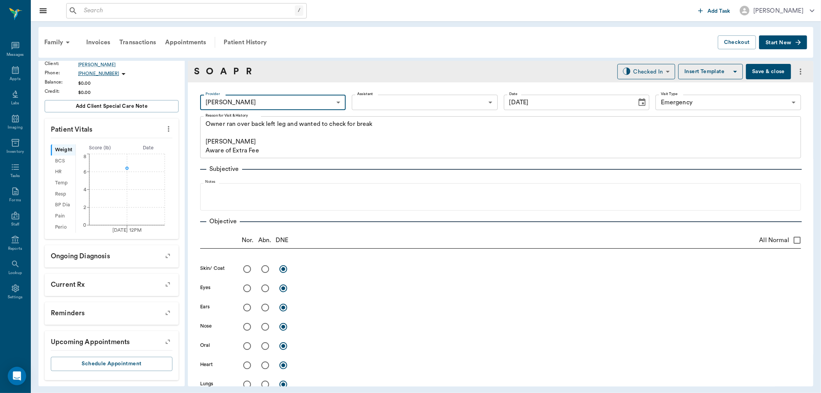
click at [393, 101] on body "/ ​ Add Task [PERSON_NAME] Nectar Messages Appts Labs Imaging Inventory Tasks F…" at bounding box center [410, 196] width 821 height 393
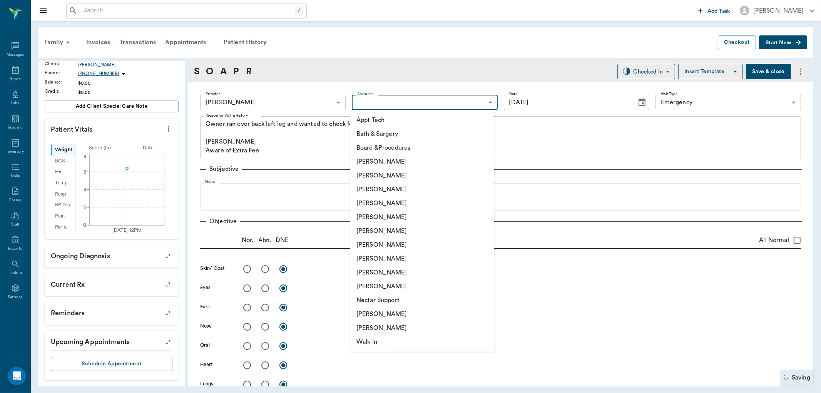
click at [380, 191] on li "[PERSON_NAME]" at bounding box center [422, 189] width 144 height 14
type input "642ef10e332a41444de2bad1"
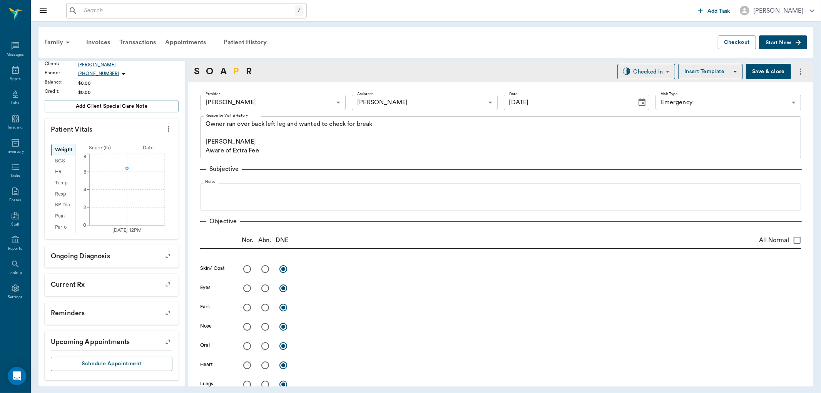
click at [235, 70] on link "P" at bounding box center [236, 72] width 6 height 14
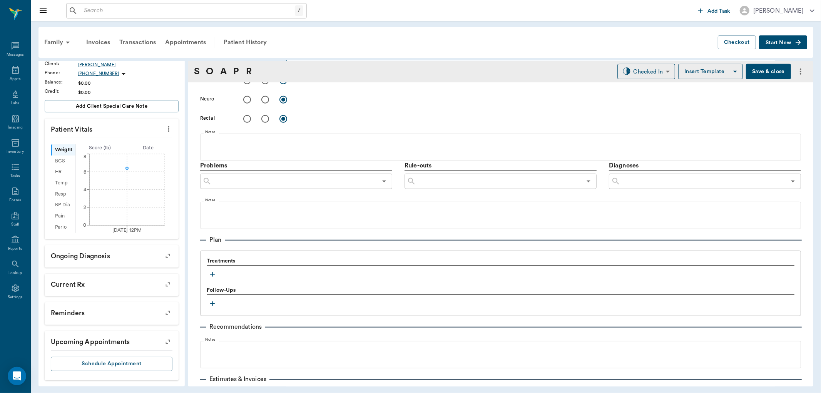
scroll to position [433, 0]
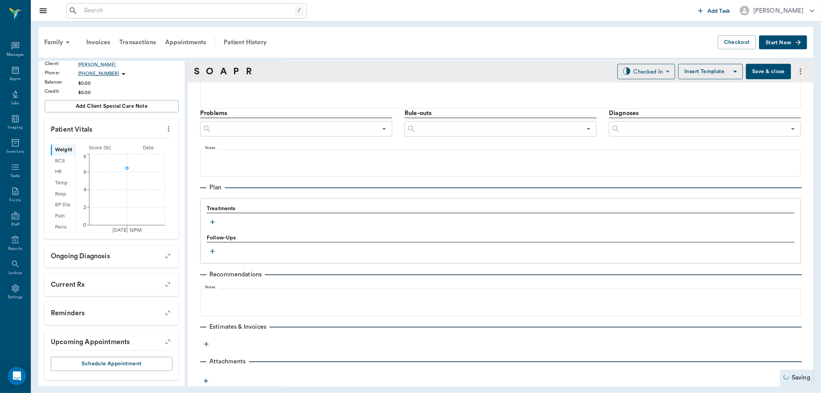
click at [213, 221] on icon "button" at bounding box center [213, 222] width 8 height 8
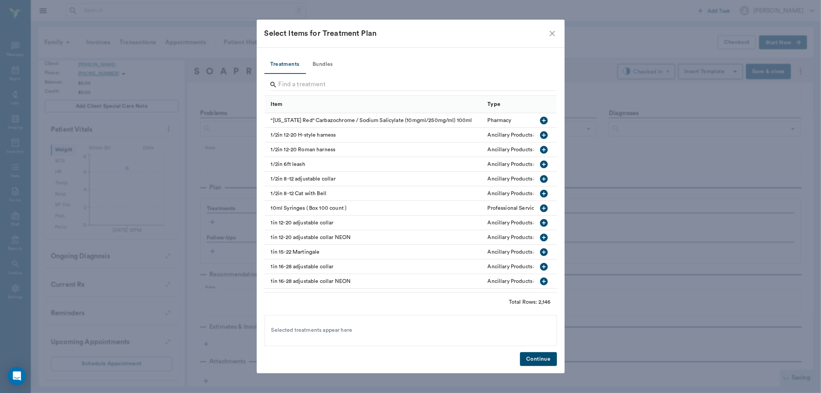
click at [280, 84] on input "Search" at bounding box center [411, 85] width 265 height 12
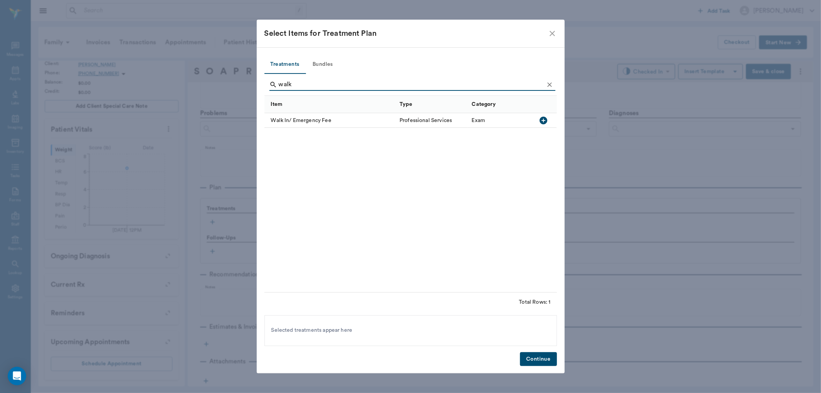
type input "walk"
click at [544, 122] on icon "button" at bounding box center [544, 121] width 8 height 8
click at [543, 359] on button "Continue" at bounding box center [538, 359] width 37 height 14
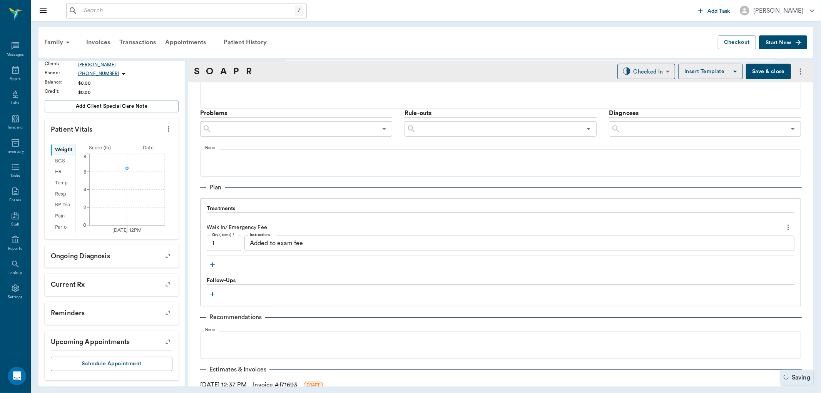
click at [214, 262] on icon "button" at bounding box center [213, 265] width 8 height 8
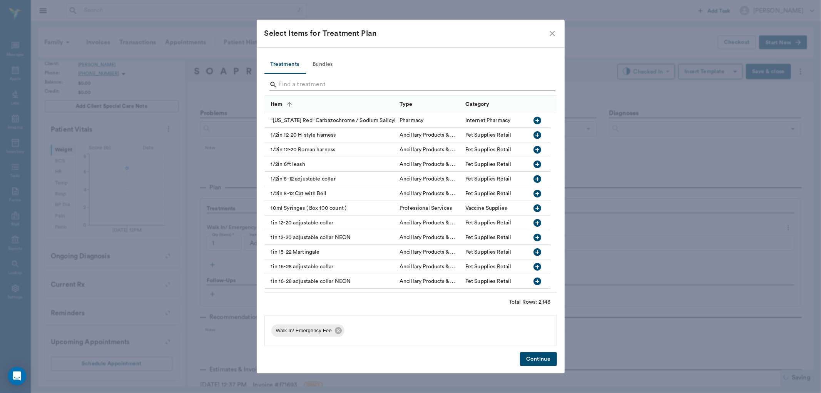
click at [284, 87] on input "Search" at bounding box center [411, 85] width 265 height 12
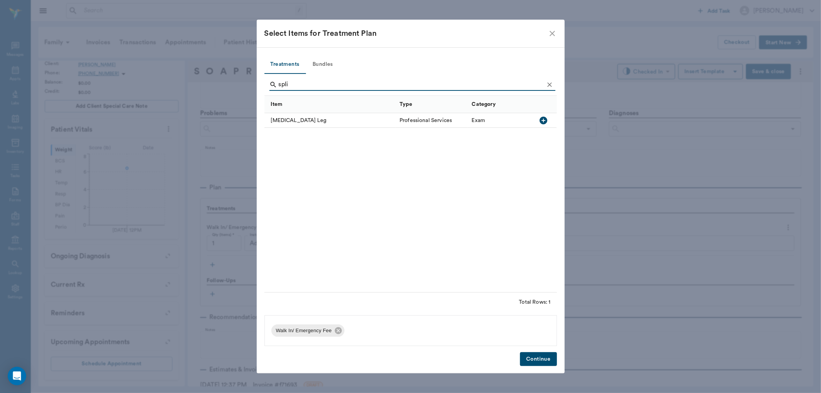
type input "spli"
click at [543, 122] on icon "button" at bounding box center [543, 120] width 9 height 9
click at [537, 359] on button "Continue" at bounding box center [538, 359] width 37 height 14
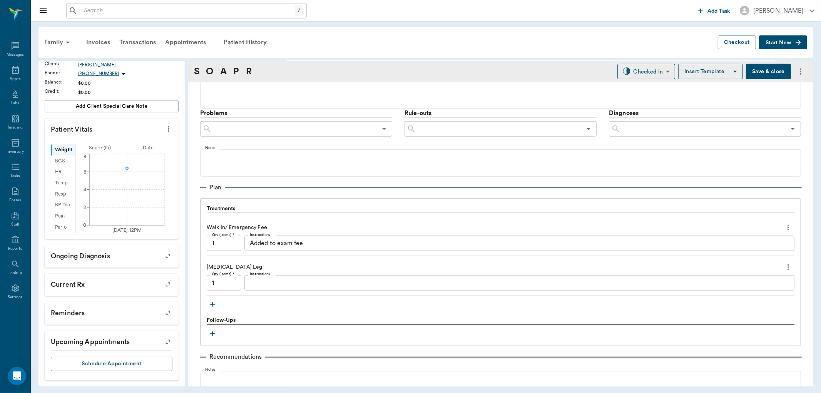
click at [213, 304] on icon "button" at bounding box center [213, 305] width 8 height 8
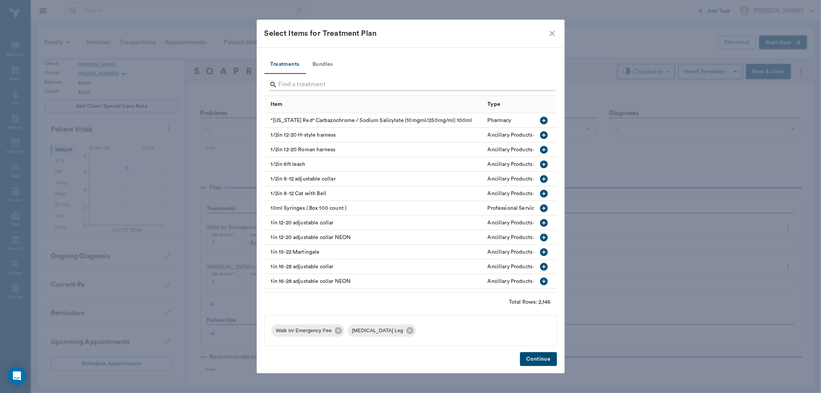
click at [304, 83] on input "Search" at bounding box center [411, 85] width 265 height 12
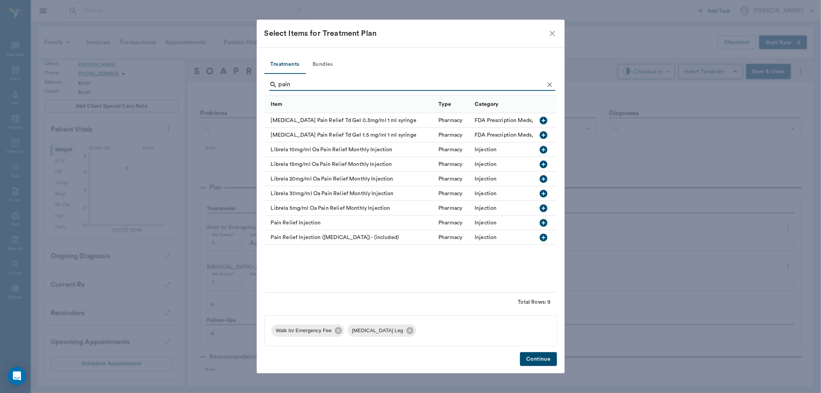
type input "pain"
click at [543, 220] on icon "button" at bounding box center [544, 223] width 8 height 8
click at [525, 362] on button "Continue" at bounding box center [538, 359] width 37 height 14
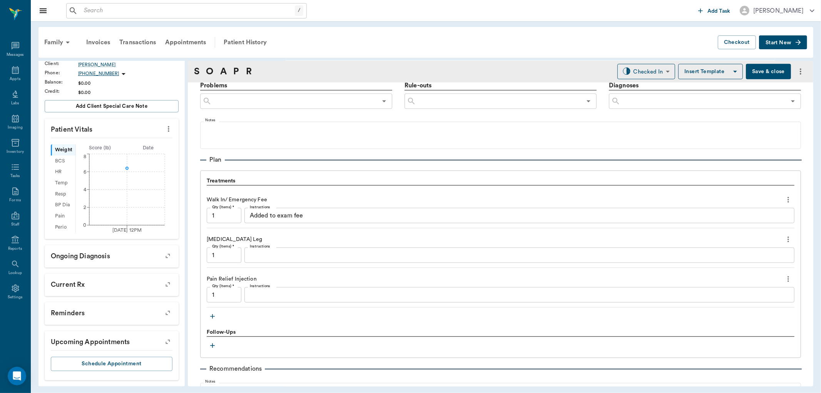
scroll to position [476, 0]
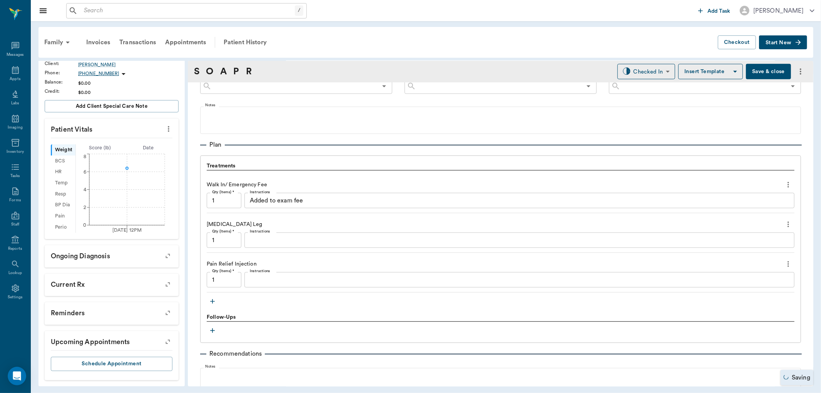
click at [216, 301] on icon "button" at bounding box center [213, 301] width 8 height 8
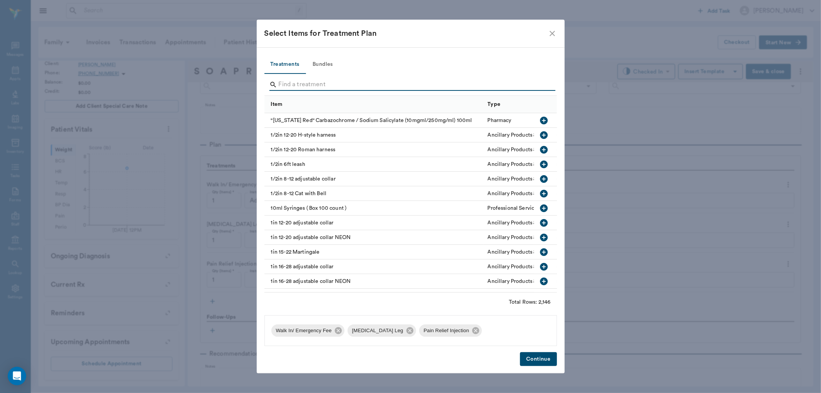
click at [297, 79] on input "Search" at bounding box center [411, 85] width 265 height 12
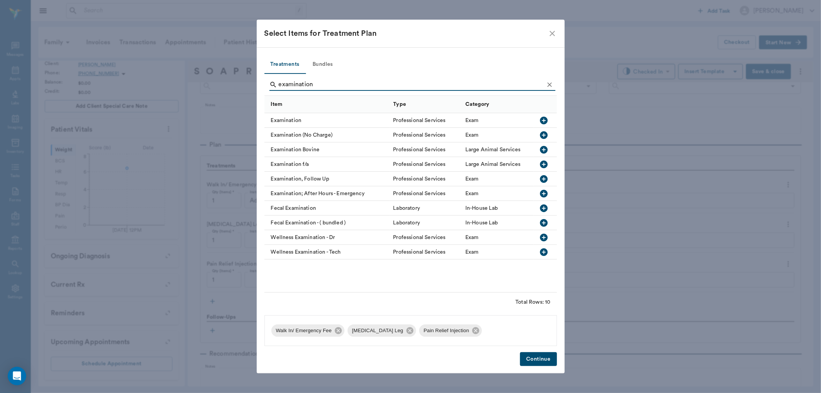
type input "examination"
click at [544, 119] on icon "button" at bounding box center [544, 121] width 8 height 8
click at [541, 356] on button "Continue" at bounding box center [538, 359] width 37 height 14
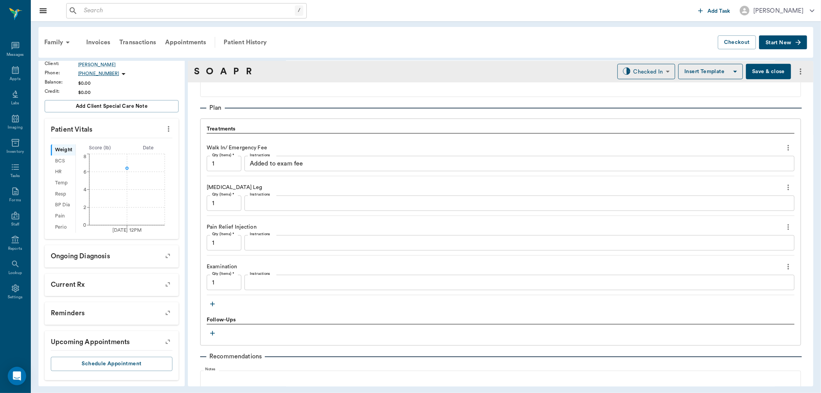
scroll to position [428, 0]
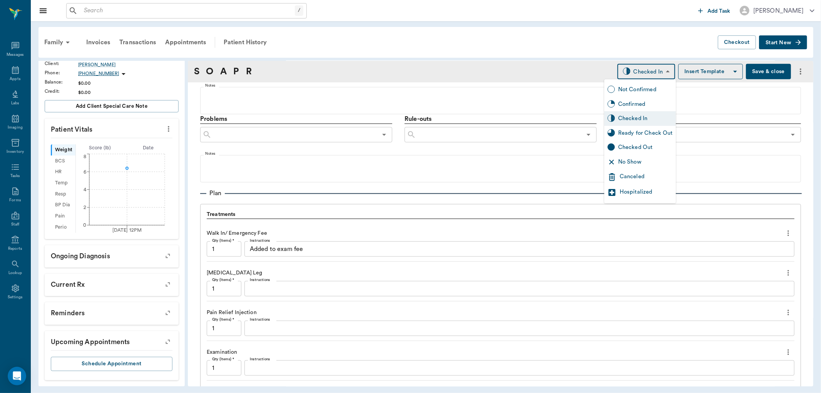
click at [638, 72] on body "/ ​ Add Task [PERSON_NAME] Nectar Messages Appts Labs Imaging Inventory Tasks F…" at bounding box center [410, 196] width 821 height 393
click at [642, 133] on div "Ready for Check Out" at bounding box center [645, 133] width 55 height 8
type input "READY_TO_CHECKOUT"
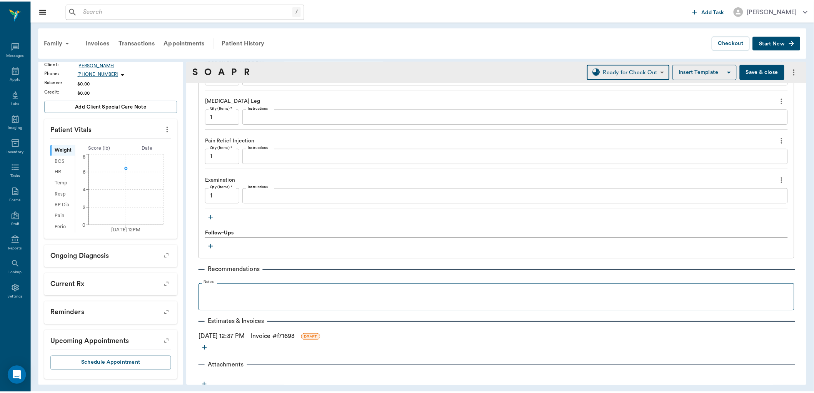
scroll to position [604, 0]
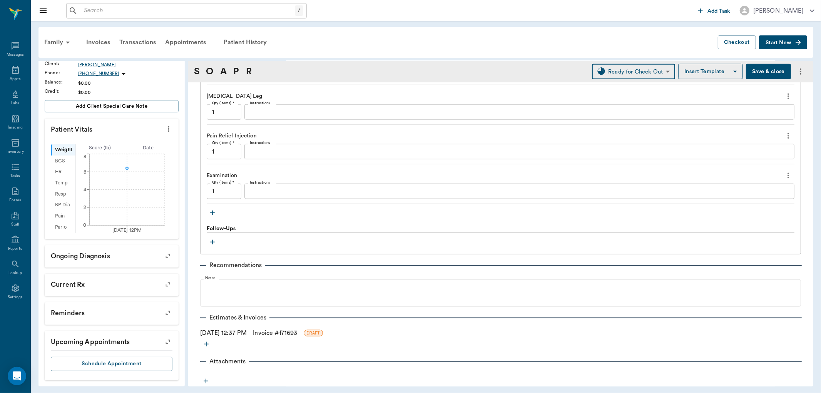
click at [277, 332] on link "Invoice # f71693" at bounding box center [275, 332] width 44 height 9
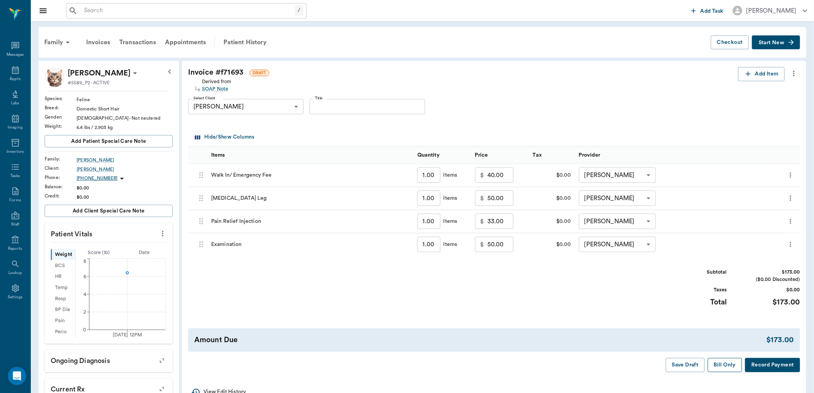
click at [728, 362] on button "Bill Only" at bounding box center [725, 365] width 35 height 14
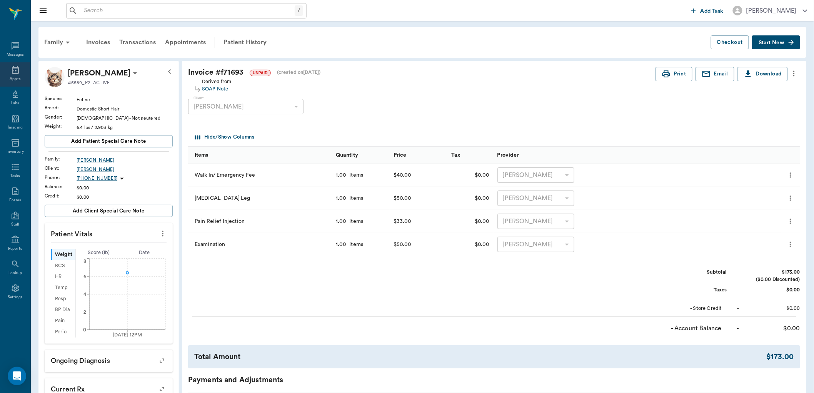
click at [11, 69] on icon at bounding box center [15, 69] width 9 height 9
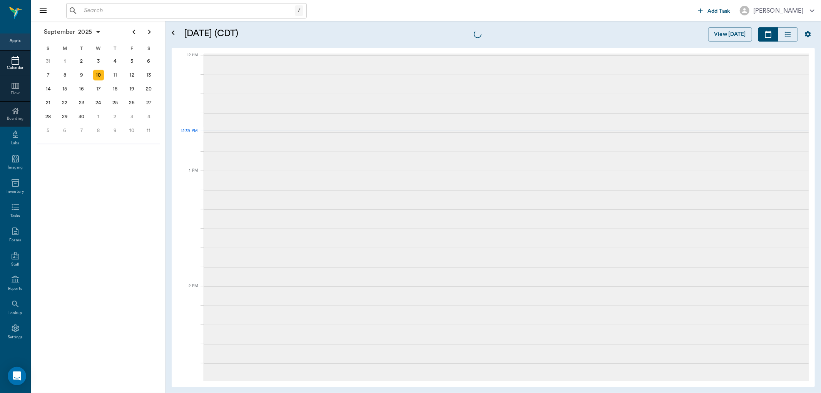
scroll to position [463, 0]
